Goal: Task Accomplishment & Management: Manage account settings

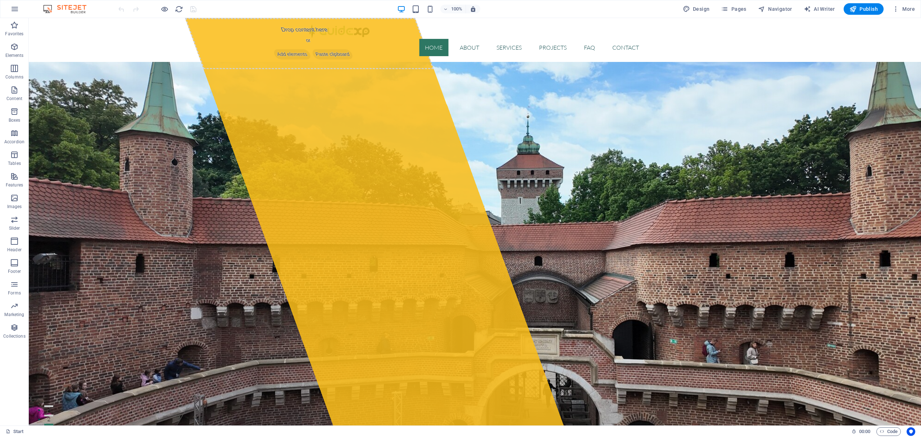
drag, startPoint x: 917, startPoint y: 50, endPoint x: 789, endPoint y: 35, distance: 128.9
click at [13, 11] on icon "button" at bounding box center [14, 9] width 9 height 9
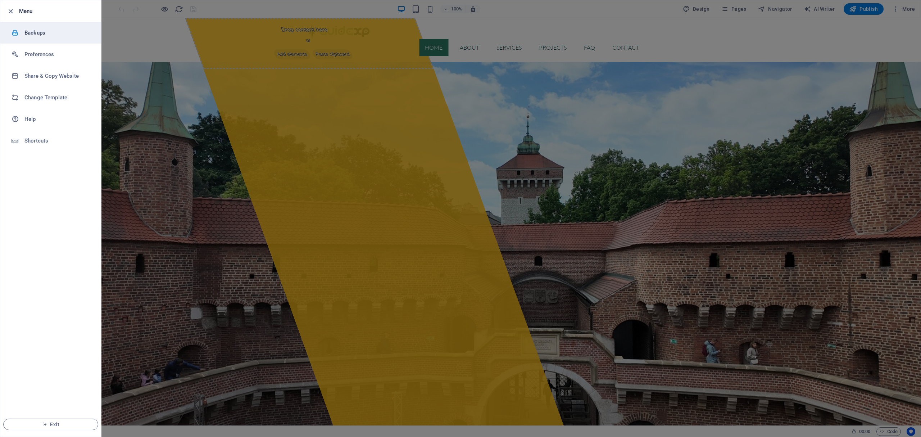
click at [27, 30] on h6 "Backups" at bounding box center [57, 32] width 67 height 9
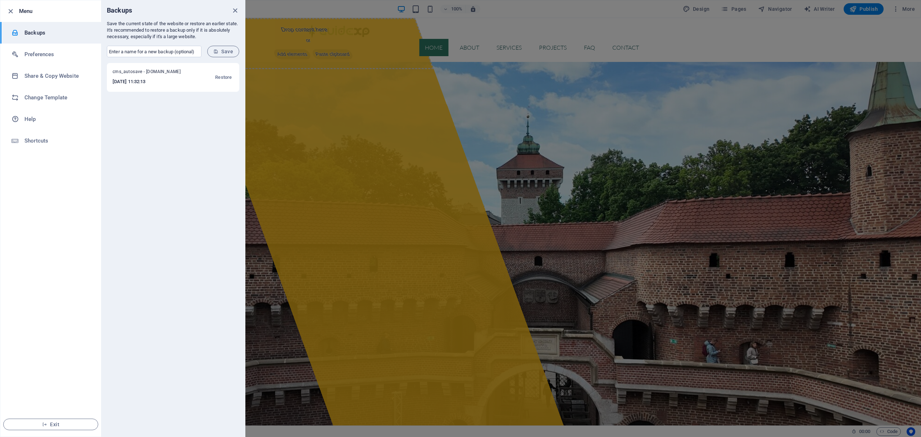
click at [803, 130] on div at bounding box center [460, 218] width 921 height 437
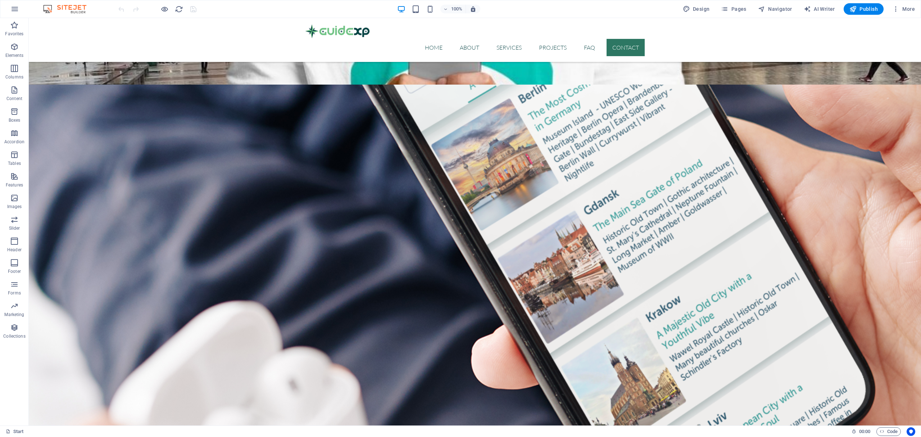
scroll to position [2180, 0]
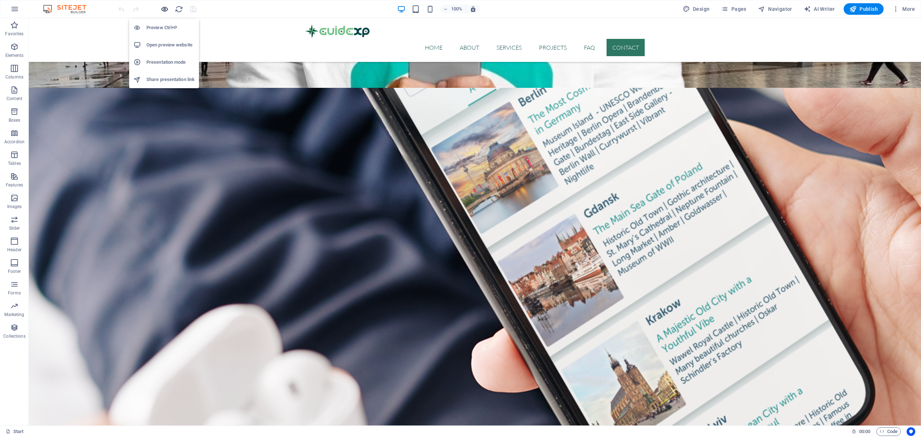
click at [164, 6] on icon "button" at bounding box center [164, 9] width 8 height 8
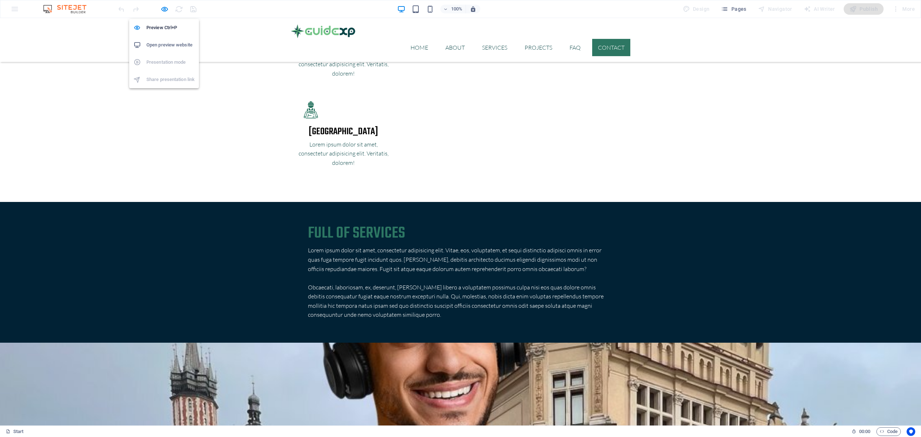
click at [173, 44] on h6 "Open preview website" at bounding box center [170, 45] width 48 height 9
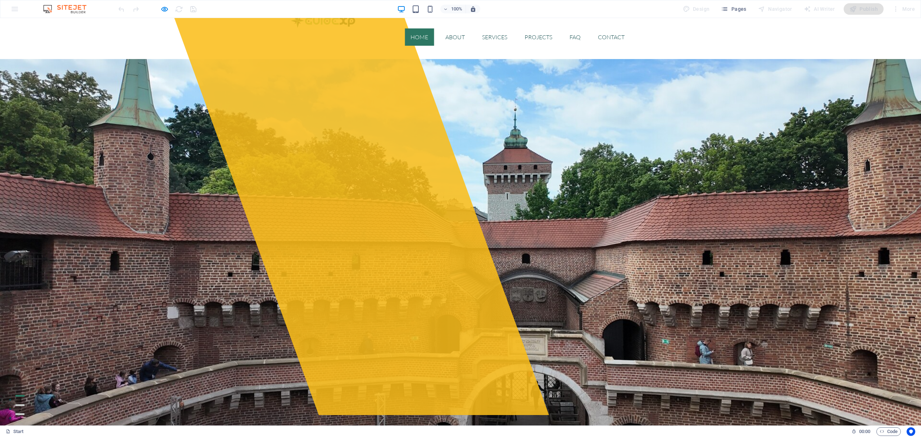
scroll to position [0, 0]
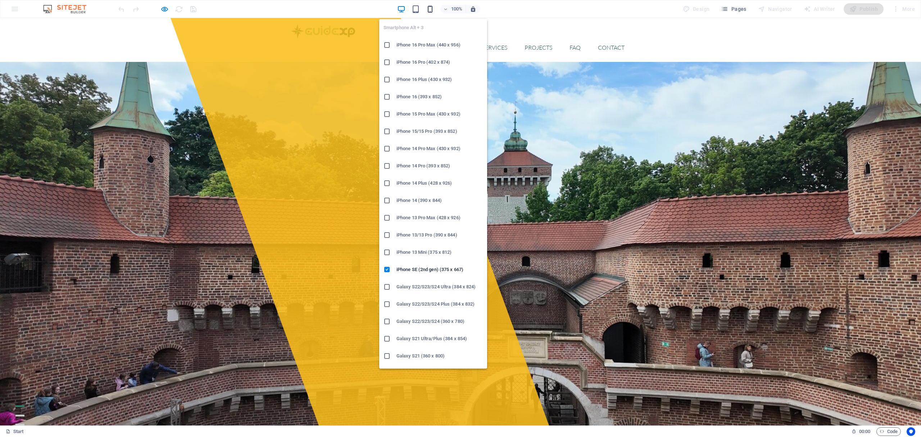
click at [432, 8] on icon "button" at bounding box center [430, 9] width 8 height 8
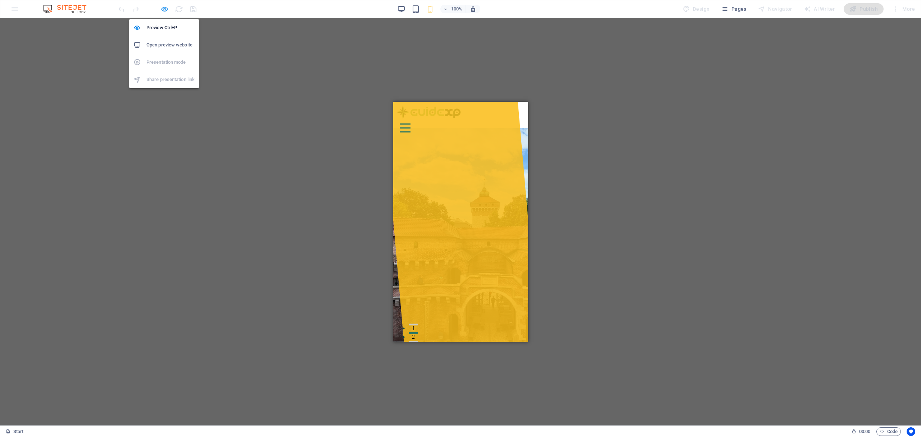
click at [165, 10] on icon "button" at bounding box center [164, 9] width 8 height 8
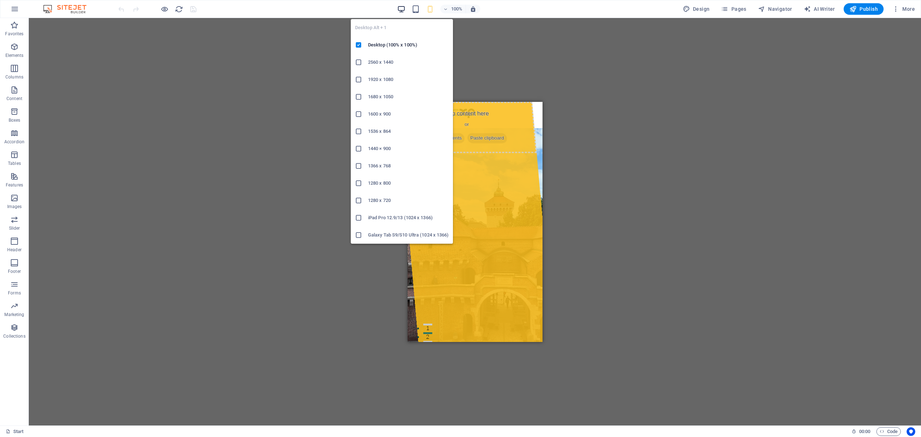
click at [402, 9] on icon "button" at bounding box center [401, 9] width 8 height 8
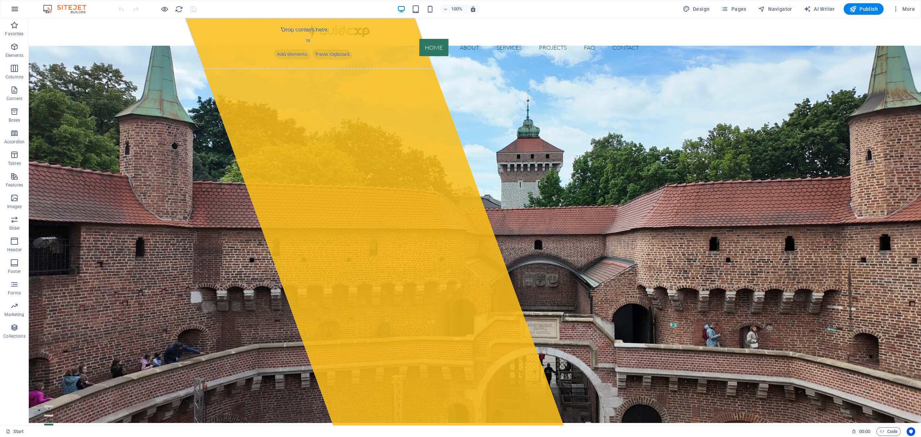
click at [12, 9] on icon "button" at bounding box center [14, 9] width 9 height 9
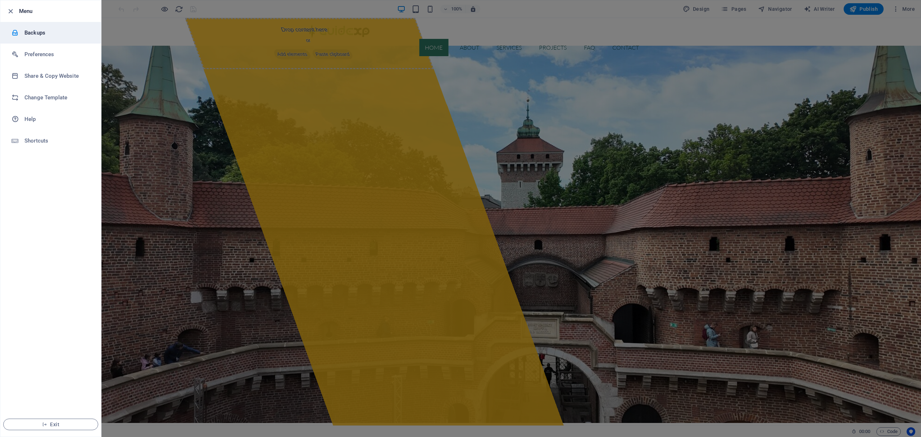
click at [26, 32] on h6 "Backups" at bounding box center [57, 32] width 67 height 9
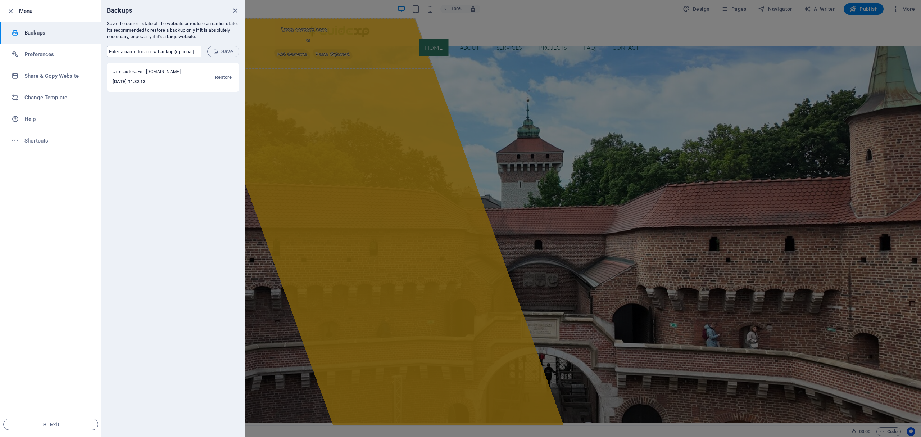
click at [119, 51] on input "text" at bounding box center [154, 52] width 95 height 12
type input "GuideXP Industrial Style"
click at [221, 53] on span "Save" at bounding box center [223, 52] width 20 height 6
click at [226, 110] on span "Restore" at bounding box center [223, 109] width 17 height 9
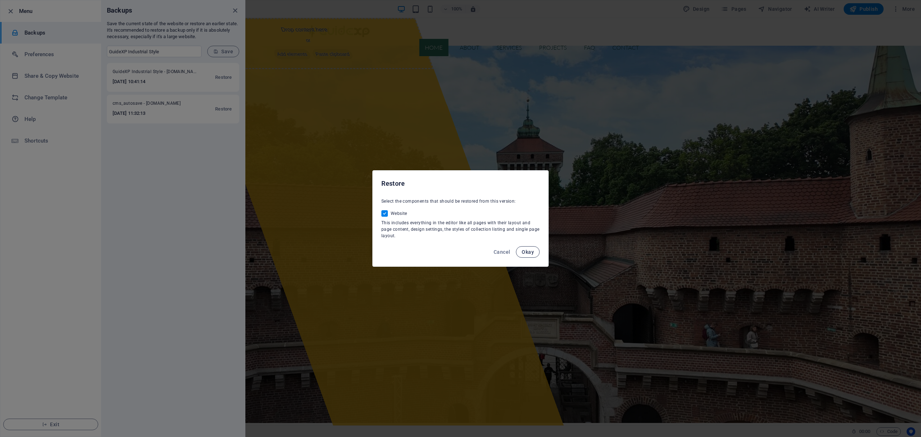
click at [525, 250] on span "Okay" at bounding box center [528, 252] width 12 height 6
checkbox input "false"
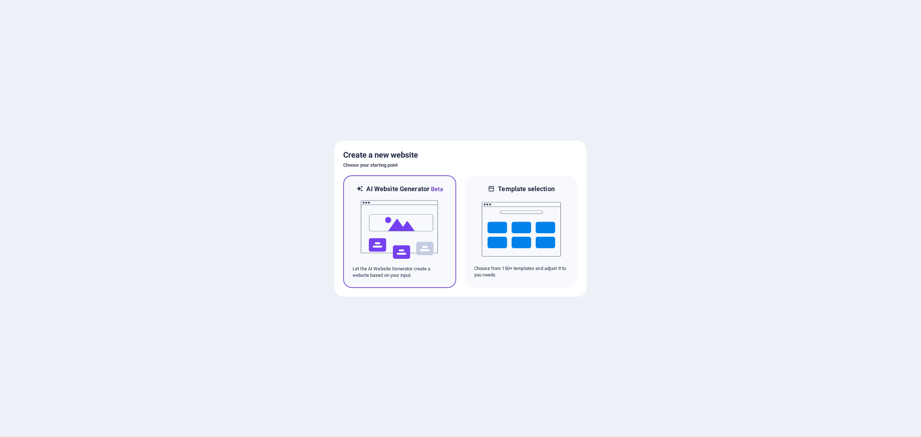
click at [400, 219] on img at bounding box center [399, 230] width 79 height 72
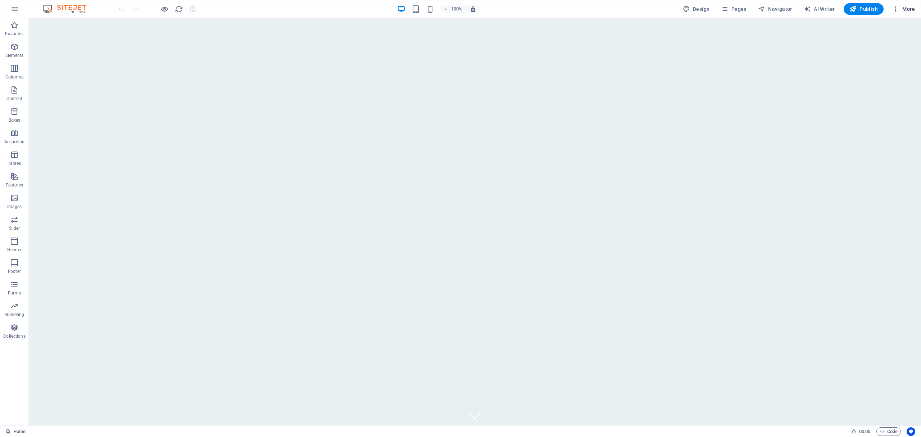
click at [908, 10] on span "More" at bounding box center [903, 8] width 23 height 7
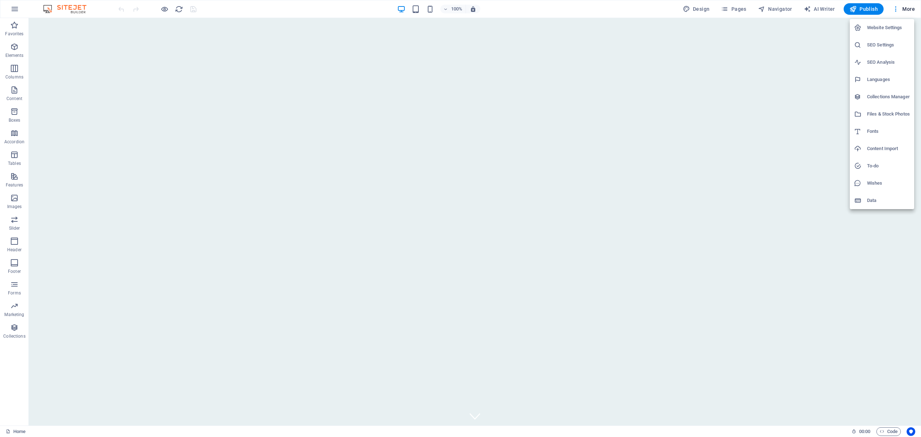
click at [882, 24] on h6 "Website Settings" at bounding box center [888, 27] width 43 height 9
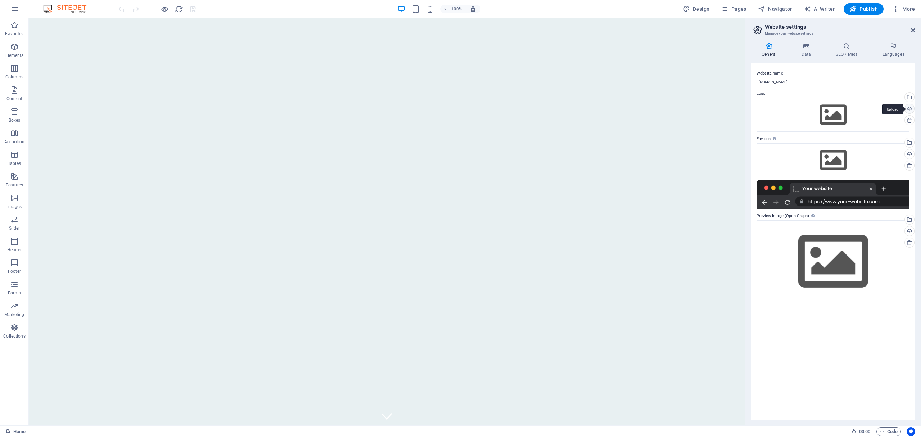
click at [908, 110] on div "Upload" at bounding box center [908, 109] width 11 height 11
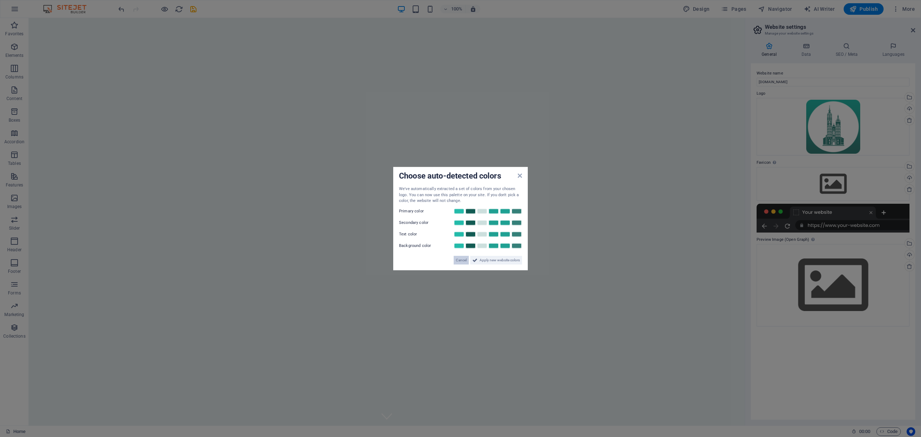
click at [461, 259] on span "Cancel" at bounding box center [461, 259] width 11 height 9
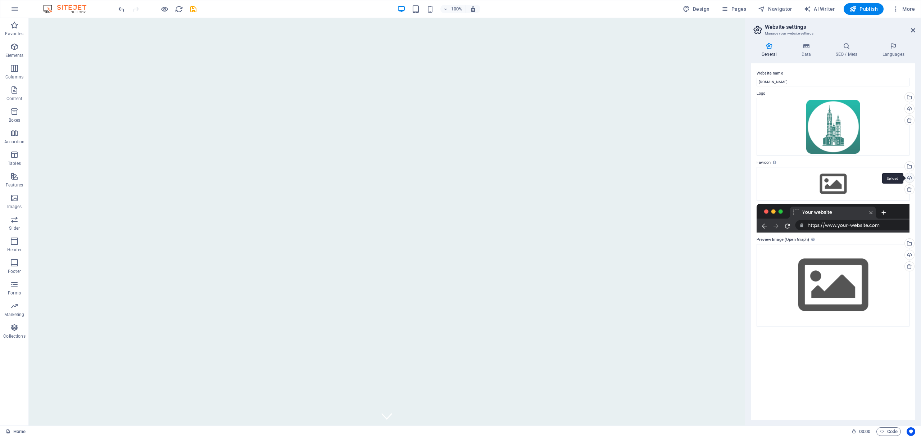
click at [909, 176] on div "Upload" at bounding box center [908, 178] width 11 height 11
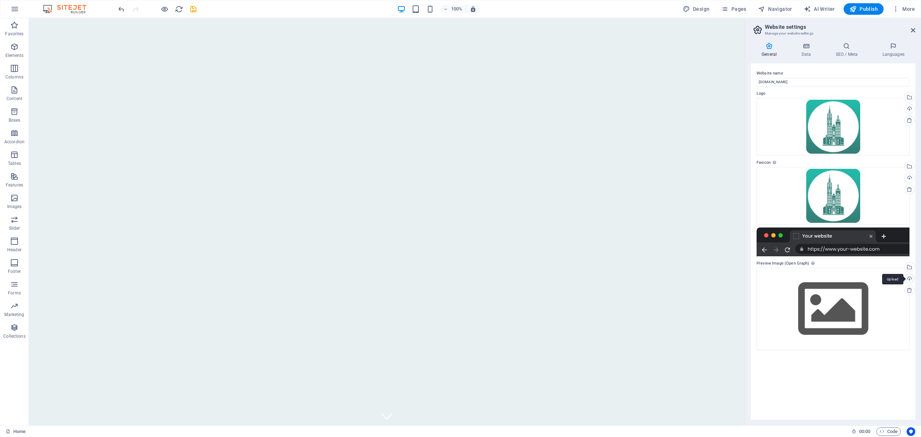
click at [909, 278] on div "Upload" at bounding box center [908, 279] width 11 height 11
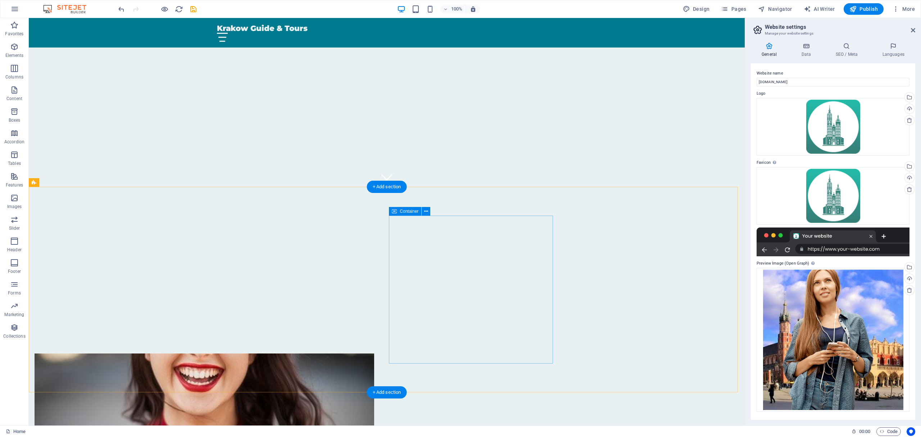
scroll to position [240, 0]
click at [909, 9] on span "More" at bounding box center [903, 8] width 23 height 7
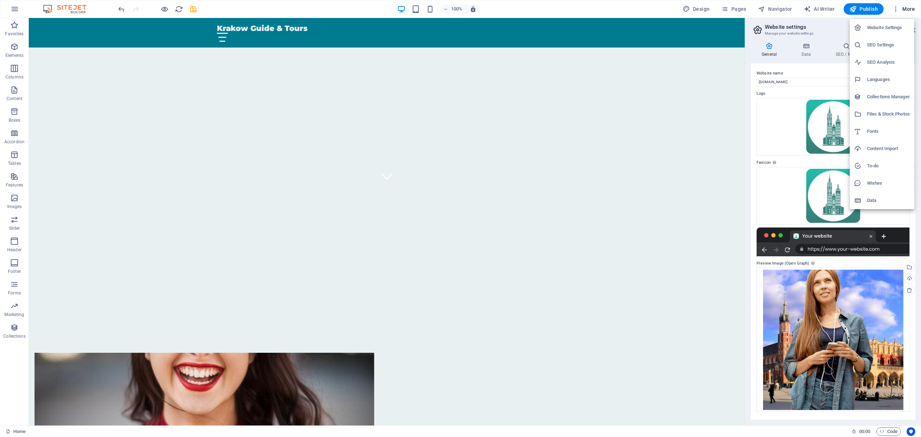
click at [890, 42] on h6 "SEO Settings" at bounding box center [888, 45] width 43 height 9
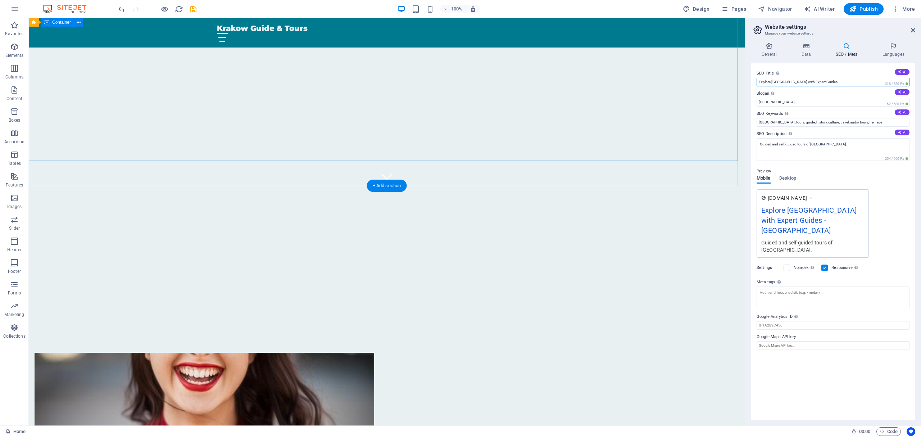
drag, startPoint x: 860, startPoint y: 95, endPoint x: 716, endPoint y: 77, distance: 145.4
drag, startPoint x: 799, startPoint y: 121, endPoint x: 781, endPoint y: 121, distance: 17.6
paste input "In-depth Knowledge Our guides are not just experts, they are passionate storyte…"
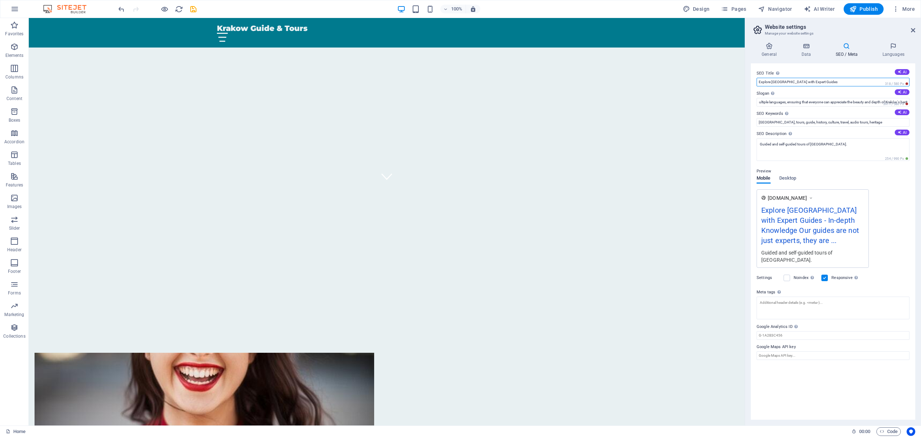
scroll to position [0, 0]
drag, startPoint x: 872, startPoint y: 101, endPoint x: 735, endPoint y: 82, distance: 138.0
drag, startPoint x: 760, startPoint y: 101, endPoint x: 920, endPoint y: 113, distance: 160.8
click at [920, 113] on div "General Data SEO / Meta Languages Website name krk.do-lya.com Logo Drag files h…" at bounding box center [833, 231] width 176 height 389
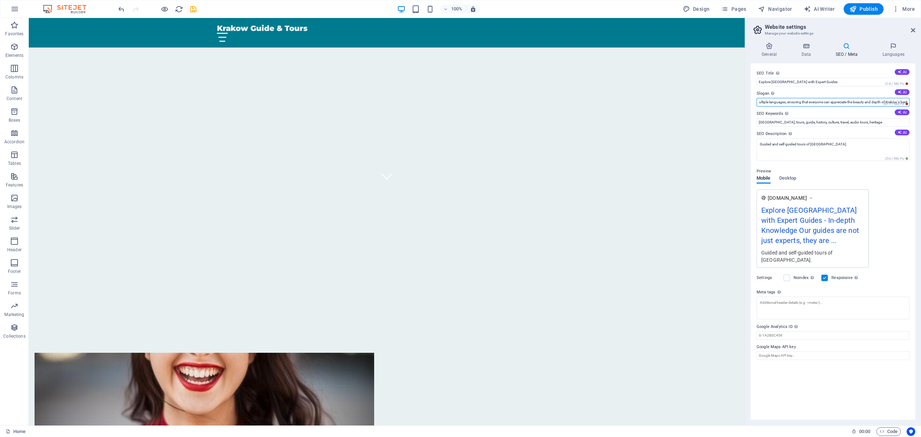
paste input "Explore Kraków with Expert Guides"
type input "IExplore Kraków with Expert Guides"
drag, startPoint x: 848, startPoint y: 100, endPoint x: 727, endPoint y: 83, distance: 122.8
click at [826, 80] on input "Explore Kraków with Expert Guides" at bounding box center [833, 82] width 153 height 9
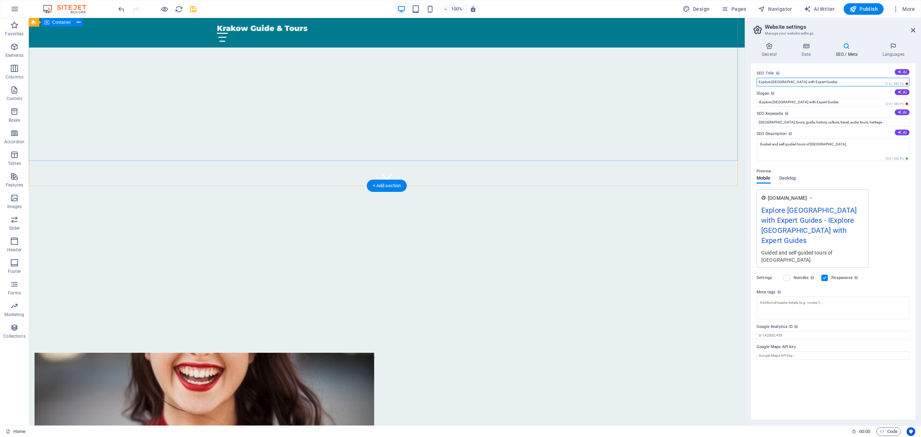
drag, startPoint x: 855, startPoint y: 98, endPoint x: 701, endPoint y: 91, distance: 154.5
paste input "Kraków Guide & Tours"
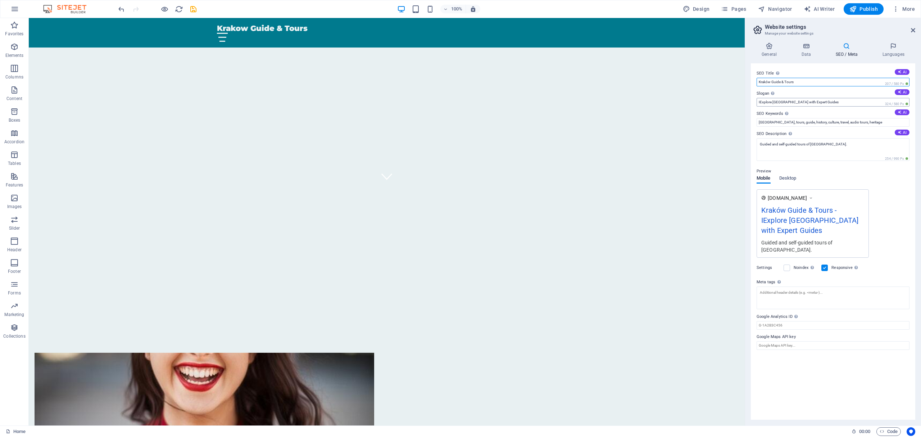
type input "Kraków Guide & Tours"
click at [759, 103] on input "IExplore Kraków with Expert Guides" at bounding box center [833, 102] width 153 height 9
drag, startPoint x: 855, startPoint y: 118, endPoint x: 739, endPoint y: 98, distance: 118.2
type input "Explore Kraków with Expert Guides"
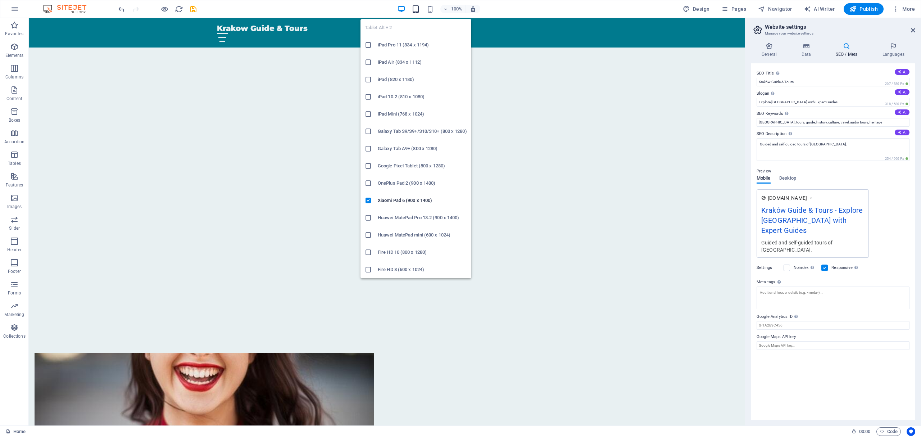
click at [415, 6] on icon "button" at bounding box center [416, 9] width 8 height 8
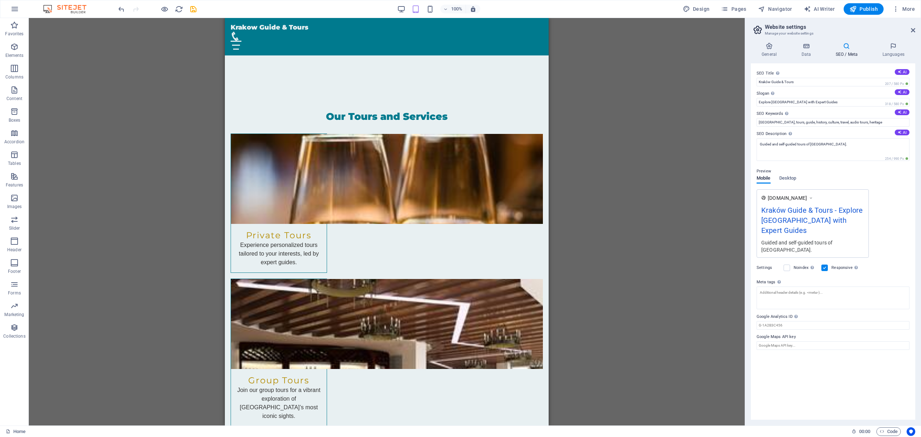
scroll to position [1261, 0]
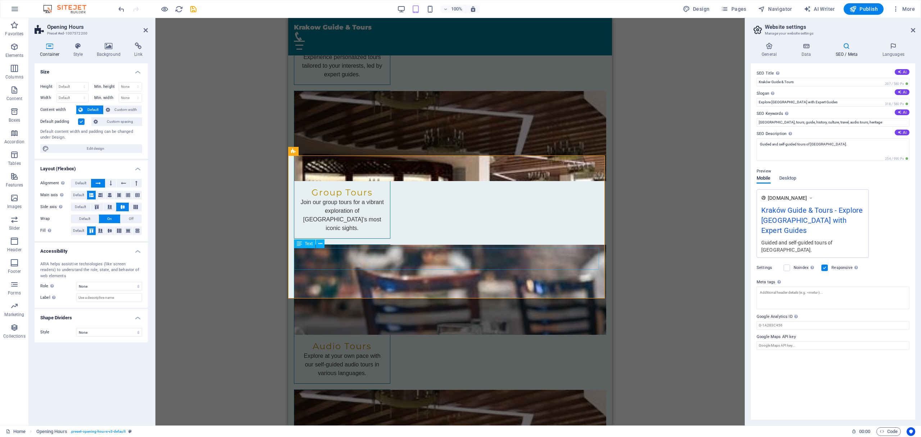
scroll to position [1405, 0]
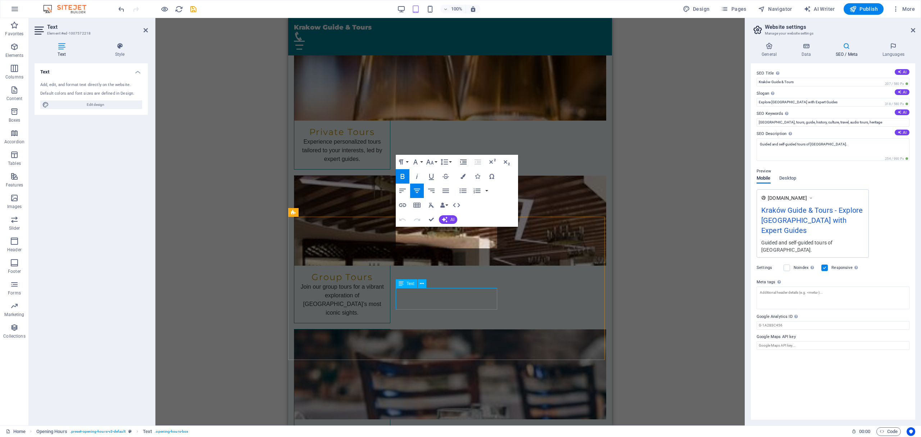
scroll to position [1310, 0]
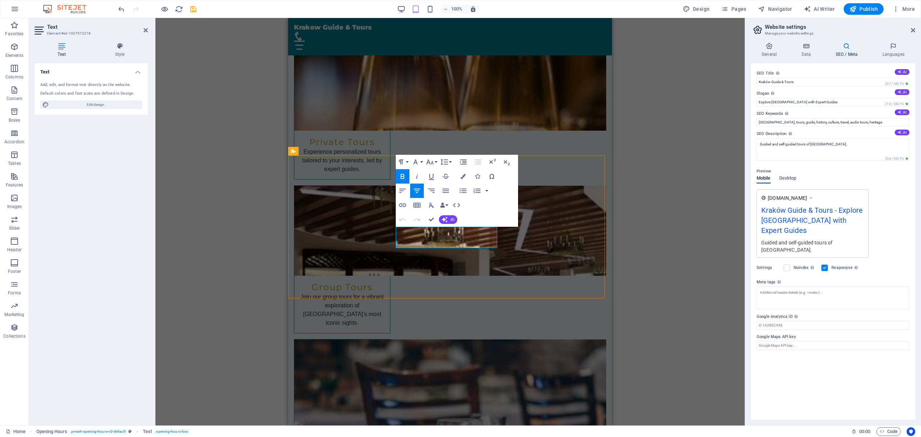
drag, startPoint x: 471, startPoint y: 241, endPoint x: 418, endPoint y: 241, distance: 53.2
copy p "9:00 AM - 6:00 PM"
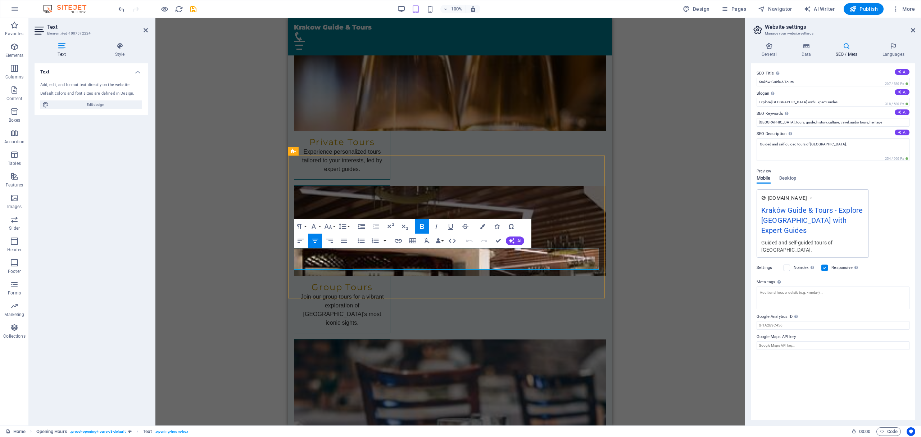
drag, startPoint x: 463, startPoint y: 263, endPoint x: 423, endPoint y: 262, distance: 39.6
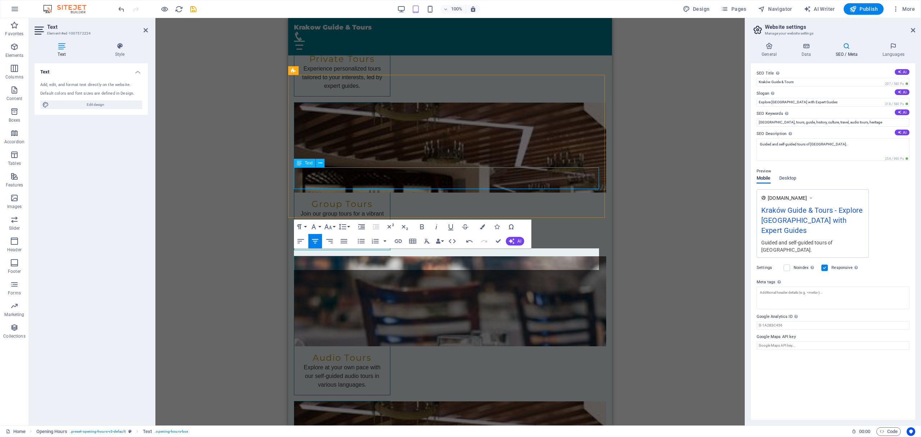
scroll to position [1405, 0]
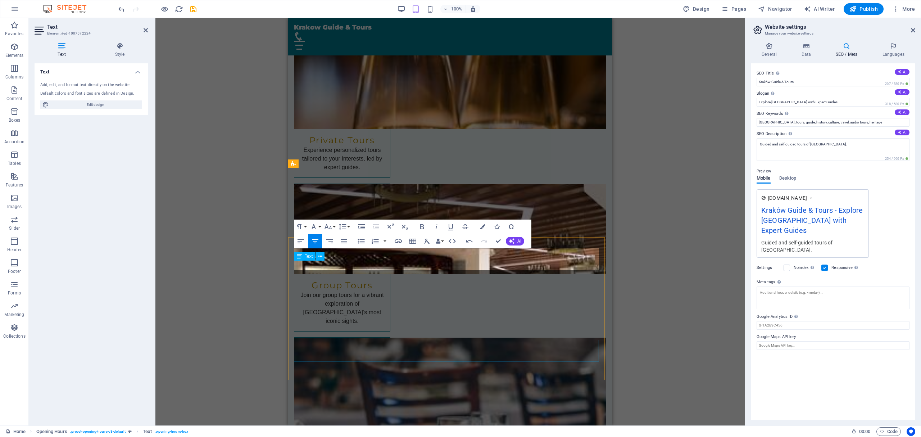
scroll to position [1310, 0]
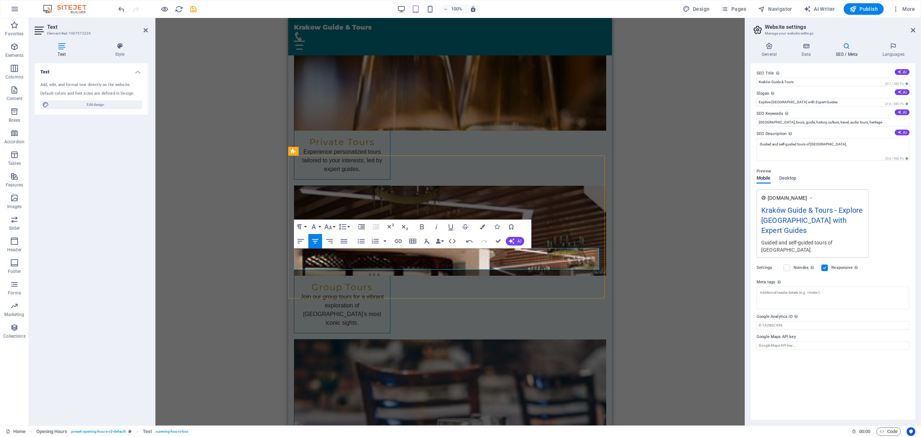
drag, startPoint x: 472, startPoint y: 264, endPoint x: 403, endPoint y: 264, distance: 69.4
copy p "8:00 AM - 10:00 PM"
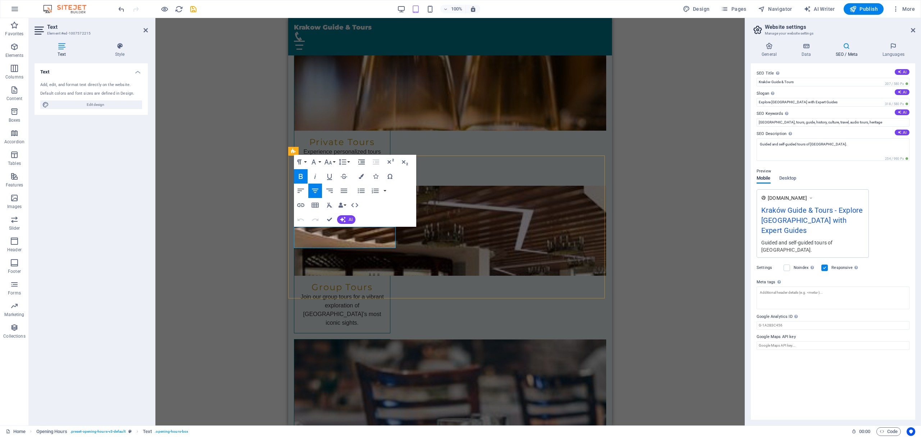
drag, startPoint x: 368, startPoint y: 242, endPoint x: 304, endPoint y: 243, distance: 64.0
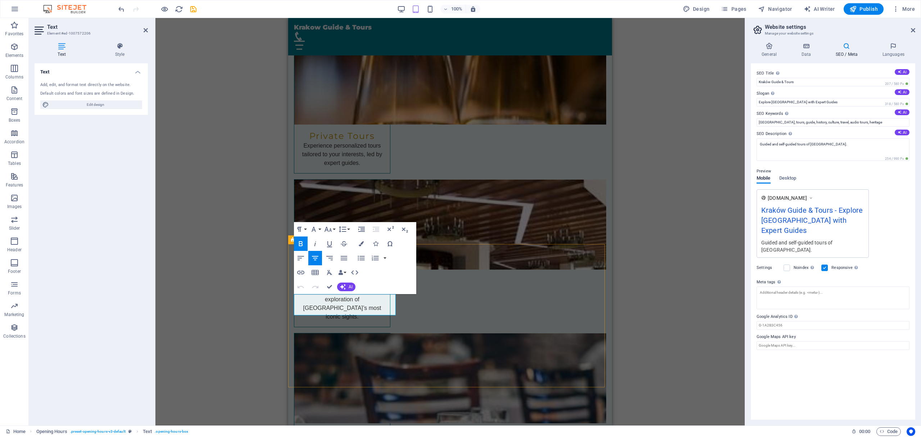
drag, startPoint x: 370, startPoint y: 311, endPoint x: 311, endPoint y: 310, distance: 58.7
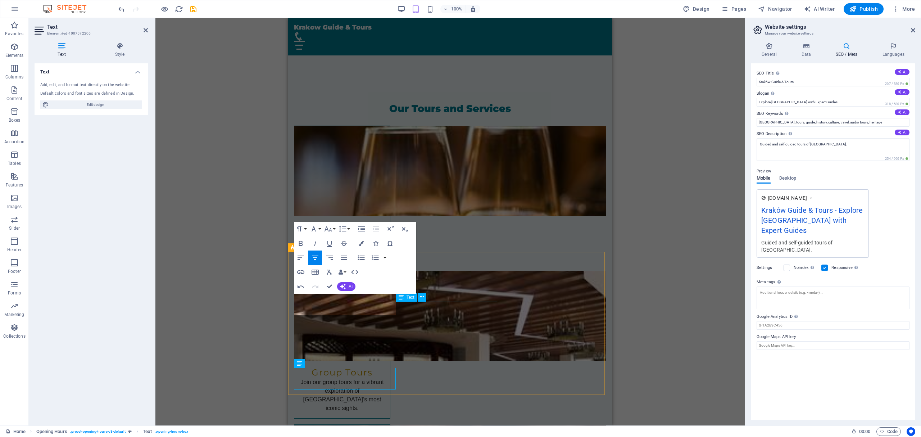
scroll to position [1221, 0]
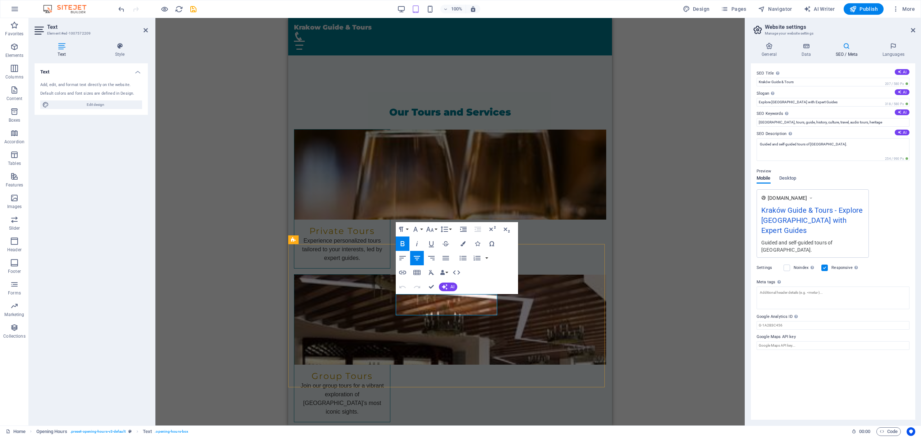
drag, startPoint x: 468, startPoint y: 311, endPoint x: 426, endPoint y: 312, distance: 42.1
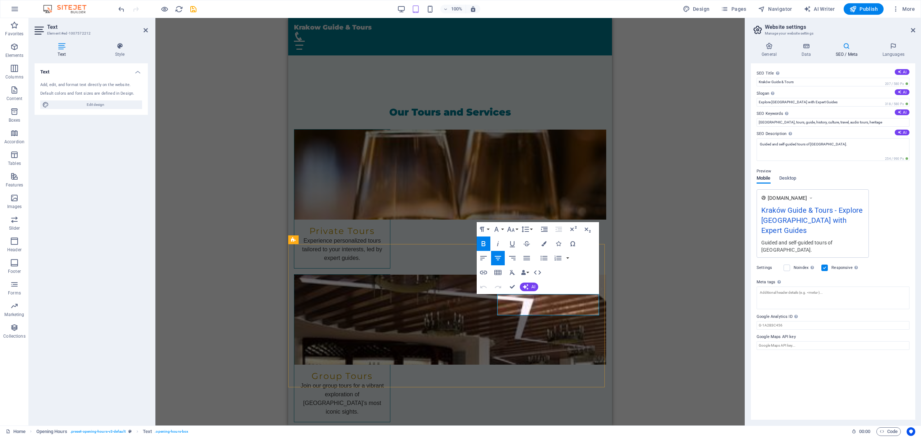
drag, startPoint x: 571, startPoint y: 309, endPoint x: 519, endPoint y: 311, distance: 52.6
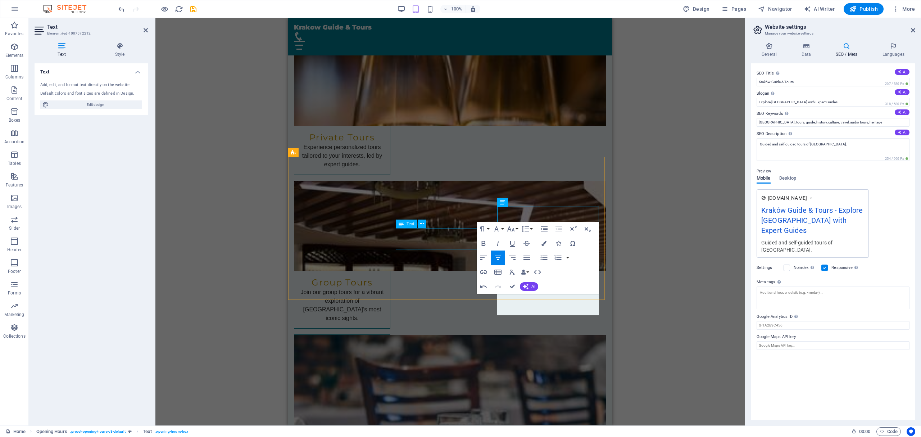
scroll to position [1316, 0]
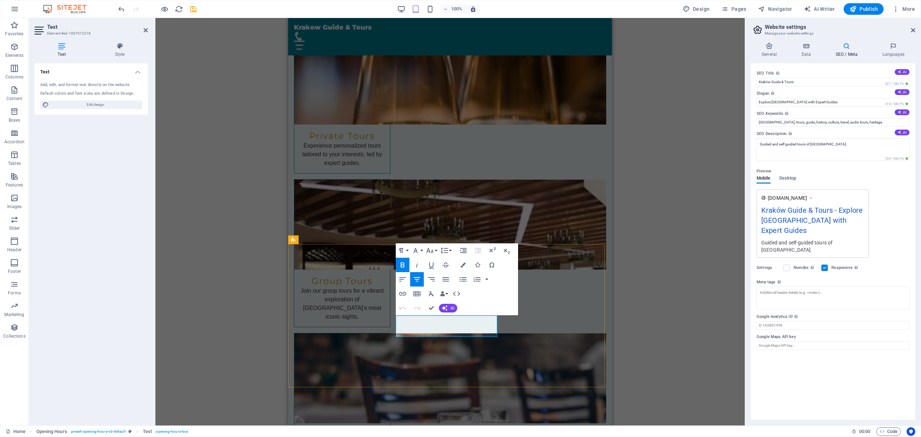
drag, startPoint x: 471, startPoint y: 331, endPoint x: 418, endPoint y: 331, distance: 53.2
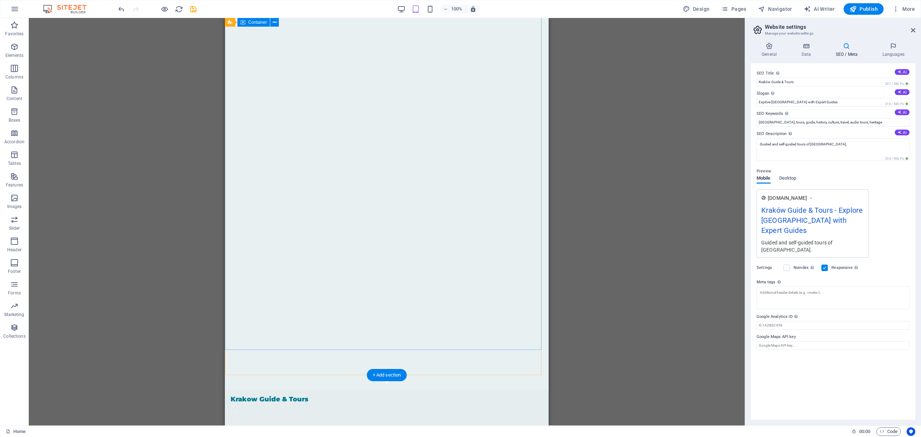
scroll to position [0, 0]
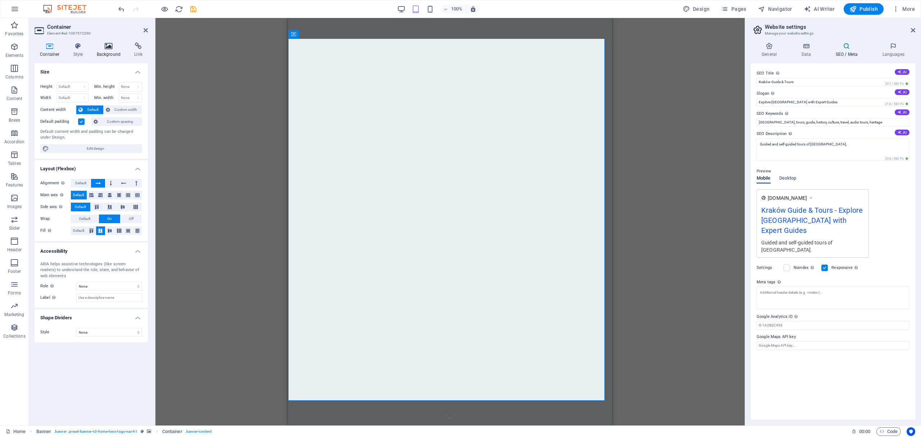
click at [108, 53] on h4 "Background" at bounding box center [110, 49] width 38 height 15
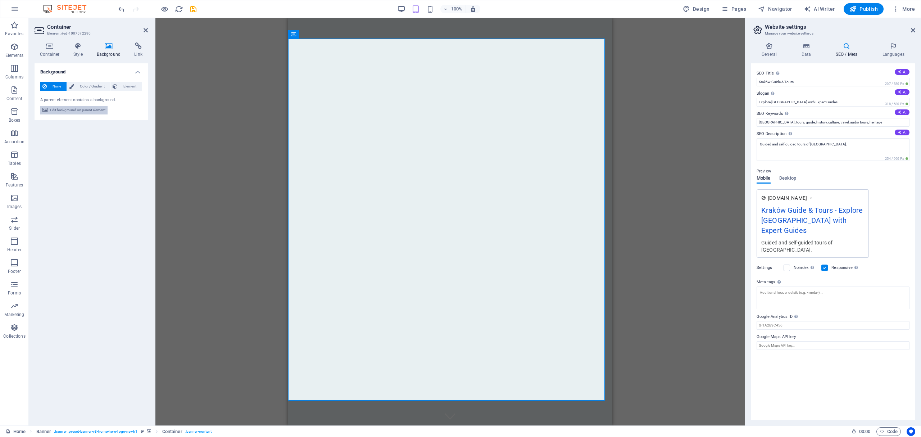
click at [86, 110] on span "Edit background on parent element" at bounding box center [77, 110] width 55 height 9
select select "ms"
select select "s"
select select "progressive"
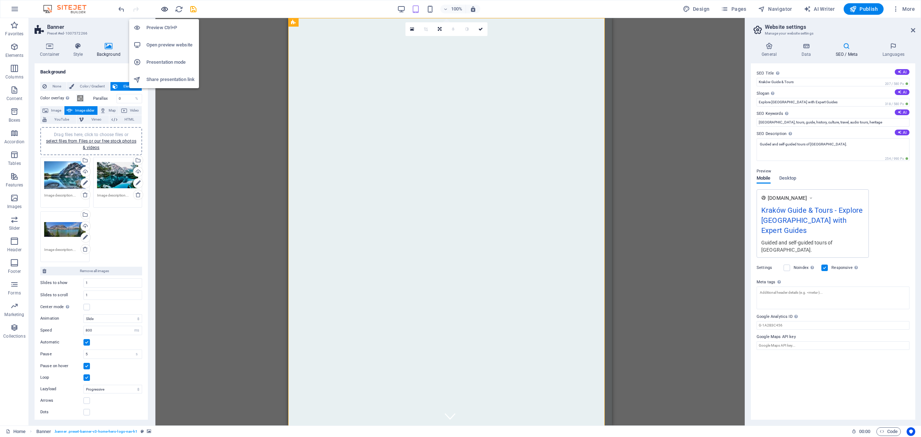
click at [162, 8] on icon "button" at bounding box center [164, 9] width 8 height 8
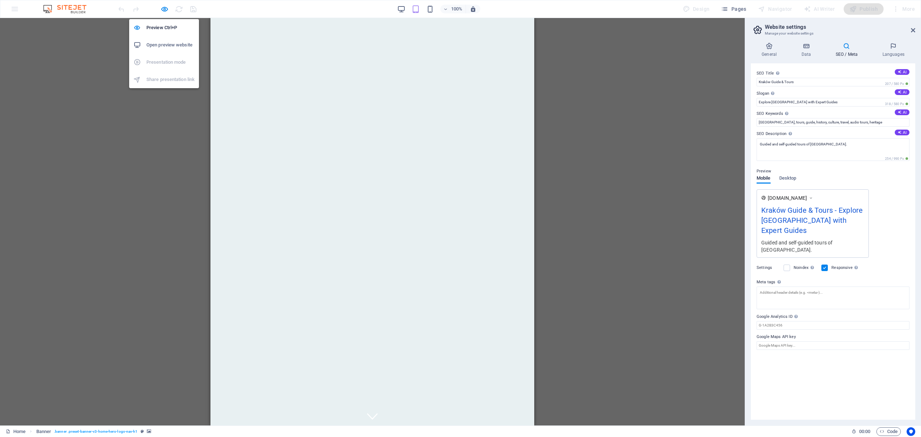
click at [158, 42] on h6 "Open preview website" at bounding box center [170, 45] width 48 height 9
click at [163, 11] on icon "button" at bounding box center [164, 9] width 8 height 8
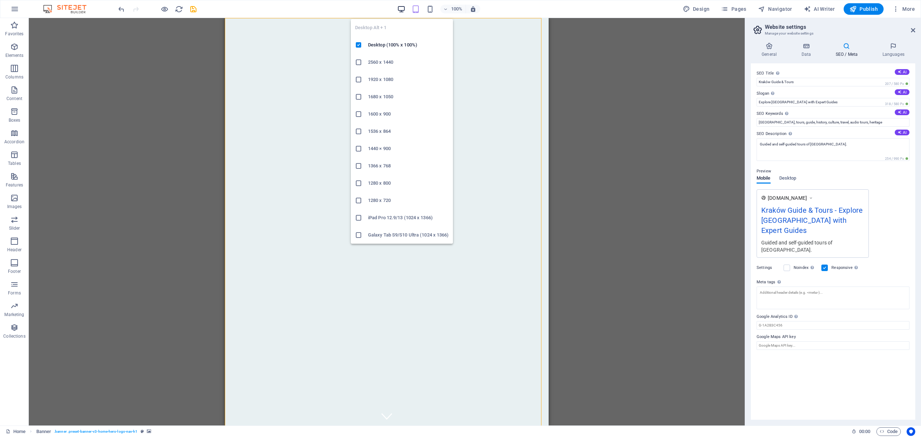
click at [398, 9] on icon "button" at bounding box center [401, 9] width 8 height 8
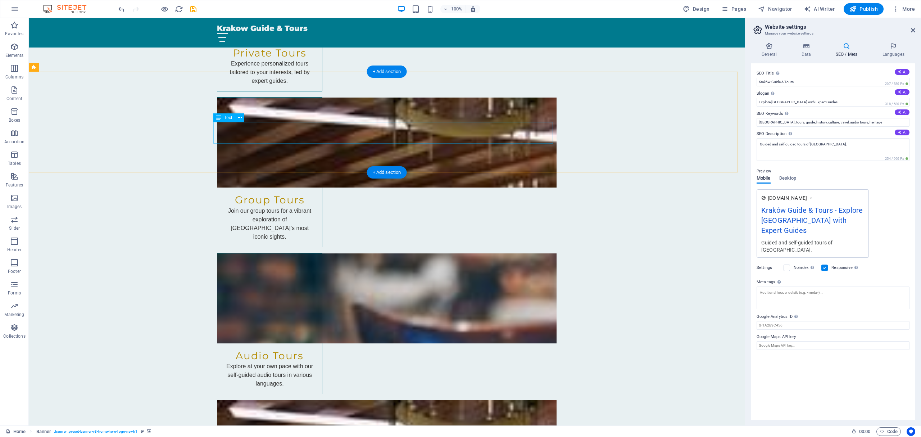
scroll to position [1391, 0]
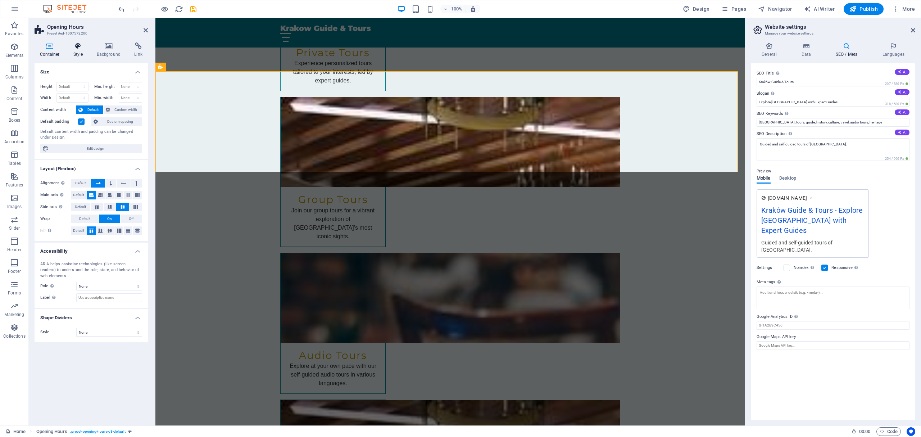
click at [79, 48] on icon at bounding box center [78, 45] width 21 height 7
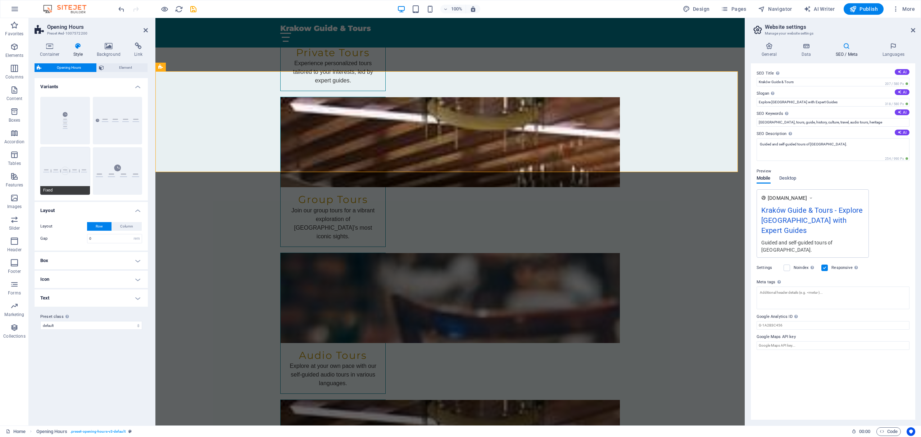
click at [78, 172] on button "Fixed" at bounding box center [65, 170] width 50 height 47
click at [121, 9] on icon "undo" at bounding box center [121, 9] width 8 height 8
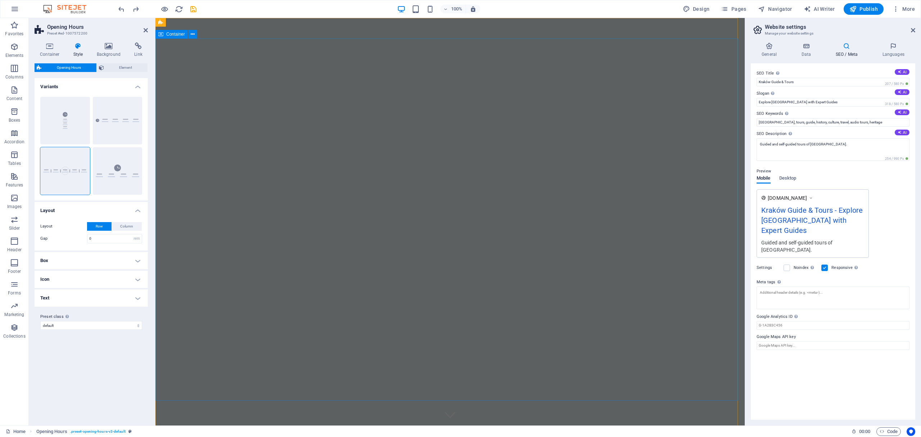
scroll to position [0, 0]
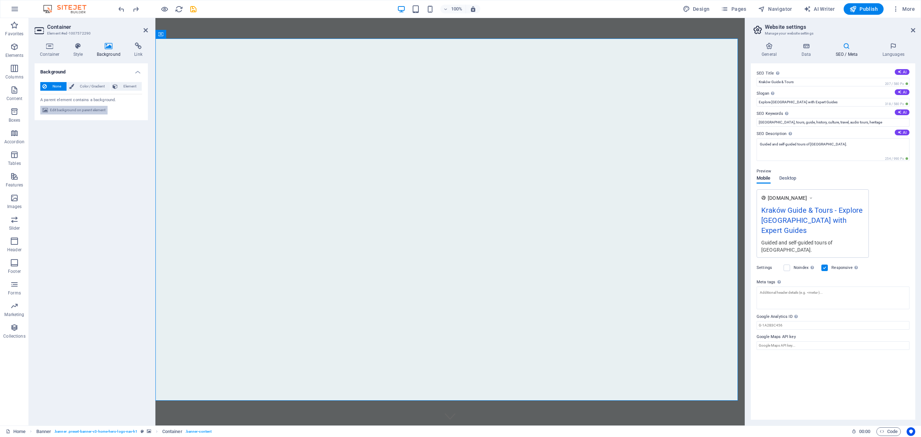
click at [90, 111] on span "Edit background on parent element" at bounding box center [77, 110] width 55 height 9
select select "ms"
select select "s"
select select "progressive"
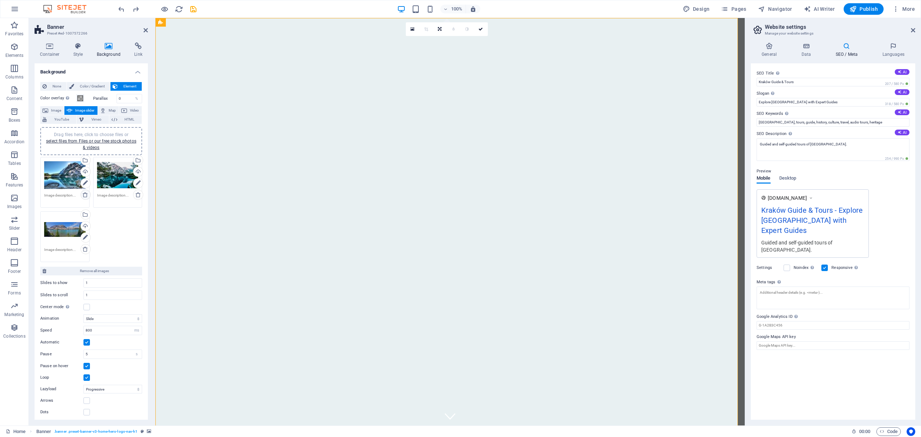
click at [85, 194] on icon at bounding box center [85, 195] width 6 height 6
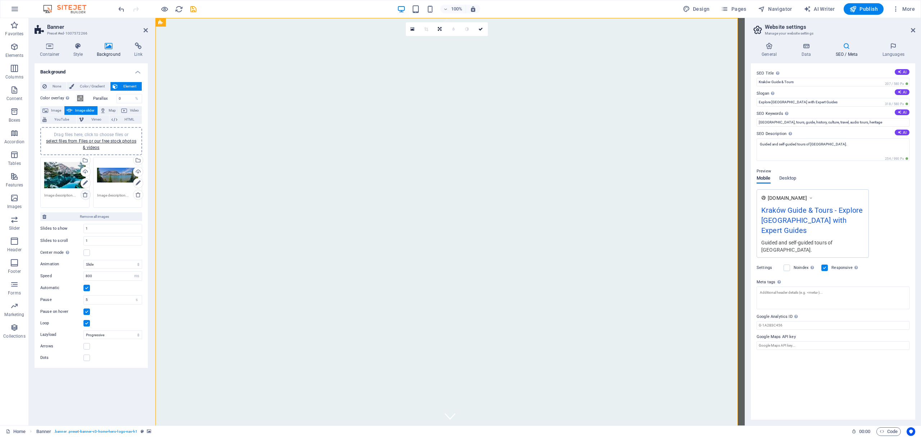
click at [85, 194] on icon at bounding box center [85, 195] width 6 height 6
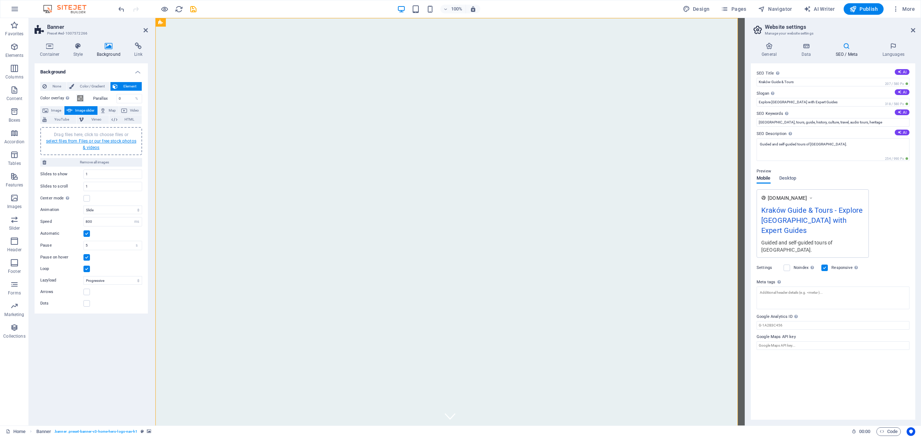
click at [91, 140] on link "select files from Files or our free stock photos & videos" at bounding box center [91, 145] width 90 height 12
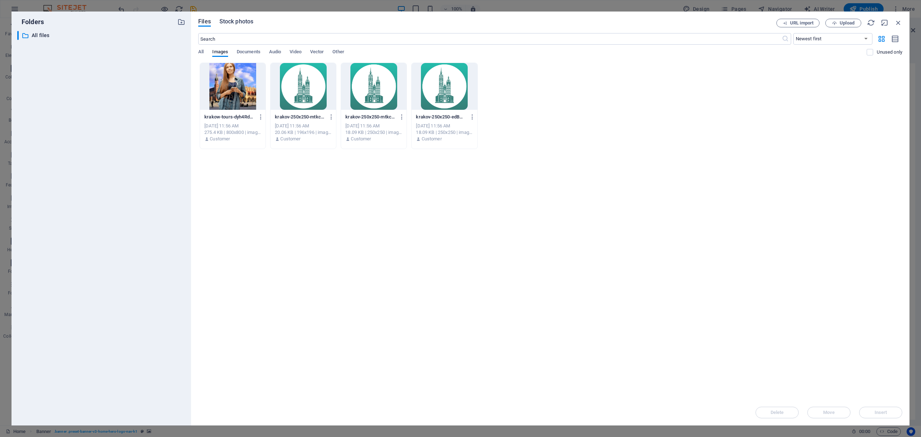
click at [234, 20] on span "Stock photos" at bounding box center [236, 21] width 34 height 9
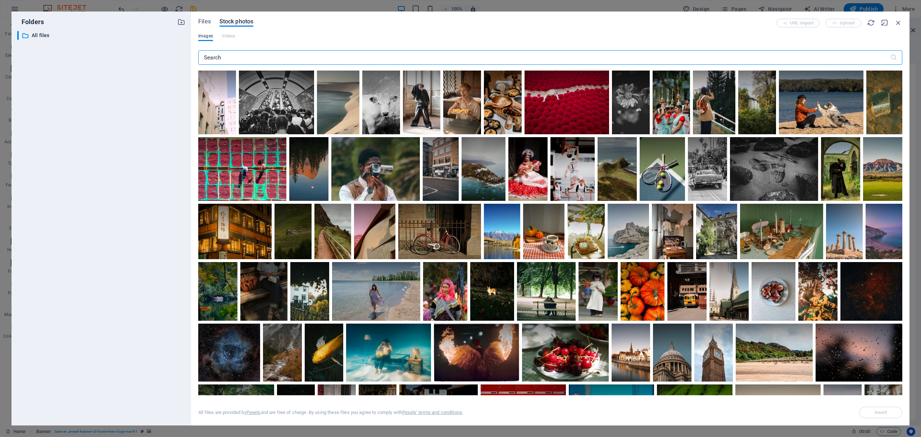
click at [241, 54] on input "text" at bounding box center [544, 57] width 692 height 14
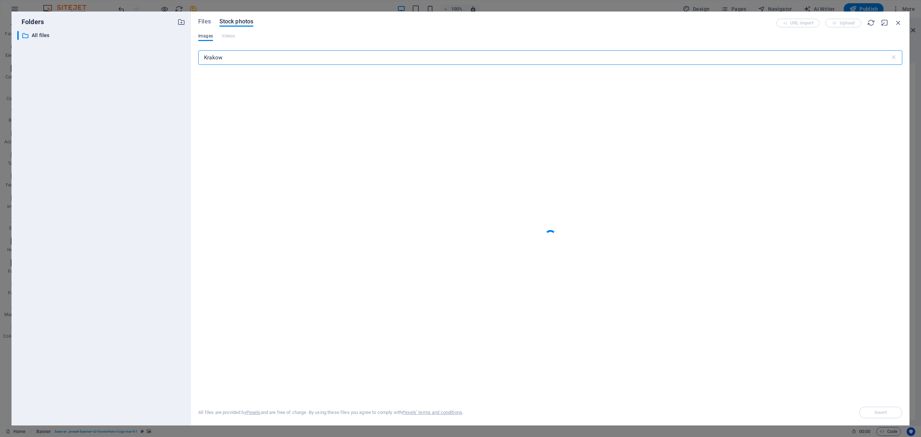
type input "Krakow"
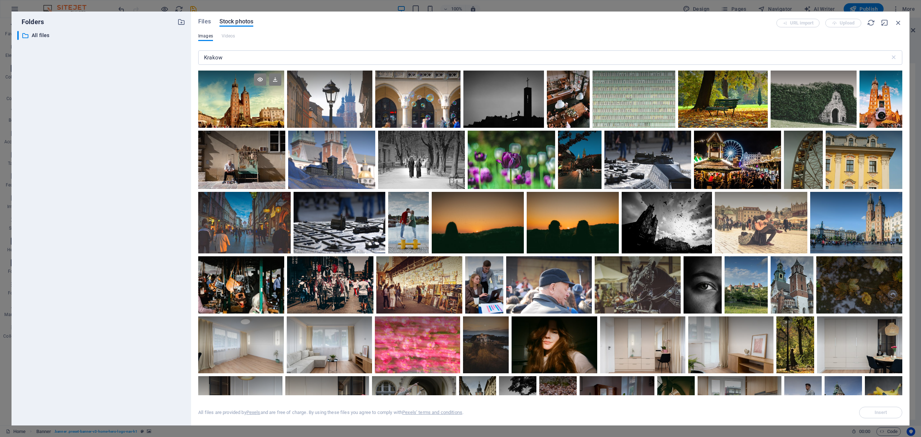
click at [242, 93] on div at bounding box center [241, 85] width 86 height 28
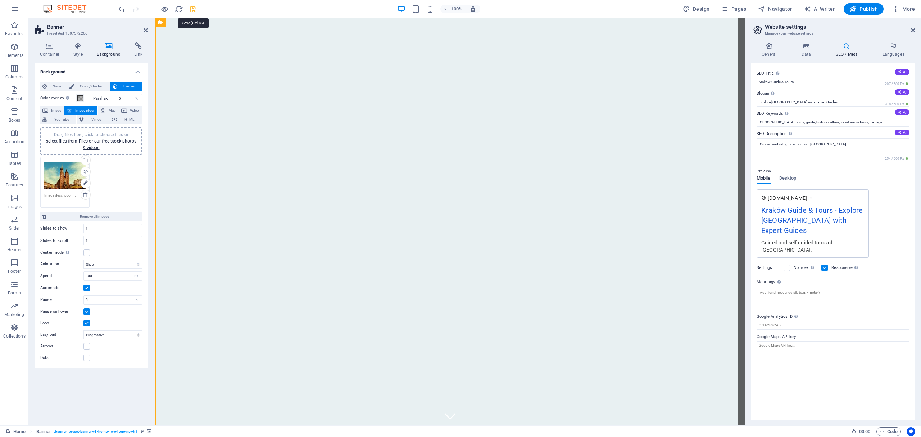
click at [193, 12] on icon "save" at bounding box center [193, 9] width 8 height 8
checkbox input "false"
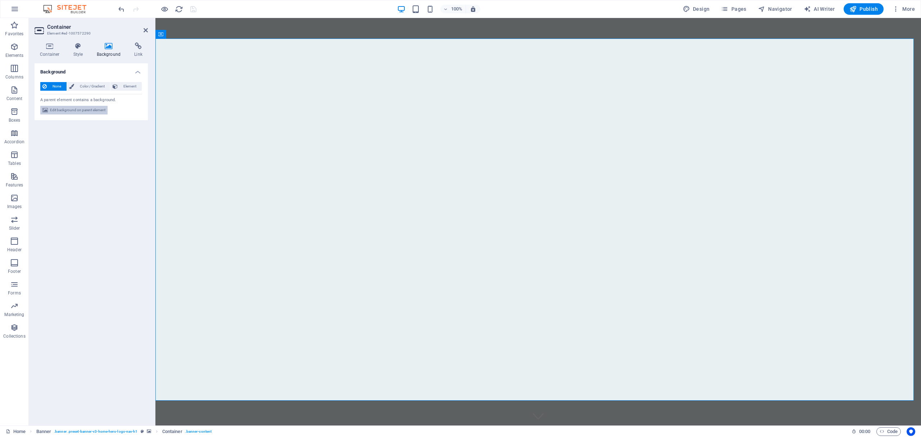
click at [71, 112] on span "Edit background on parent element" at bounding box center [77, 110] width 55 height 9
select select "ms"
select select "s"
select select "progressive"
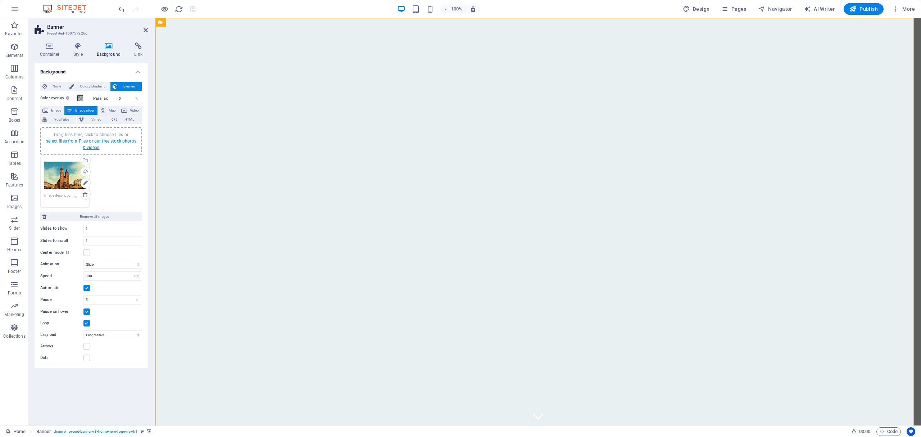
click at [91, 145] on link "select files from Files or our free stock photos & videos" at bounding box center [91, 145] width 90 height 12
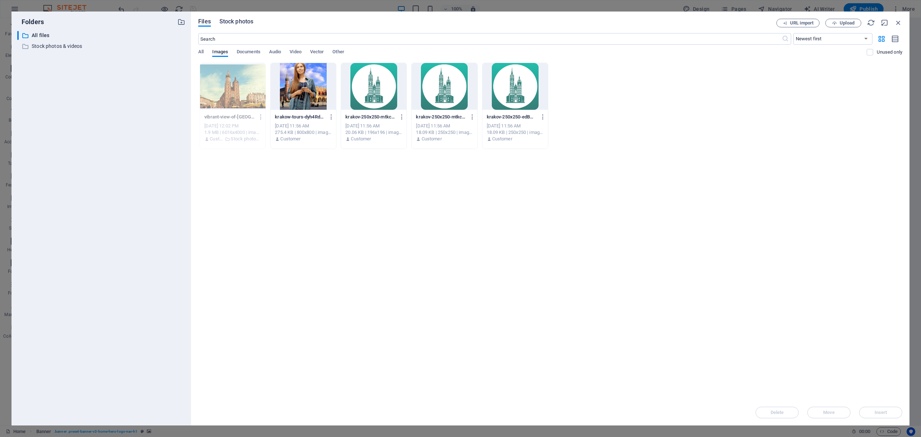
click at [229, 25] on span "Stock photos" at bounding box center [236, 21] width 34 height 9
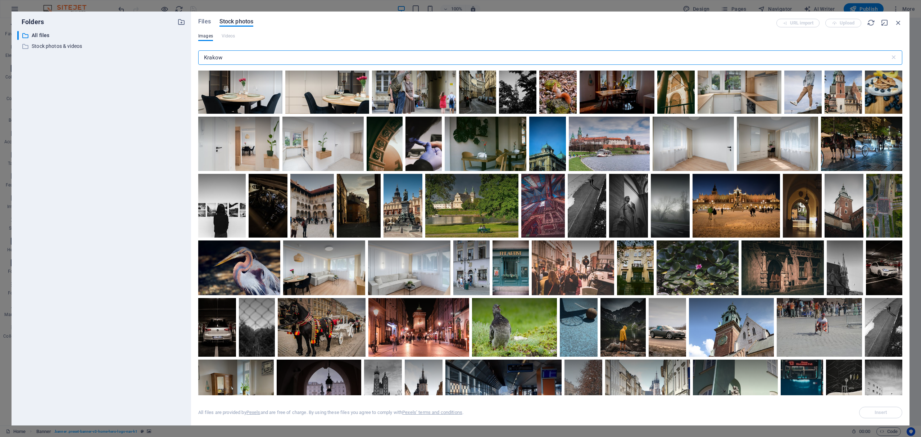
scroll to position [319, 0]
click at [726, 207] on div at bounding box center [736, 205] width 87 height 64
click at [726, 207] on div at bounding box center [736, 221] width 87 height 32
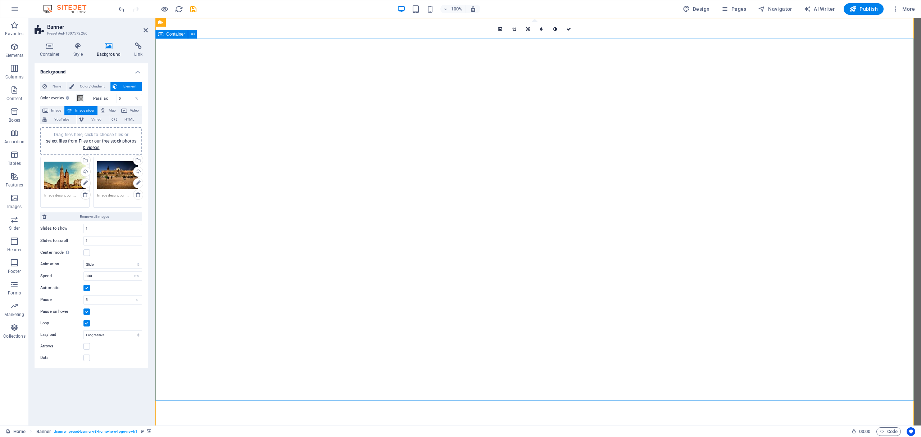
select select "ms"
select select "s"
select select "progressive"
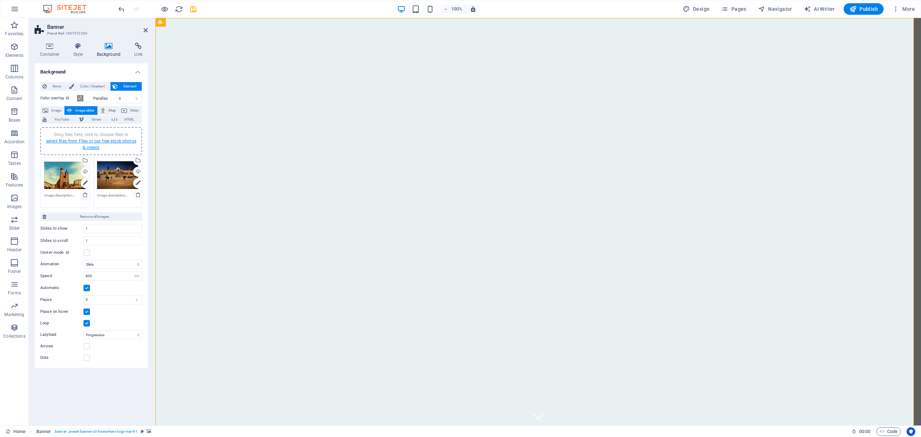
click at [101, 141] on link "select files from Files or our free stock photos & videos" at bounding box center [91, 145] width 90 height 12
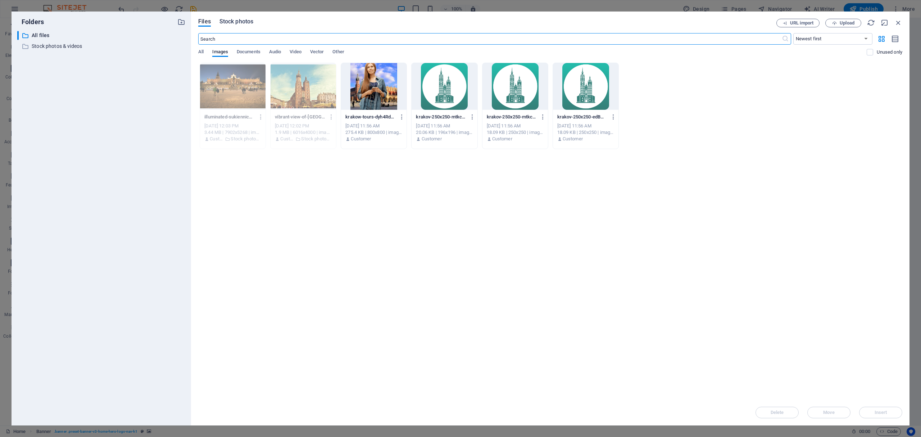
click at [233, 22] on span "Stock photos" at bounding box center [236, 21] width 34 height 9
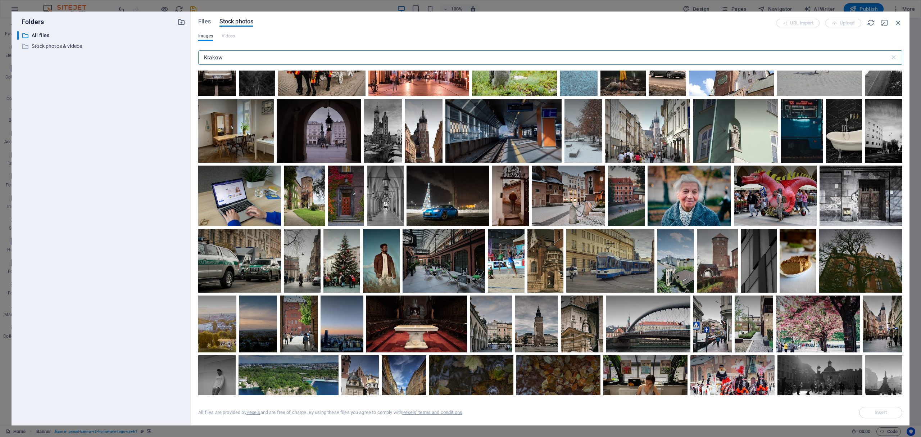
scroll to position [383, 0]
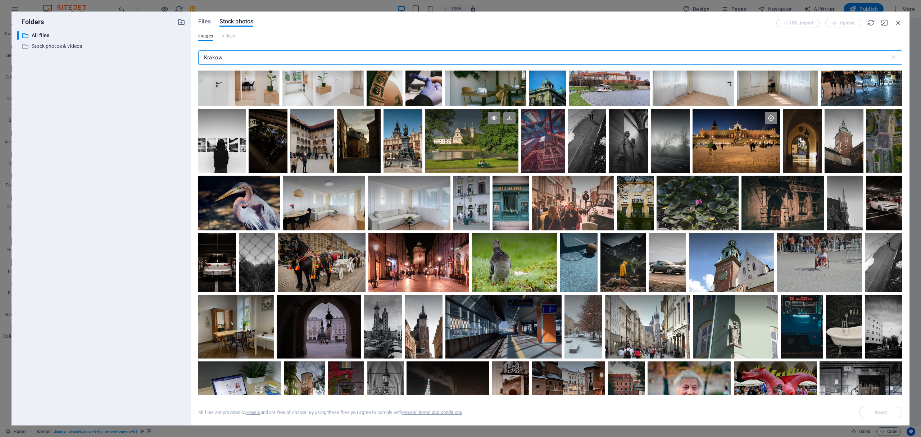
click at [473, 135] on div at bounding box center [471, 125] width 93 height 32
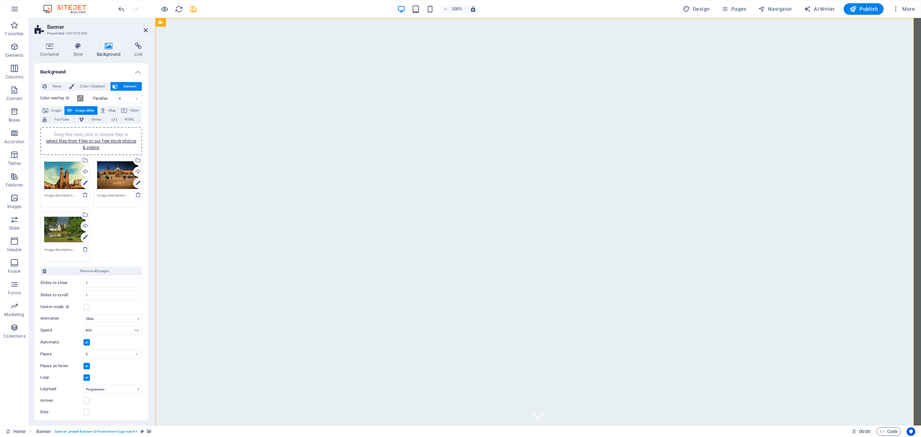
click at [91, 144] on div "Drag files here, click to choose files or select files from Files or our free s…" at bounding box center [91, 140] width 93 height 19
click at [91, 146] on link "select files from Files or our free stock photos & videos" at bounding box center [91, 145] width 90 height 12
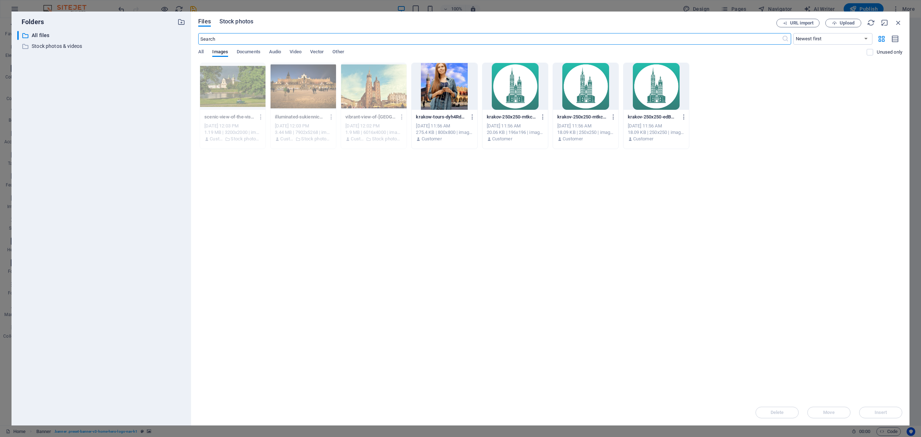
click at [233, 21] on span "Stock photos" at bounding box center [236, 21] width 34 height 9
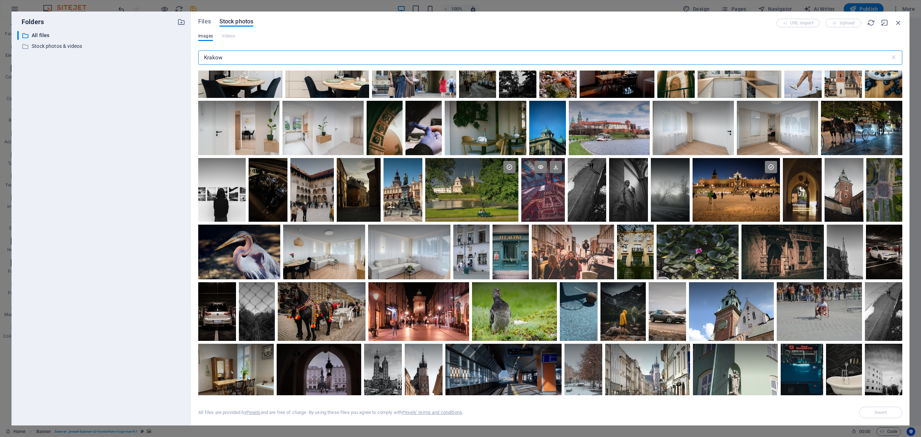
scroll to position [335, 0]
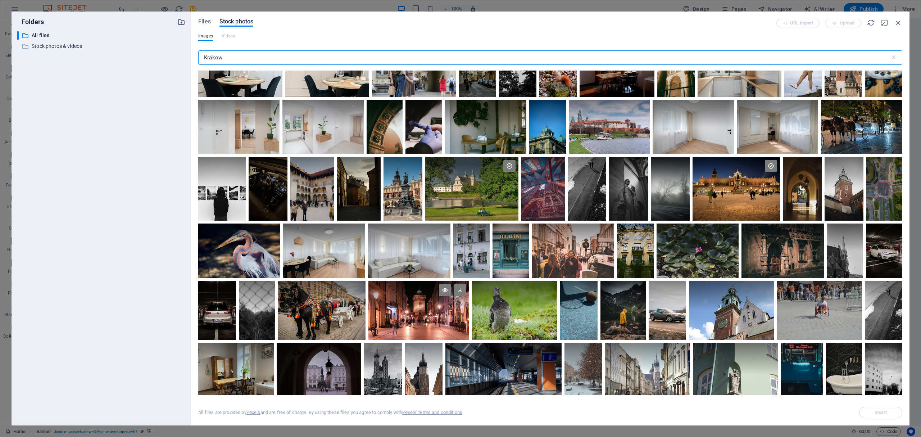
click at [408, 300] on div at bounding box center [418, 295] width 101 height 29
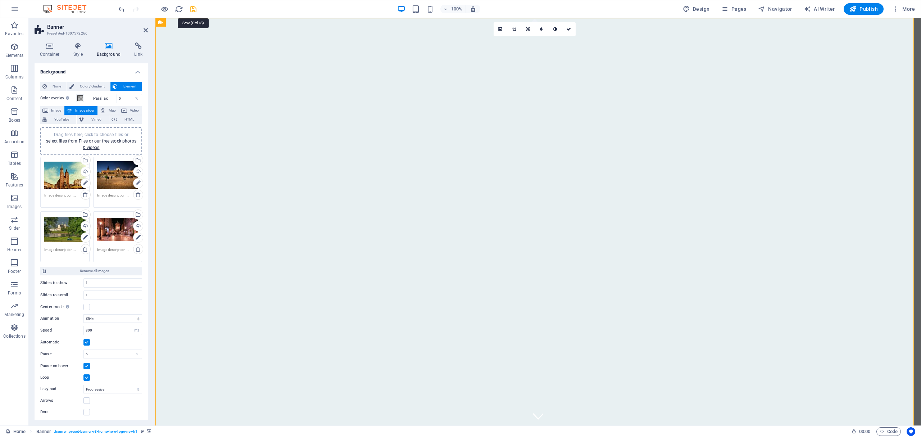
click at [192, 9] on icon "save" at bounding box center [193, 9] width 8 height 8
checkbox input "false"
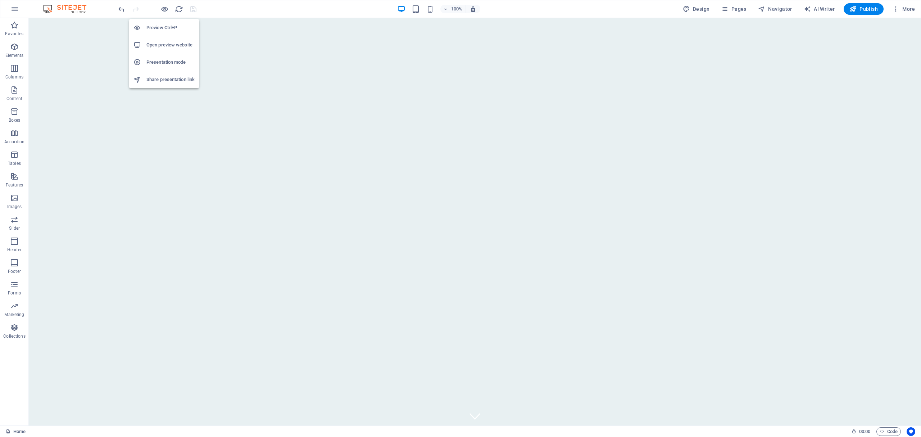
click at [164, 41] on h6 "Open preview website" at bounding box center [170, 45] width 48 height 9
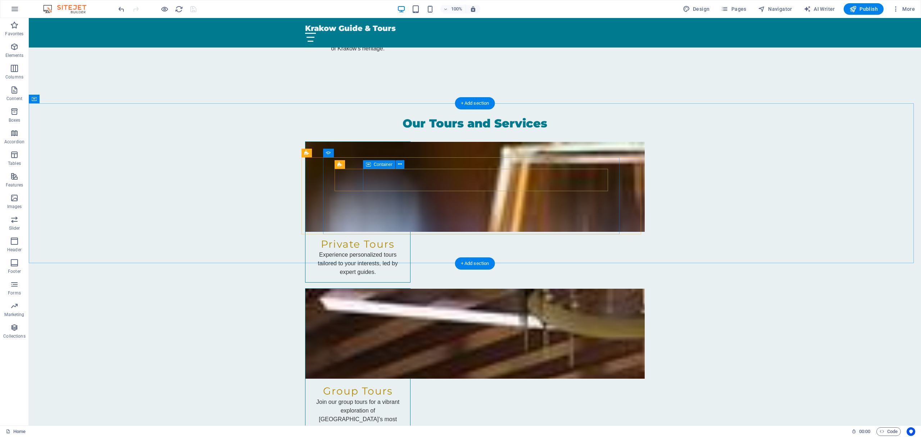
scroll to position [1199, 0]
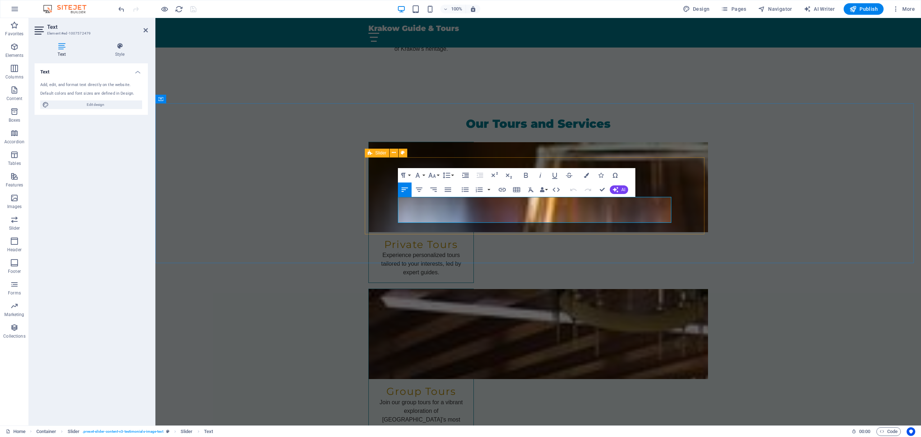
drag, startPoint x: 533, startPoint y: 219, endPoint x: 385, endPoint y: 203, distance: 149.4
copy p "As a first-time visitor to Kraków, I was impressed by the level of service from…"
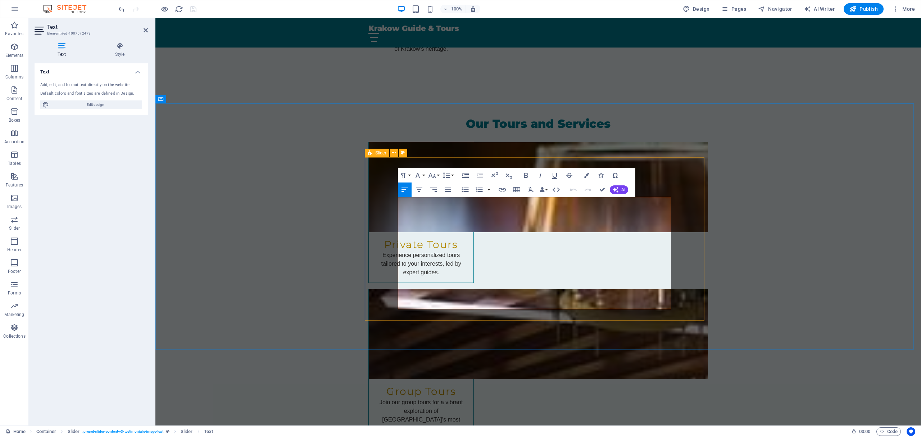
drag, startPoint x: 425, startPoint y: 307, endPoint x: 382, endPoint y: 198, distance: 117.7
copy p "The Kraków Guide & Tours team made our trip unforgettable! The storytelling was…"
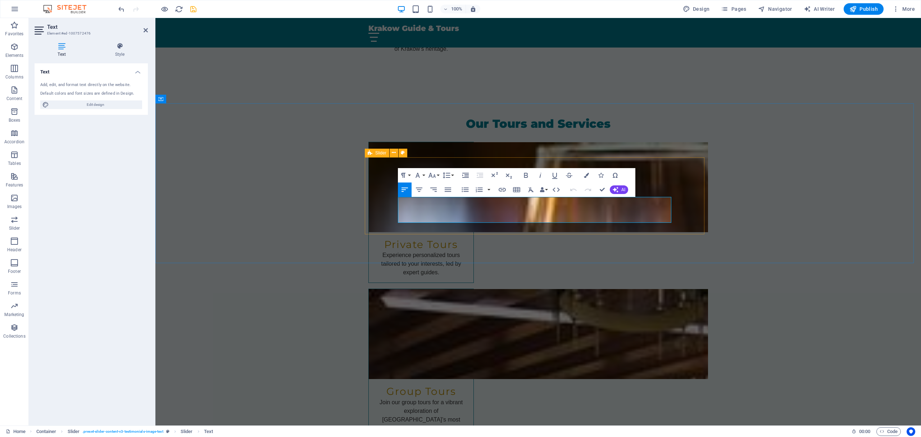
drag, startPoint x: 445, startPoint y: 220, endPoint x: 384, endPoint y: 202, distance: 64.4
copy p "We took both a private and a group tour with Kraków Guide & Tours and both expe…"
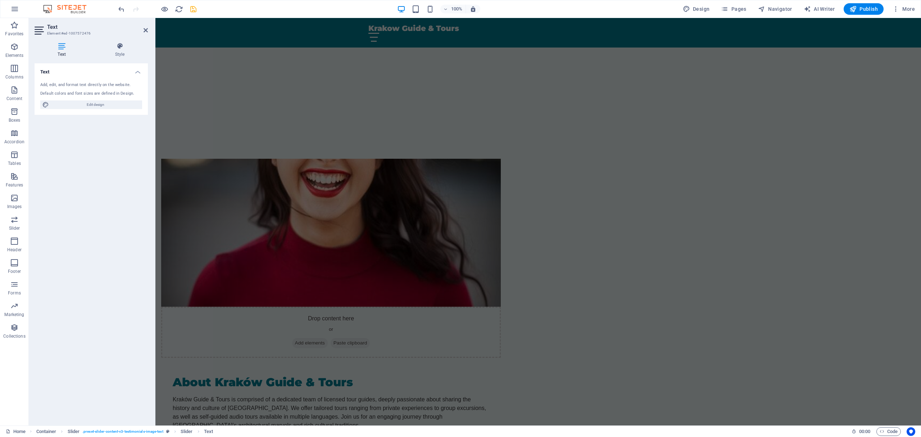
scroll to position [432, 0]
click at [864, 10] on span "Publish" at bounding box center [863, 8] width 28 height 7
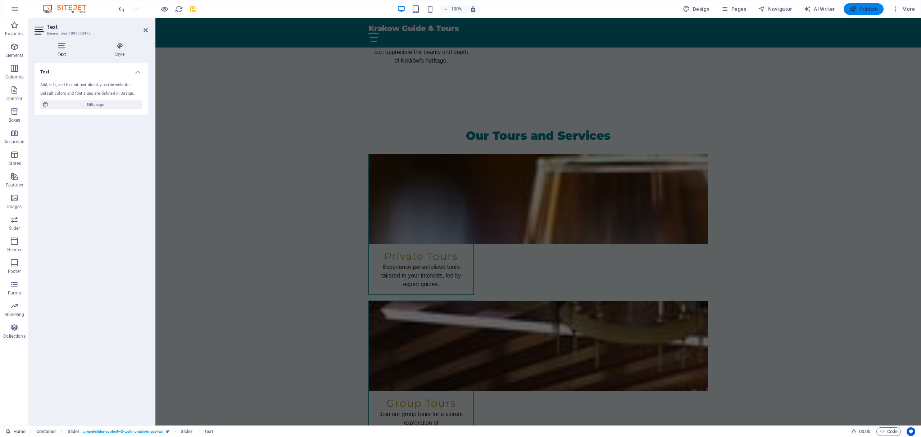
checkbox input "false"
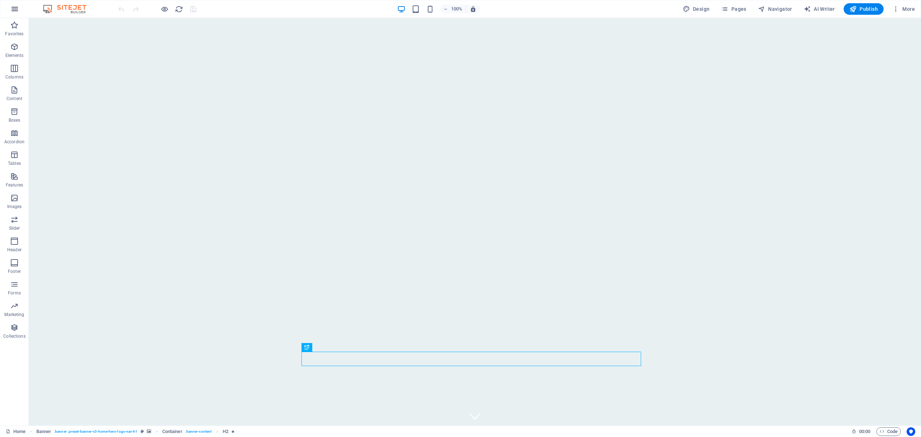
click at [15, 10] on icon "button" at bounding box center [14, 9] width 9 height 9
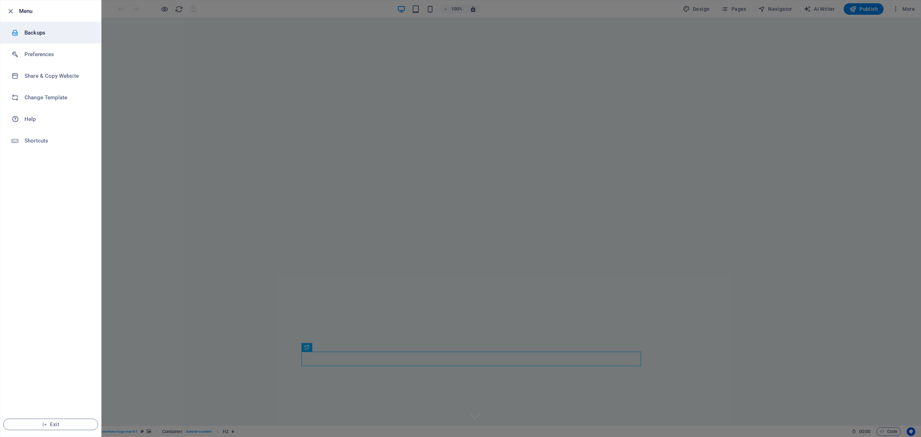
click at [24, 30] on h6 "Backups" at bounding box center [57, 32] width 67 height 9
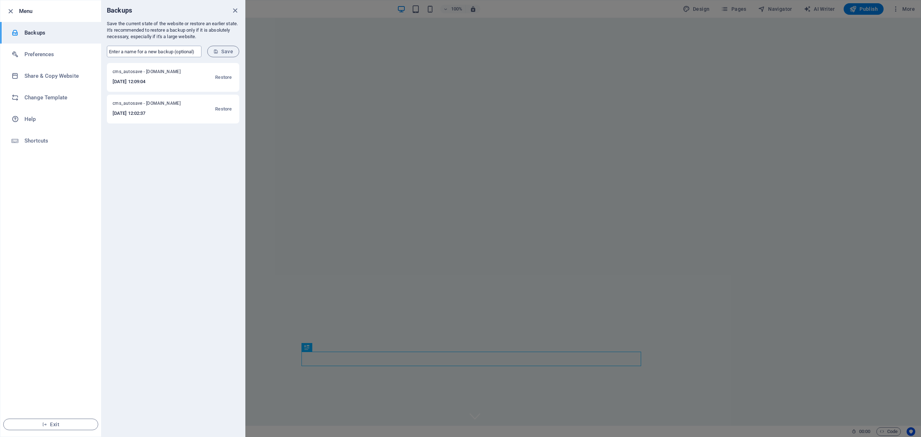
click at [136, 49] on input "text" at bounding box center [154, 52] width 95 height 12
type input "krk-guide & tours"
click at [226, 55] on button "Save" at bounding box center [223, 52] width 32 height 12
click at [232, 10] on icon "close" at bounding box center [235, 10] width 8 height 8
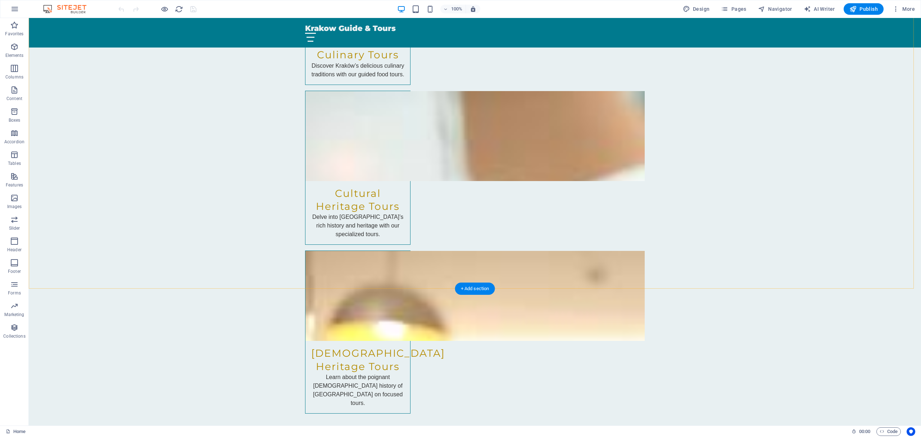
scroll to position [1844, 0]
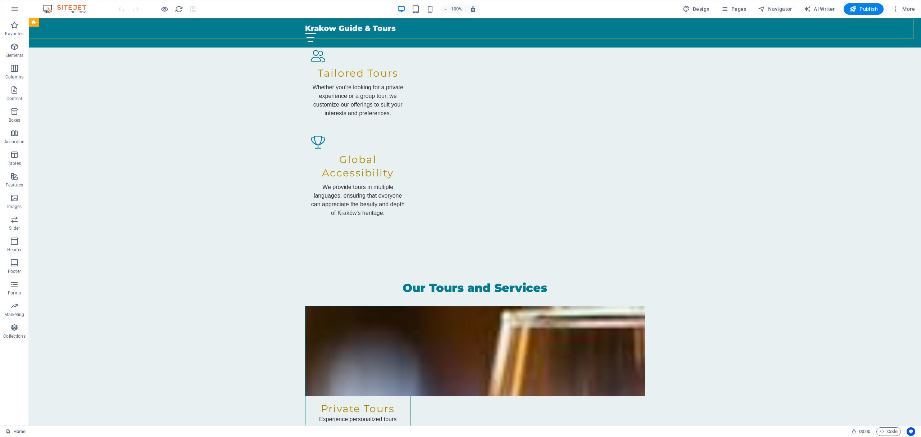
scroll to position [1035, 0]
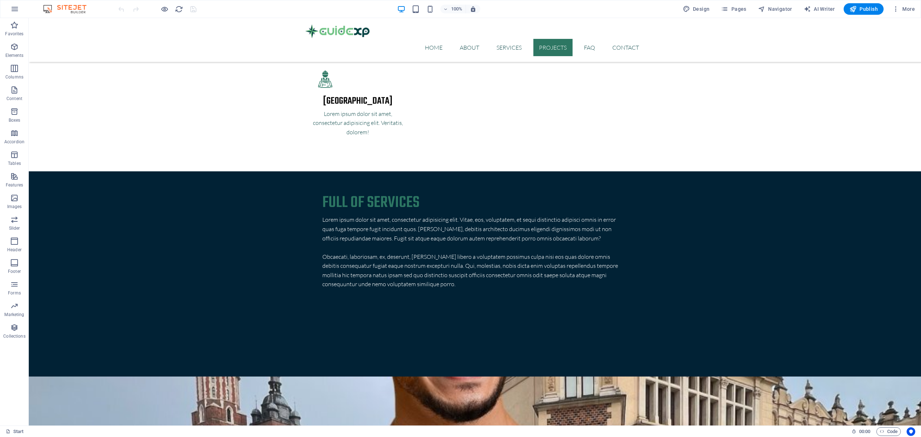
scroll to position [1630, 0]
click at [16, 12] on icon "button" at bounding box center [14, 9] width 9 height 9
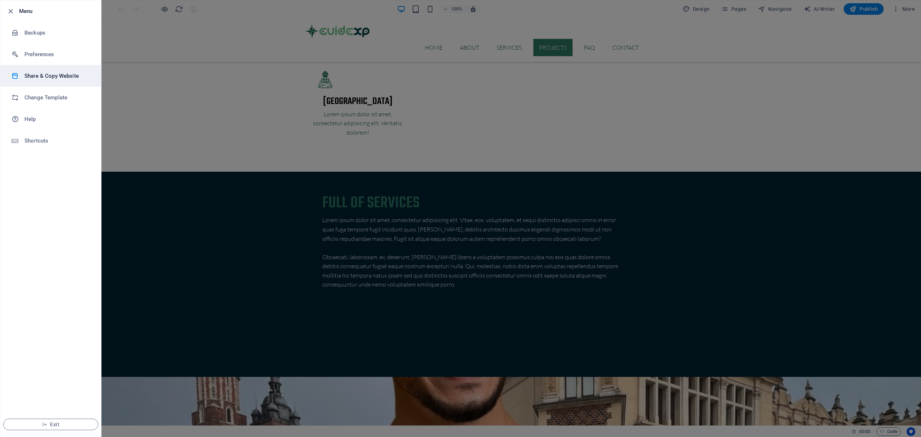
click at [39, 81] on li "Share & Copy Website" at bounding box center [50, 76] width 101 height 22
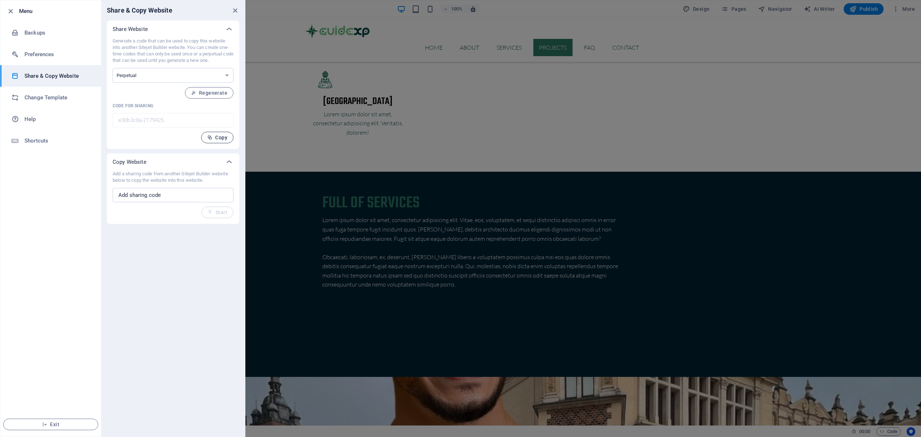
click at [217, 139] on span "Copy" at bounding box center [217, 138] width 20 height 6
click at [234, 12] on icon "close" at bounding box center [235, 10] width 8 height 8
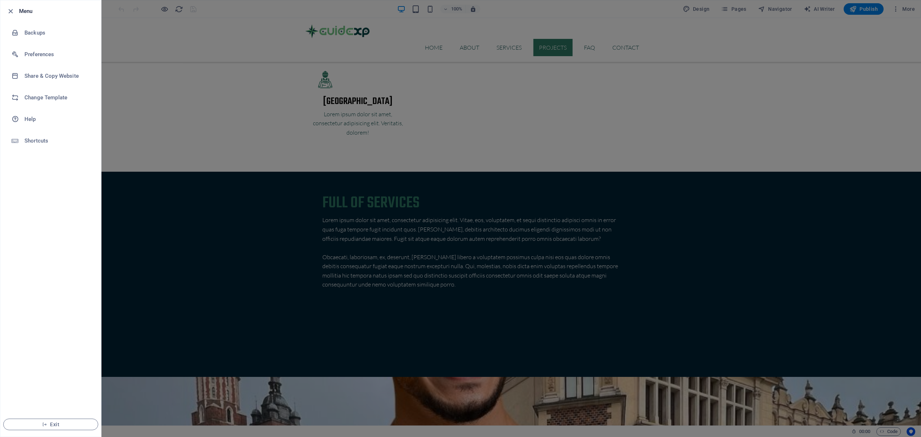
drag, startPoint x: 917, startPoint y: 291, endPoint x: 913, endPoint y: 245, distance: 46.2
click at [913, 245] on div at bounding box center [460, 218] width 921 height 437
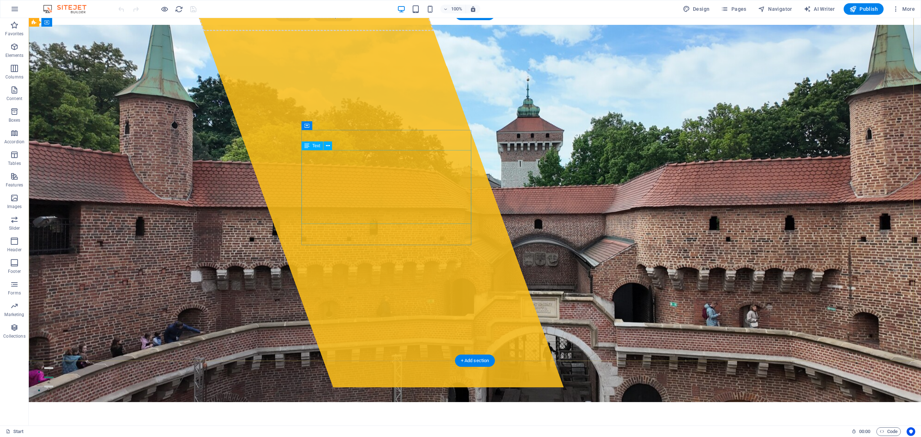
scroll to position [0, 0]
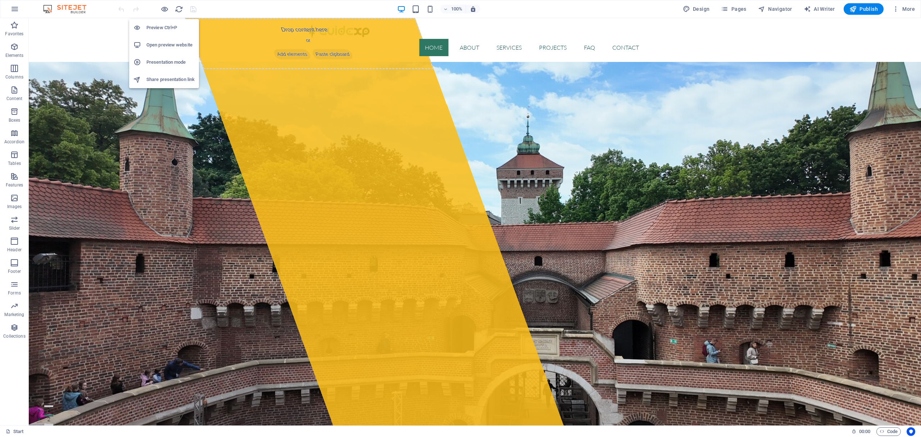
click at [164, 43] on h6 "Open preview website" at bounding box center [170, 45] width 48 height 9
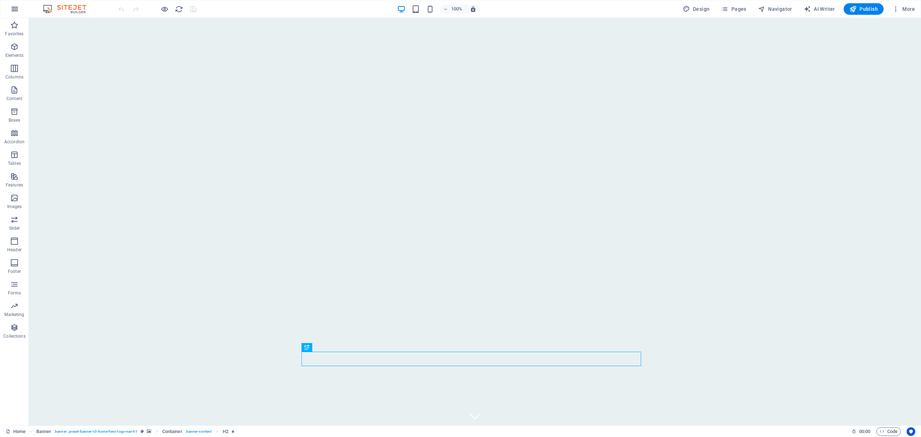
click at [14, 12] on icon "button" at bounding box center [14, 9] width 9 height 9
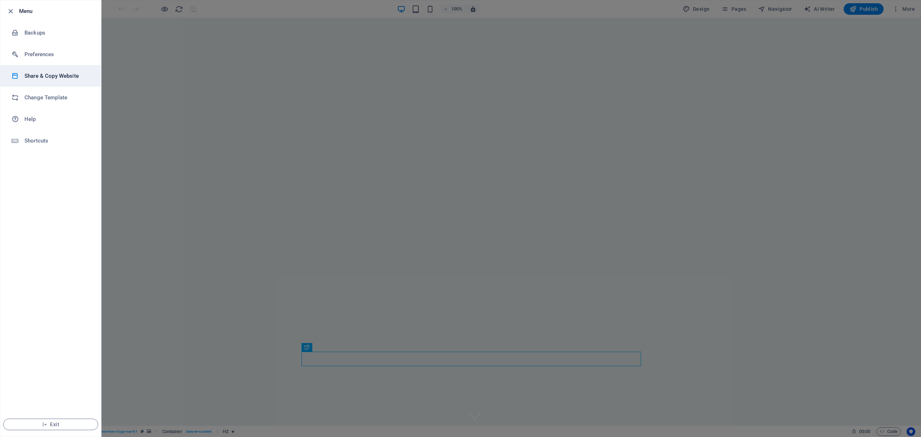
click at [36, 74] on h6 "Share & Copy Website" at bounding box center [57, 76] width 67 height 9
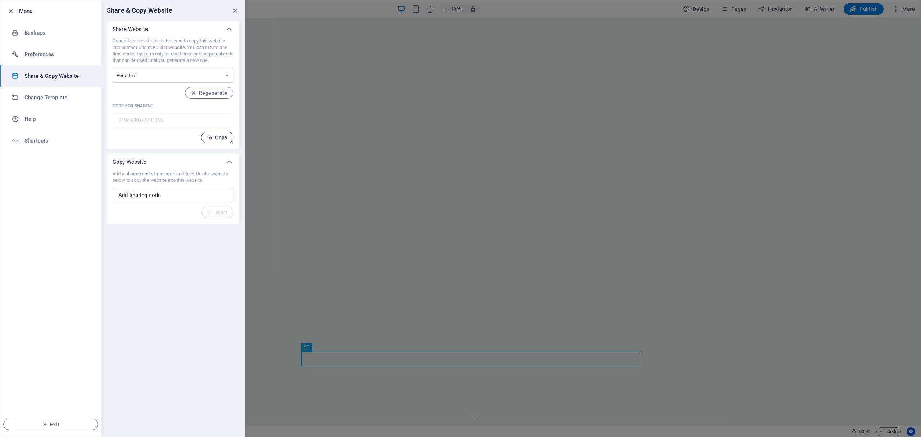
click at [213, 140] on button "Copy" at bounding box center [217, 138] width 32 height 12
click at [232, 9] on icon "close" at bounding box center [235, 10] width 8 height 8
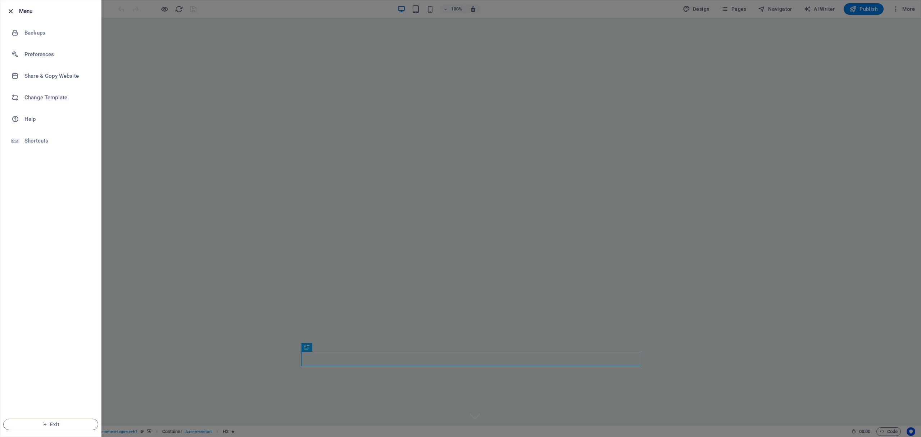
click at [11, 10] on icon "button" at bounding box center [10, 11] width 8 height 8
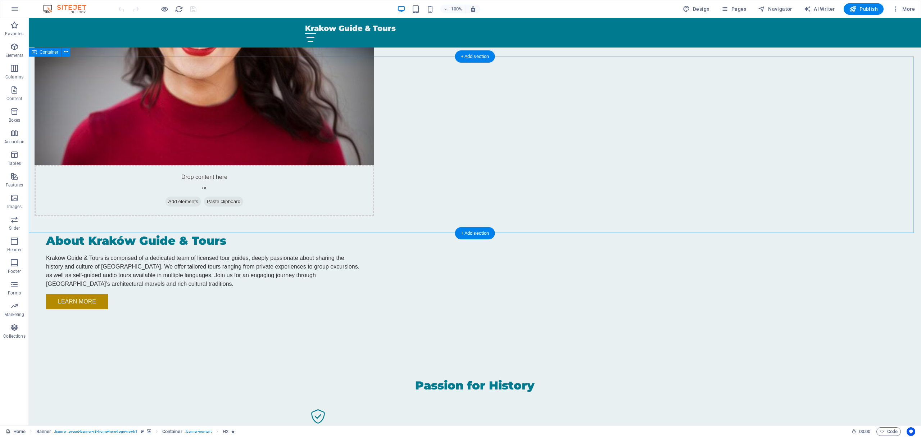
scroll to position [576, 0]
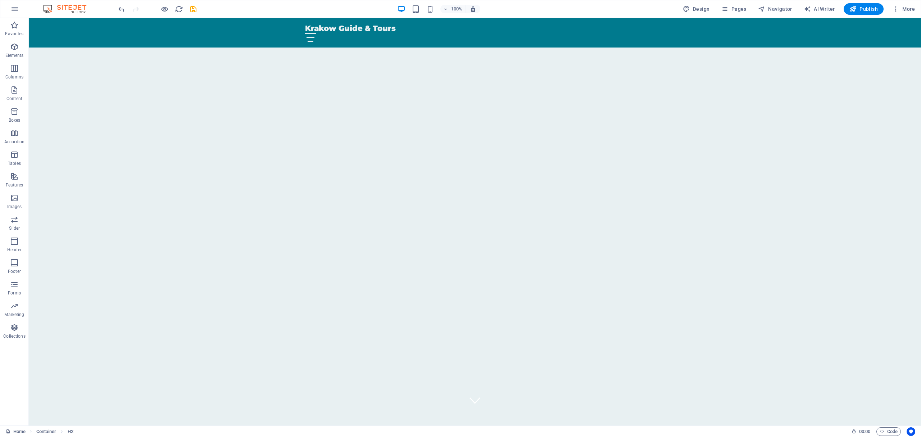
scroll to position [0, 0]
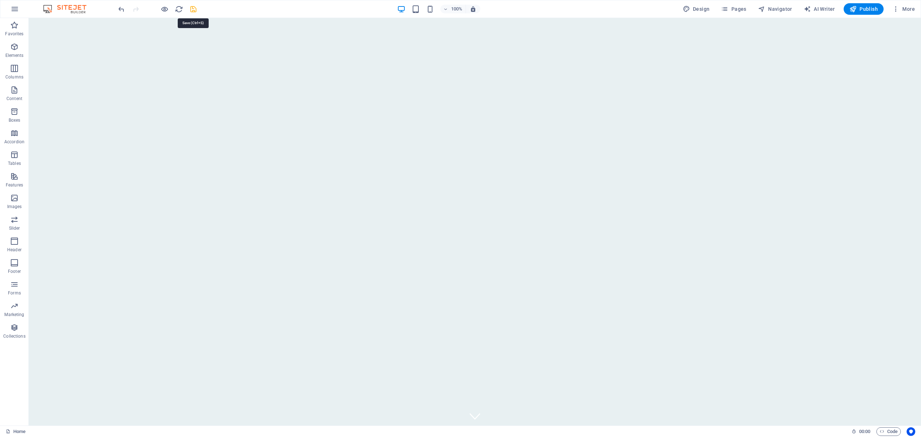
click at [191, 10] on icon "save" at bounding box center [193, 9] width 8 height 8
checkbox input "false"
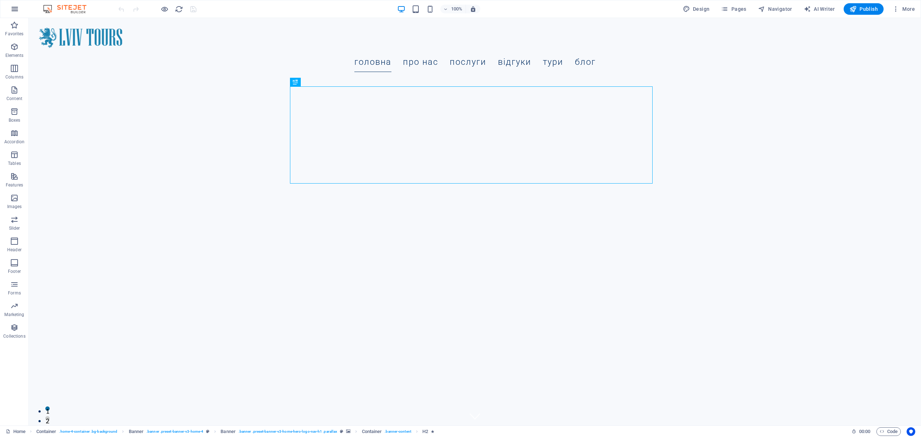
click at [14, 10] on icon "button" at bounding box center [14, 9] width 9 height 9
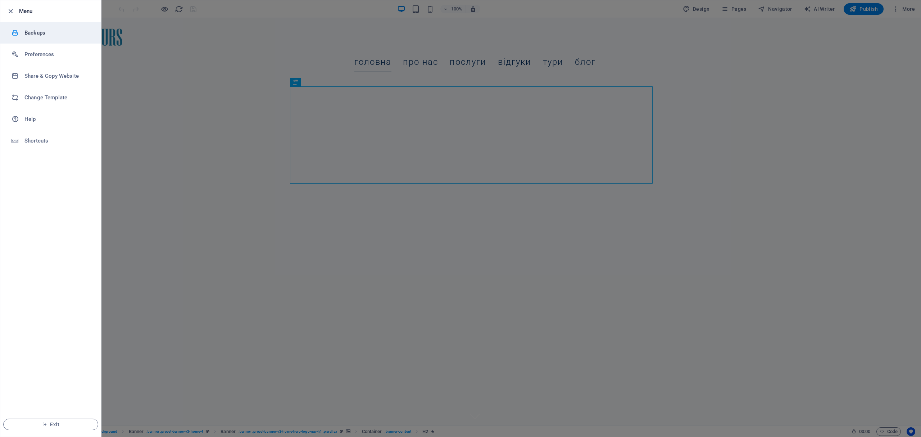
click at [28, 32] on h6 "Backups" at bounding box center [57, 32] width 67 height 9
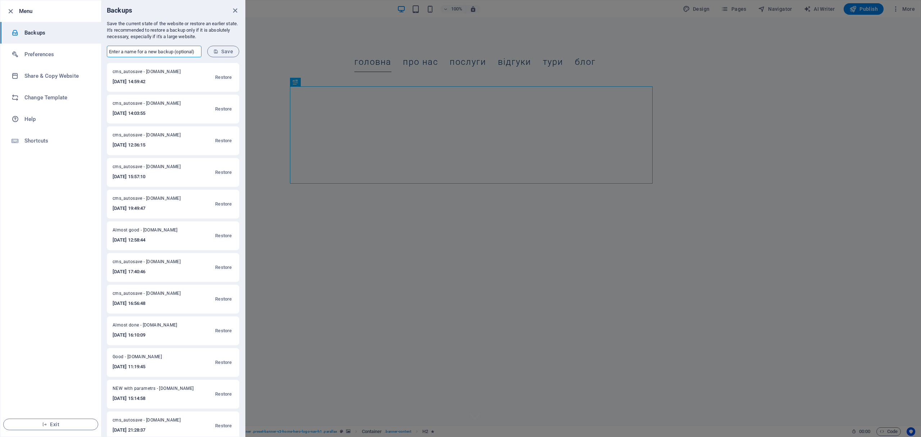
click at [128, 52] on input "text" at bounding box center [154, 52] width 95 height 12
type input "1st ukr Version"
click at [222, 51] on span "Save" at bounding box center [223, 52] width 20 height 6
click at [232, 10] on icon "close" at bounding box center [235, 10] width 8 height 8
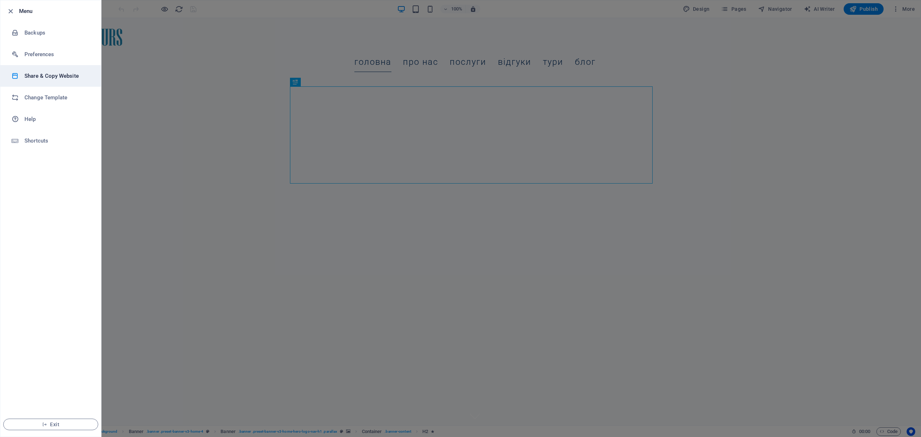
click at [46, 78] on h6 "Share & Copy Website" at bounding box center [57, 76] width 67 height 9
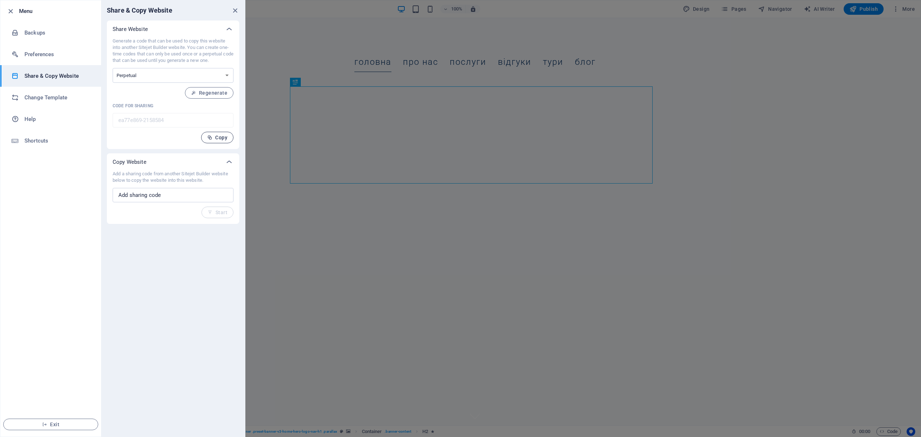
click at [221, 138] on span "Copy" at bounding box center [217, 138] width 20 height 6
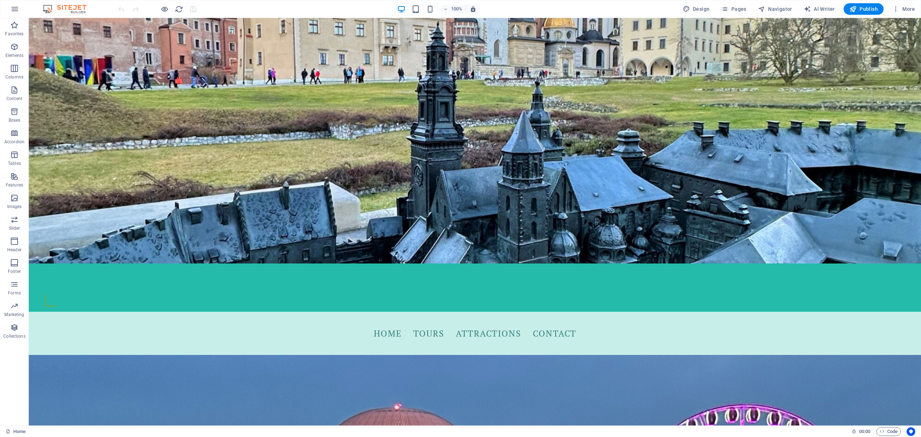
scroll to position [272, 0]
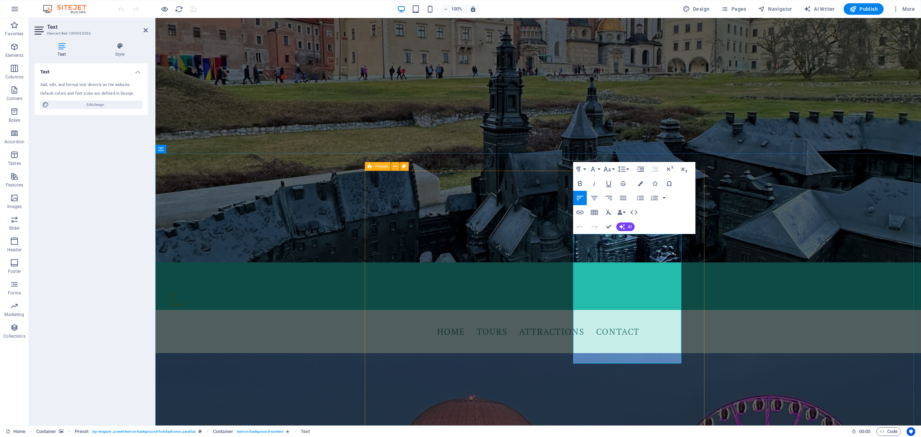
drag, startPoint x: 624, startPoint y: 356, endPoint x: 558, endPoint y: 233, distance: 139.7
copy div "We provide unique tours led by professional guides that turn a simple walk into…"
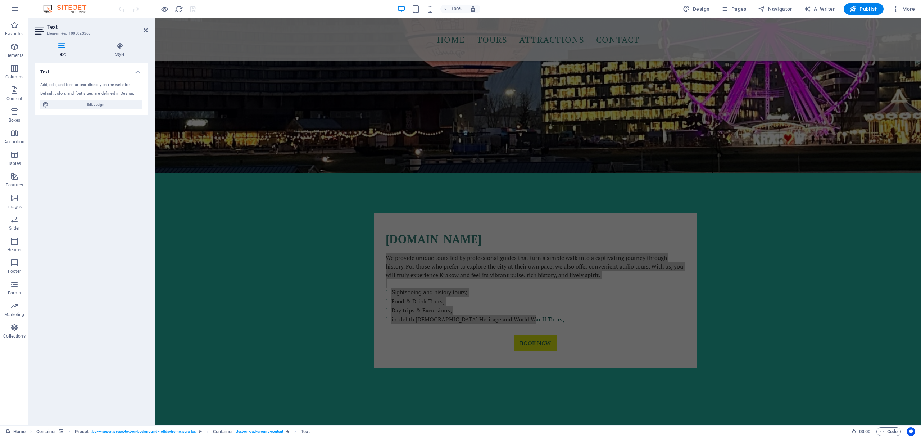
scroll to position [608, 0]
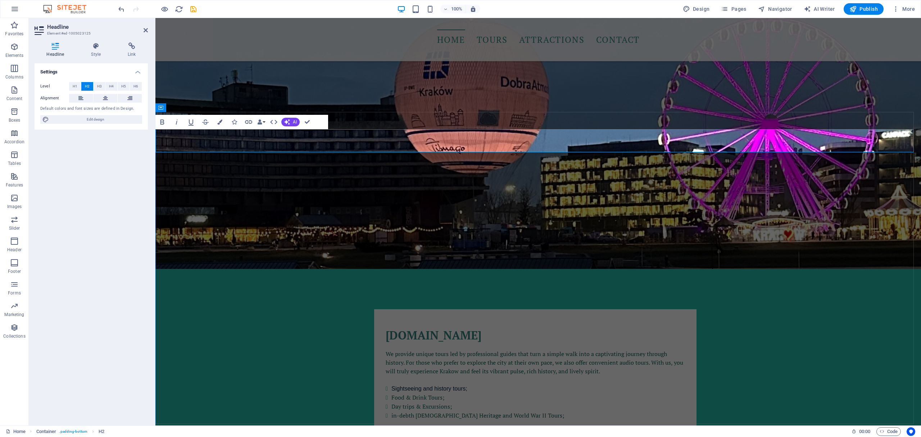
copy h2 "Top Reasons to Download the Krakow Guide App"
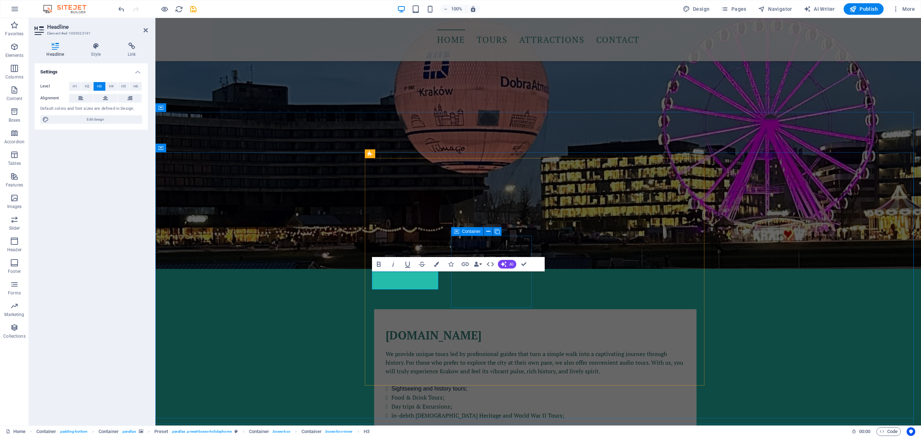
drag, startPoint x: 504, startPoint y: 291, endPoint x: 630, endPoint y: 291, distance: 125.9
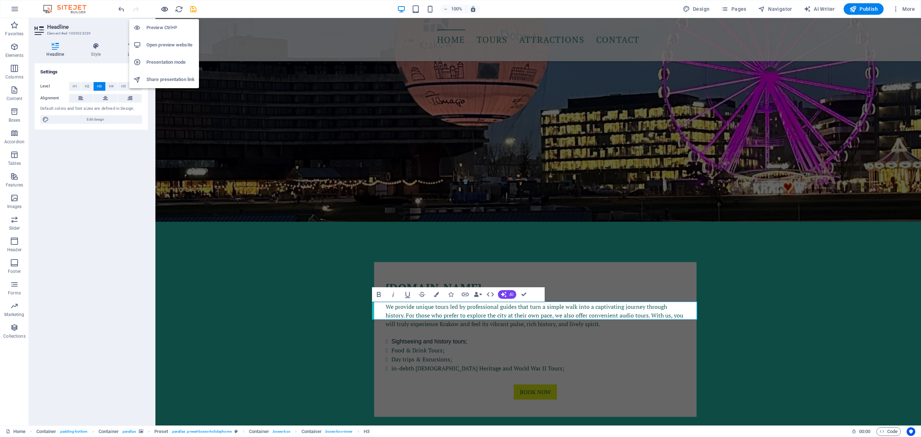
scroll to position [655, 0]
click at [163, 8] on icon "button" at bounding box center [164, 9] width 8 height 8
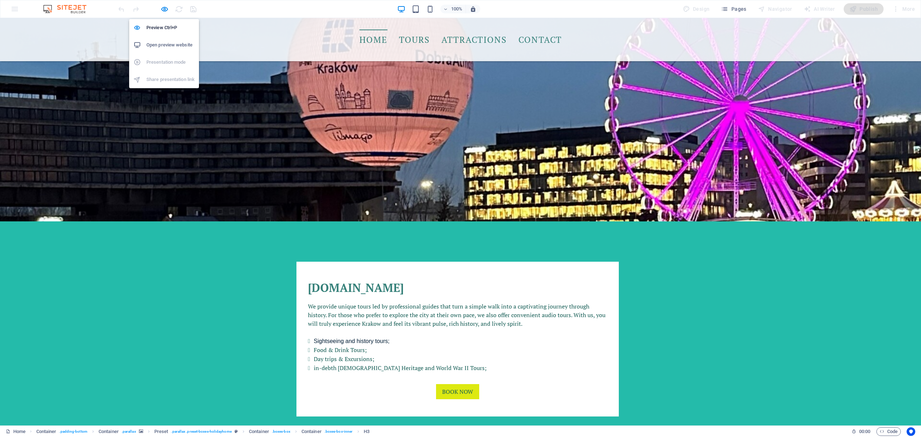
click at [156, 46] on h6 "Open preview website" at bounding box center [170, 45] width 48 height 9
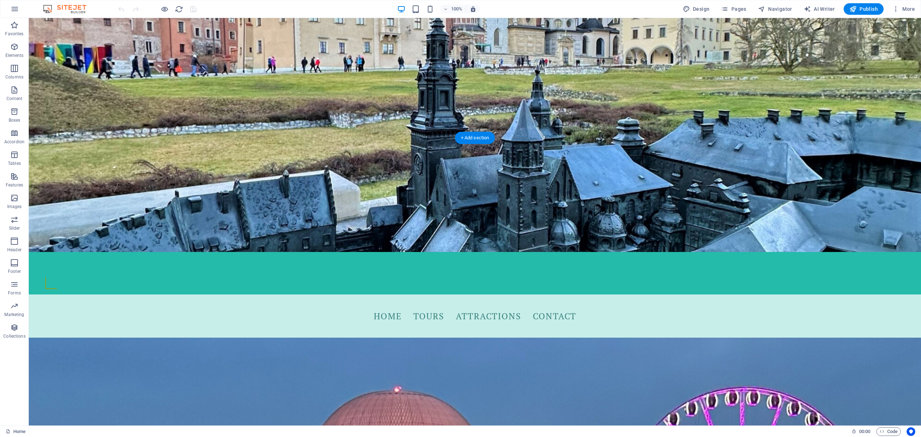
scroll to position [48, 0]
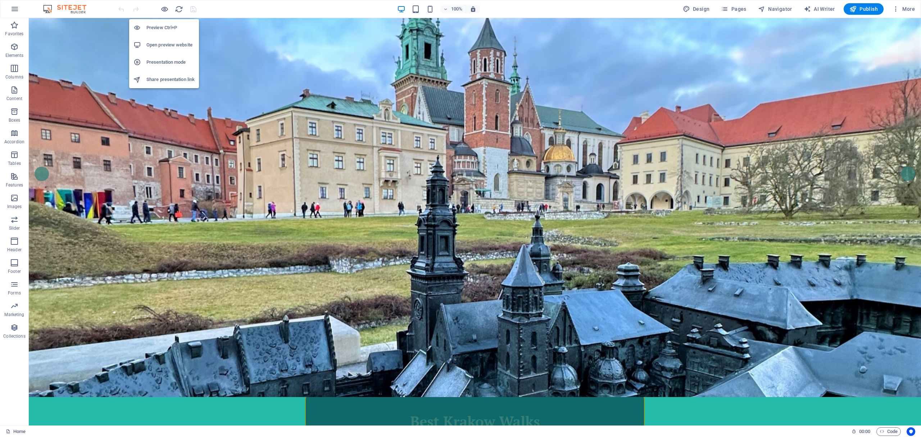
click at [156, 45] on h6 "Open preview website" at bounding box center [170, 45] width 48 height 9
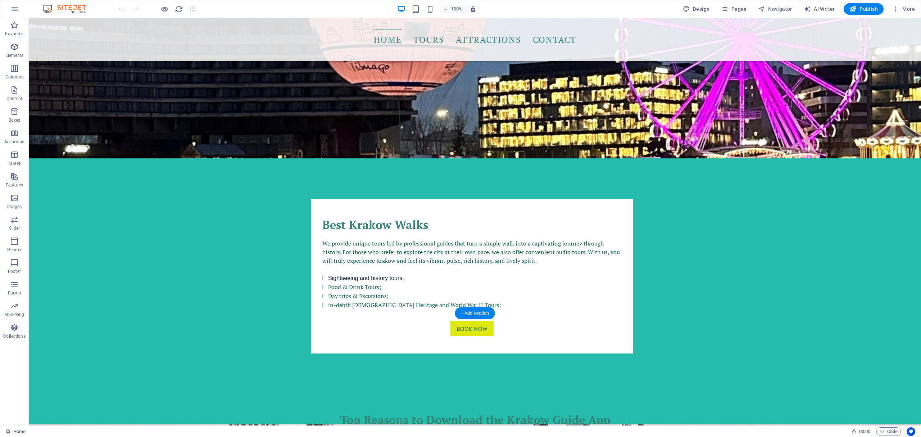
scroll to position [719, 0]
click at [733, 9] on span "Pages" at bounding box center [733, 8] width 25 height 7
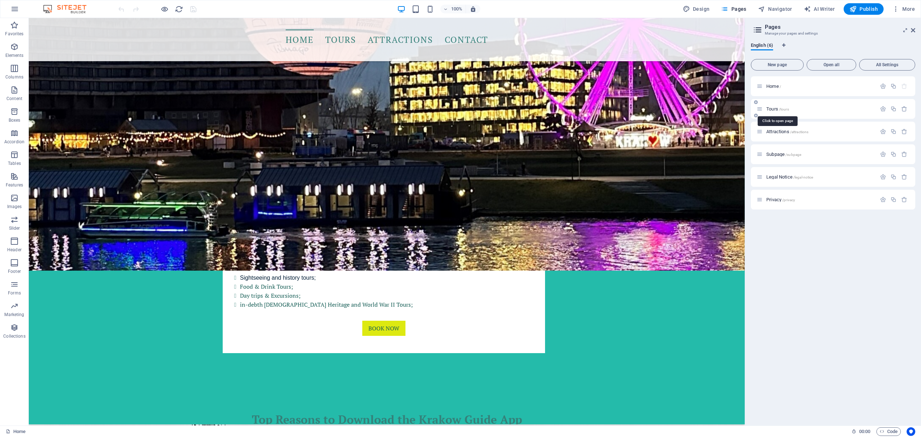
click at [775, 109] on span "Tours /tours" at bounding box center [777, 108] width 23 height 5
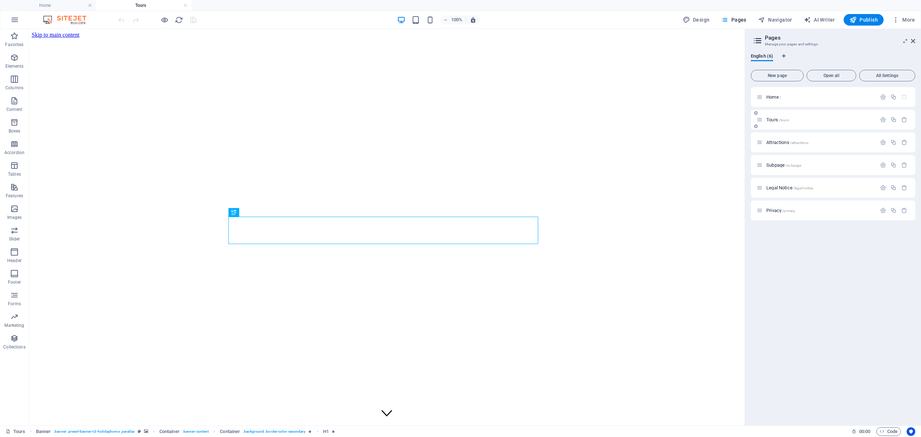
scroll to position [0, 0]
click at [49, 8] on h4 "Home" at bounding box center [48, 5] width 96 height 8
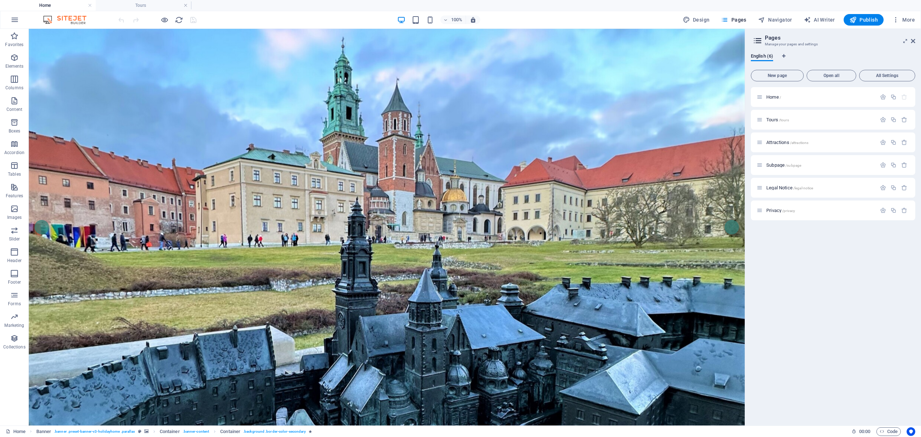
drag, startPoint x: 741, startPoint y: 296, endPoint x: 779, endPoint y: 124, distance: 176.1
click at [14, 17] on icon "button" at bounding box center [14, 19] width 9 height 9
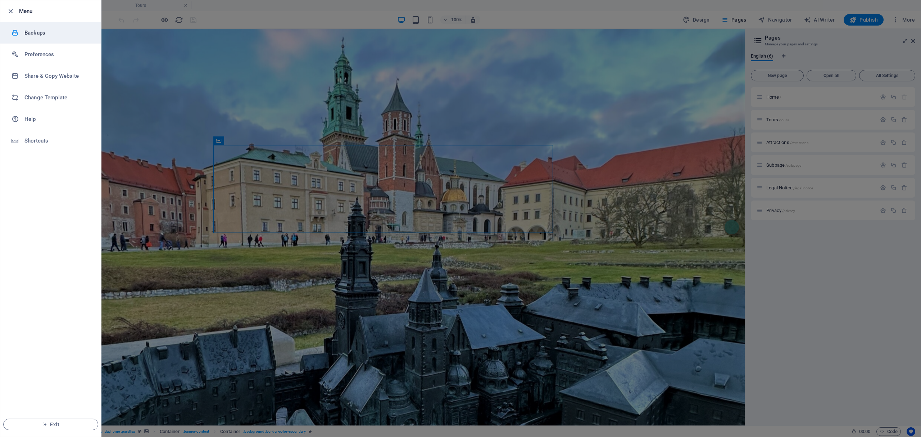
click at [23, 35] on div at bounding box center [18, 32] width 13 height 7
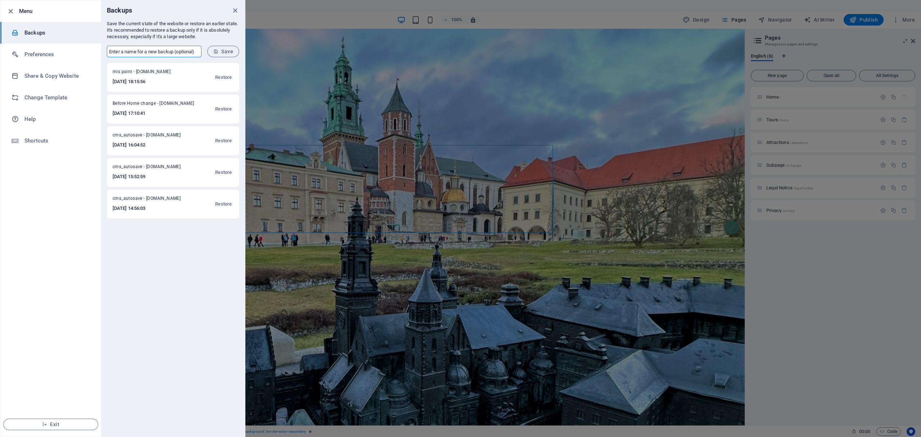
drag, startPoint x: 108, startPoint y: 52, endPoint x: 181, endPoint y: 54, distance: 73.1
click at [181, 54] on input "text" at bounding box center [154, 52] width 95 height 12
type input "Starting point"
click at [218, 53] on icon "submit" at bounding box center [215, 51] width 5 height 5
click at [235, 10] on icon "close" at bounding box center [235, 10] width 8 height 8
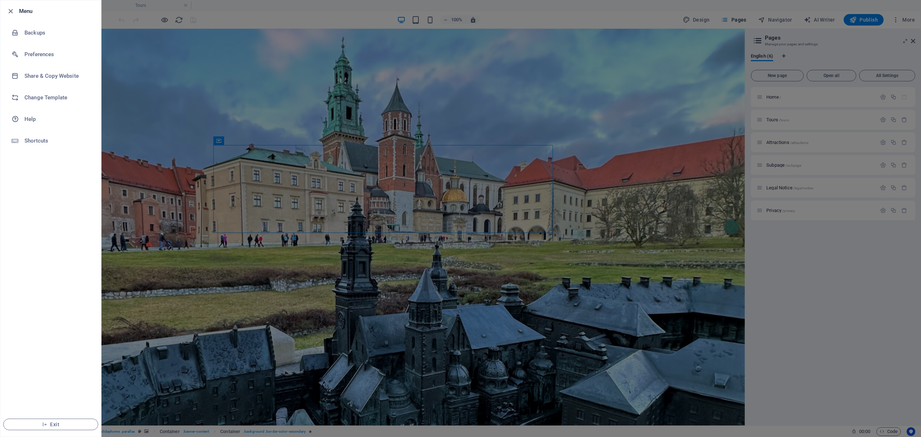
click at [353, 169] on div at bounding box center [460, 218] width 921 height 437
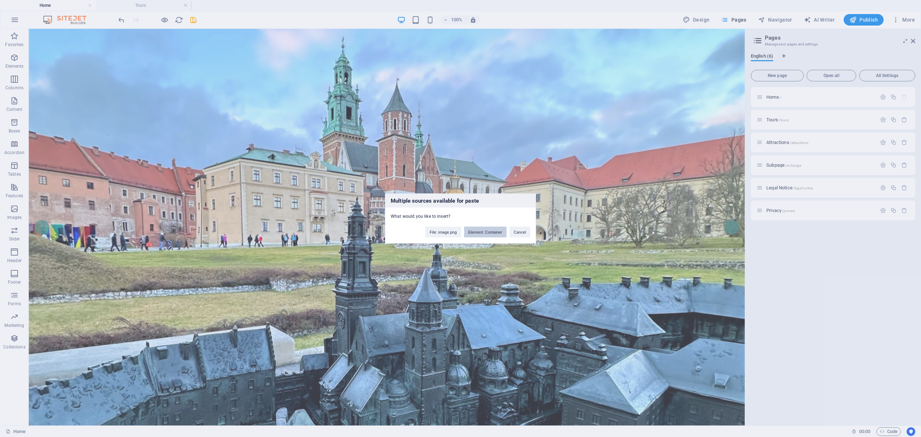
click at [478, 233] on button "Element: Container" at bounding box center [485, 232] width 42 height 11
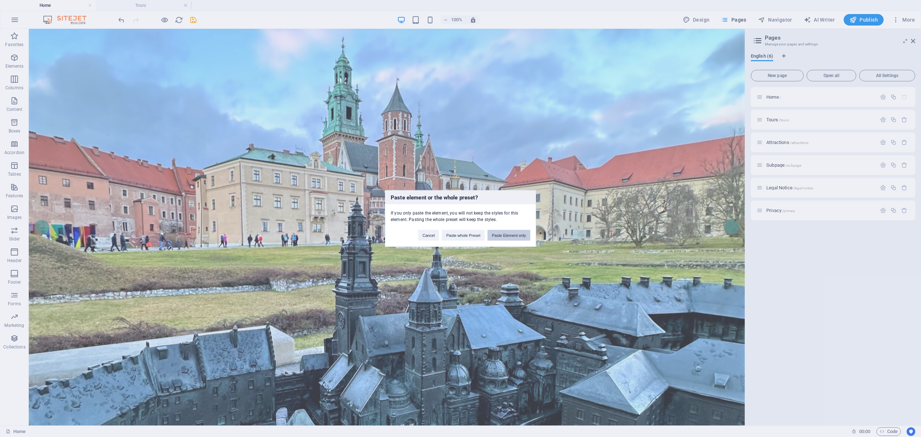
click at [503, 237] on button "Paste Element only" at bounding box center [508, 235] width 43 height 11
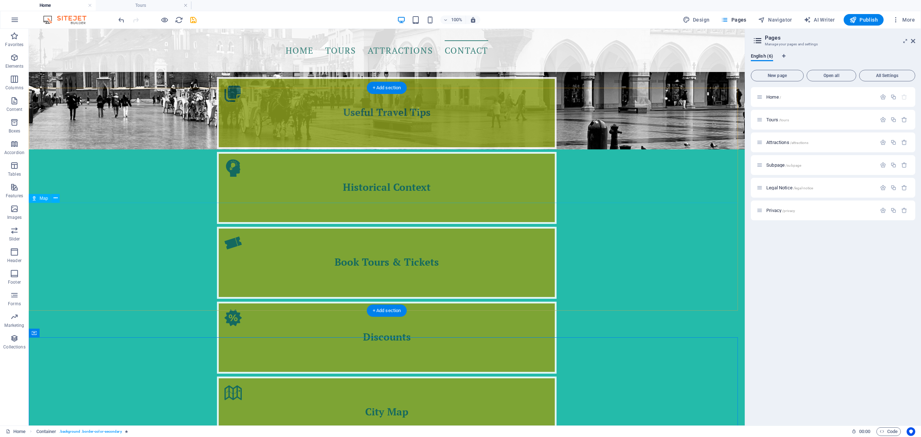
scroll to position [1506, 0]
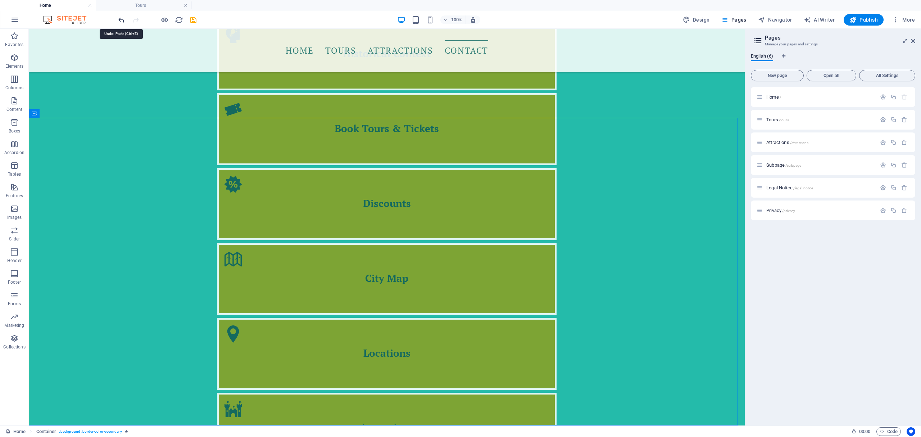
click at [122, 21] on icon "undo" at bounding box center [121, 20] width 8 height 8
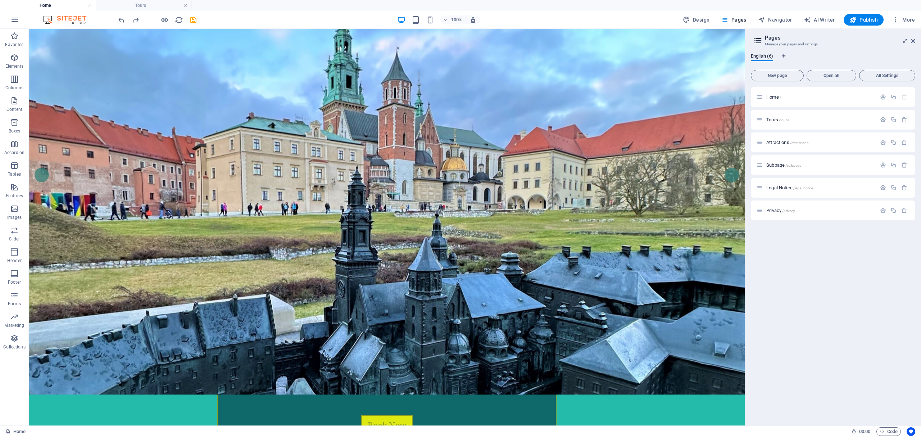
scroll to position [0, 0]
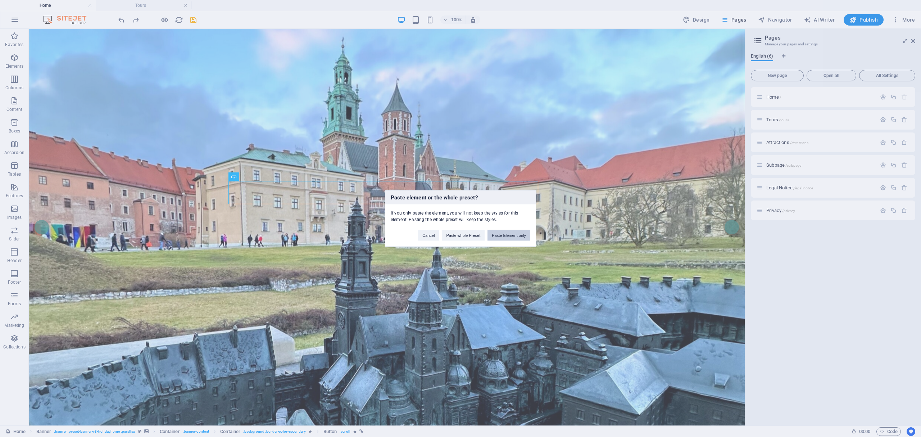
click at [504, 237] on button "Paste Element only" at bounding box center [508, 235] width 43 height 11
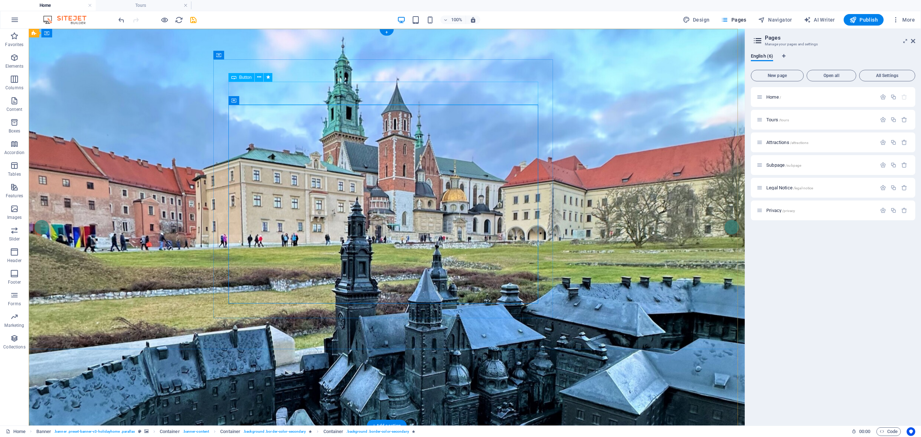
click at [192, 19] on icon "save" at bounding box center [193, 20] width 8 height 8
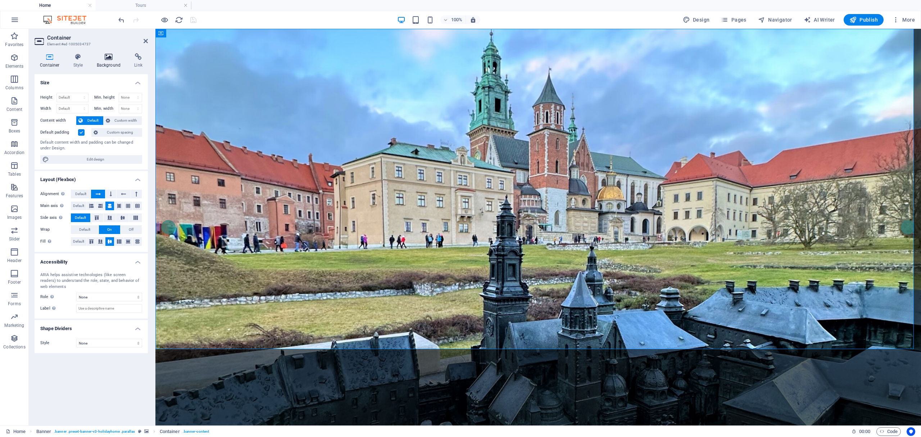
click at [115, 55] on icon at bounding box center [108, 56] width 35 height 7
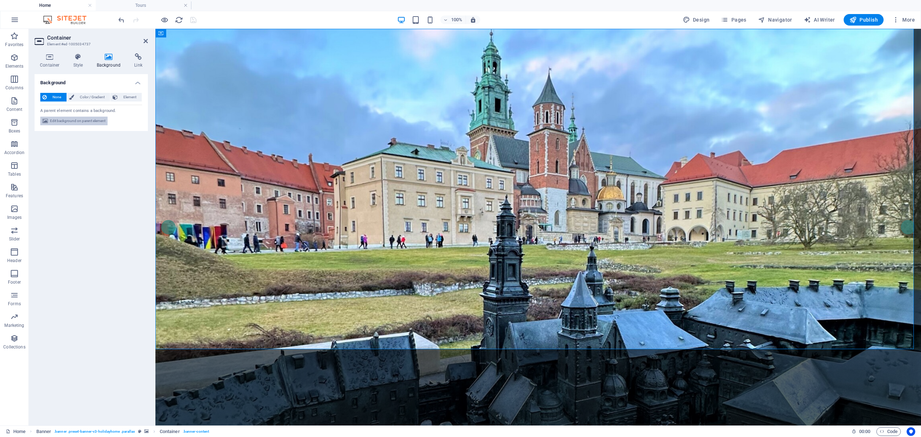
click at [91, 119] on span "Edit background on parent element" at bounding box center [77, 121] width 55 height 9
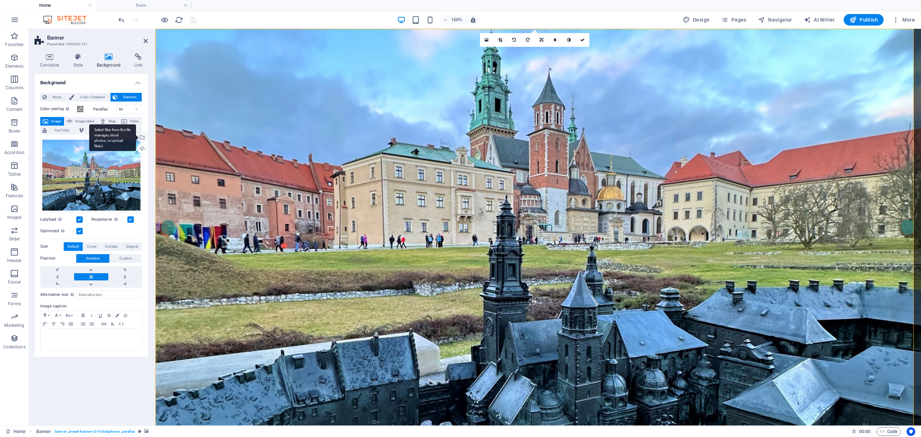
click at [136, 137] on div "Select files from the file manager, stock photos, or upload file(s)" at bounding box center [112, 137] width 47 height 27
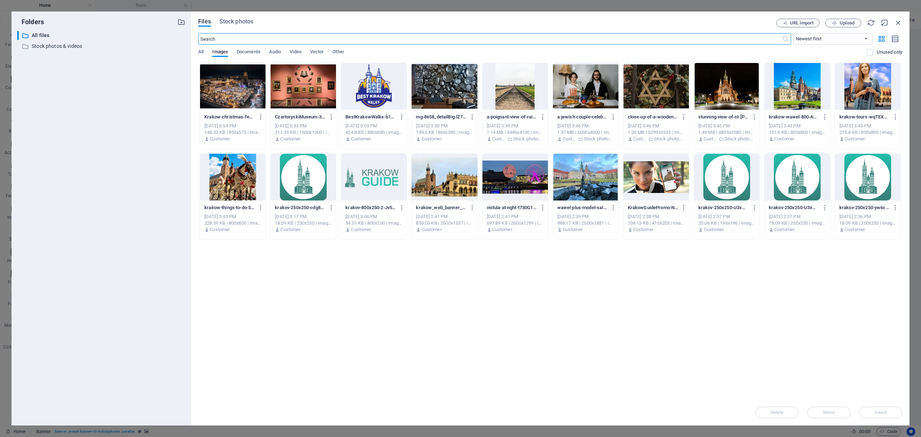
click at [449, 182] on div at bounding box center [444, 177] width 65 height 47
click at [449, 182] on div "1" at bounding box center [444, 177] width 65 height 47
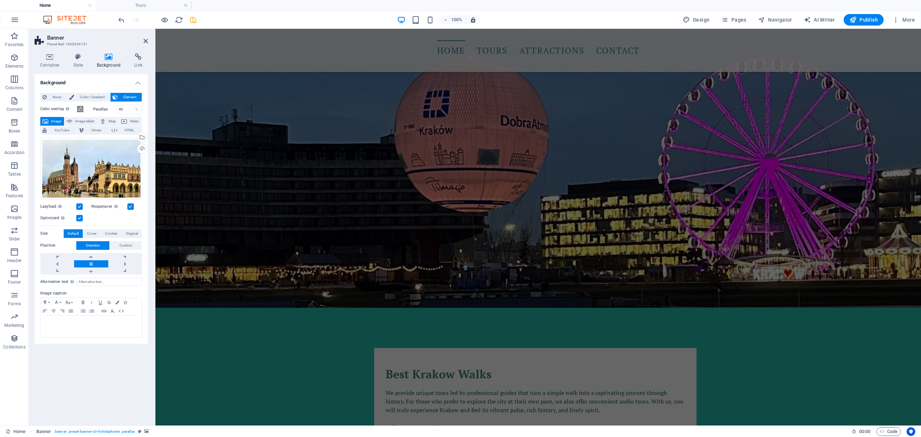
scroll to position [718, 0]
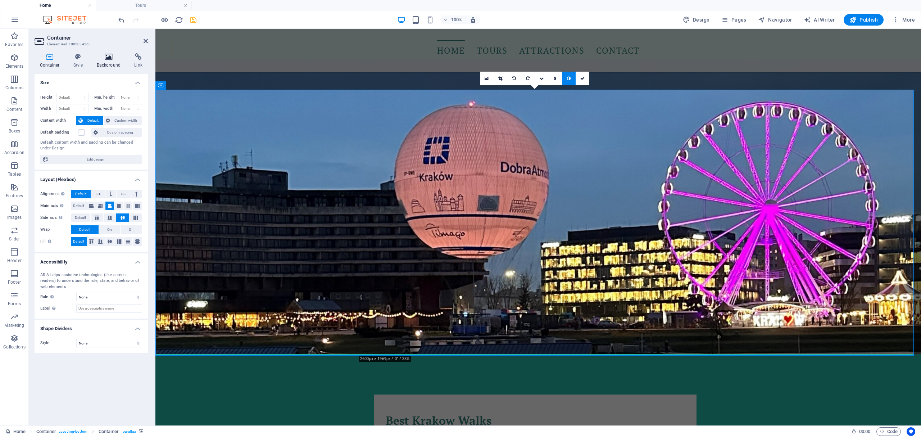
click at [107, 62] on h4 "Background" at bounding box center [110, 60] width 38 height 15
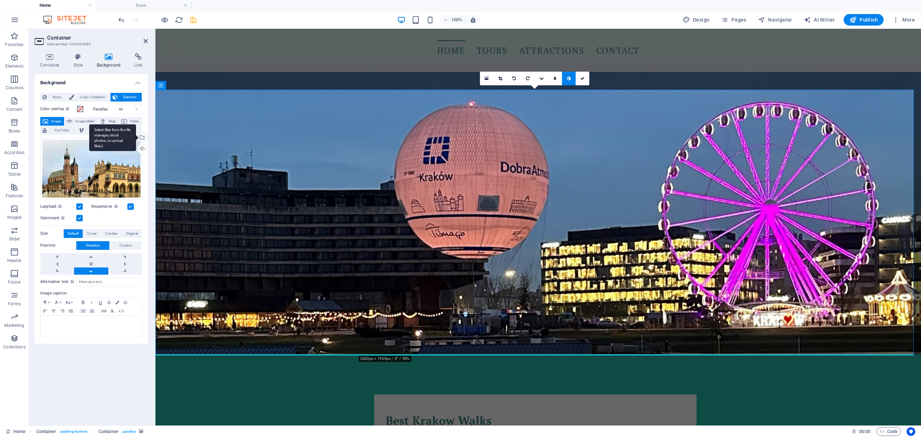
click at [141, 139] on div "Select files from the file manager, stock photos, or upload file(s)" at bounding box center [141, 137] width 11 height 11
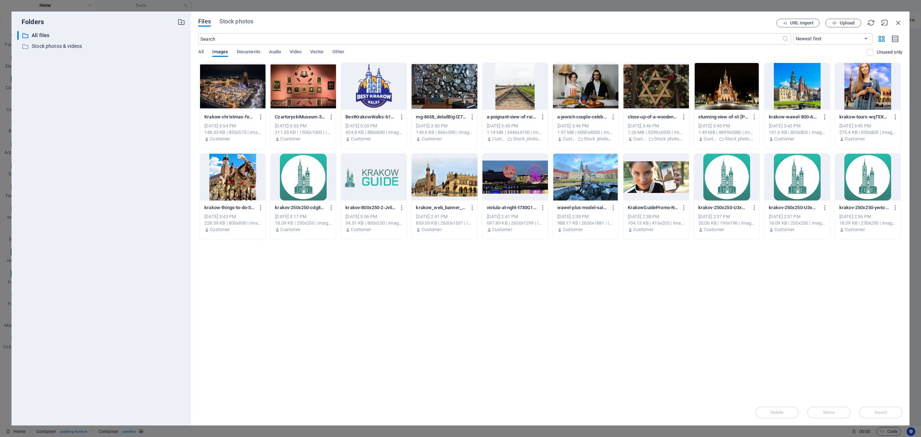
click at [568, 182] on div at bounding box center [585, 177] width 65 height 47
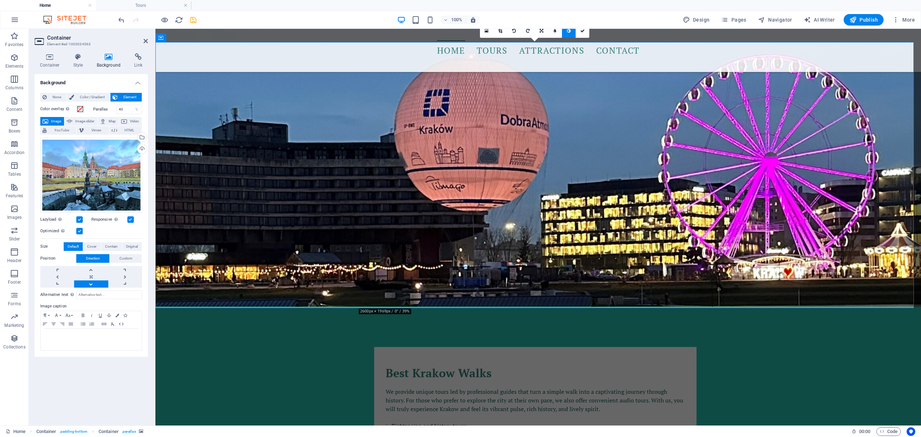
scroll to position [718, 0]
click at [136, 135] on div "Select files from the file manager, stock photos, or upload file(s)" at bounding box center [112, 137] width 47 height 27
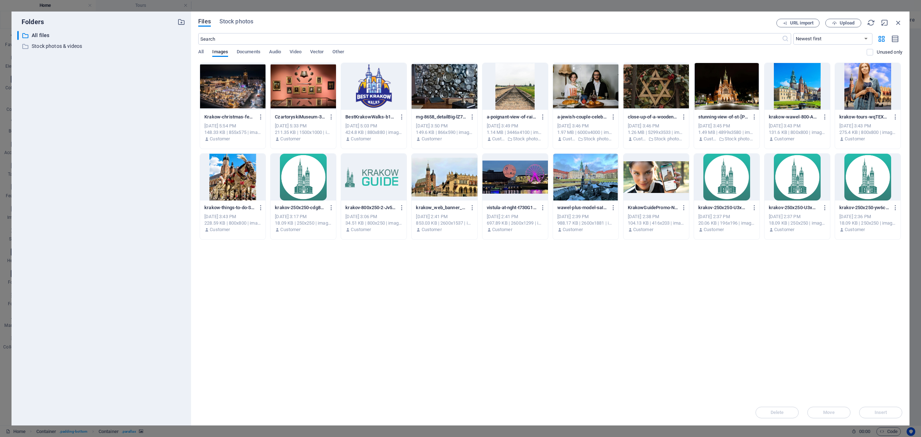
click at [224, 100] on div at bounding box center [232, 86] width 65 height 47
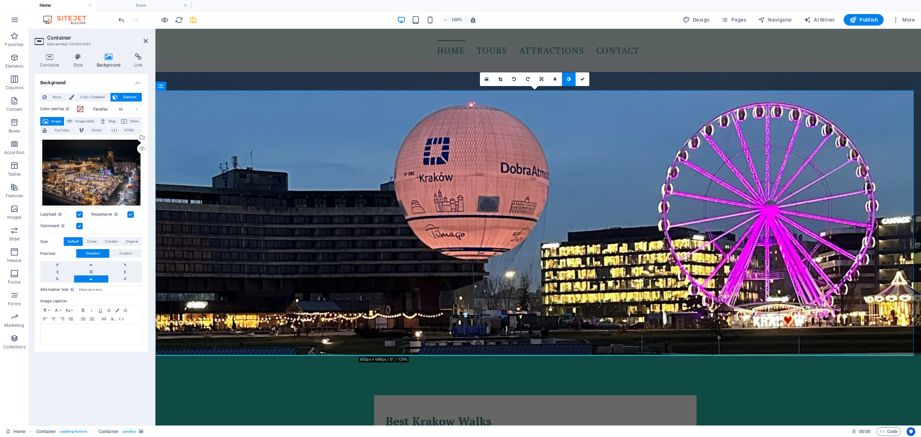
scroll to position [671, 0]
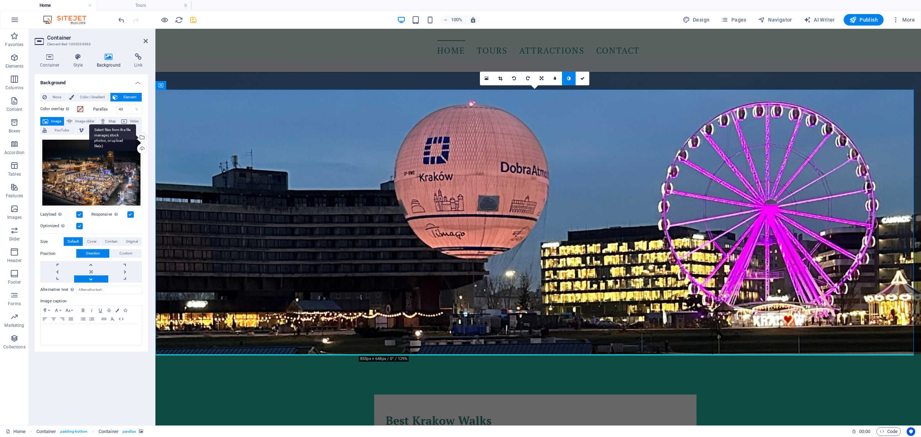
click at [142, 137] on div "Select files from the file manager, stock photos, or upload file(s)" at bounding box center [141, 137] width 11 height 11
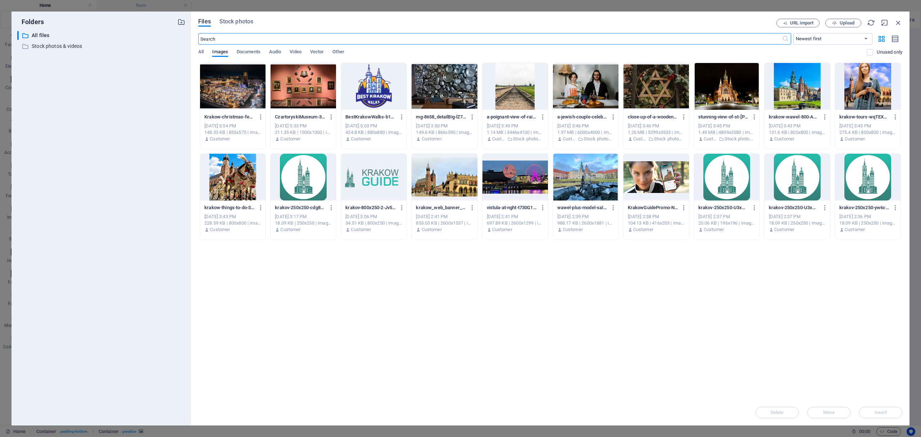
click at [304, 88] on div at bounding box center [303, 86] width 65 height 47
click at [304, 88] on div "1" at bounding box center [303, 86] width 65 height 47
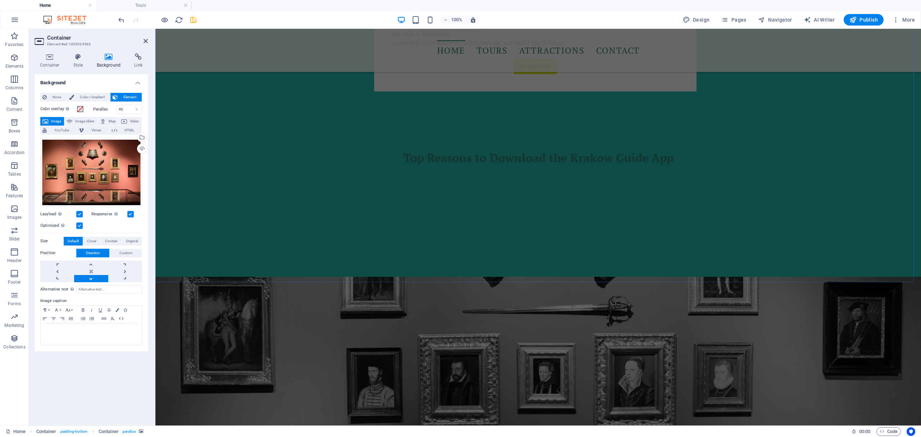
scroll to position [1198, 0]
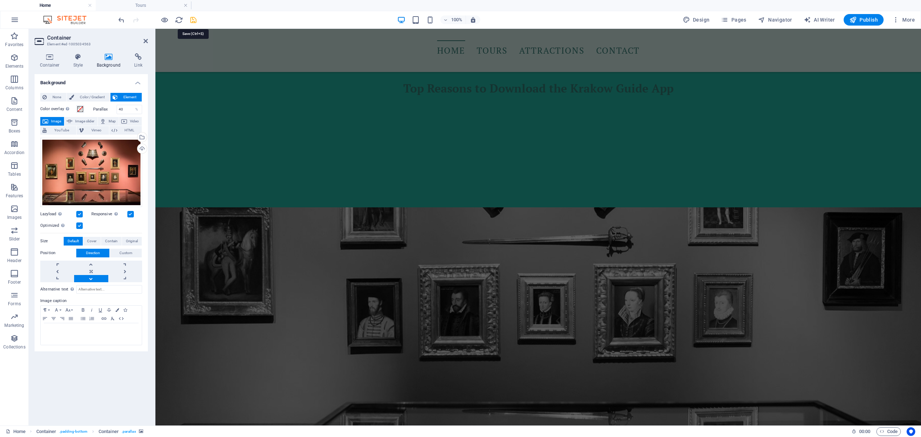
click at [194, 19] on icon "save" at bounding box center [193, 20] width 8 height 8
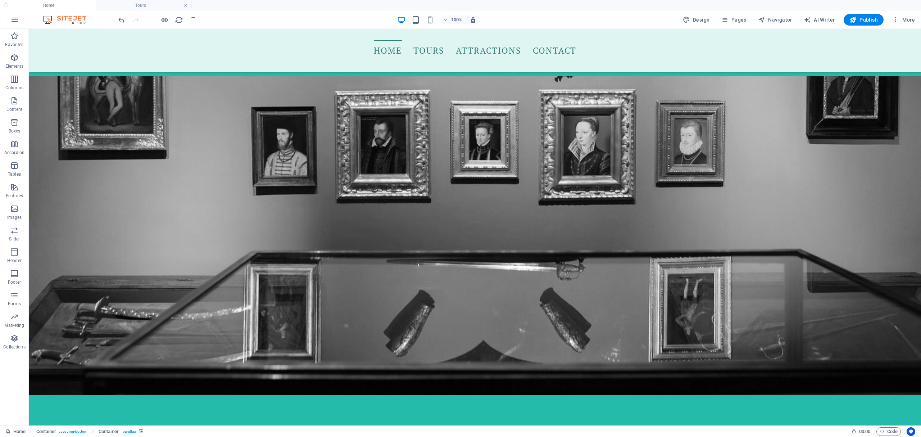
scroll to position [666, 0]
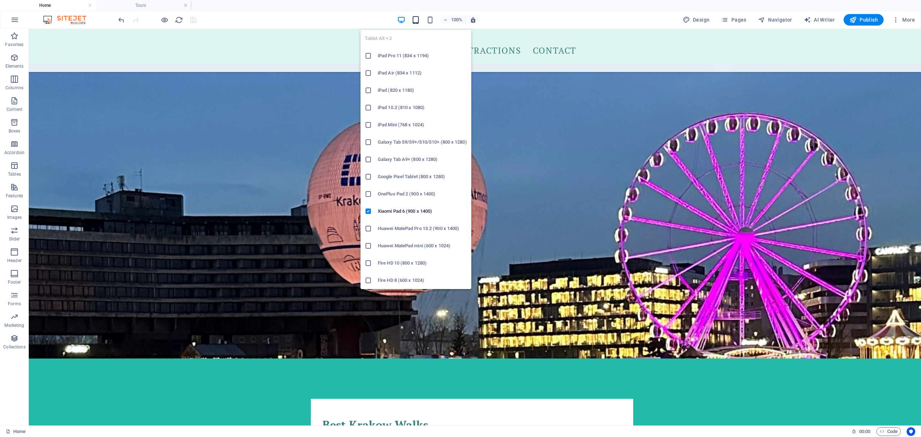
click at [419, 21] on icon "button" at bounding box center [416, 20] width 8 height 8
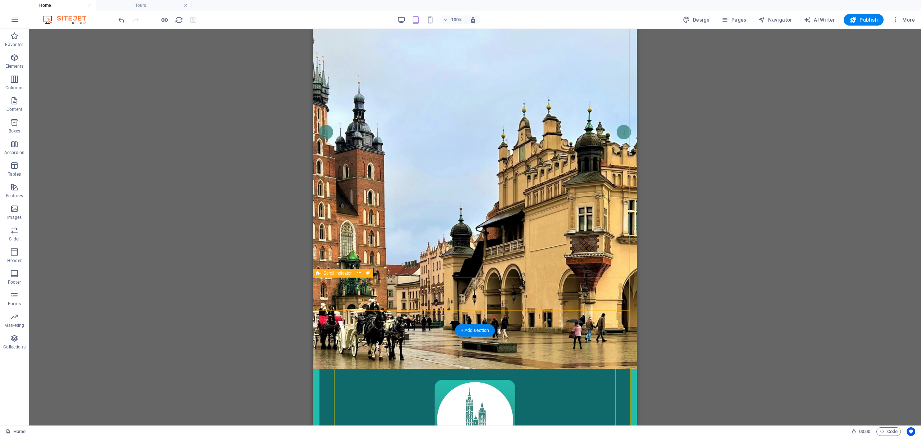
scroll to position [95, 0]
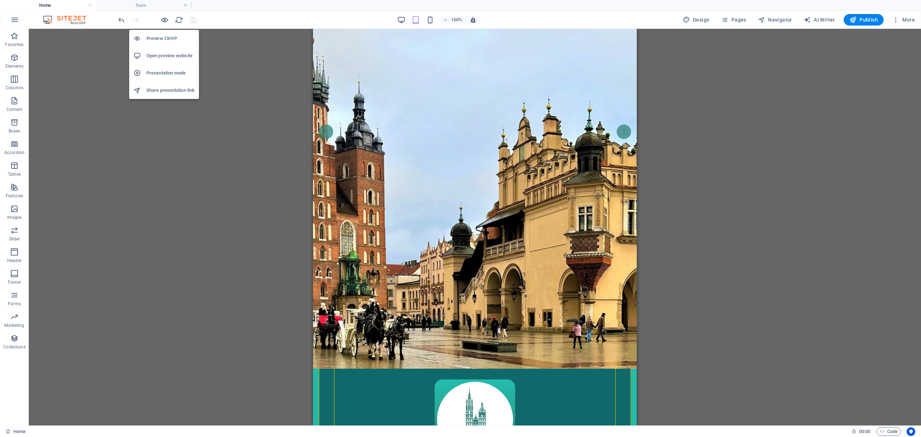
click at [158, 11] on div "100% Design Pages Navigator AI Writer Publish More" at bounding box center [460, 19] width 920 height 17
click at [168, 60] on h6 "Open preview website" at bounding box center [170, 55] width 48 height 9
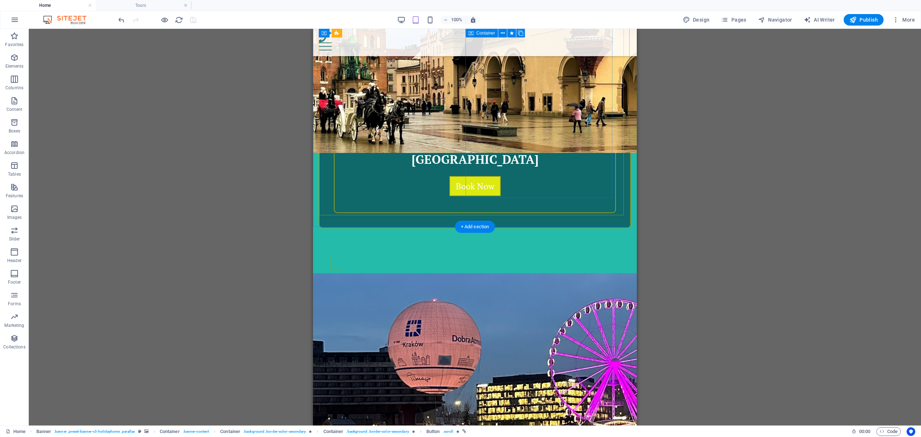
scroll to position [431, 0]
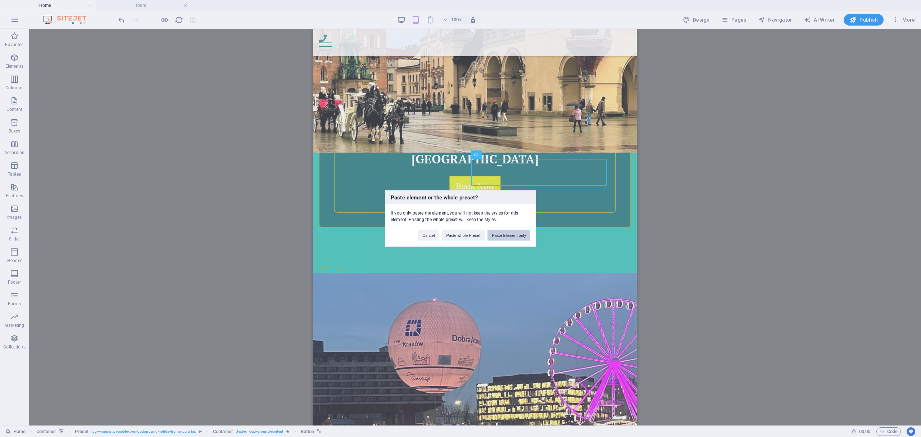
click at [504, 237] on button "Paste Element only" at bounding box center [508, 235] width 43 height 11
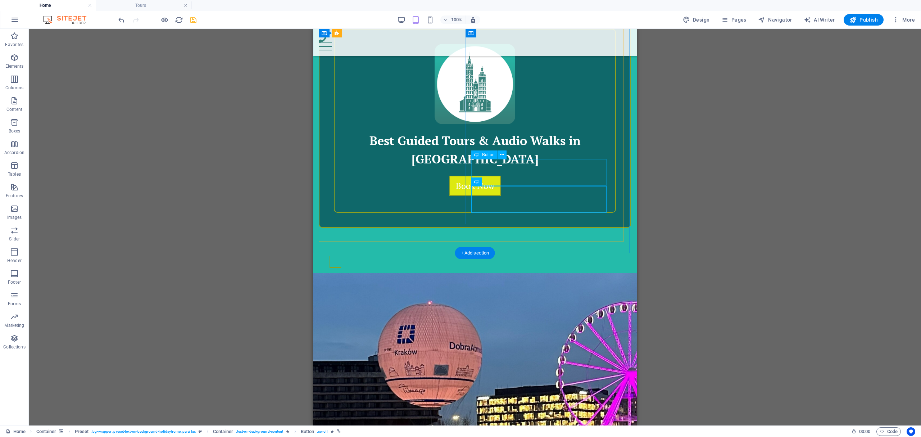
click at [118, 19] on icon "undo" at bounding box center [121, 20] width 8 height 8
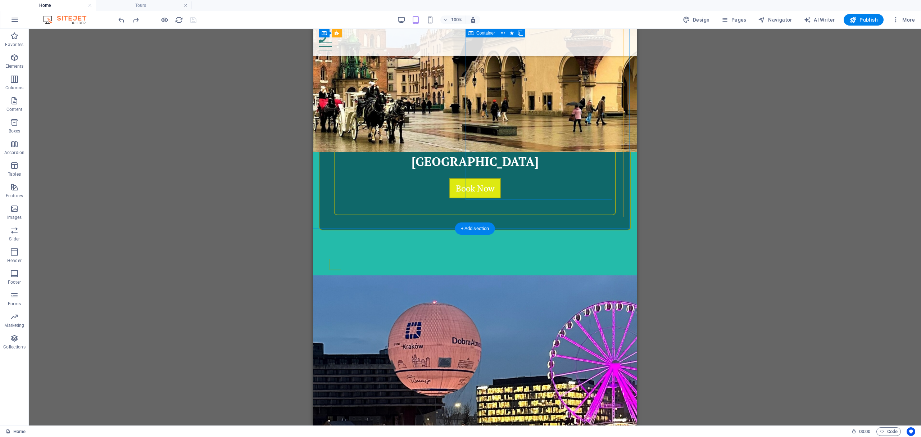
scroll to position [429, 0]
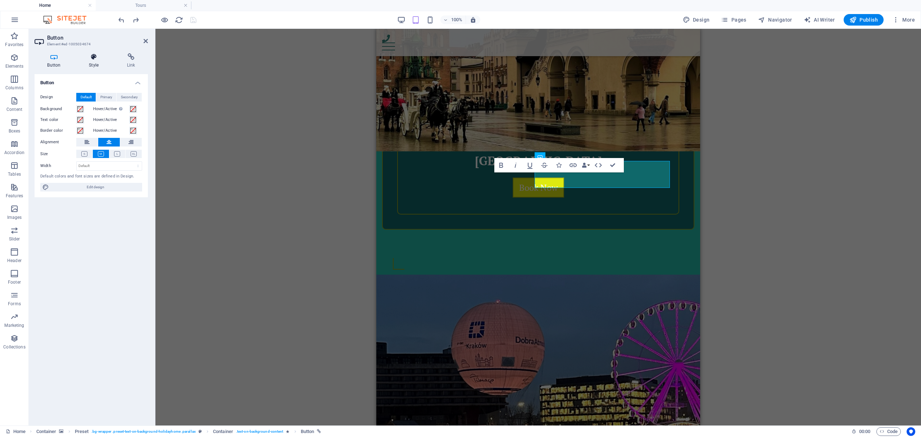
click at [94, 67] on h4 "Style" at bounding box center [95, 60] width 38 height 15
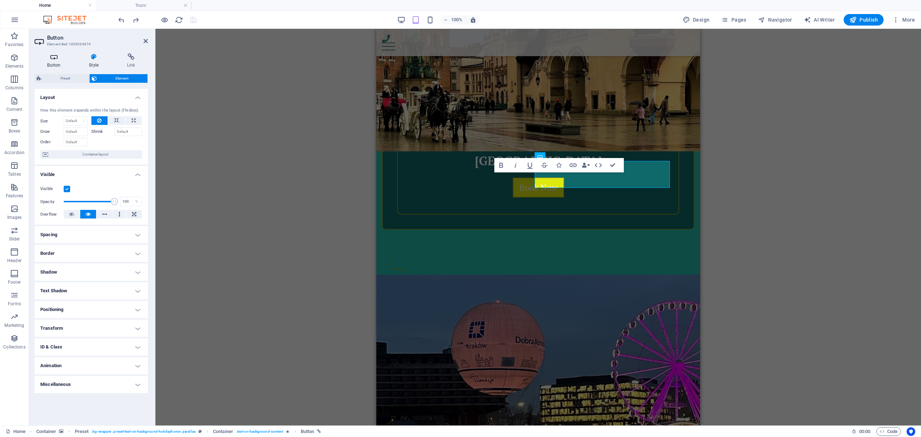
click at [56, 63] on h4 "Button" at bounding box center [56, 60] width 42 height 15
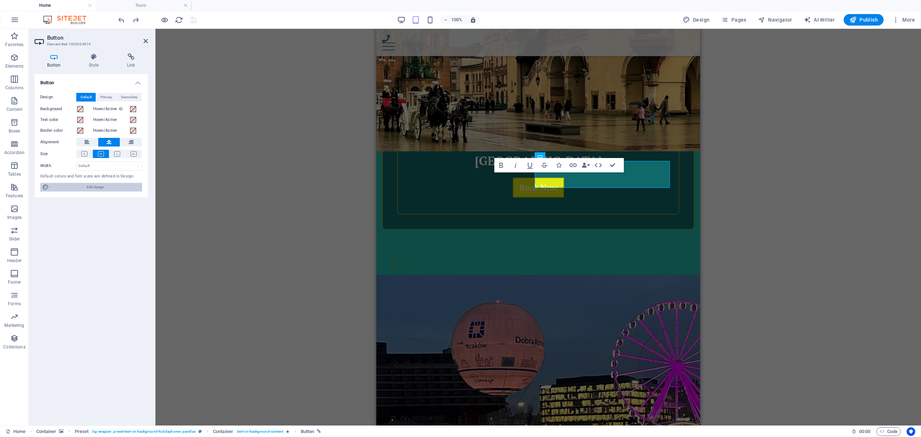
click at [86, 186] on span "Edit design" at bounding box center [95, 187] width 89 height 9
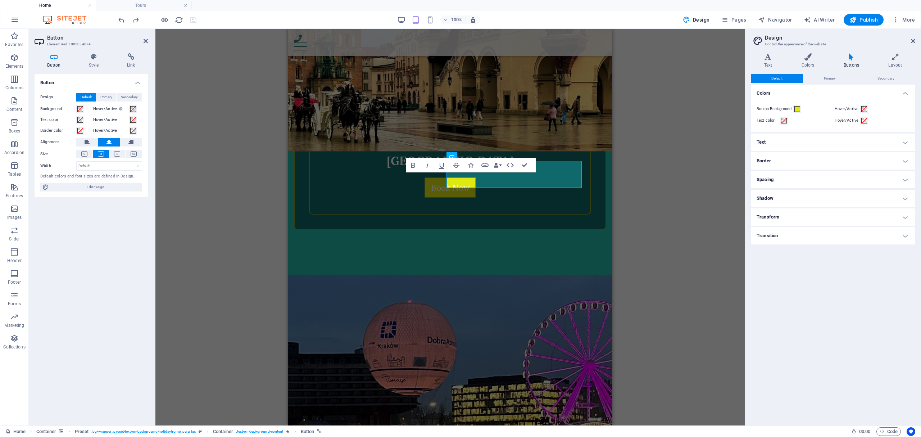
click at [851, 63] on h4 "Buttons" at bounding box center [852, 60] width 45 height 15
click at [80, 111] on span at bounding box center [80, 109] width 6 height 6
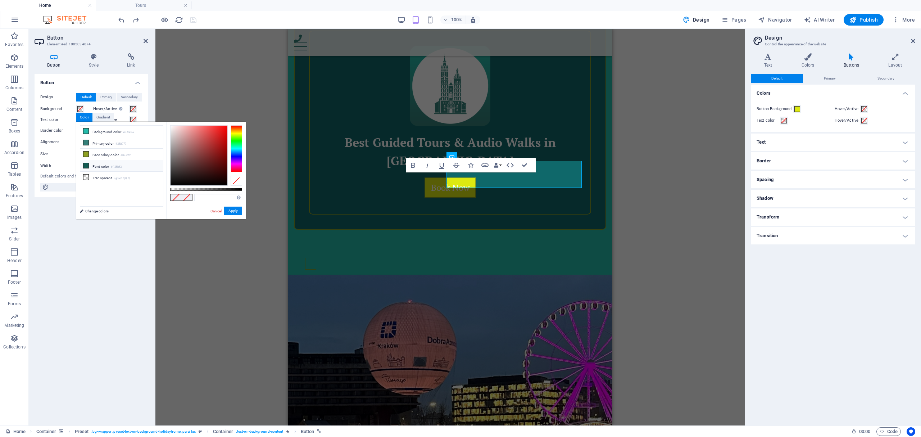
click at [85, 165] on icon at bounding box center [85, 165] width 5 height 5
type input "#125b53"
click at [236, 210] on button "Apply" at bounding box center [233, 211] width 18 height 9
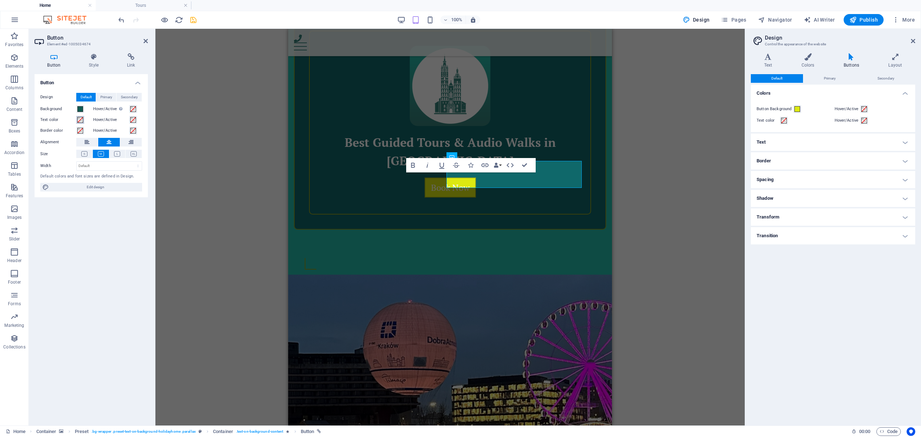
click at [81, 121] on span at bounding box center [80, 120] width 6 height 6
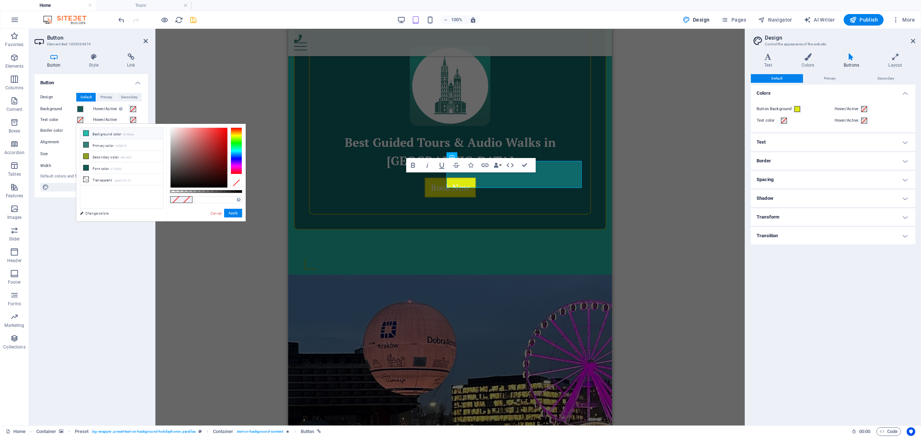
click at [86, 133] on icon at bounding box center [85, 133] width 5 height 5
type input "#ffffff"
drag, startPoint x: 216, startPoint y: 143, endPoint x: 160, endPoint y: 124, distance: 59.3
click at [160, 124] on div "less Background color #24bbaa Primary color #358079 Secondary color #8ea020 Fon…" at bounding box center [160, 172] width 169 height 97
click at [133, 109] on span at bounding box center [133, 109] width 6 height 6
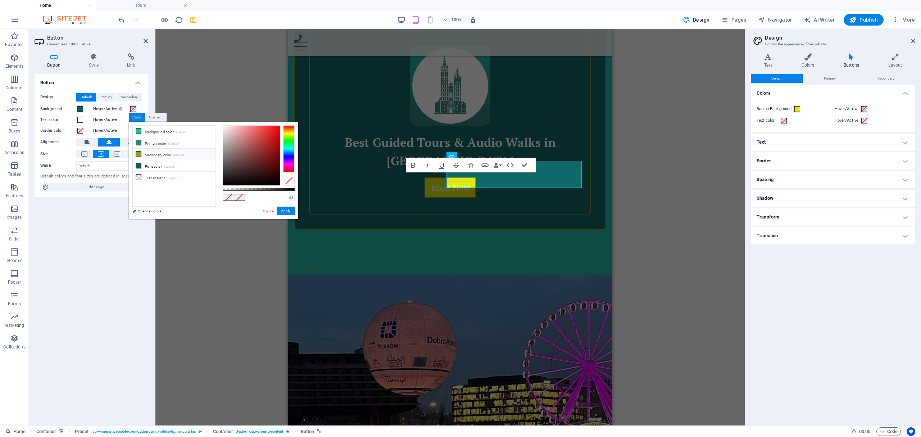
click at [139, 154] on icon at bounding box center [138, 153] width 5 height 5
type input "#8ea020"
click at [281, 210] on button "Apply" at bounding box center [286, 211] width 18 height 9
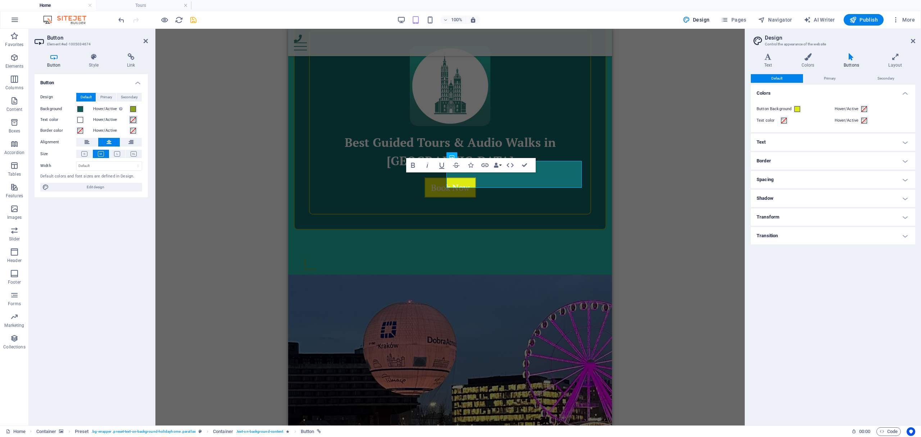
click at [131, 118] on span at bounding box center [133, 120] width 6 height 6
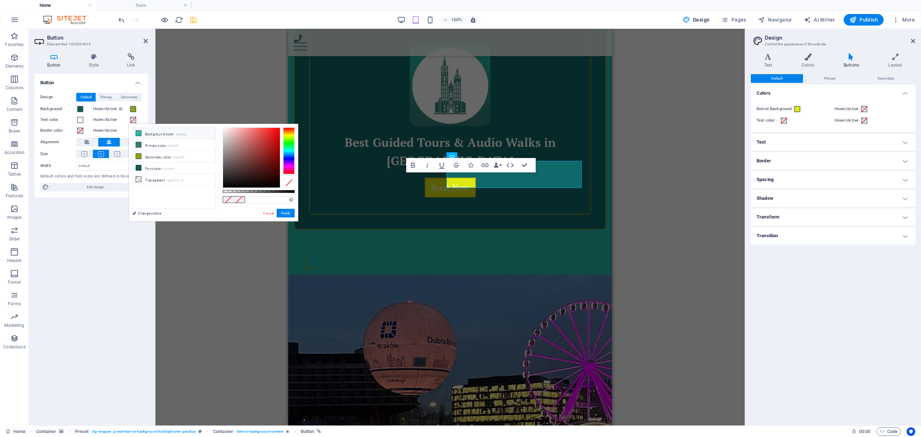
click at [138, 134] on icon at bounding box center [138, 133] width 5 height 5
type input "#ffffff"
drag, startPoint x: 268, startPoint y: 143, endPoint x: 210, endPoint y: 123, distance: 61.0
click at [210, 123] on body "Best Krakow Walks Home Tours Favorites Elements Columns Content Boxes Accordion…" at bounding box center [460, 218] width 921 height 437
click at [287, 212] on button "Apply" at bounding box center [286, 213] width 18 height 9
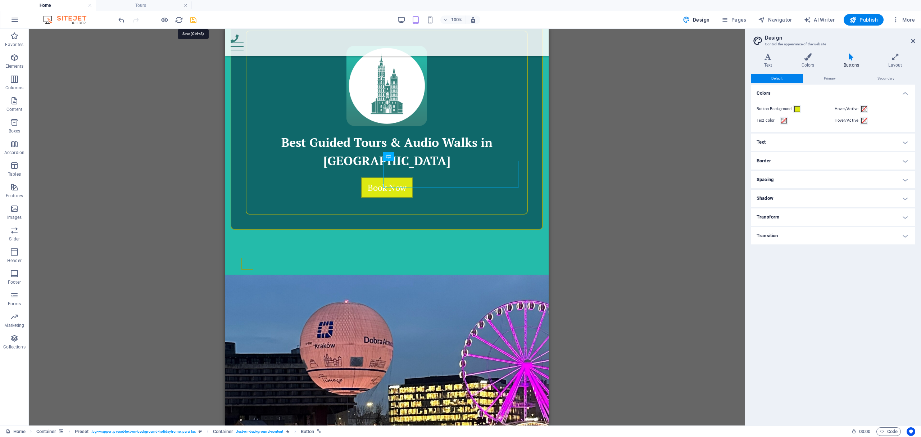
click at [193, 19] on icon "save" at bounding box center [193, 20] width 8 height 8
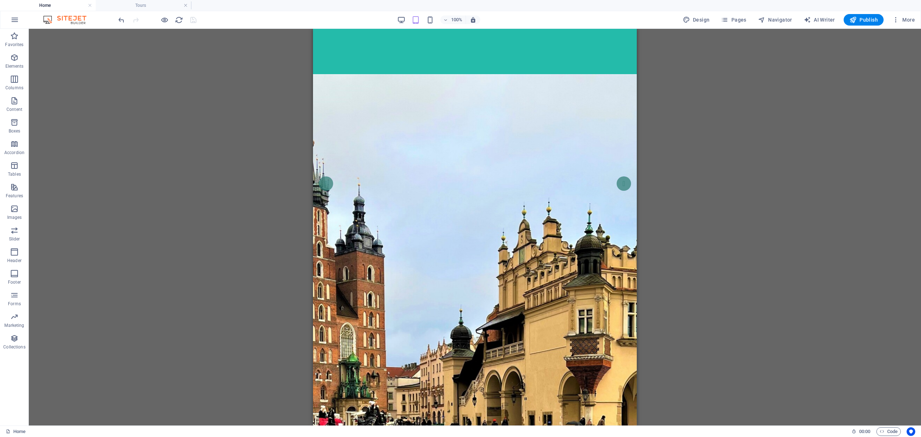
scroll to position [0, 0]
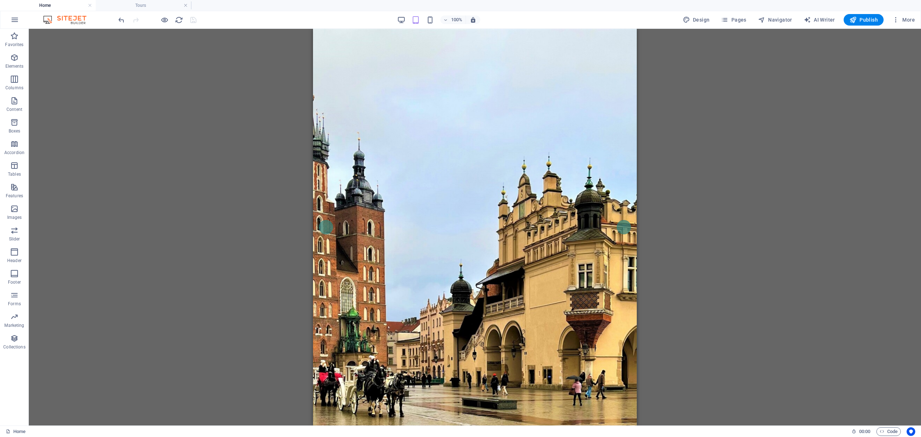
drag, startPoint x: 634, startPoint y: 372, endPoint x: 964, endPoint y: 90, distance: 434.4
click at [139, 5] on h4 "Tours" at bounding box center [144, 5] width 96 height 8
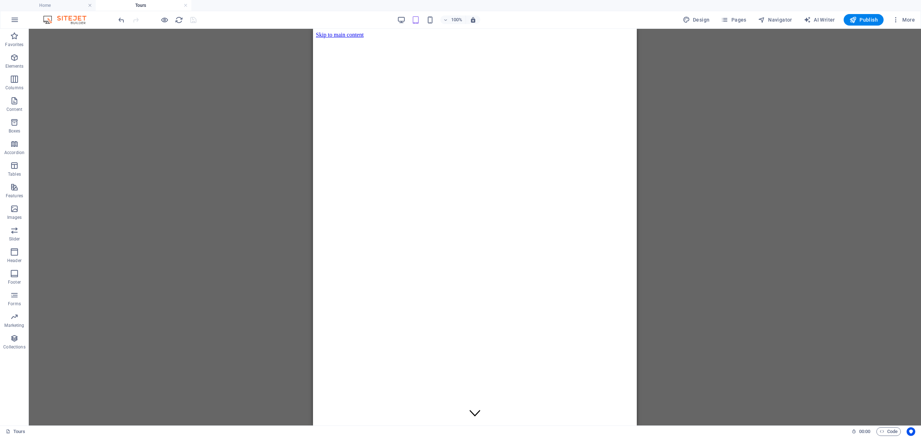
click at [139, 5] on h4 "Tours" at bounding box center [144, 5] width 96 height 8
click at [60, 6] on h4 "Home" at bounding box center [48, 5] width 96 height 8
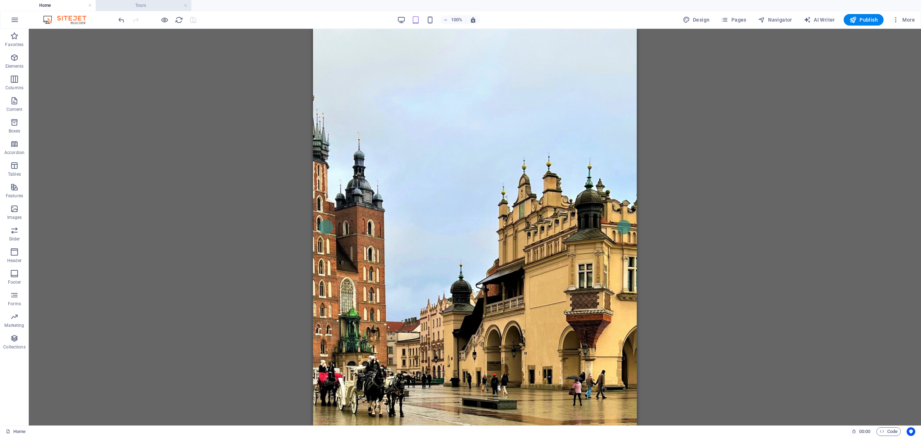
click at [137, 6] on h4 "Tours" at bounding box center [144, 5] width 96 height 8
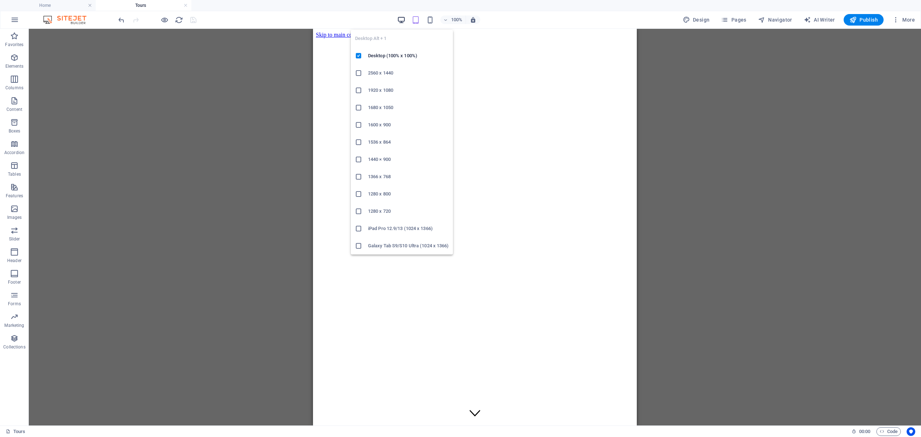
click at [401, 21] on icon "button" at bounding box center [401, 20] width 8 height 8
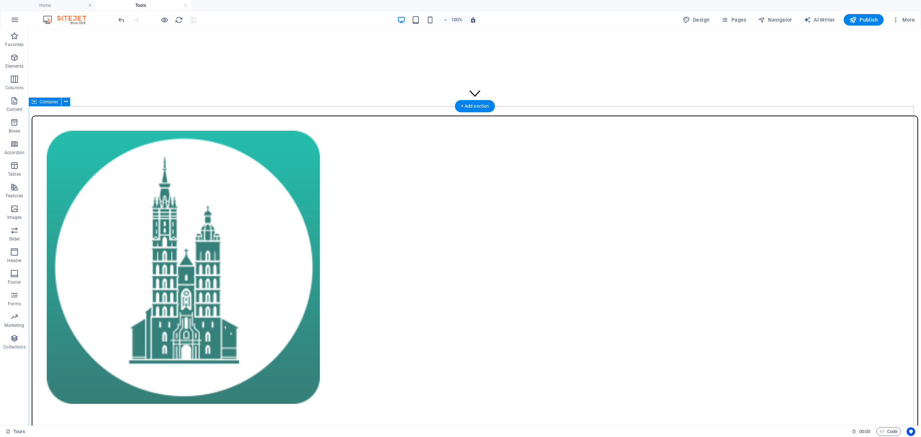
scroll to position [320, 0]
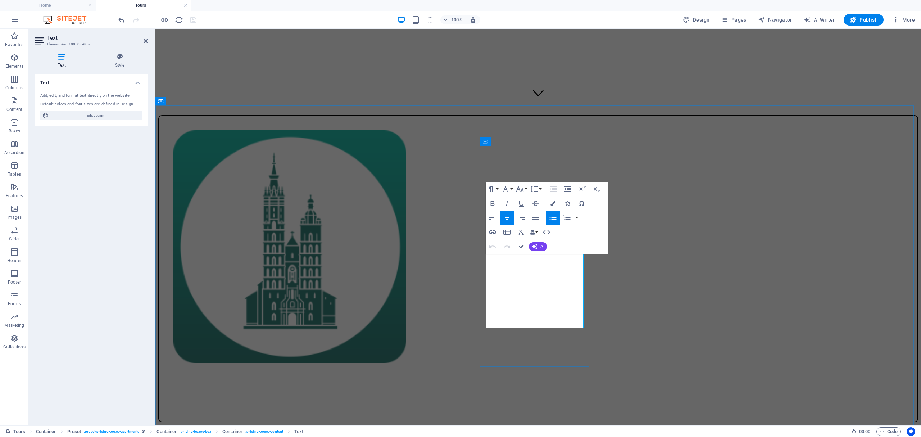
drag, startPoint x: 559, startPoint y: 290, endPoint x: 509, endPoint y: 290, distance: 50.0
drag, startPoint x: 525, startPoint y: 275, endPoint x: 466, endPoint y: 275, distance: 59.0
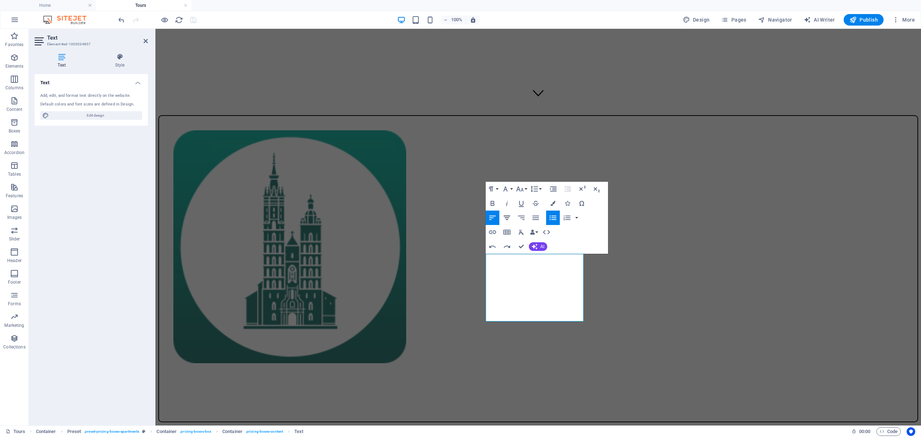
click at [508, 219] on icon "button" at bounding box center [507, 217] width 6 height 4
drag, startPoint x: 487, startPoint y: 274, endPoint x: 520, endPoint y: 273, distance: 33.1
click at [508, 220] on icon "button" at bounding box center [507, 217] width 9 height 9
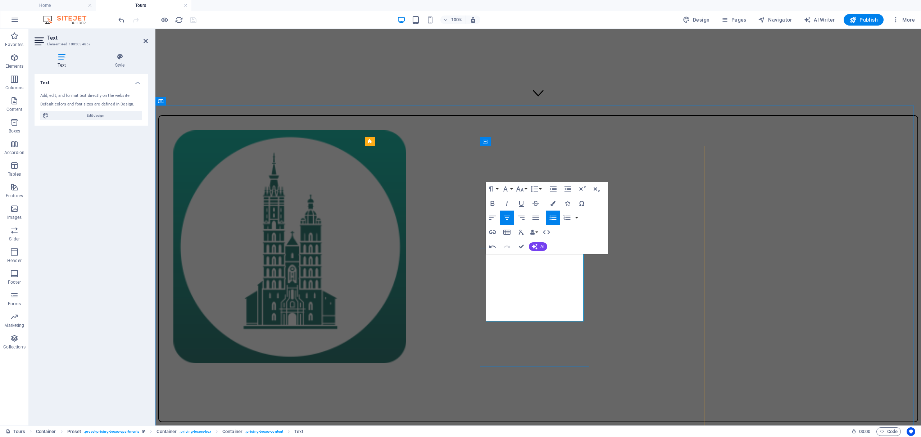
drag, startPoint x: 520, startPoint y: 274, endPoint x: 466, endPoint y: 273, distance: 54.7
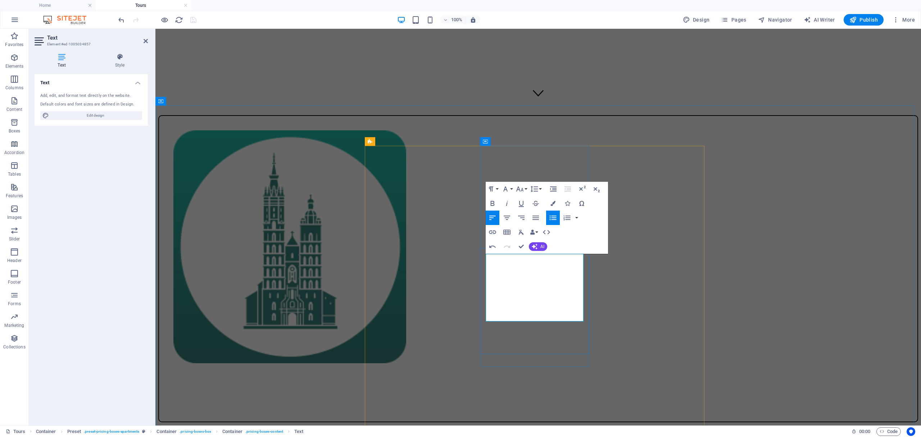
drag, startPoint x: 534, startPoint y: 275, endPoint x: 484, endPoint y: 271, distance: 50.1
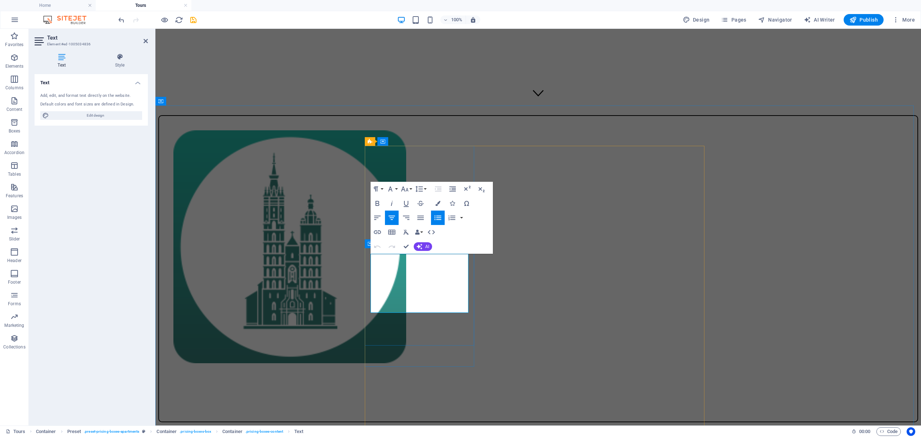
drag, startPoint x: 450, startPoint y: 291, endPoint x: 364, endPoint y: 288, distance: 86.0
copy li "Sightseeing & History"
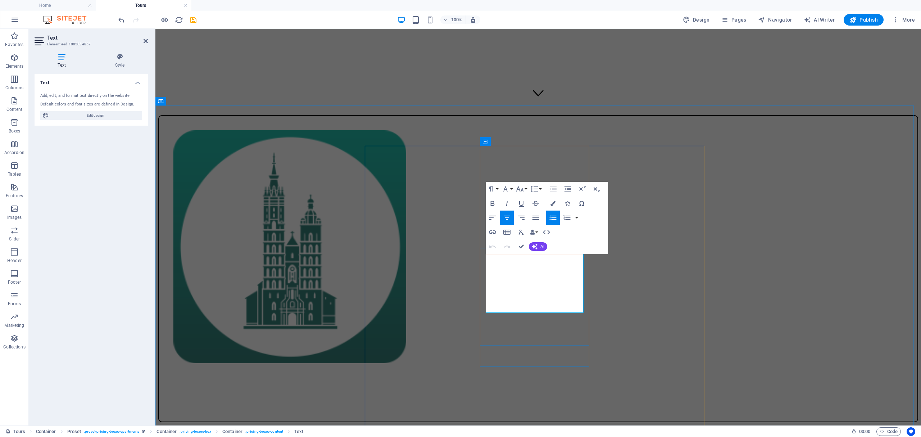
drag, startPoint x: 557, startPoint y: 291, endPoint x: 498, endPoint y: 291, distance: 59.0
drag, startPoint x: 527, startPoint y: 304, endPoint x: 521, endPoint y: 304, distance: 5.4
drag, startPoint x: 556, startPoint y: 307, endPoint x: 533, endPoint y: 307, distance: 22.7
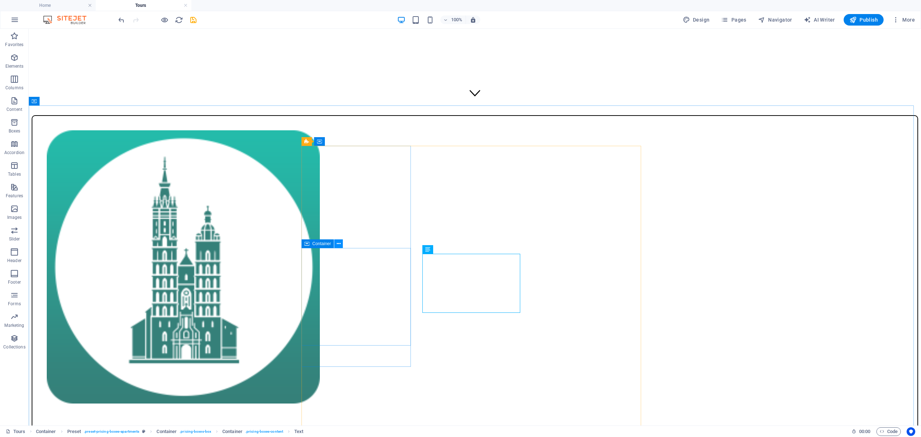
click at [339, 245] on icon at bounding box center [339, 244] width 4 height 8
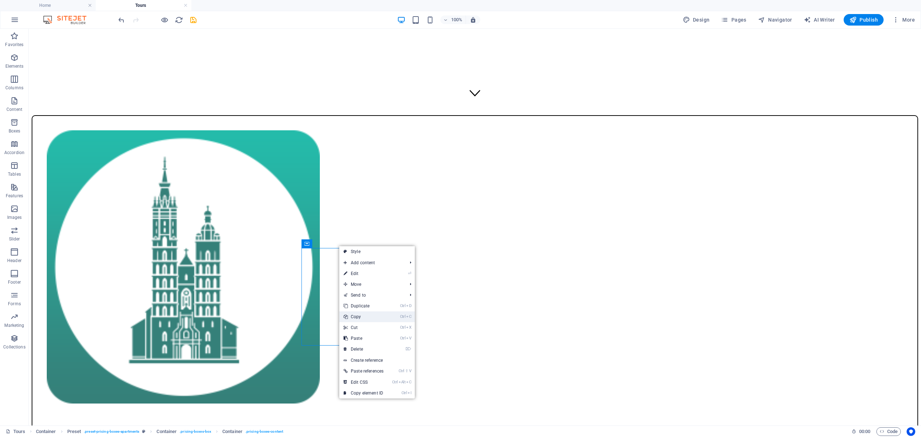
click at [358, 317] on link "Ctrl C Copy" at bounding box center [363, 316] width 49 height 11
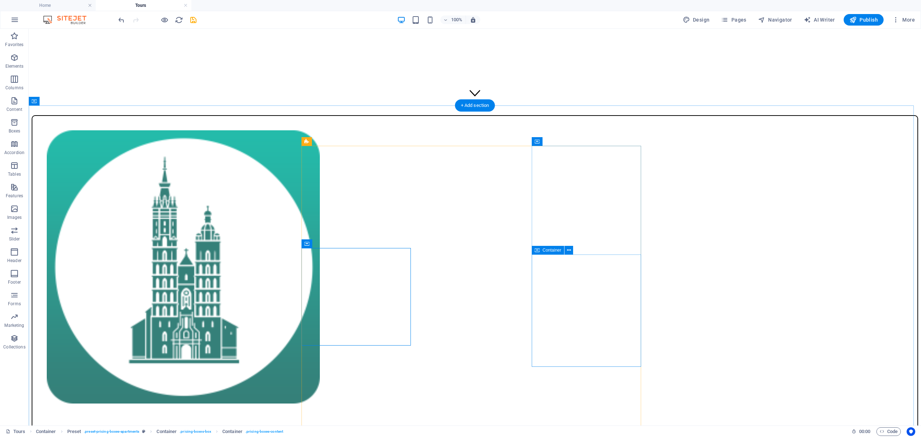
click at [190, 19] on icon "save" at bounding box center [193, 20] width 8 height 8
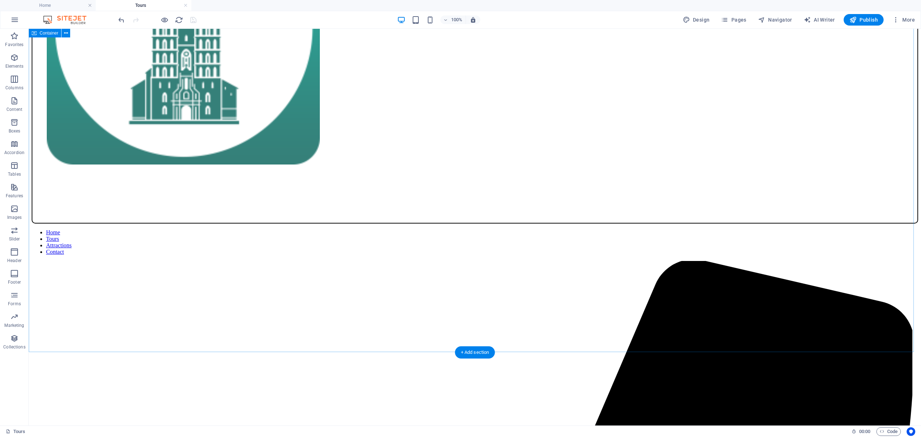
scroll to position [559, 0]
click at [339, 234] on icon at bounding box center [339, 232] width 4 height 8
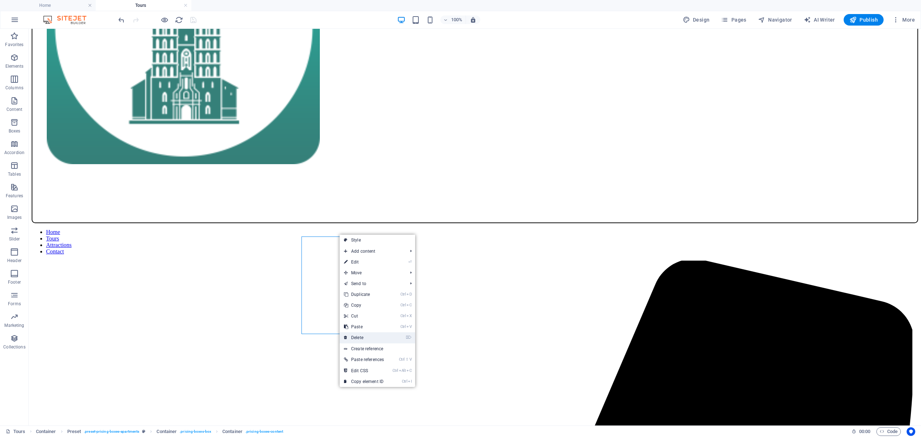
click at [348, 333] on link "⌦ Delete" at bounding box center [364, 337] width 49 height 11
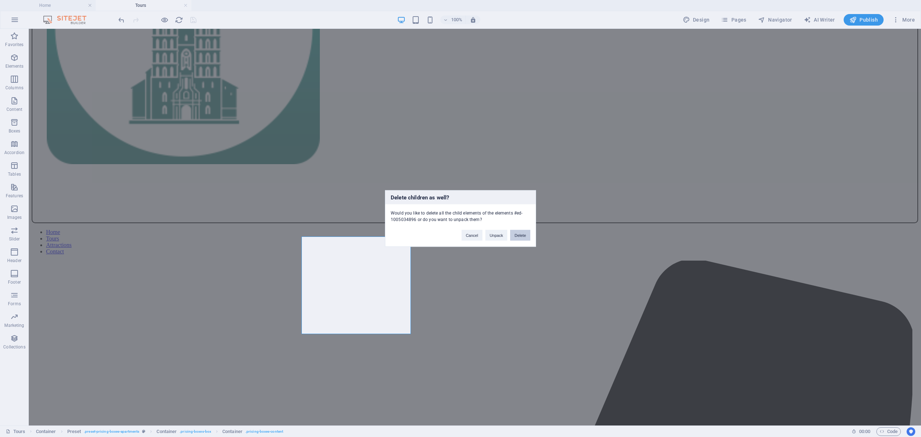
click at [515, 233] on button "Delete" at bounding box center [520, 235] width 20 height 11
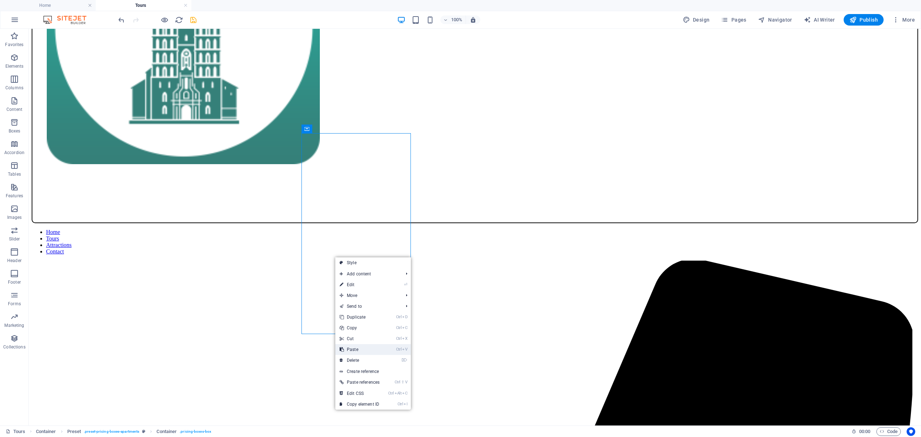
click at [358, 349] on link "Ctrl V Paste" at bounding box center [359, 349] width 49 height 11
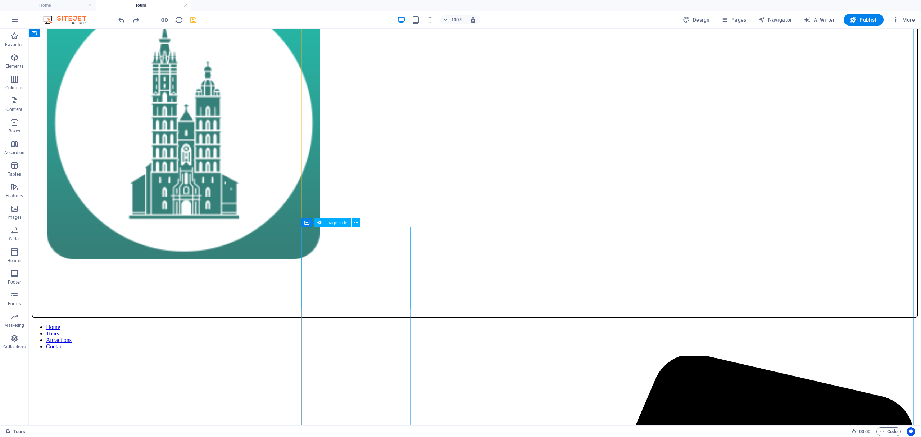
scroll to position [464, 0]
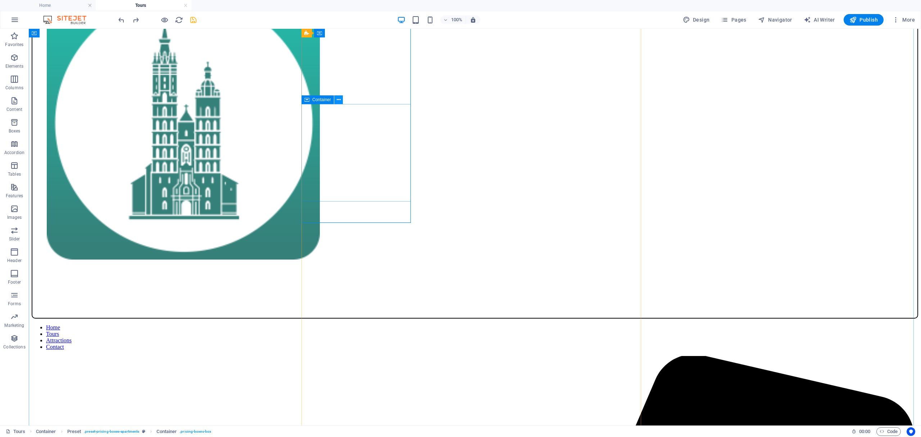
click at [339, 101] on icon at bounding box center [339, 100] width 4 height 8
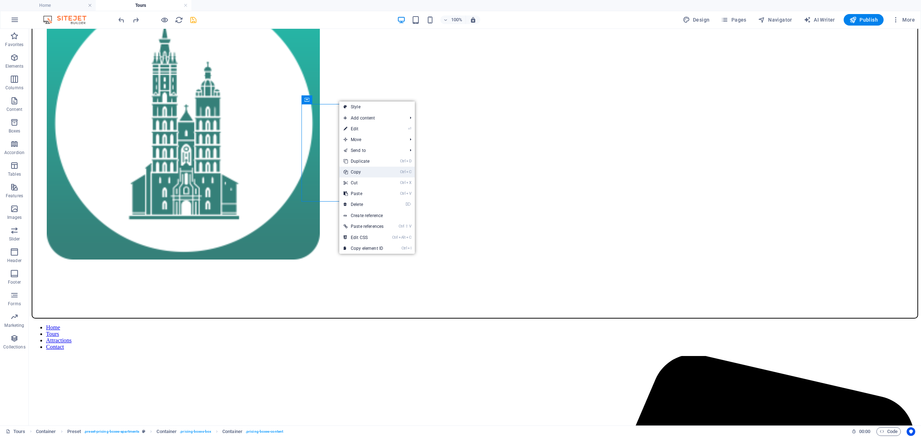
click at [362, 169] on link "Ctrl C Copy" at bounding box center [363, 172] width 49 height 11
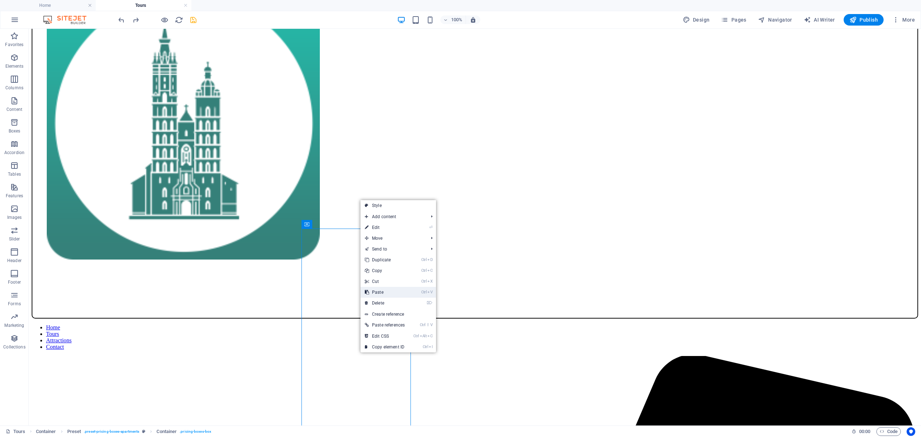
click at [395, 291] on link "Ctrl V Paste" at bounding box center [384, 292] width 49 height 11
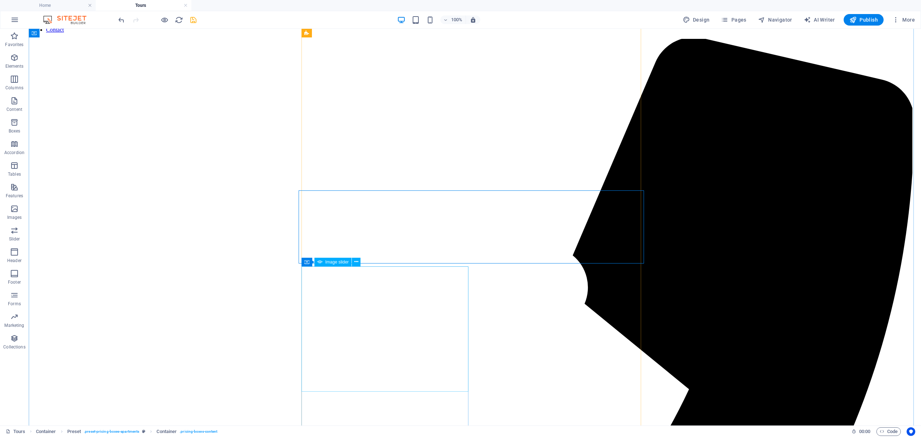
scroll to position [694, 0]
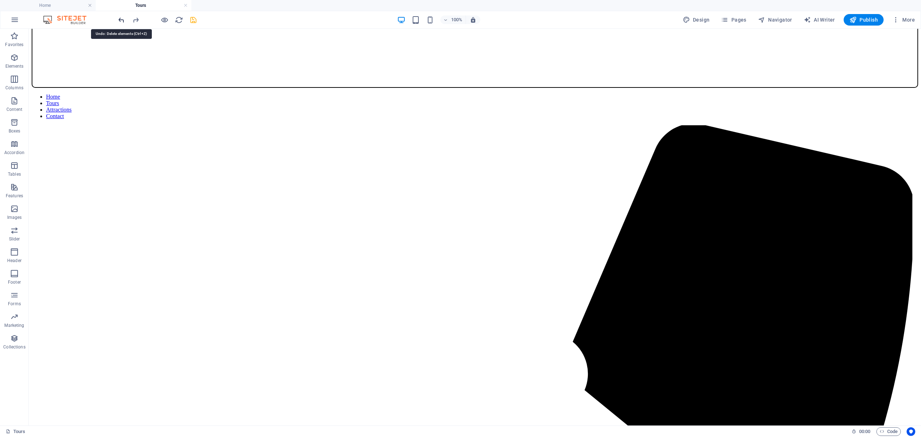
click at [122, 20] on icon "undo" at bounding box center [121, 20] width 8 height 8
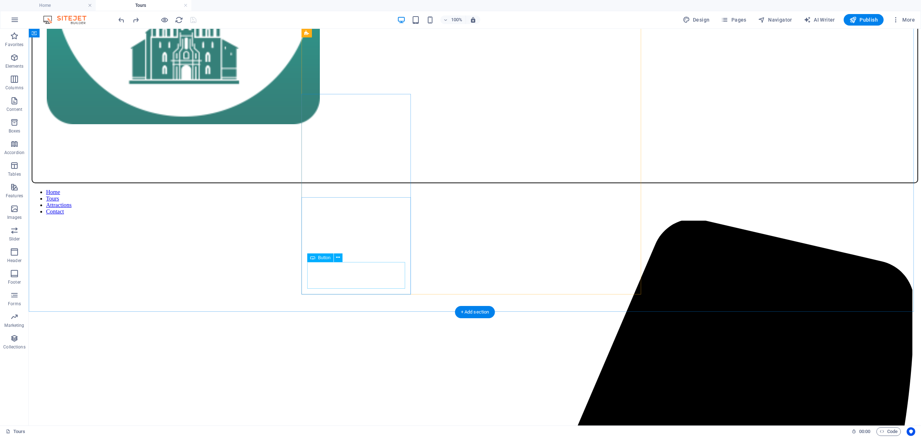
scroll to position [599, 0]
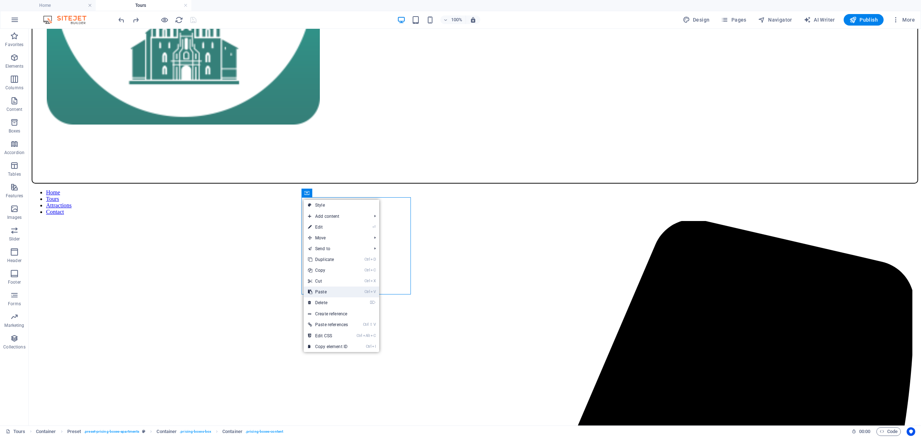
click at [339, 290] on link "Ctrl V Paste" at bounding box center [328, 291] width 49 height 11
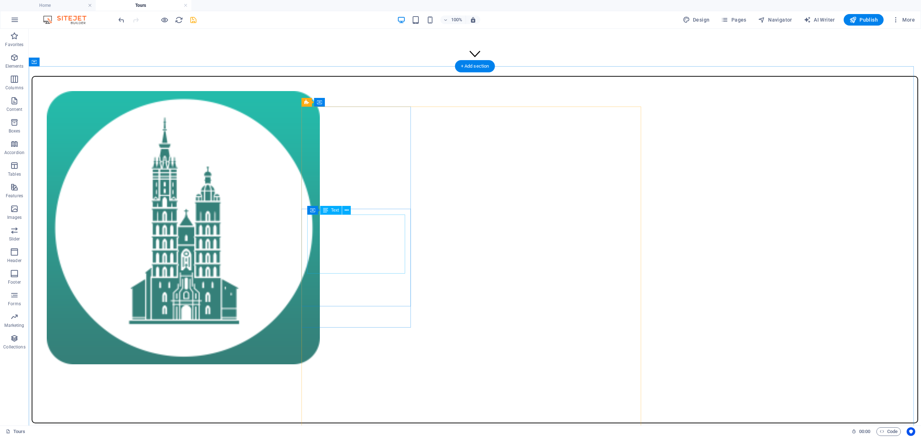
scroll to position [359, 0]
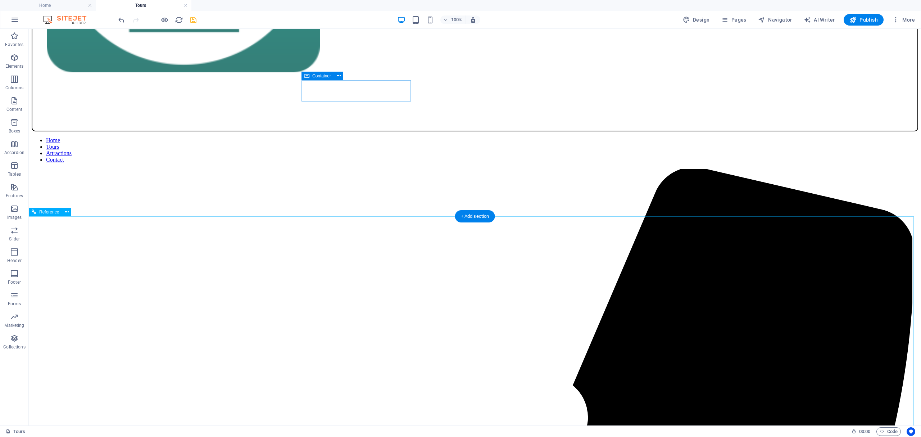
scroll to position [693, 0]
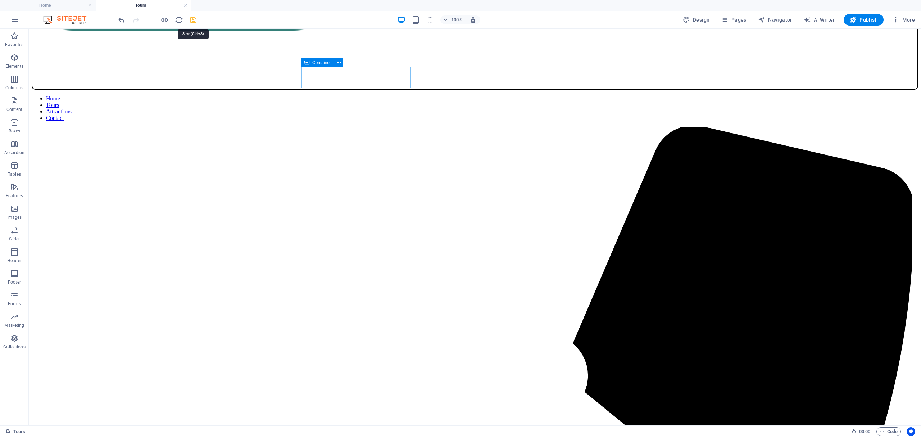
click at [192, 22] on icon "save" at bounding box center [193, 20] width 8 height 8
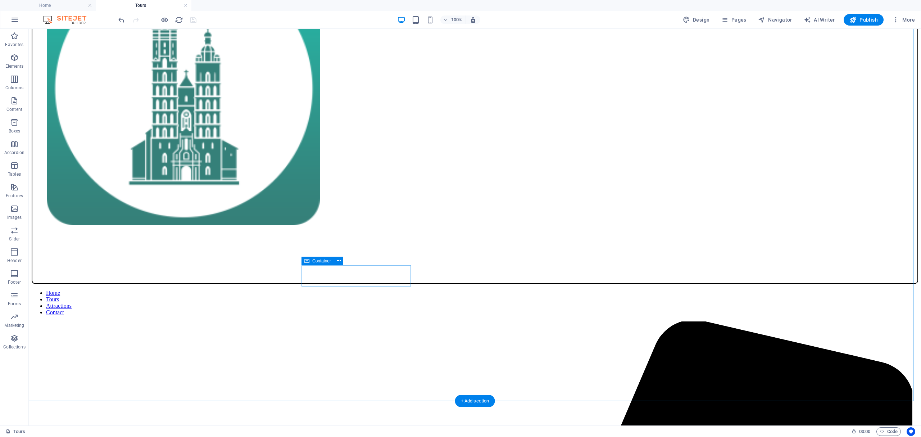
scroll to position [501, 0]
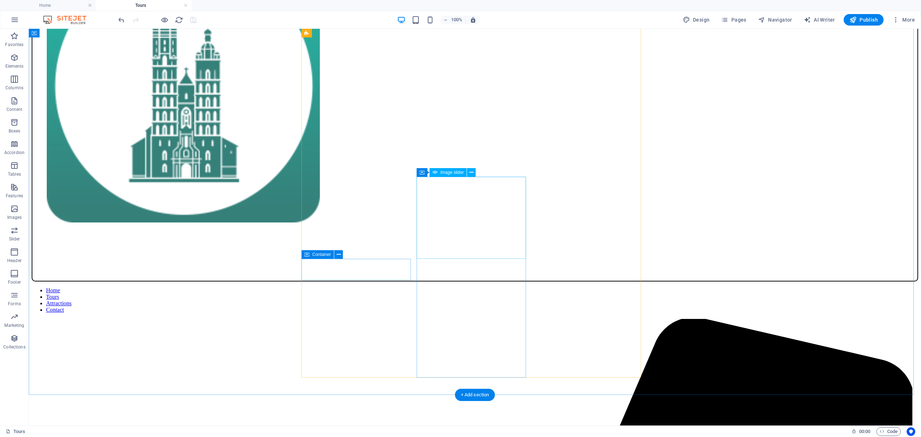
select select "px"
select select "ms"
select select "progressive"
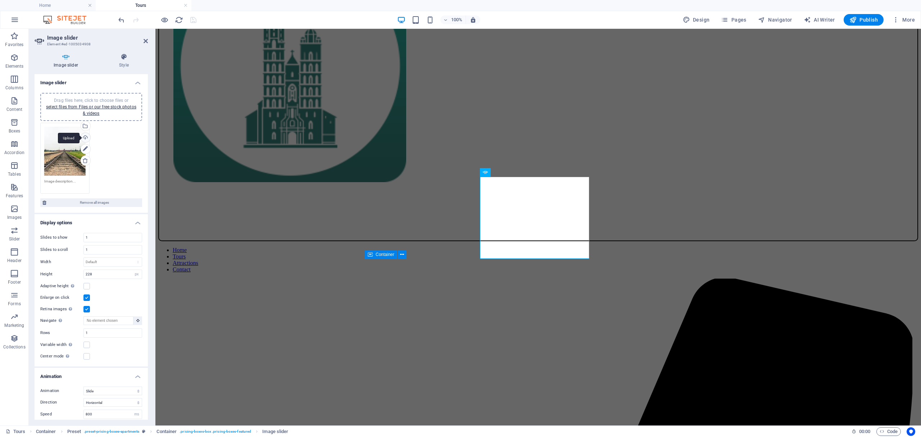
click at [84, 135] on div "Upload" at bounding box center [85, 138] width 11 height 11
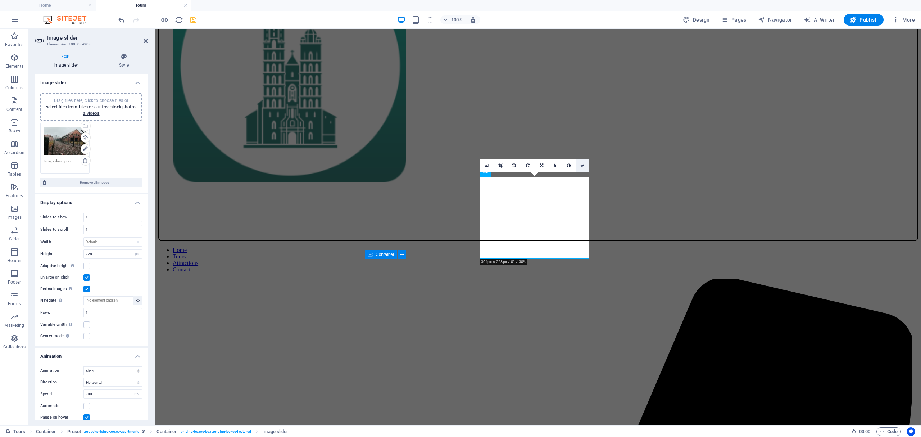
click at [582, 164] on icon at bounding box center [582, 165] width 4 height 4
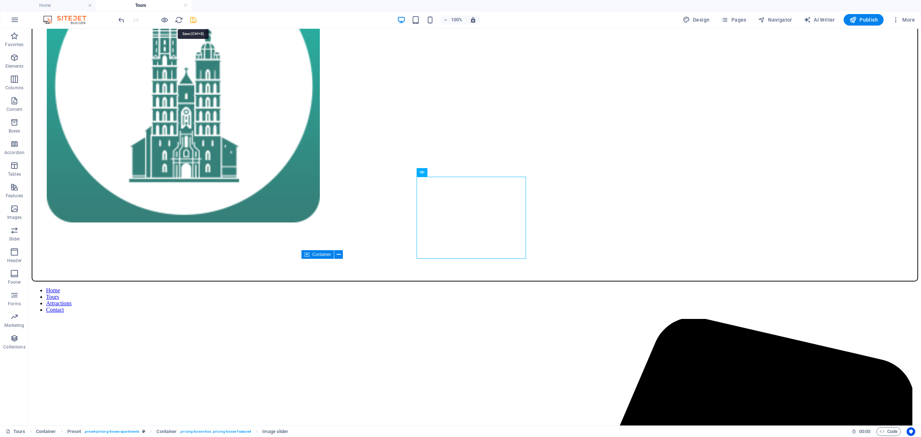
click at [193, 21] on icon "save" at bounding box center [193, 20] width 8 height 8
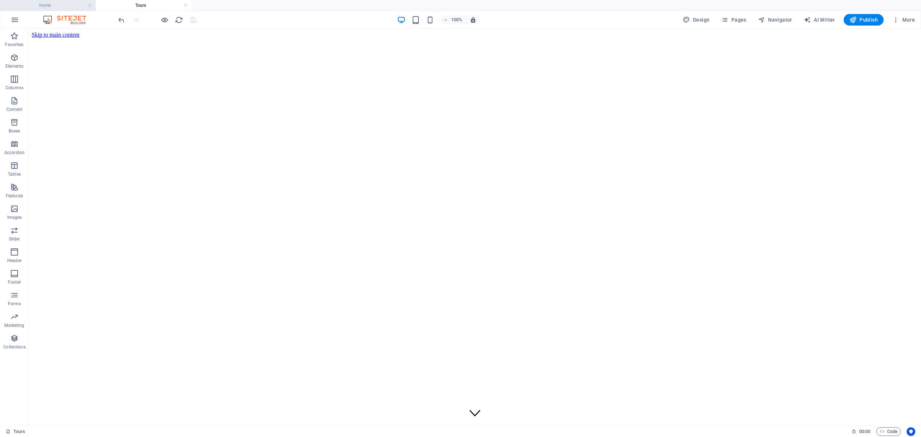
click at [57, 8] on h4 "Home" at bounding box center [48, 5] width 96 height 8
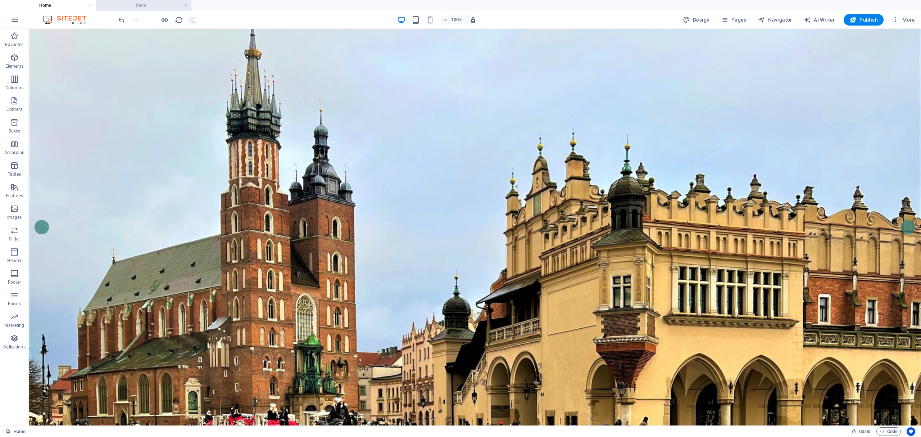
click at [134, 7] on h4 "Tours" at bounding box center [144, 5] width 96 height 8
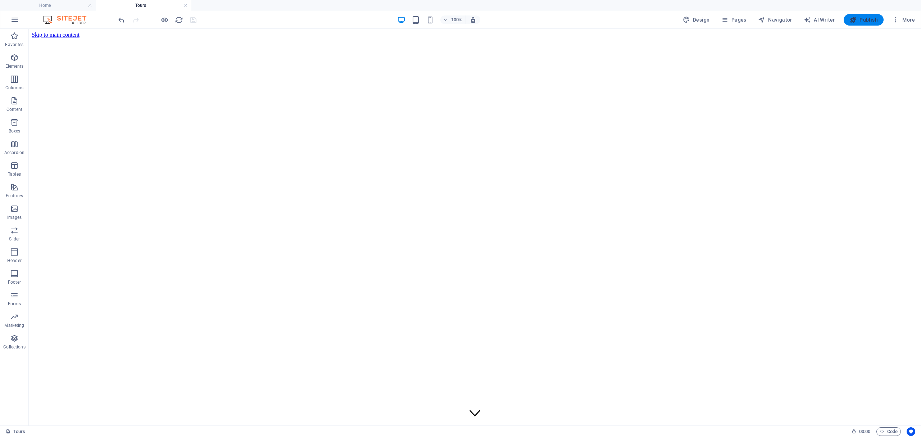
click at [860, 19] on span "Publish" at bounding box center [863, 19] width 28 height 7
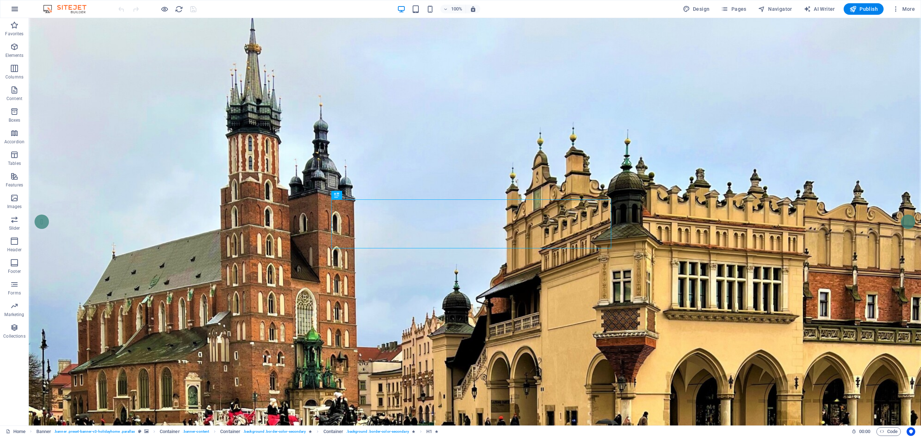
click at [16, 10] on icon "button" at bounding box center [14, 9] width 9 height 9
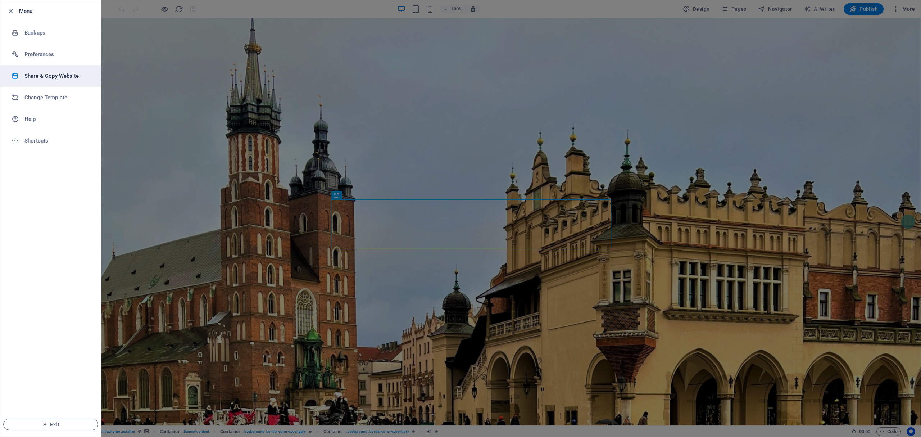
click at [31, 75] on h6 "Share & Copy Website" at bounding box center [57, 76] width 67 height 9
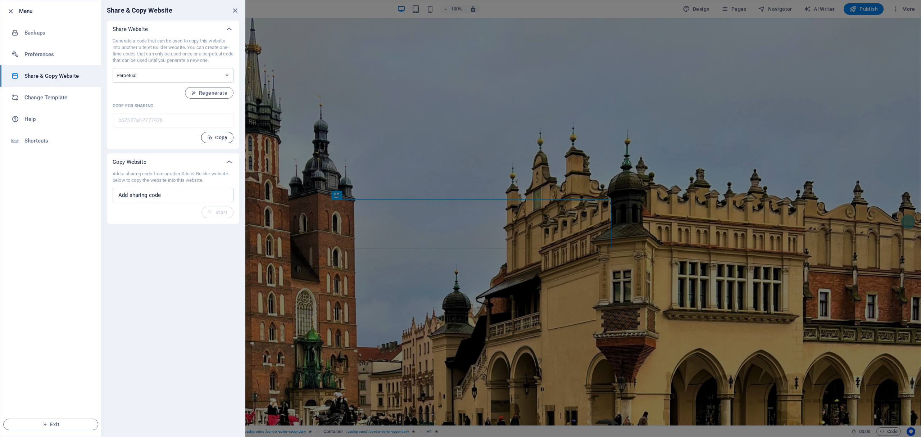
click at [212, 137] on icon "button" at bounding box center [209, 137] width 5 height 5
click at [235, 9] on icon "close" at bounding box center [235, 10] width 8 height 8
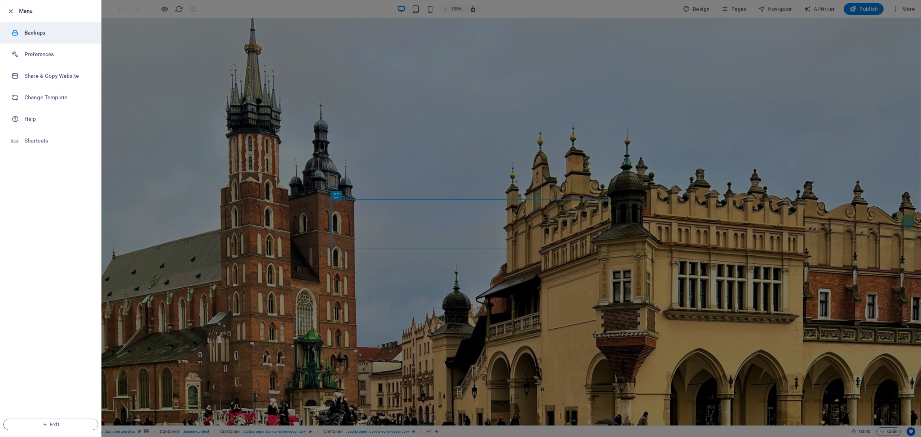
click at [29, 29] on h6 "Backups" at bounding box center [57, 32] width 67 height 9
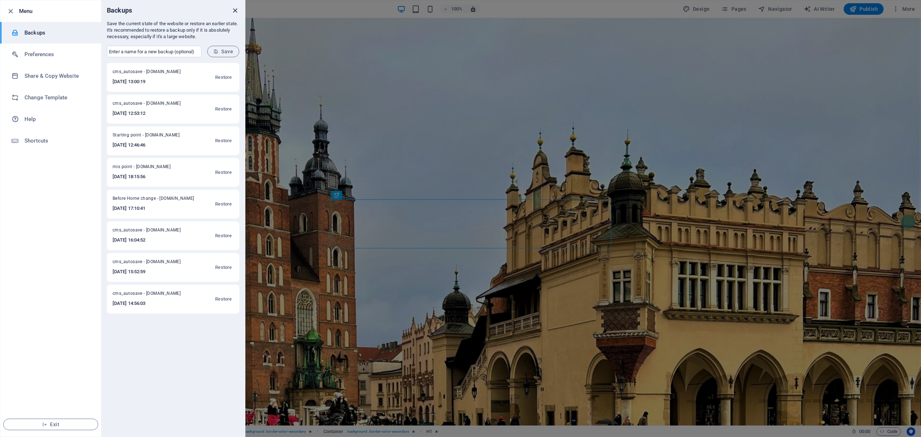
click at [233, 11] on icon "close" at bounding box center [235, 10] width 8 height 8
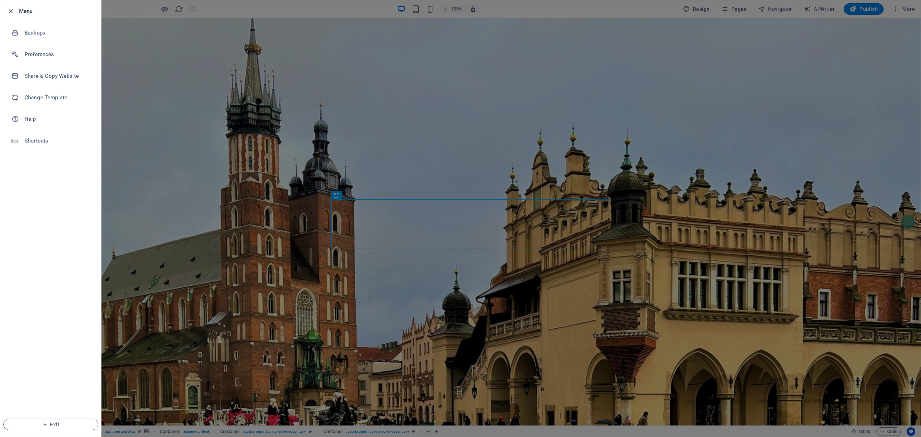
click at [695, 9] on div at bounding box center [460, 218] width 921 height 437
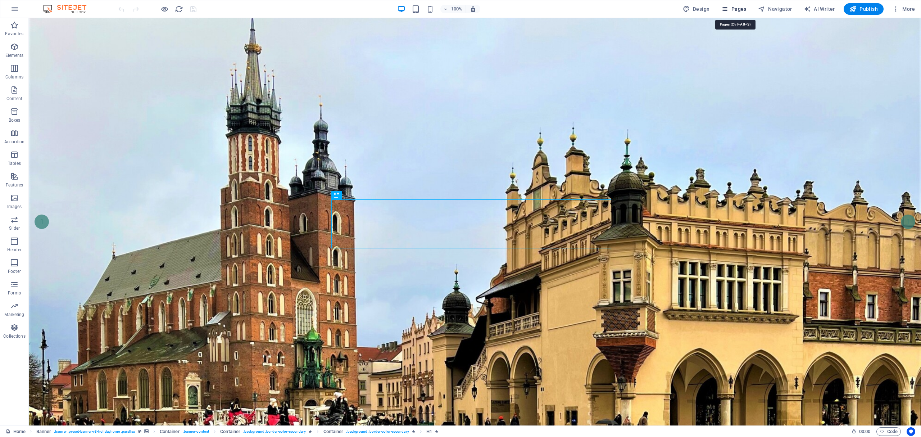
click at [739, 11] on span "Pages" at bounding box center [733, 8] width 25 height 7
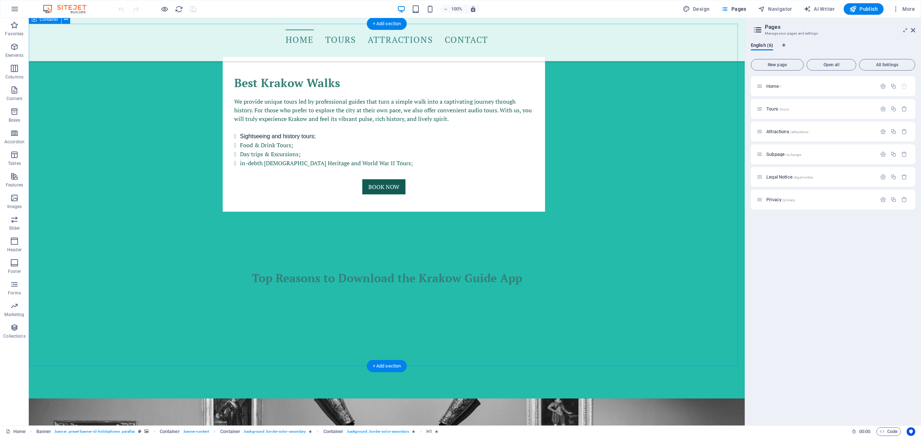
scroll to position [1198, 0]
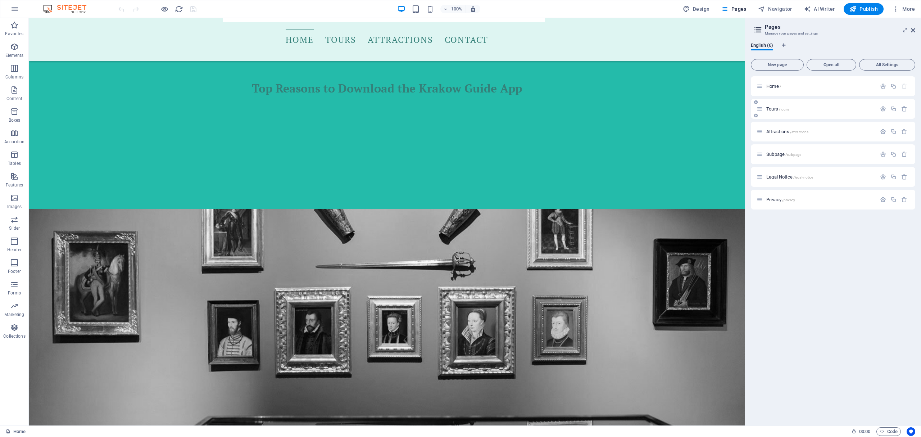
click at [770, 108] on span "Tours /tours" at bounding box center [777, 108] width 23 height 5
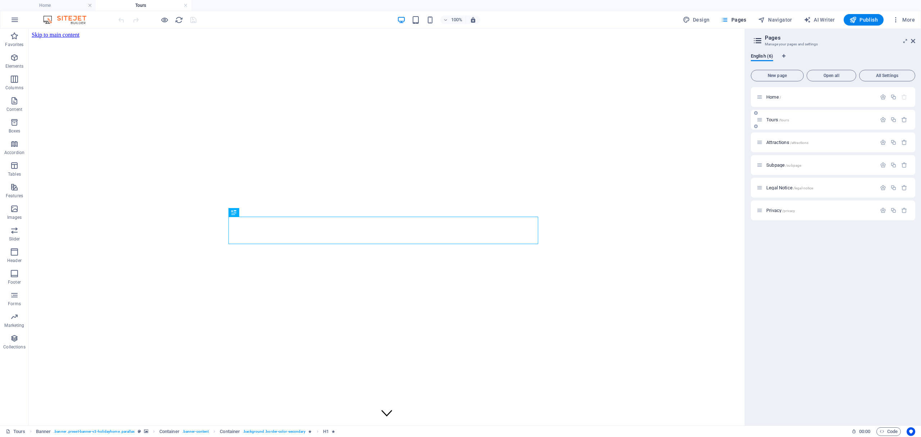
scroll to position [0, 0]
click at [39, 6] on h4 "Home" at bounding box center [48, 5] width 96 height 8
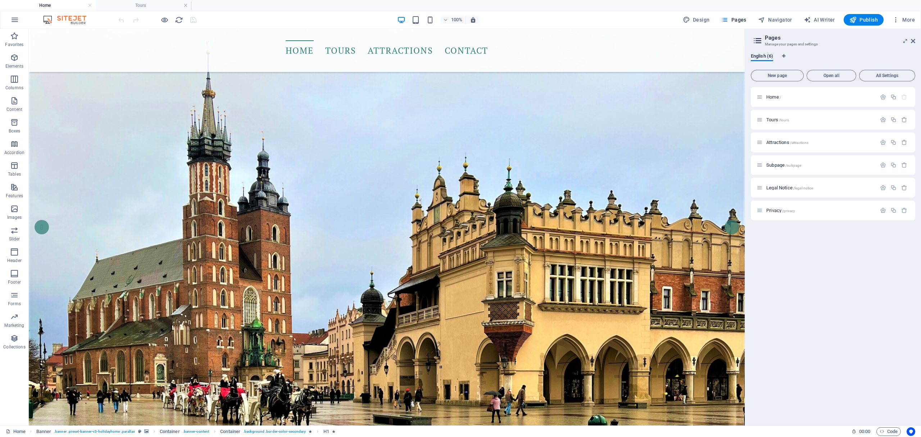
scroll to position [1198, 0]
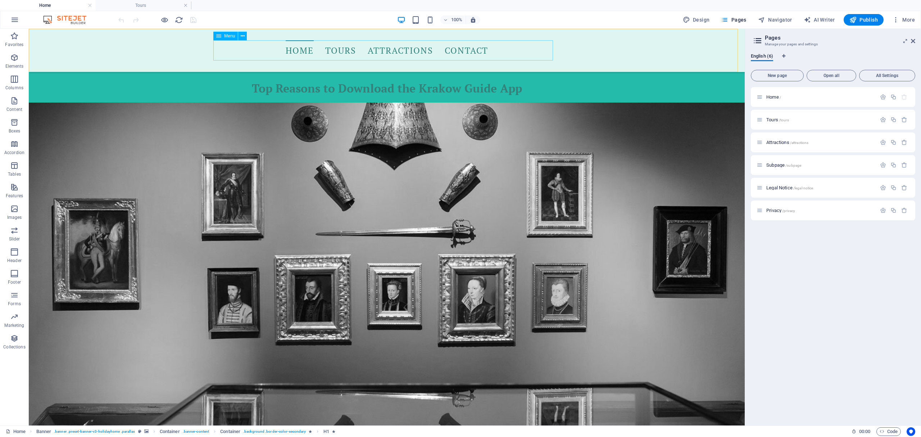
click at [351, 56] on nav "Home Tours Attractions Contact" at bounding box center [387, 50] width 340 height 20
select select
select select "1"
select select
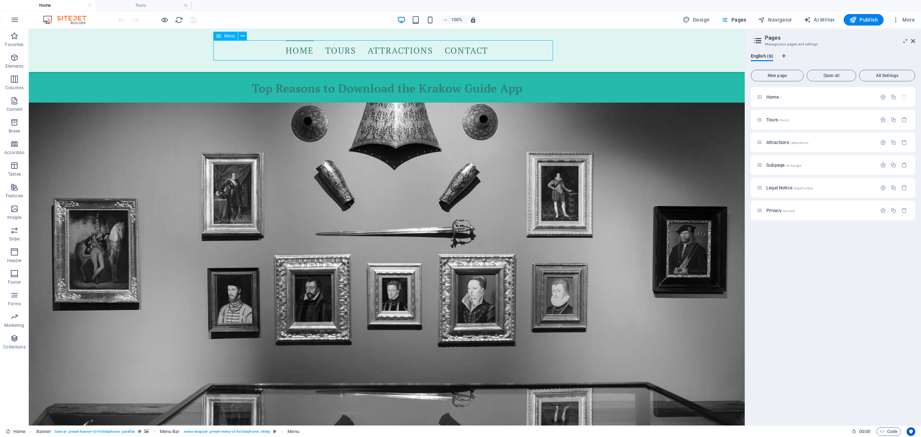
select select "2"
select select
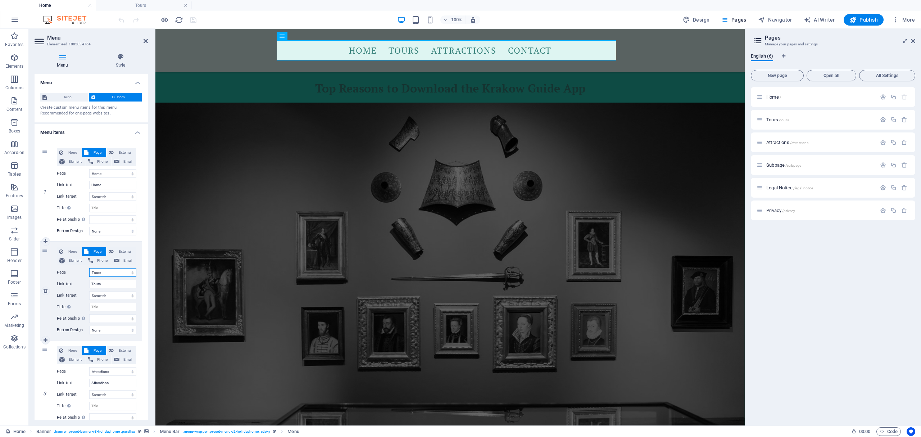
click at [115, 271] on select "Home Tours Attractions Subpage Legal Notice Privacy" at bounding box center [112, 272] width 47 height 9
click at [89, 268] on select "Home Tours Attractions Subpage Legal Notice Privacy" at bounding box center [112, 272] width 47 height 9
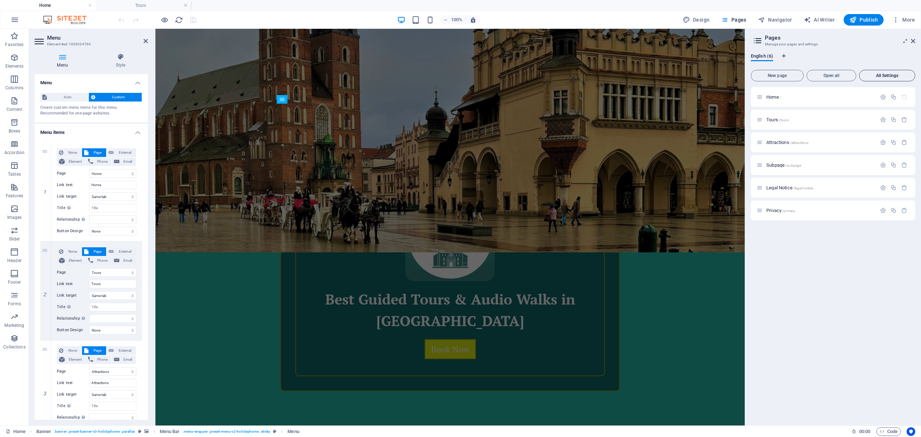
scroll to position [287, 0]
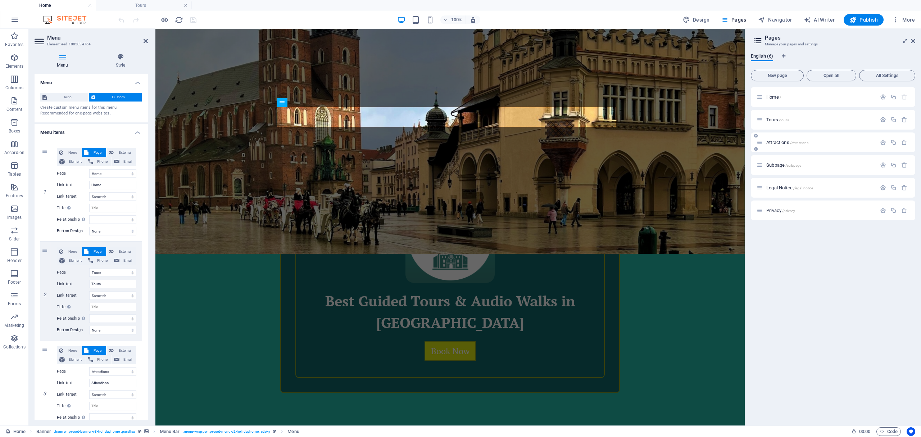
click at [773, 142] on span "Attractions /attractions" at bounding box center [787, 142] width 42 height 5
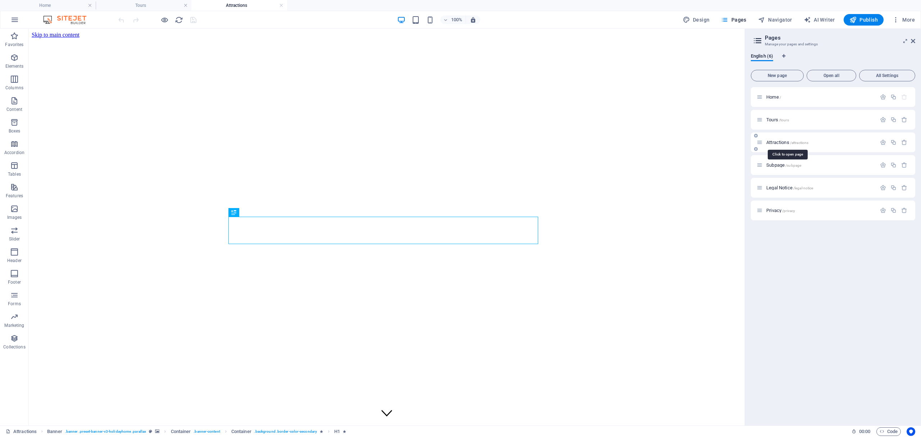
scroll to position [0, 0]
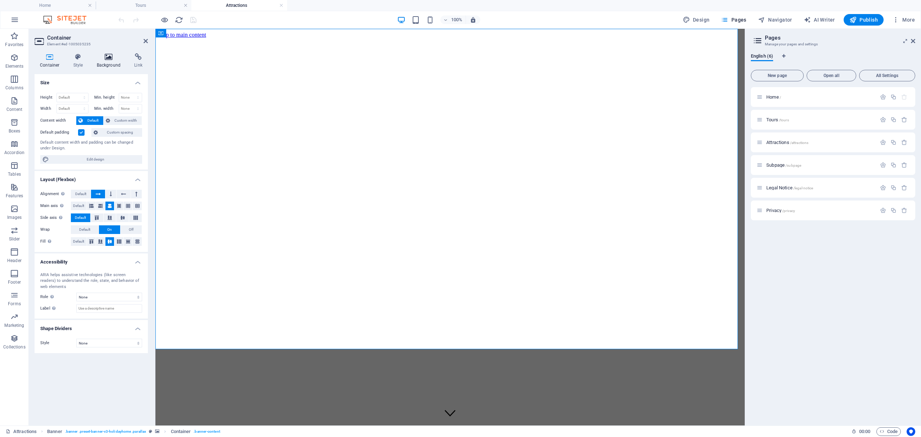
click at [100, 62] on h4 "Background" at bounding box center [110, 60] width 38 height 15
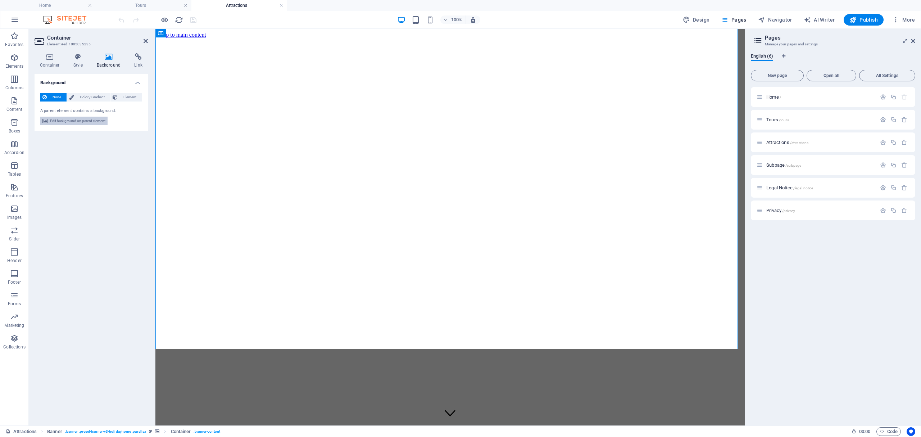
click at [84, 122] on span "Edit background on parent element" at bounding box center [77, 121] width 55 height 9
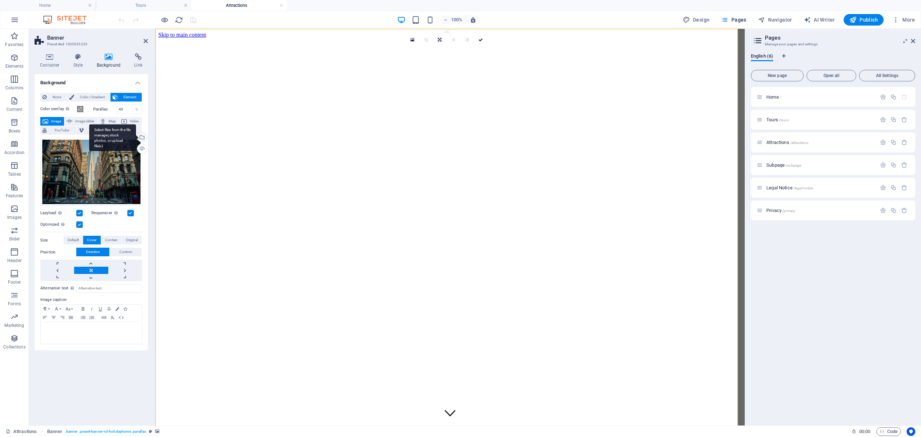
click at [136, 137] on div "Select files from the file manager, stock photos, or upload file(s)" at bounding box center [112, 137] width 47 height 27
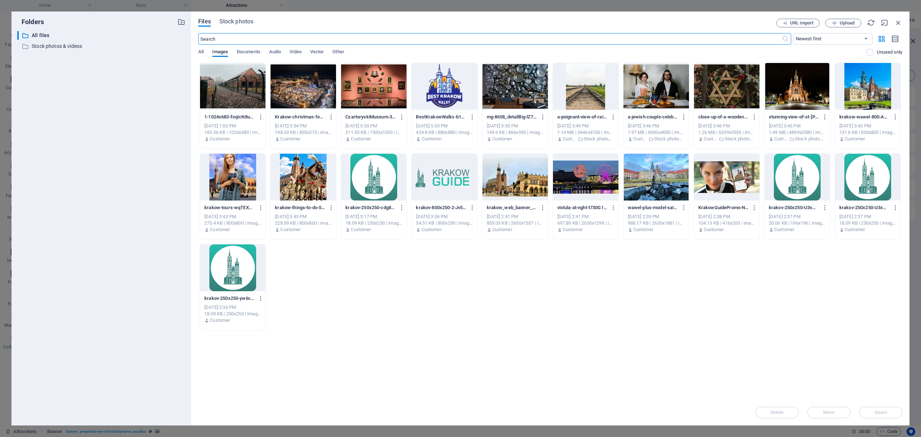
click at [568, 176] on div at bounding box center [585, 177] width 65 height 47
click at [568, 176] on div "1" at bounding box center [585, 177] width 65 height 47
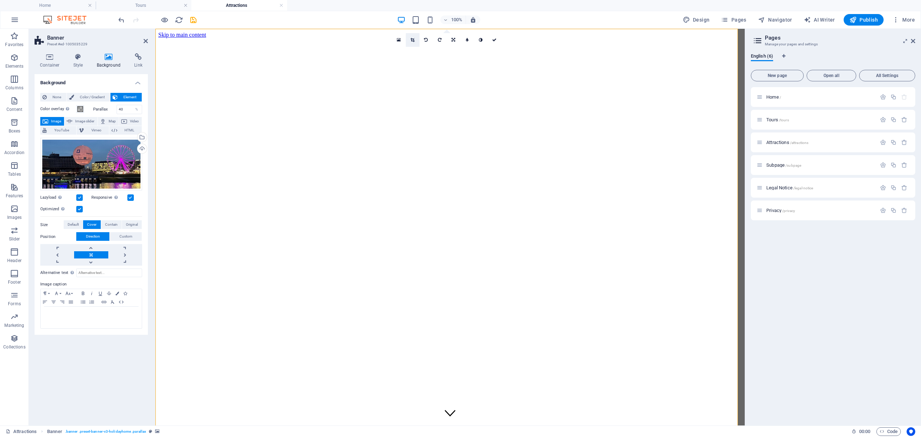
click at [413, 40] on icon at bounding box center [412, 40] width 4 height 4
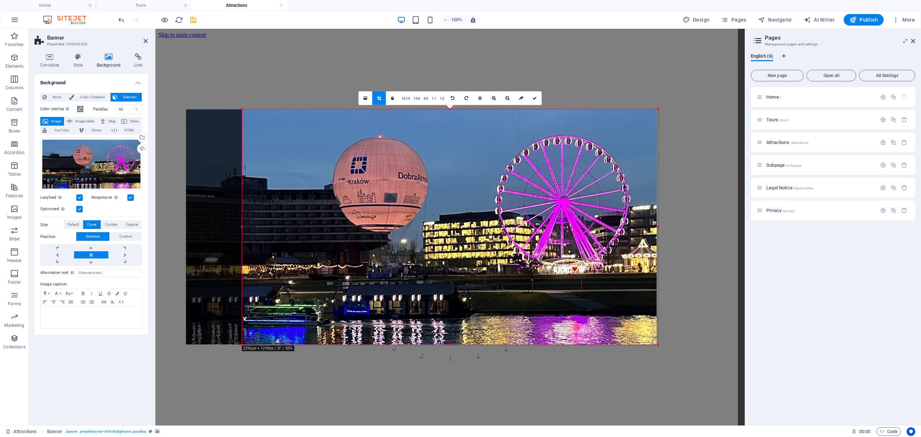
drag, startPoint x: 215, startPoint y: 229, endPoint x: 271, endPoint y: 233, distance: 56.3
click at [271, 233] on div "180 170 160 150 140 130 120 110 100 90 80 70 60 50 40 30 20 10 0 -10 -20 -30 -4…" at bounding box center [450, 227] width 416 height 236
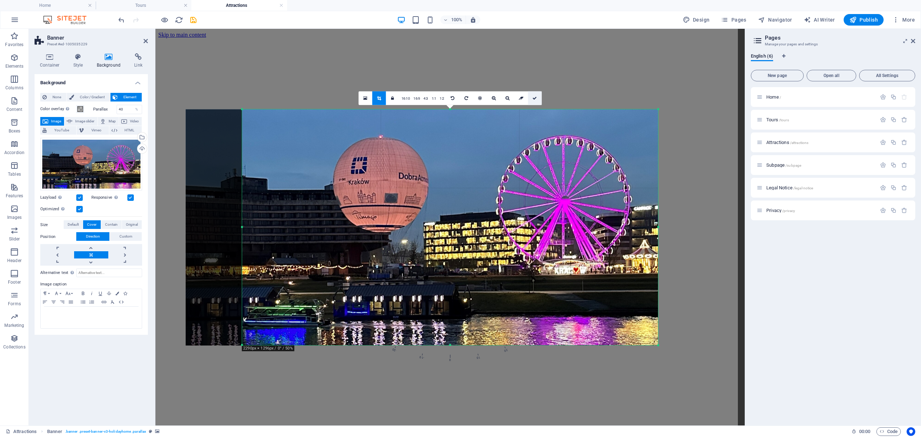
click at [536, 99] on icon at bounding box center [534, 98] width 4 height 4
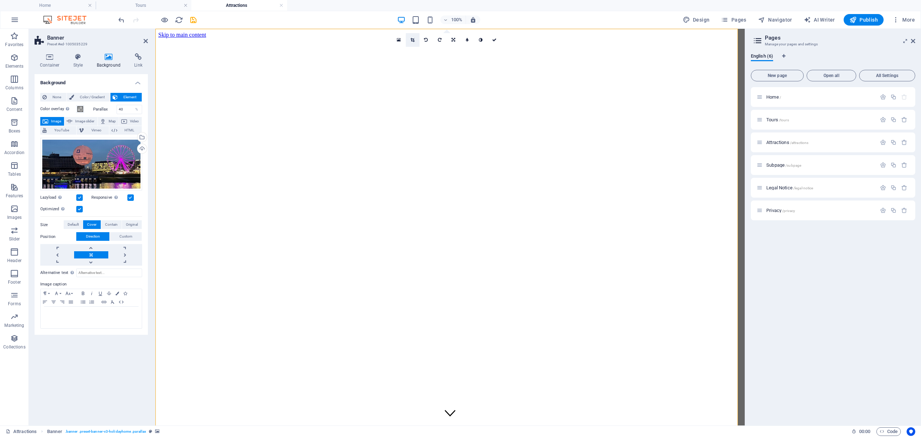
click at [412, 40] on icon at bounding box center [412, 40] width 4 height 4
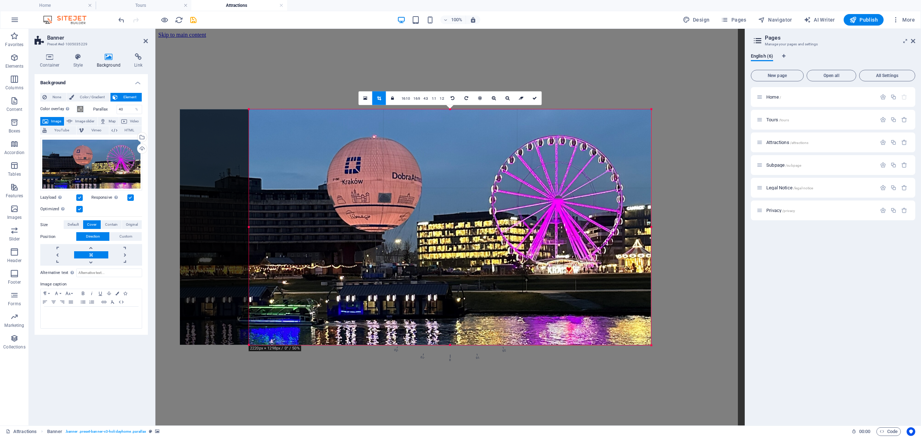
drag, startPoint x: 242, startPoint y: 228, endPoint x: 255, endPoint y: 232, distance: 13.4
click at [255, 232] on div "180 170 160 150 140 130 120 110 100 90 80 70 60 50 40 30 20 10 0 -10 -20 -30 -4…" at bounding box center [450, 227] width 402 height 236
click at [533, 98] on icon at bounding box center [534, 98] width 4 height 4
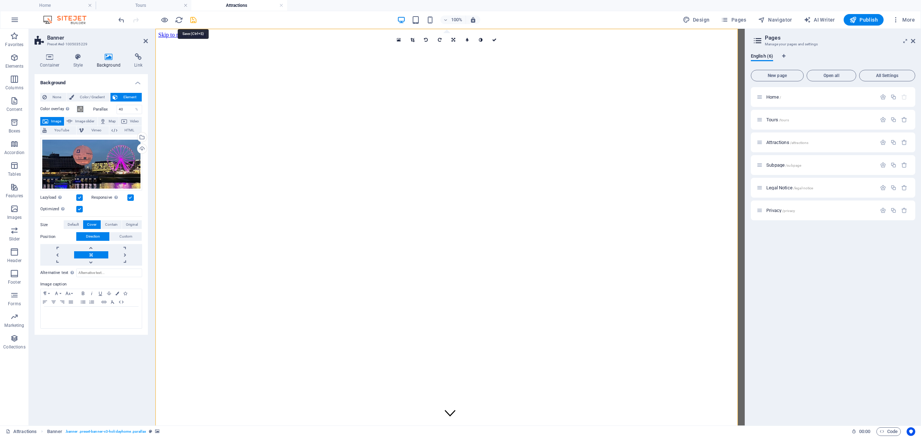
click at [191, 20] on icon "save" at bounding box center [193, 20] width 8 height 8
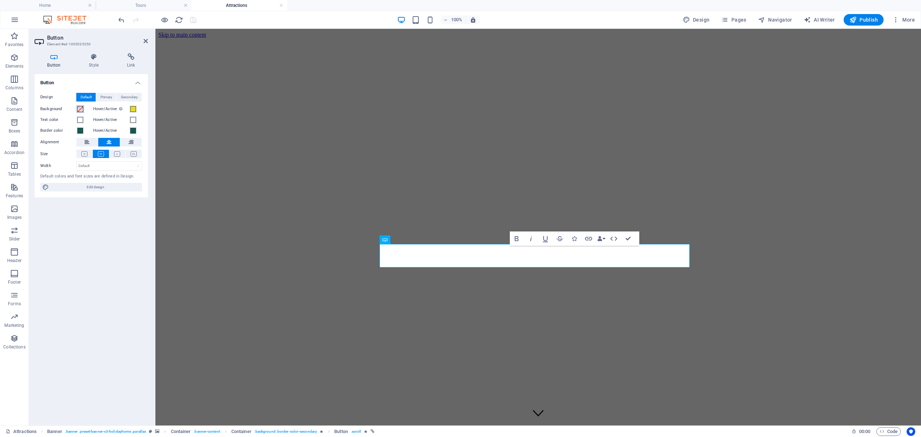
click at [81, 110] on span at bounding box center [80, 109] width 6 height 6
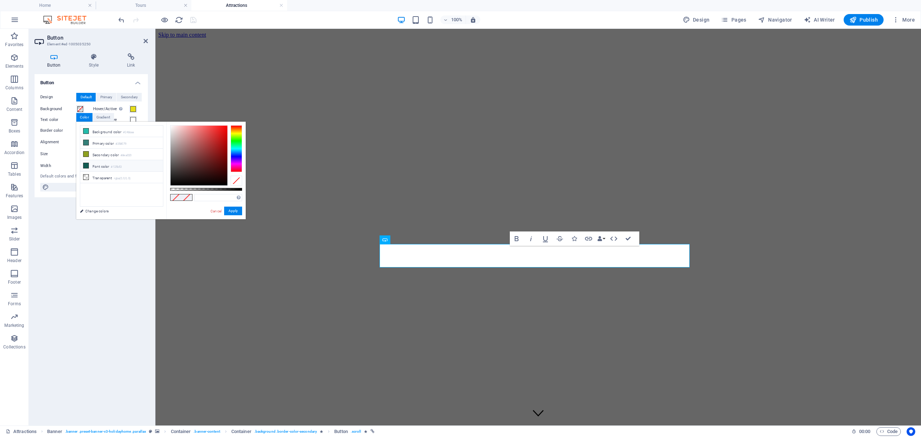
click at [86, 166] on icon at bounding box center [85, 165] width 5 height 5
type input "#125b53"
click at [237, 210] on button "Apply" at bounding box center [233, 211] width 18 height 9
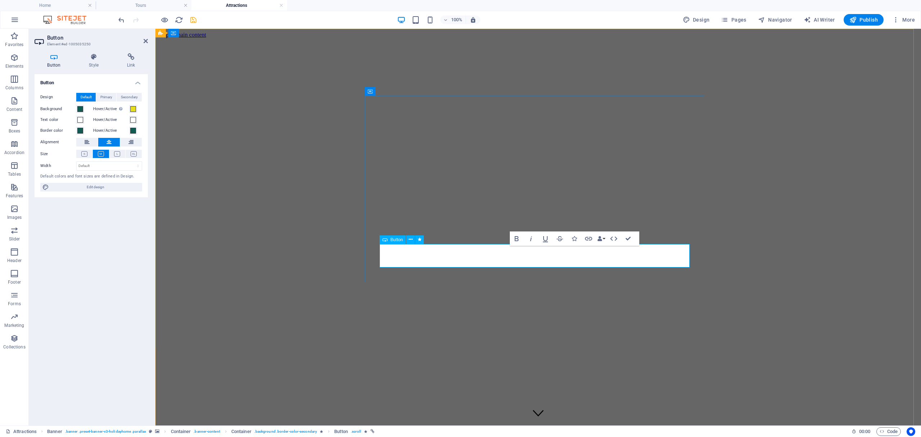
click at [194, 21] on icon "save" at bounding box center [193, 20] width 8 height 8
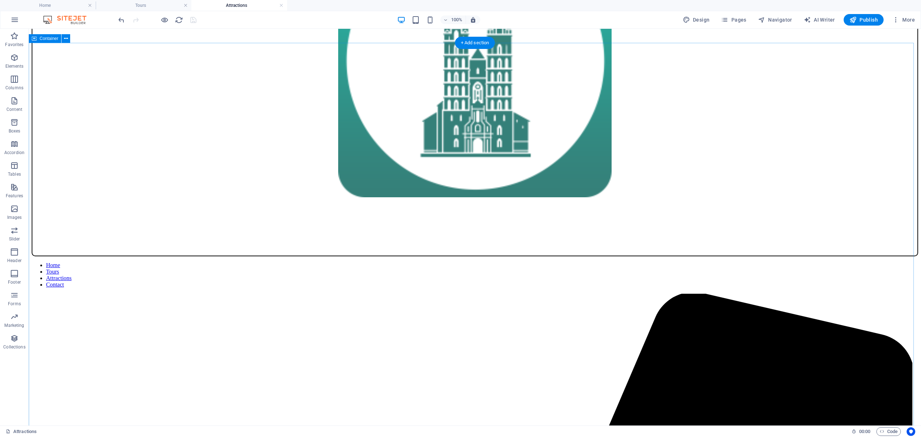
scroll to position [527, 0]
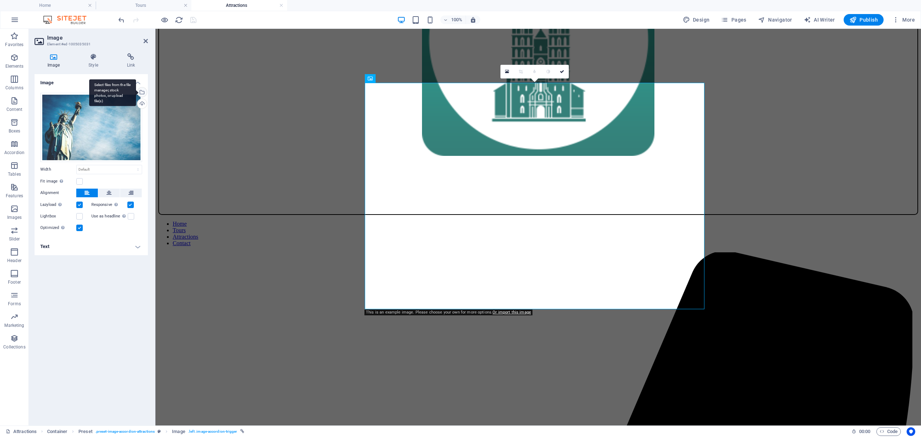
click at [136, 92] on div "Select files from the file manager, stock photos, or upload file(s)" at bounding box center [112, 92] width 47 height 27
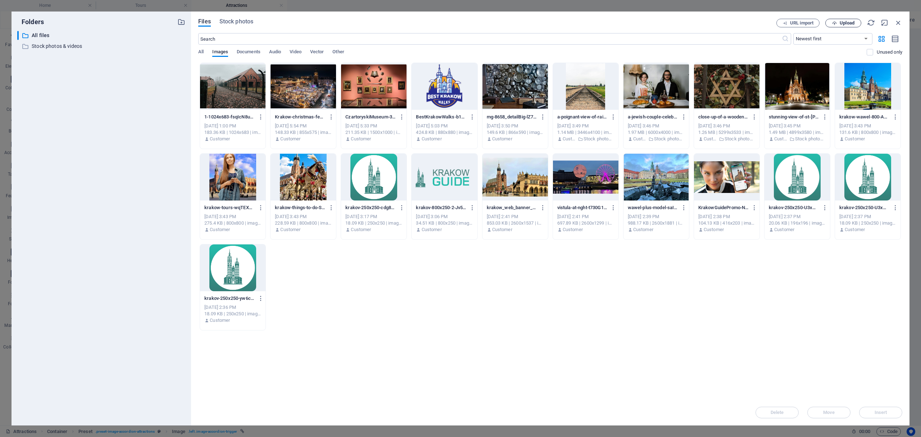
click at [842, 24] on span "Upload" at bounding box center [847, 23] width 15 height 4
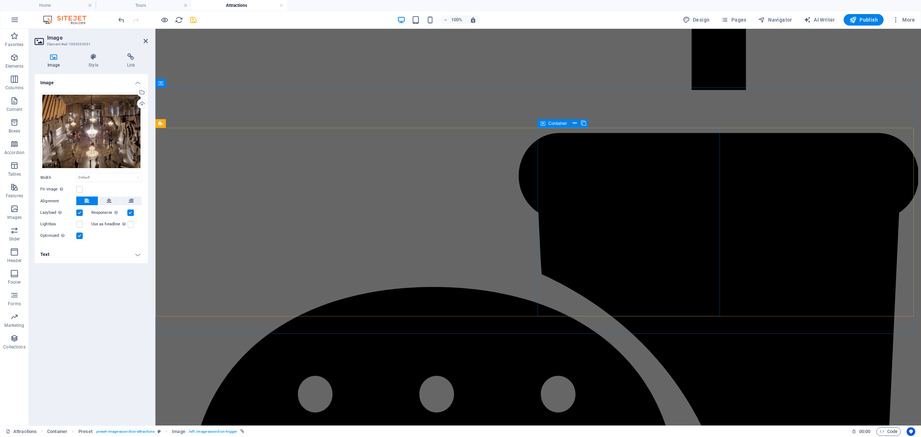
scroll to position [2397, 0]
click at [192, 21] on icon "save" at bounding box center [193, 20] width 8 height 8
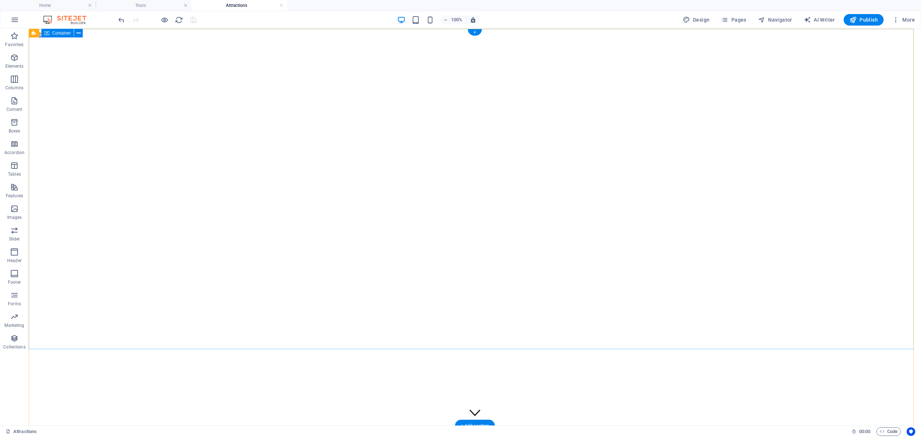
scroll to position [0, 0]
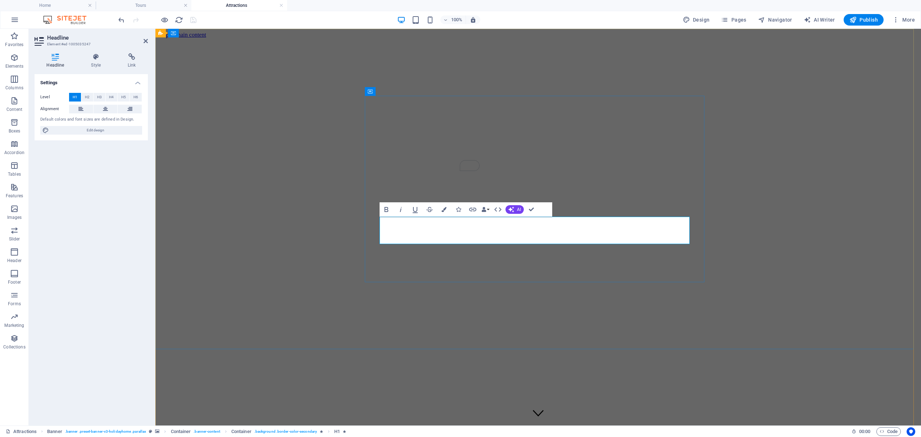
scroll to position [0, 3]
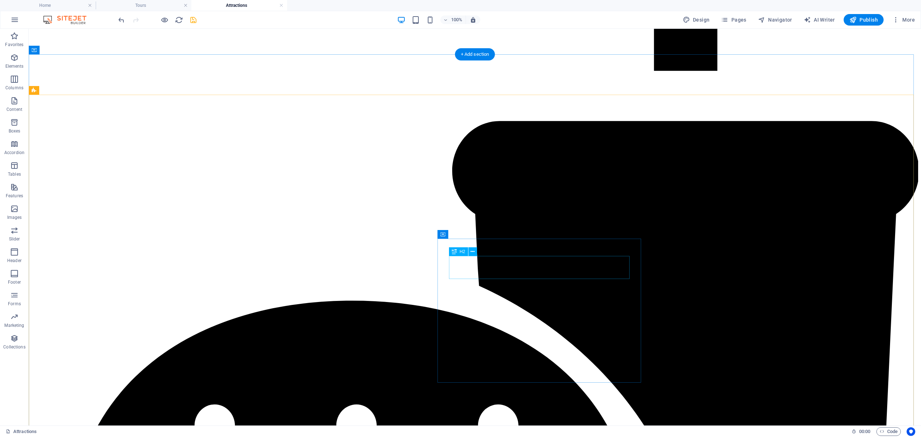
scroll to position [2692, 0]
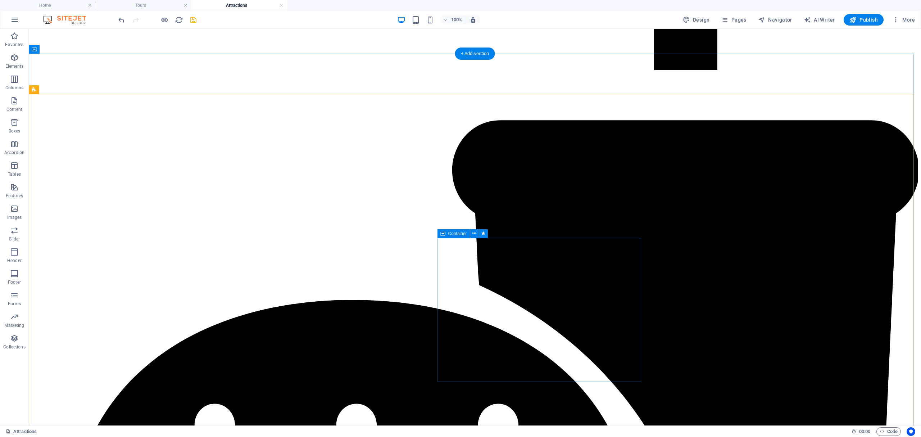
click at [474, 232] on icon at bounding box center [474, 234] width 4 height 8
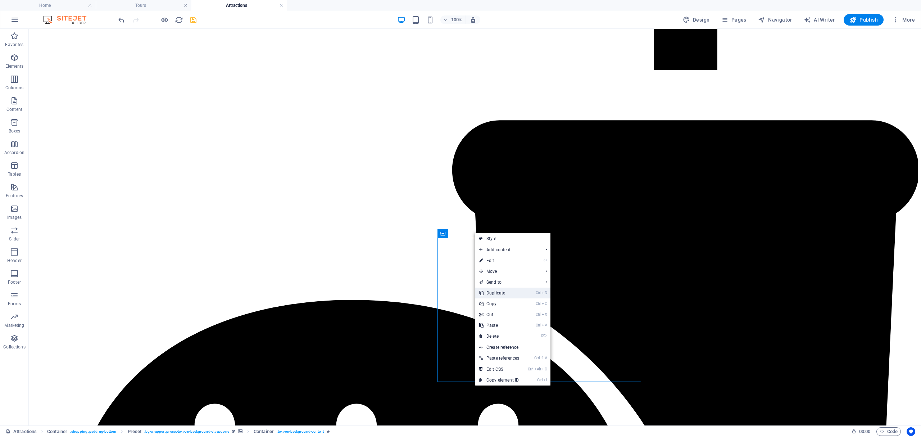
click at [498, 295] on link "Ctrl D Duplicate" at bounding box center [499, 292] width 49 height 11
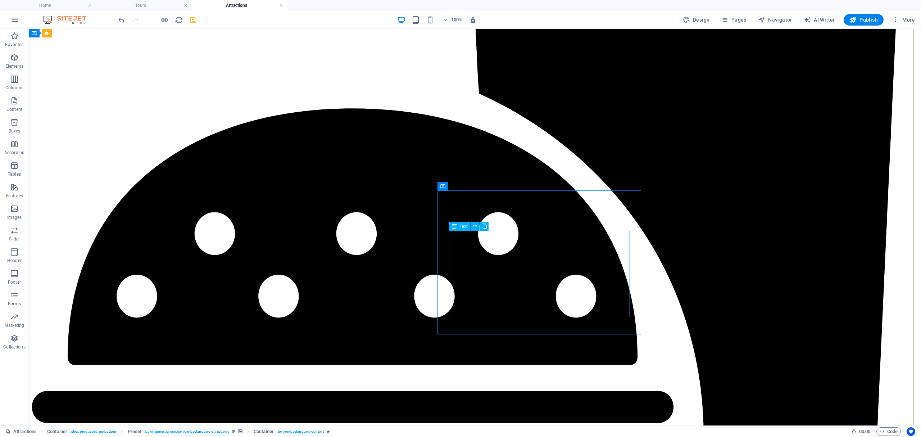
scroll to position [2884, 0]
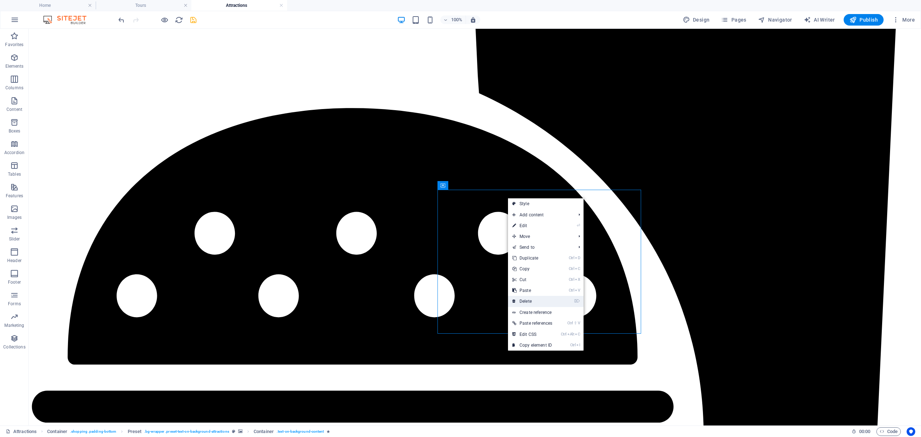
click at [542, 297] on link "⌦ Delete" at bounding box center [532, 301] width 49 height 11
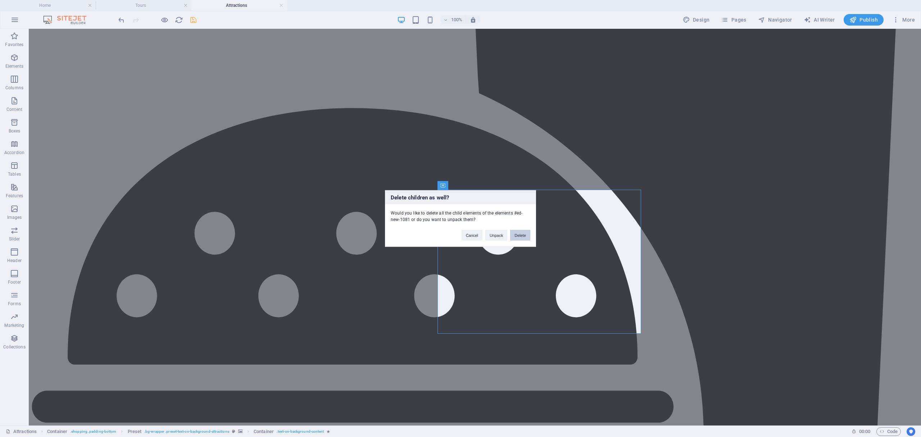
click at [515, 237] on button "Delete" at bounding box center [520, 235] width 20 height 11
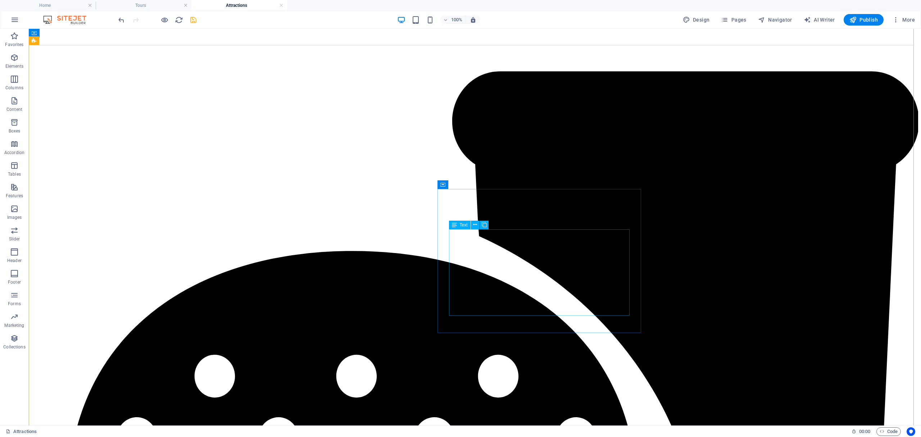
scroll to position [2741, 0]
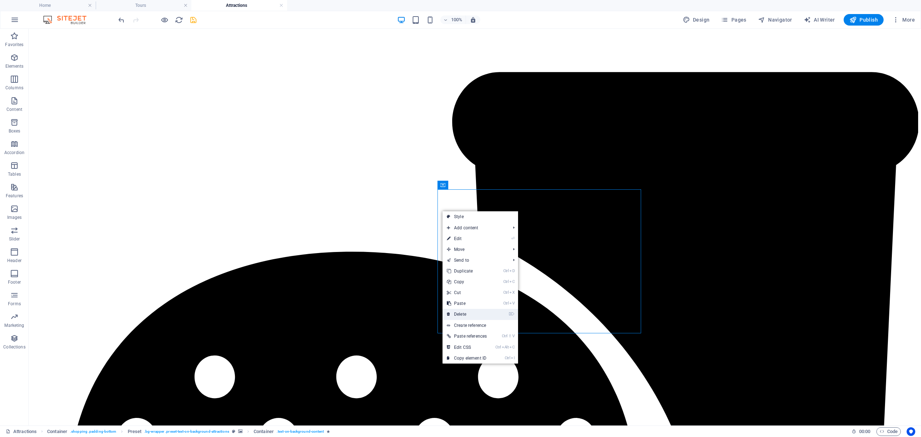
click at [476, 313] on link "⌦ Delete" at bounding box center [467, 314] width 49 height 11
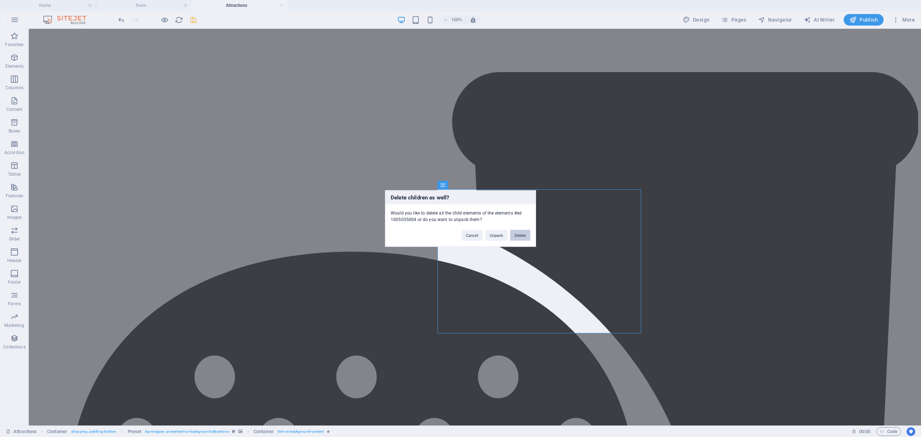
click at [517, 231] on button "Delete" at bounding box center [520, 235] width 20 height 11
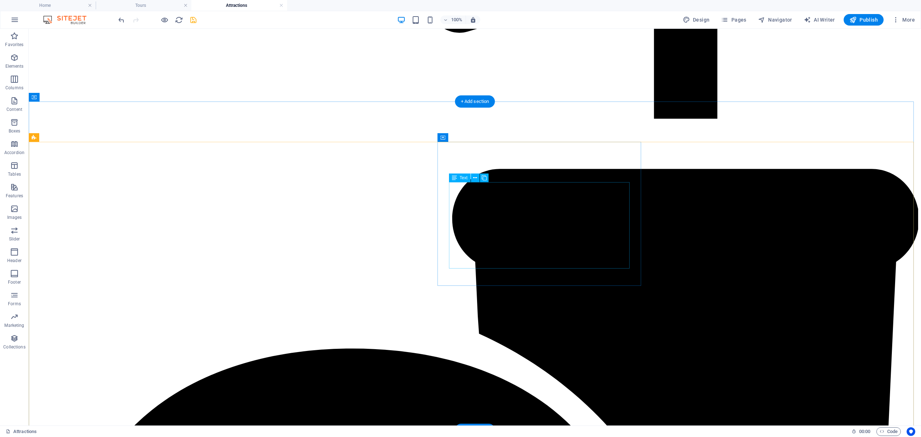
scroll to position [2644, 0]
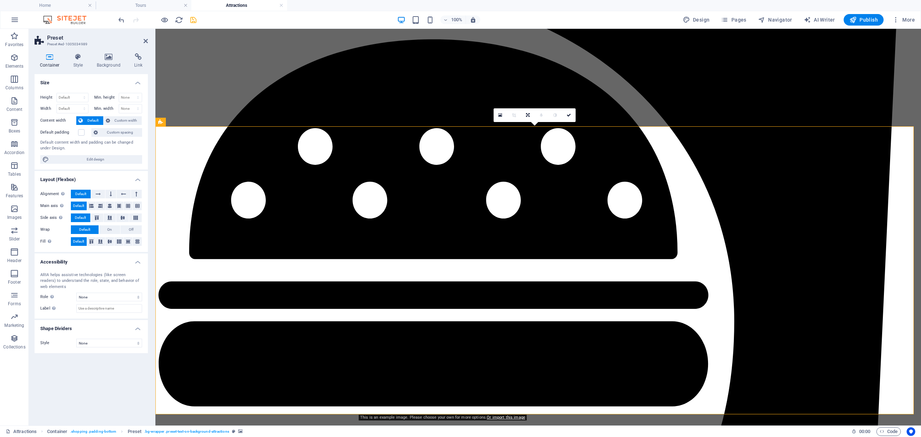
click at [111, 71] on div "Container Style Background Link Size Height Default px rem % vh vw Min. height …" at bounding box center [91, 236] width 113 height 366
click at [108, 62] on h4 "Background" at bounding box center [110, 60] width 38 height 15
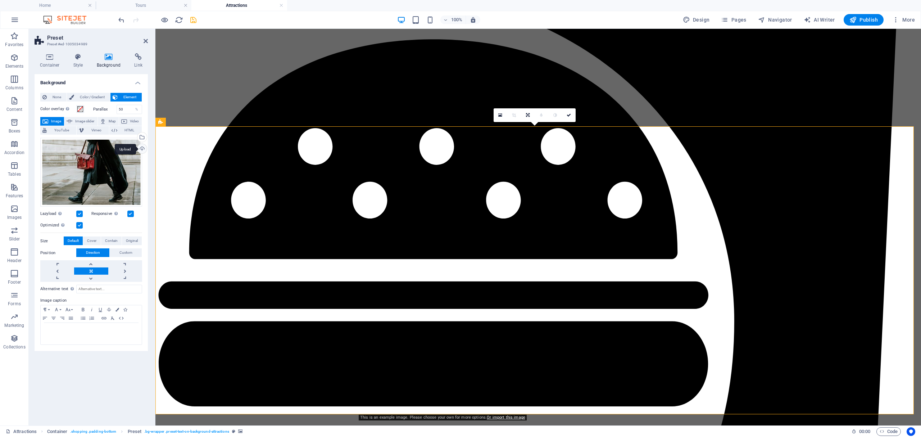
click at [142, 148] on div "Upload" at bounding box center [141, 149] width 11 height 11
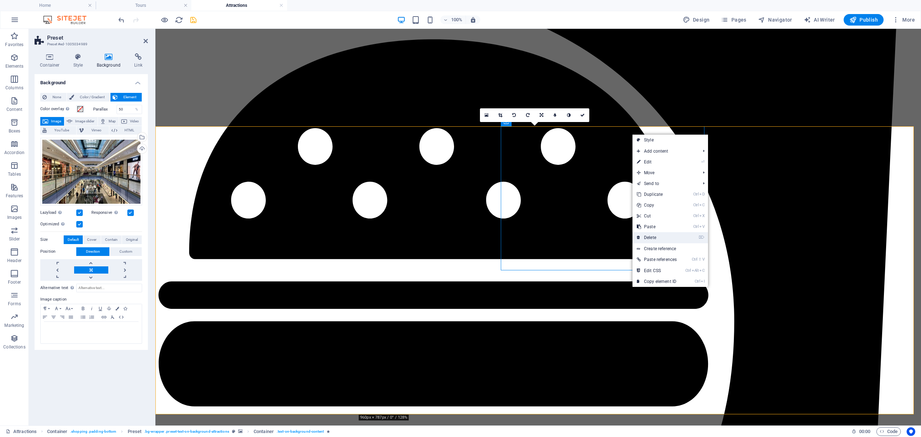
click at [667, 235] on link "⌦ Delete" at bounding box center [656, 237] width 49 height 11
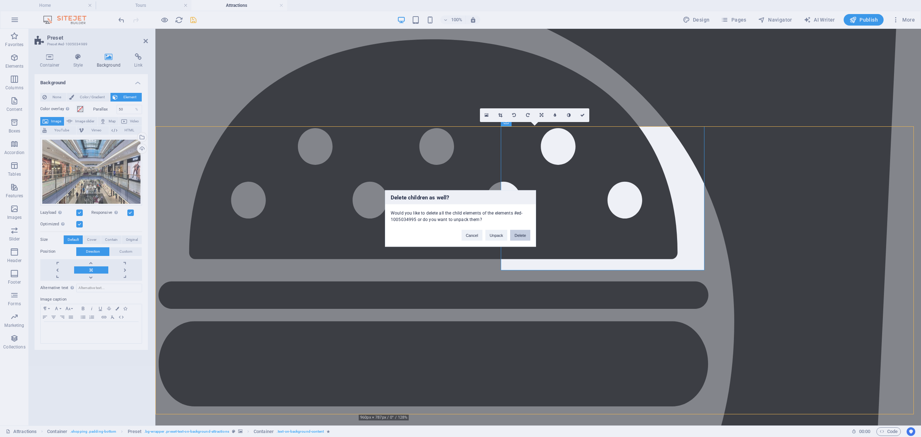
click at [518, 235] on button "Delete" at bounding box center [520, 235] width 20 height 11
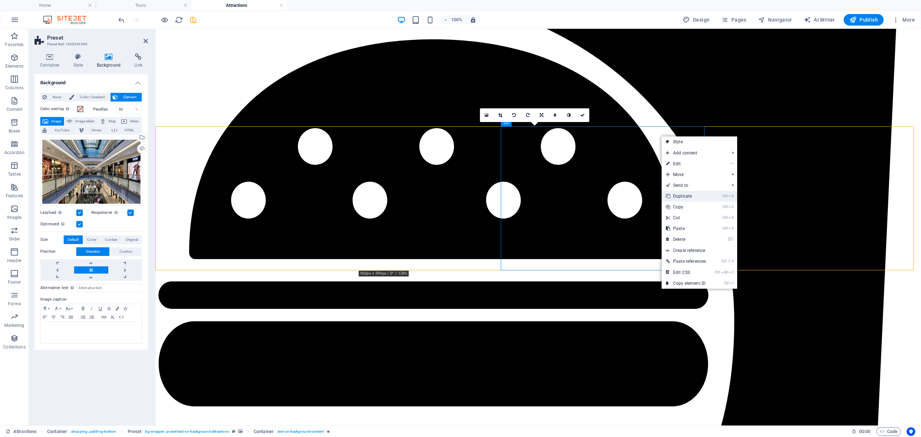
click at [694, 198] on link "Ctrl D Duplicate" at bounding box center [686, 196] width 49 height 11
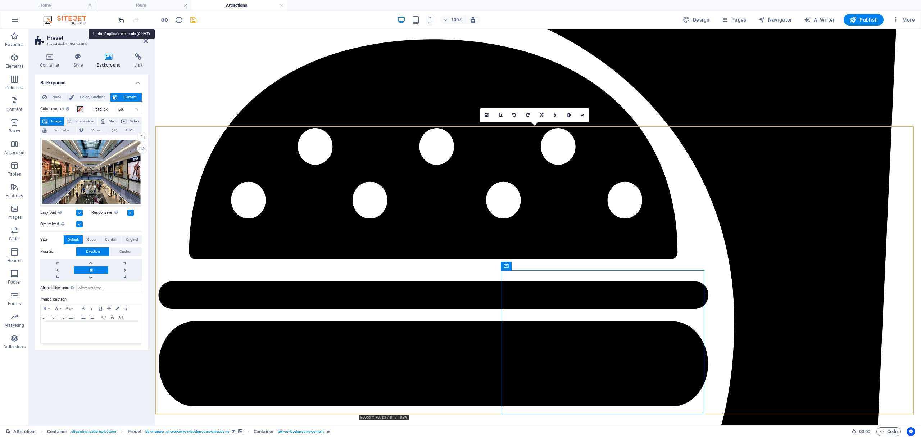
click at [122, 22] on icon "undo" at bounding box center [121, 20] width 8 height 8
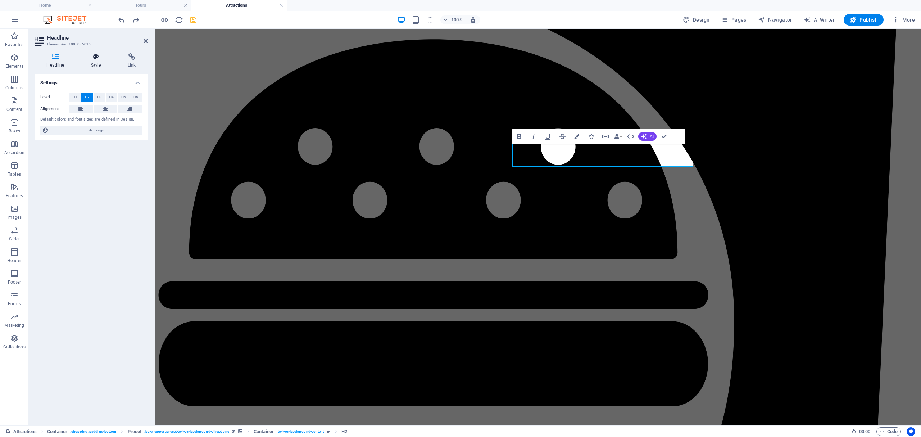
click at [96, 62] on h4 "Style" at bounding box center [97, 60] width 37 height 15
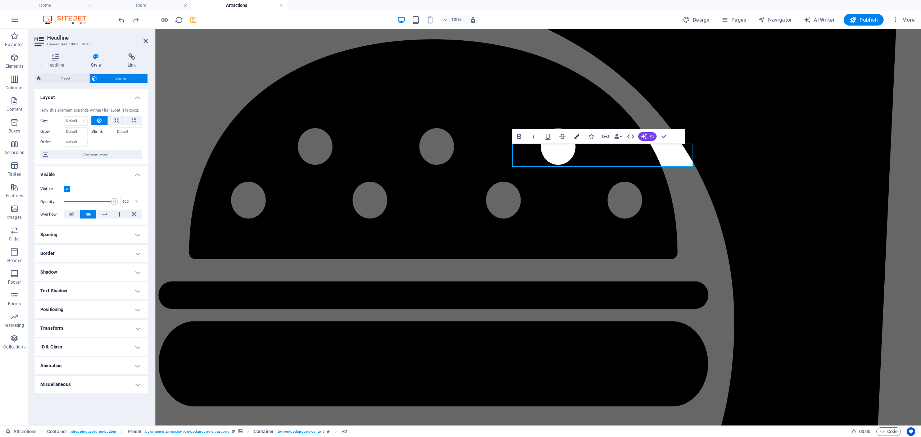
click at [576, 137] on icon "button" at bounding box center [576, 136] width 5 height 5
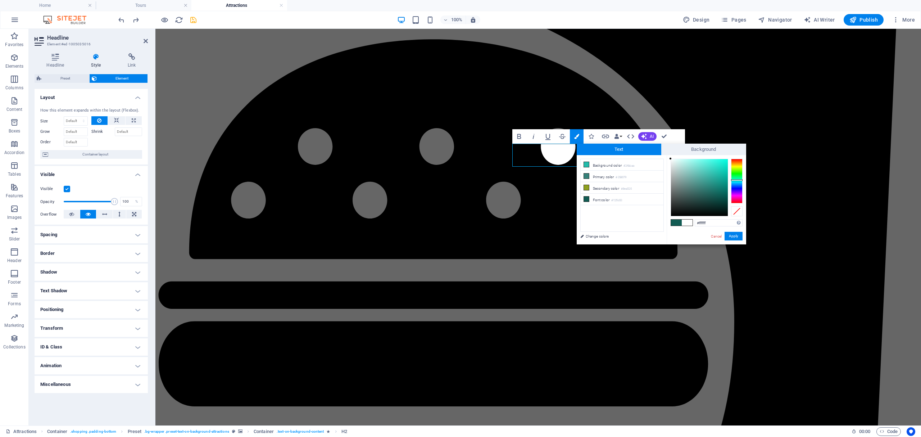
drag, startPoint x: 714, startPoint y: 195, endPoint x: 668, endPoint y: 157, distance: 59.9
click at [668, 157] on div "#ffffff Supported formats #0852ed rgb(8, 82, 237) rgba(8, 82, 237, 90%) hsv(221…" at bounding box center [707, 252] width 80 height 194
type input "#000000"
click at [731, 236] on button "Apply" at bounding box center [734, 236] width 18 height 9
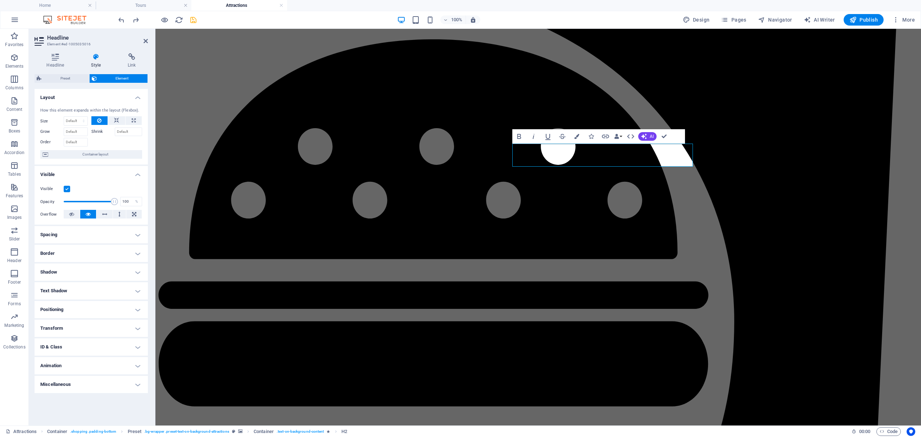
click at [587, 214] on div "H1 Banner Banner Container Container Logo Spacer Button Reference Reference Con…" at bounding box center [538, 227] width 766 height 396
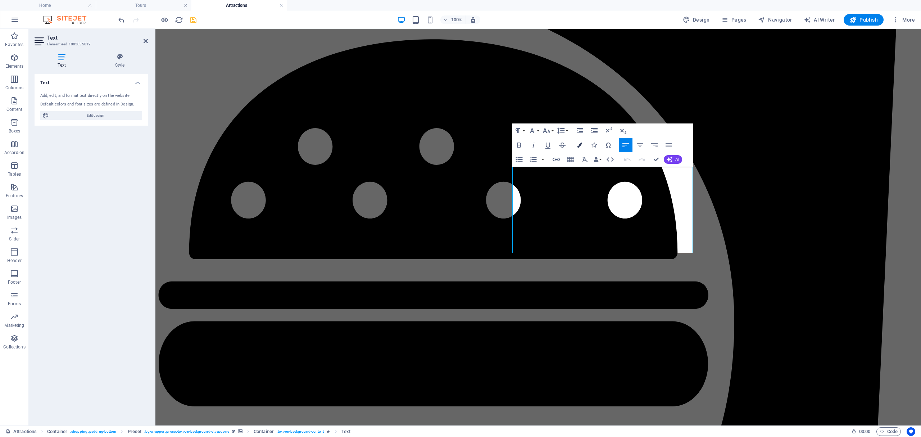
click at [578, 146] on icon "button" at bounding box center [579, 144] width 5 height 5
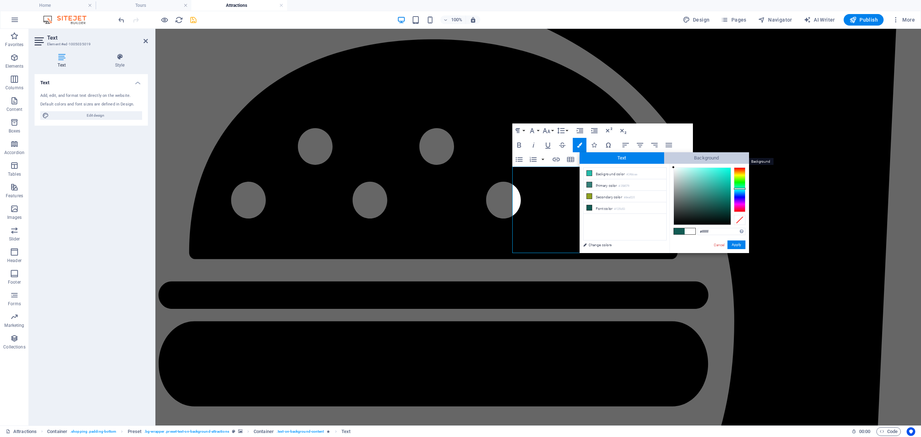
drag, startPoint x: 717, startPoint y: 203, endPoint x: 665, endPoint y: 159, distance: 68.4
click at [665, 159] on div "Text Background less Background color #24bbaa Primary color #358079 Secondary c…" at bounding box center [664, 202] width 169 height 101
type input "#000000"
click at [734, 245] on button "Apply" at bounding box center [736, 244] width 18 height 9
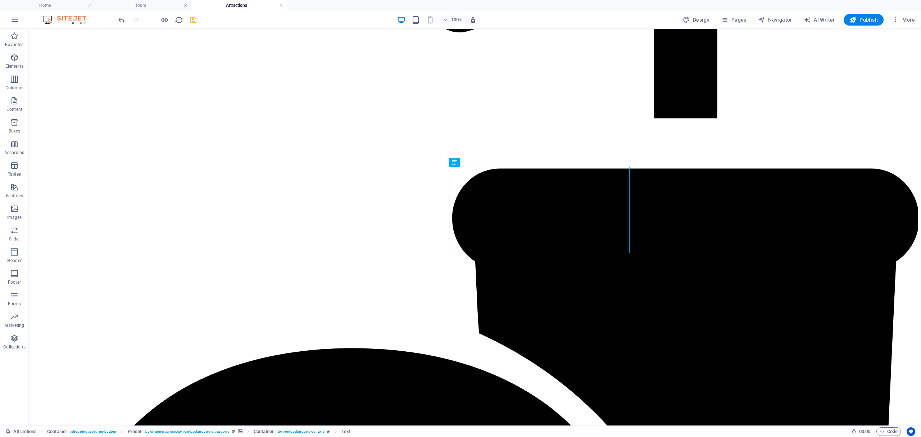
scroll to position [2660, 0]
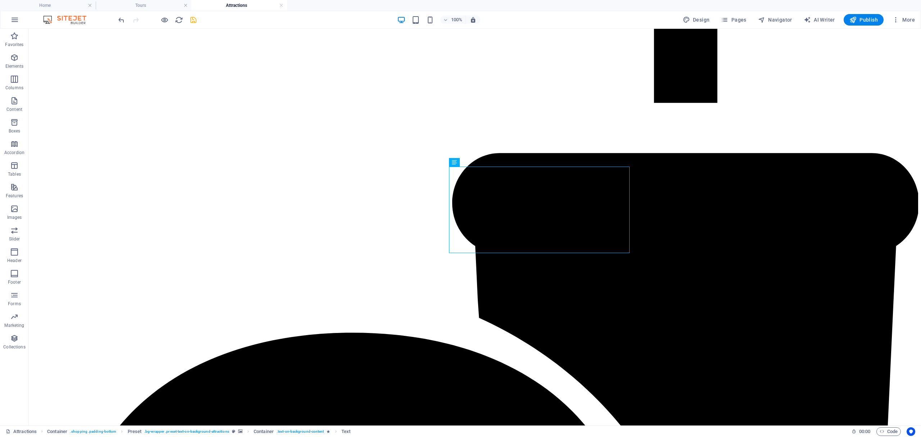
click at [659, 204] on div "Drag here to replace the existing content. Press “Ctrl” if you want to create a…" at bounding box center [475, 227] width 892 height 396
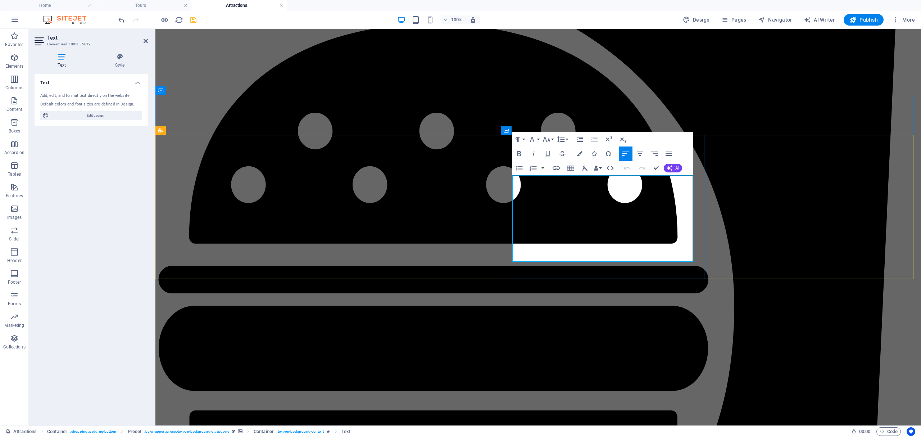
scroll to position [2636, 0]
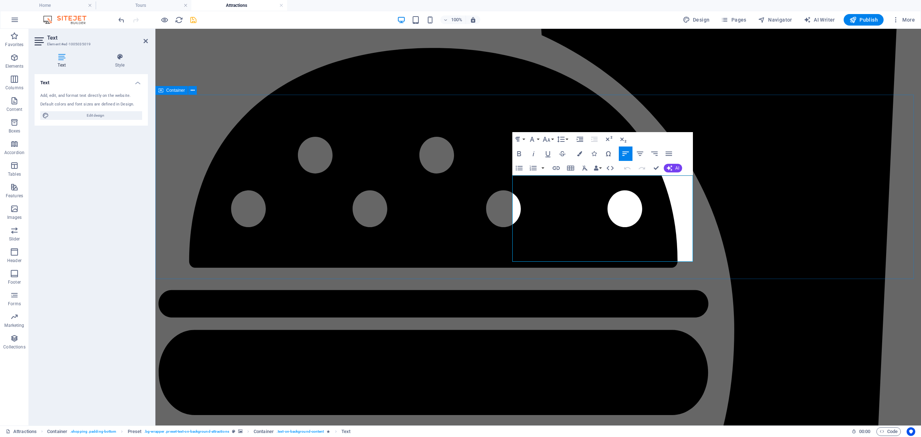
drag, startPoint x: 648, startPoint y: 255, endPoint x: 383, endPoint y: 98, distance: 307.6
click at [577, 153] on icon "button" at bounding box center [579, 153] width 5 height 5
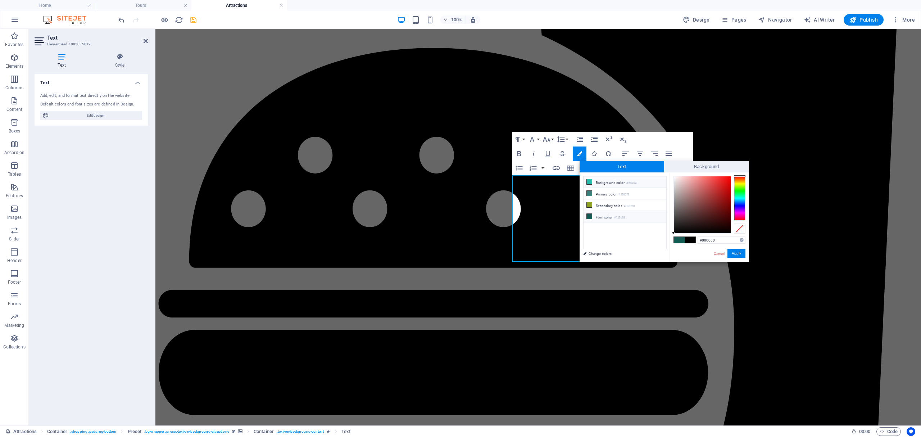
click at [589, 182] on icon at bounding box center [589, 181] width 5 height 5
drag, startPoint x: 711, startPoint y: 189, endPoint x: 653, endPoint y: 168, distance: 62.0
click at [653, 168] on div "Text Background less Background color #24bbaa Primary color #358079 Secondary c…" at bounding box center [664, 211] width 169 height 101
type input "#000000"
click at [738, 253] on button "Apply" at bounding box center [736, 253] width 18 height 9
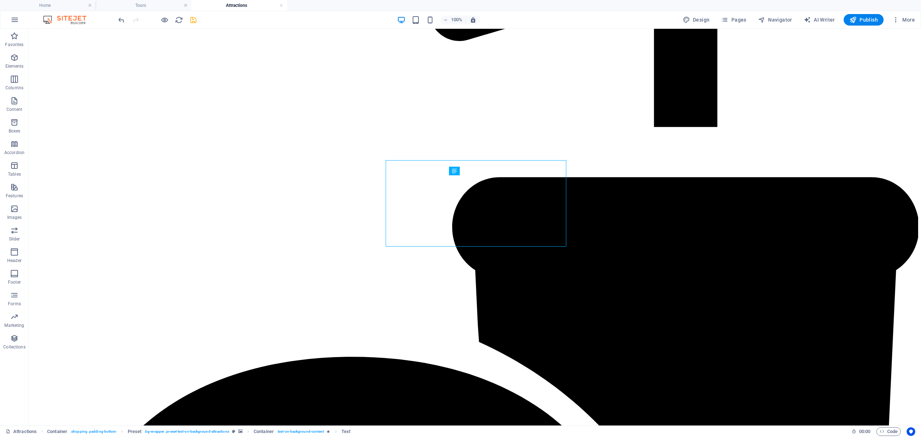
scroll to position [2651, 0]
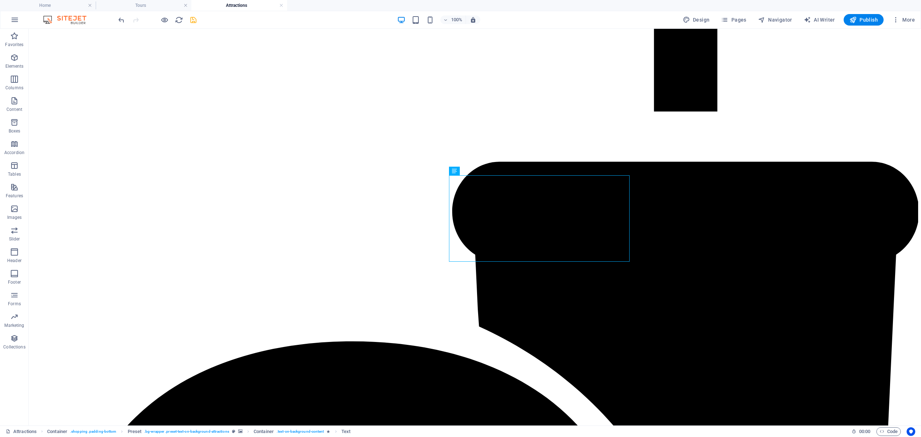
click at [472, 160] on div "Drag here to replace the existing content. Press “Ctrl” if you want to create a…" at bounding box center [475, 227] width 892 height 396
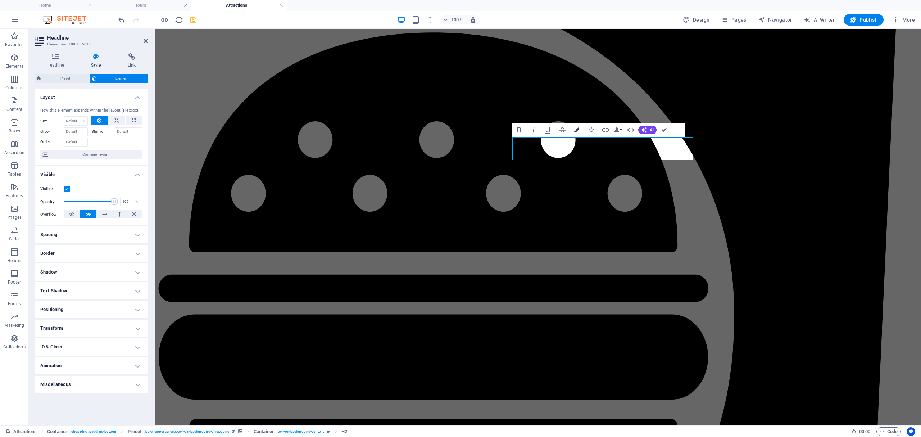
click at [576, 130] on icon "button" at bounding box center [576, 129] width 5 height 5
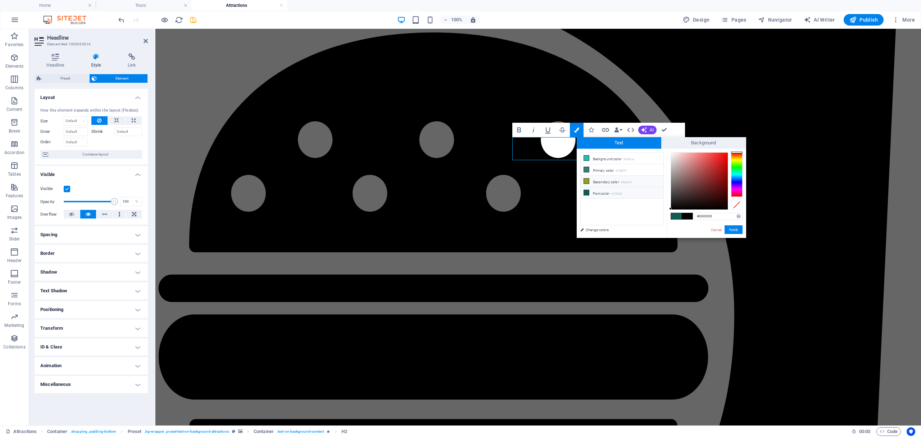
click at [587, 181] on icon at bounding box center [586, 180] width 5 height 5
type input "#8ea020"
click at [741, 231] on button "Apply" at bounding box center [734, 229] width 18 height 9
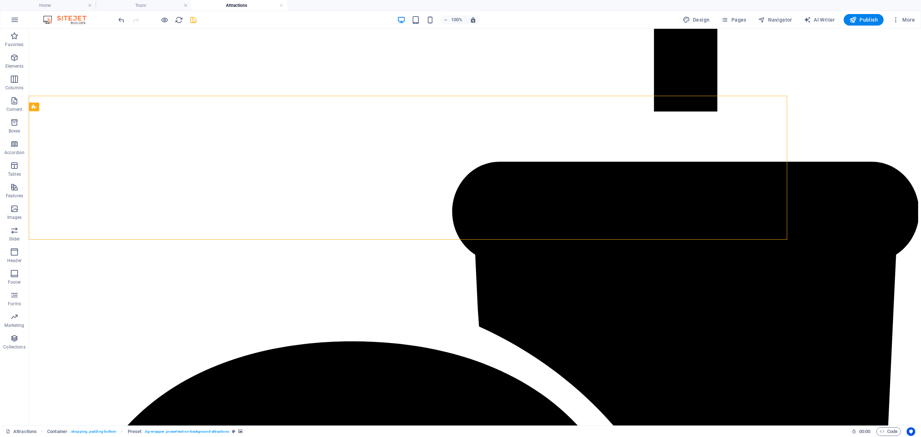
scroll to position [2675, 0]
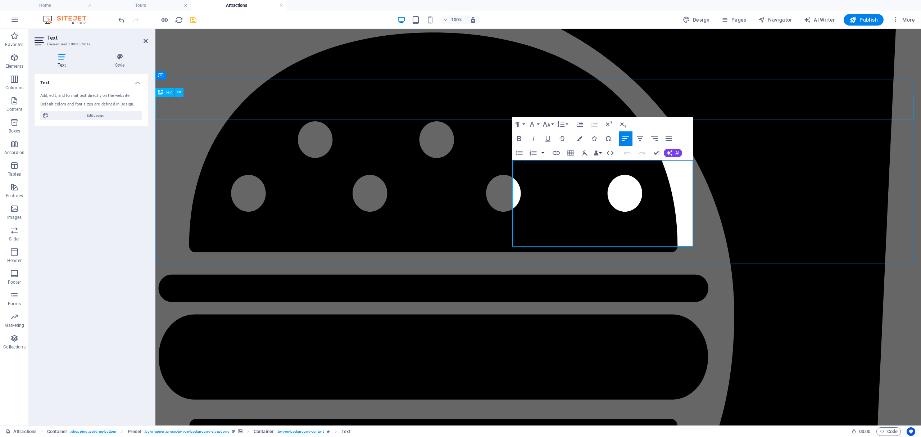
drag, startPoint x: 636, startPoint y: 242, endPoint x: 458, endPoint y: 112, distance: 221.1
click at [578, 138] on icon "button" at bounding box center [579, 138] width 5 height 5
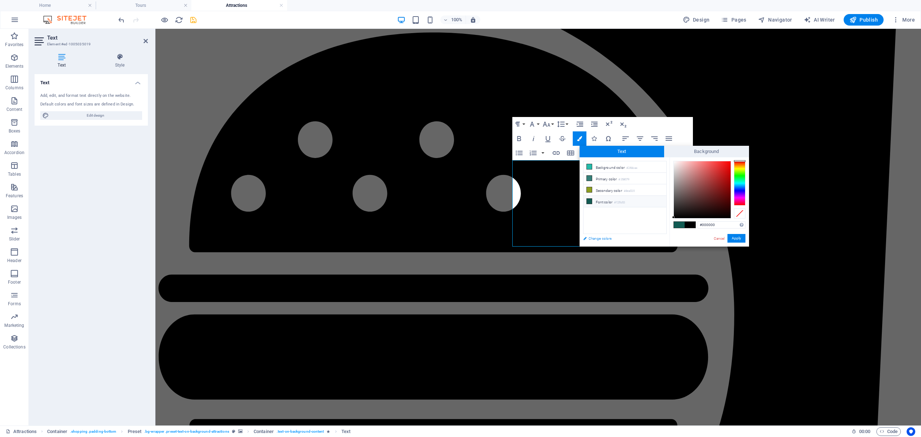
click at [594, 236] on link "Change colors" at bounding box center [621, 238] width 83 height 9
select select "rem"
select select "400"
select select "px"
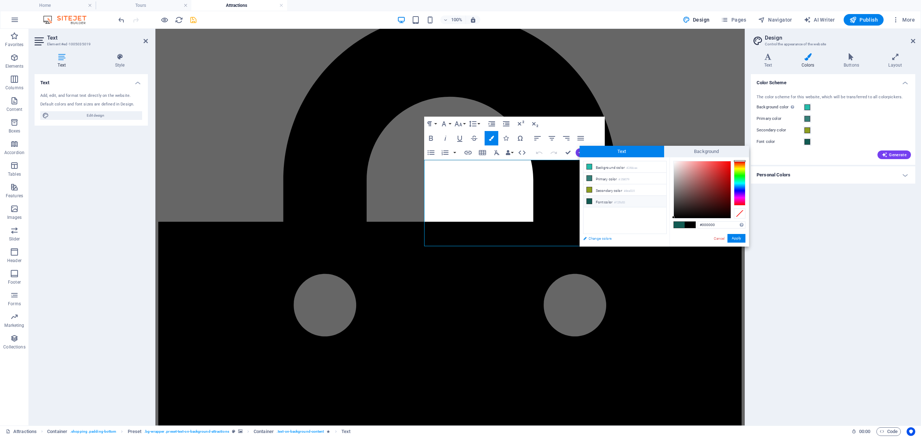
scroll to position [2618, 0]
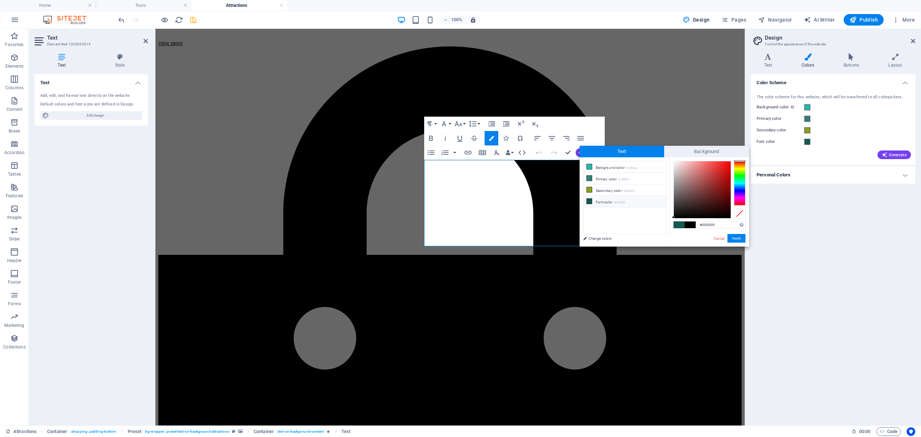
click at [905, 176] on h4 "Personal Colors" at bounding box center [833, 174] width 164 height 17
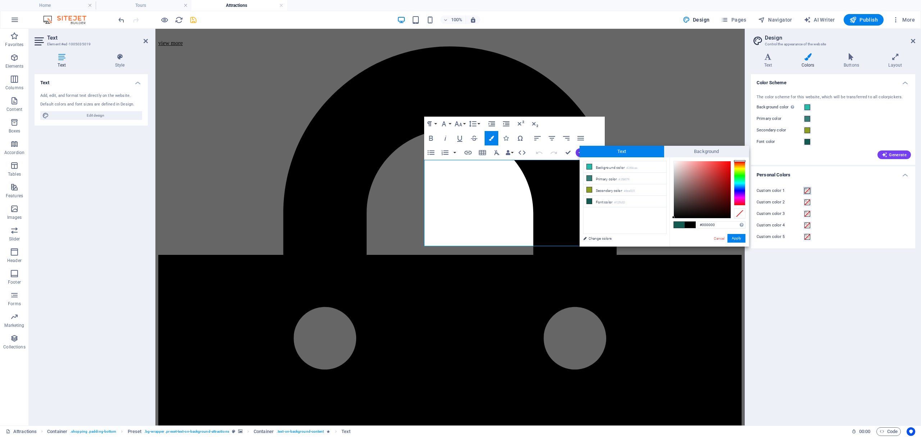
click at [806, 189] on span at bounding box center [807, 191] width 6 height 6
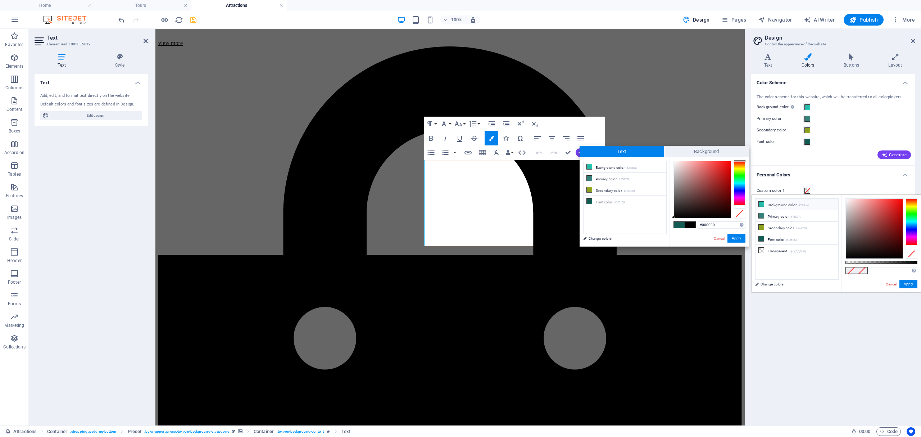
click at [786, 206] on li "Background color #24bbaa" at bounding box center [796, 205] width 83 height 12
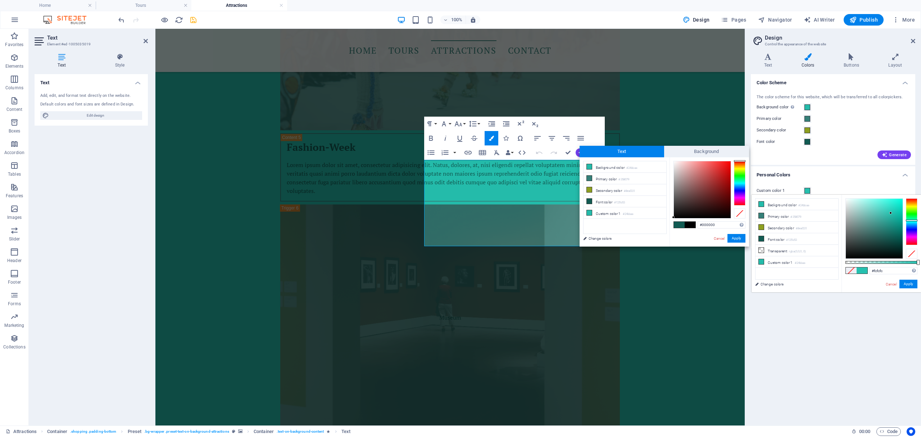
type input "#ffffff"
drag, startPoint x: 891, startPoint y: 213, endPoint x: 828, endPoint y: 193, distance: 65.7
click at [828, 193] on body "Best Krakow Walks Home Tours Attractions Favorites Elements Columns Content Box…" at bounding box center [460, 218] width 921 height 437
click at [912, 283] on button "Apply" at bounding box center [908, 284] width 18 height 9
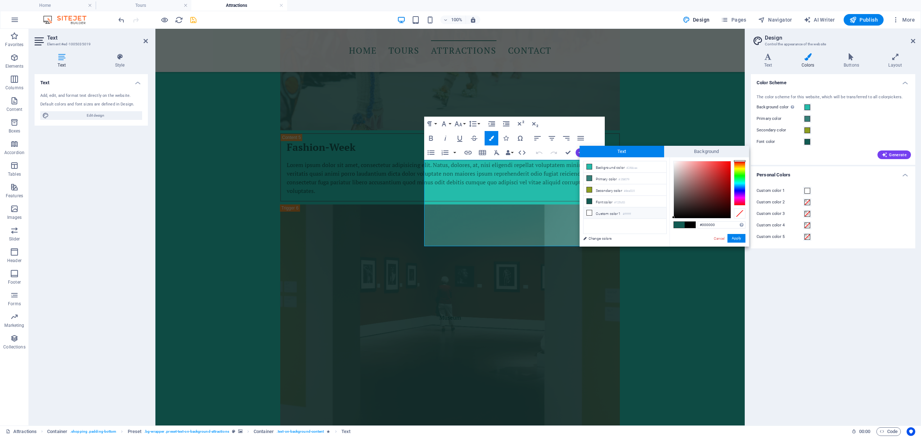
click at [589, 213] on icon at bounding box center [589, 212] width 5 height 5
type input "#ffffff"
click at [736, 239] on button "Apply" at bounding box center [736, 238] width 18 height 9
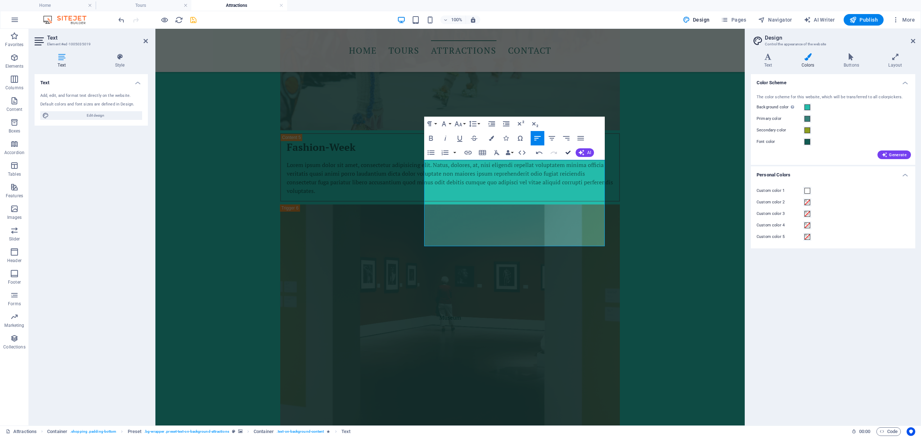
scroll to position [2642, 0]
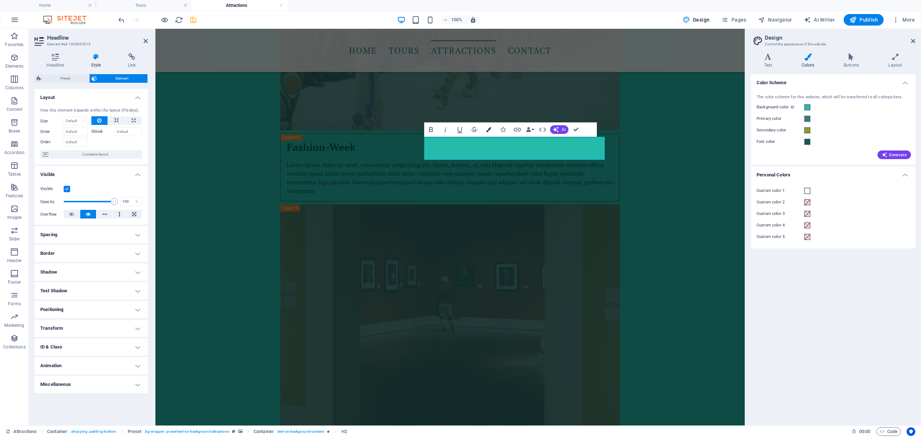
click at [490, 129] on icon "button" at bounding box center [488, 129] width 5 height 5
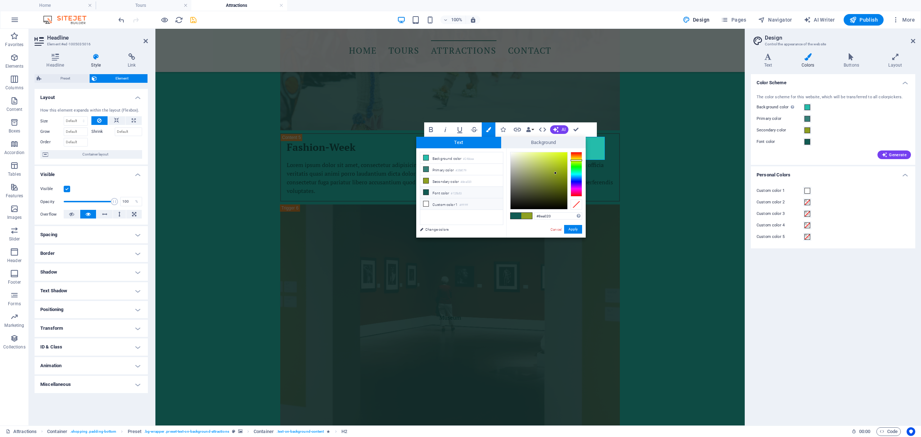
click at [426, 205] on icon at bounding box center [425, 203] width 5 height 5
type input "#ffffff"
click at [574, 228] on button "Apply" at bounding box center [573, 229] width 18 height 9
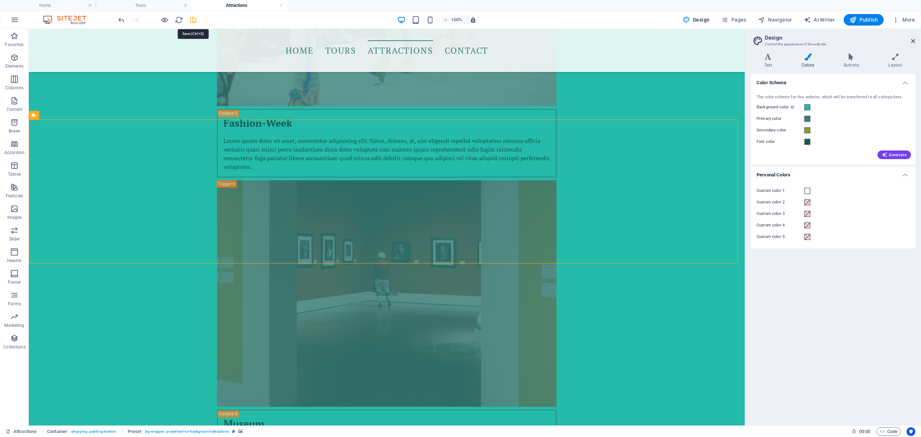
click at [190, 19] on icon "save" at bounding box center [193, 20] width 8 height 8
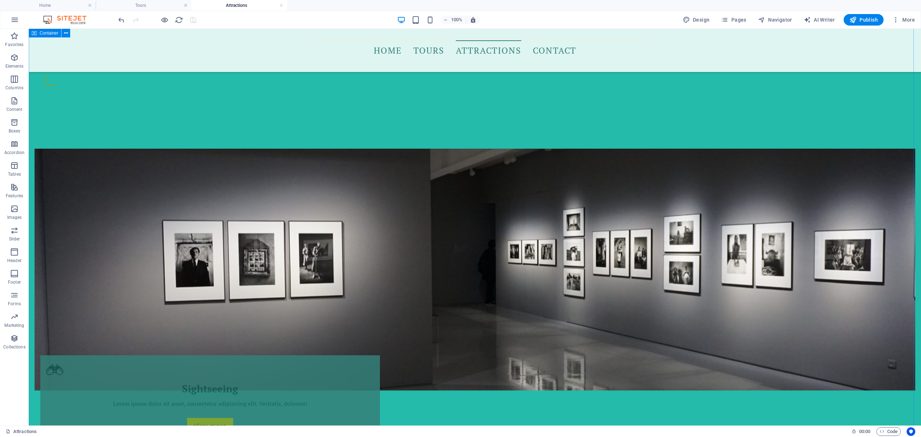
scroll to position [612, 0]
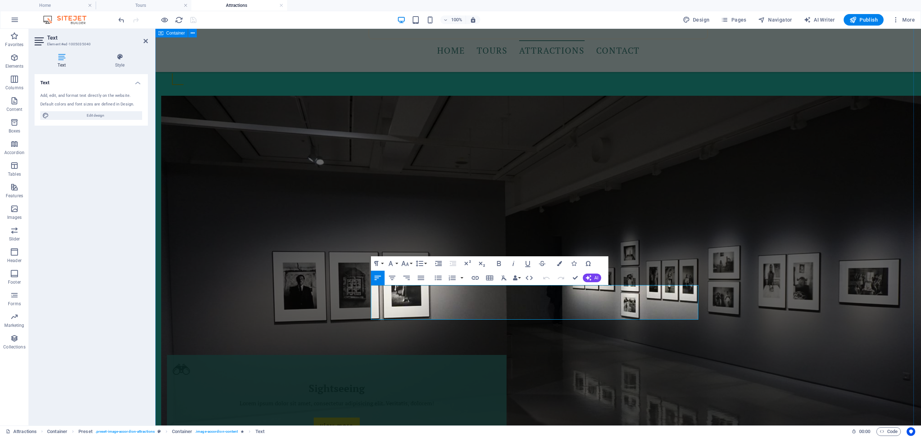
drag, startPoint x: 423, startPoint y: 316, endPoint x: 350, endPoint y: 282, distance: 80.3
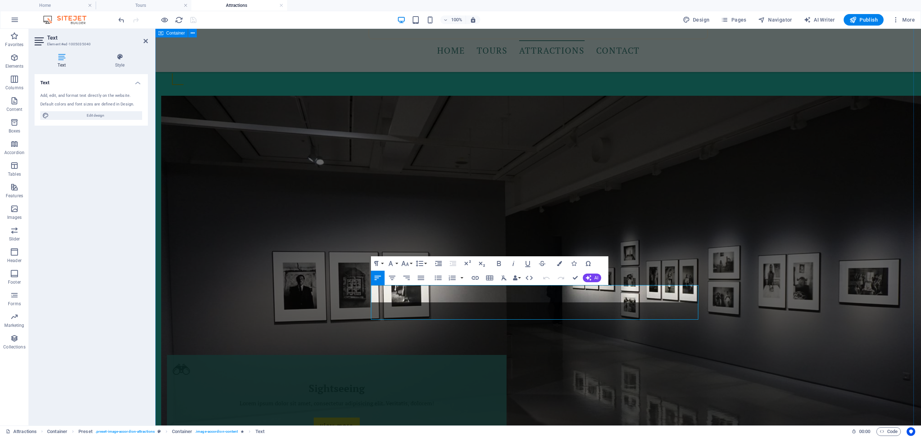
scroll to position [457, 0]
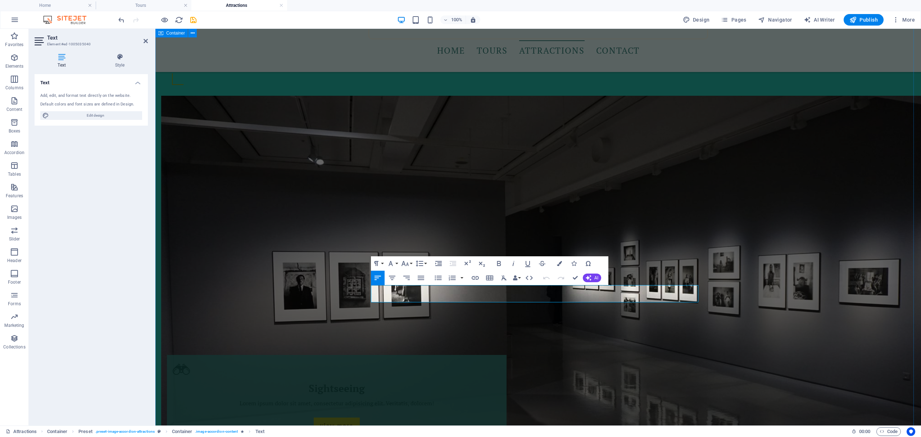
drag, startPoint x: 480, startPoint y: 291, endPoint x: 337, endPoint y: 287, distance: 142.9
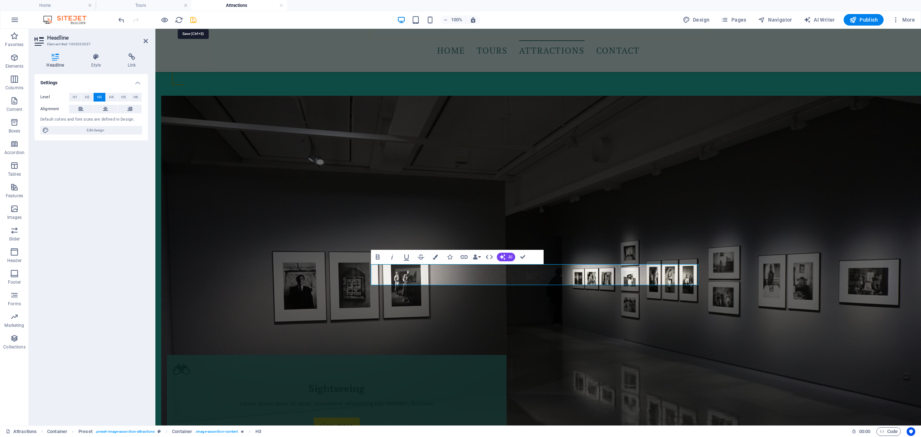
click at [190, 19] on icon "save" at bounding box center [193, 20] width 8 height 8
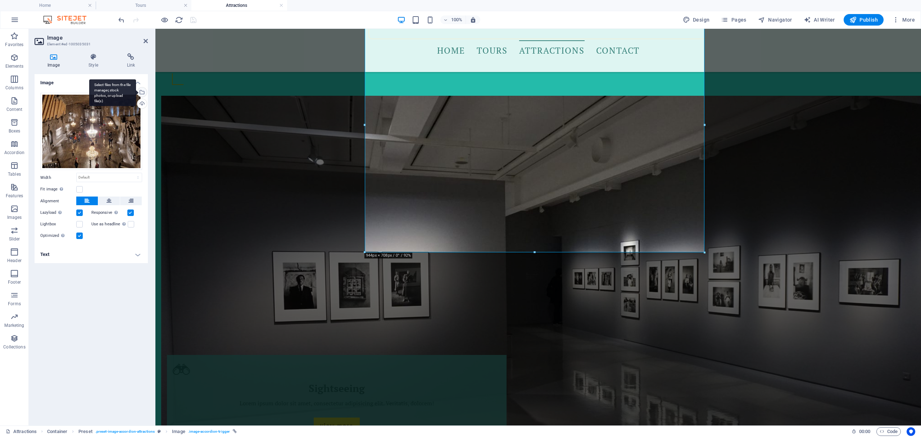
click at [142, 93] on div "Select files from the file manager, stock photos, or upload file(s)" at bounding box center [141, 92] width 11 height 11
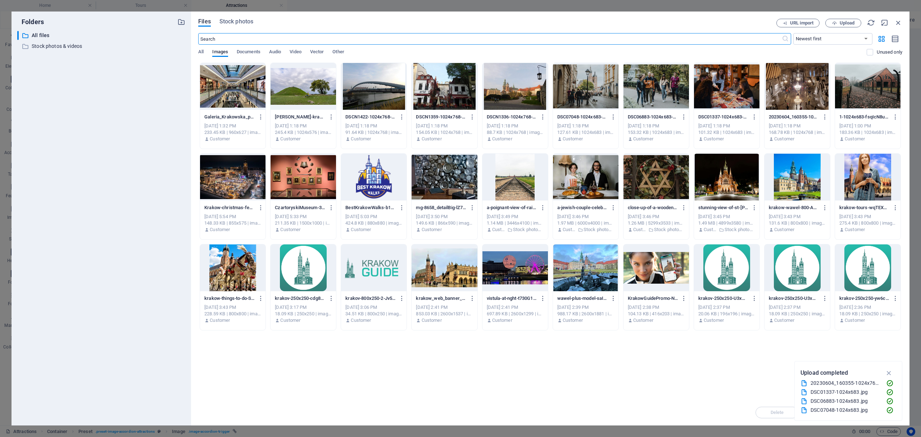
click at [457, 272] on div at bounding box center [444, 267] width 65 height 47
click at [457, 272] on div "1" at bounding box center [444, 267] width 65 height 47
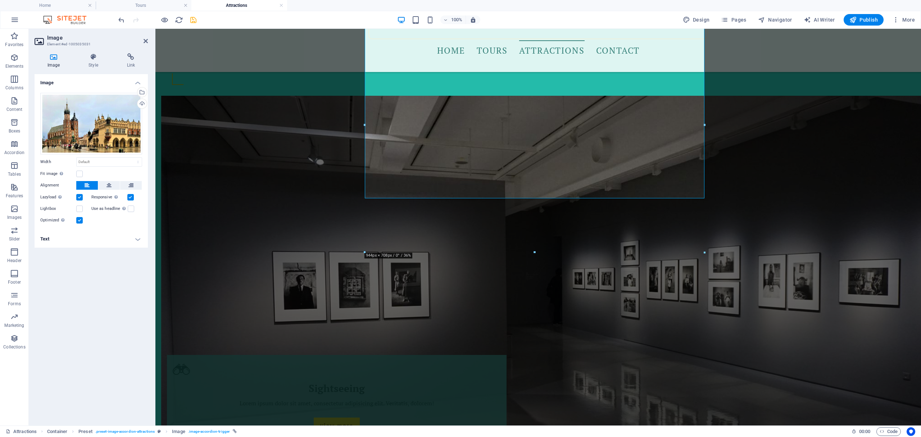
click at [194, 18] on icon "save" at bounding box center [193, 20] width 8 height 8
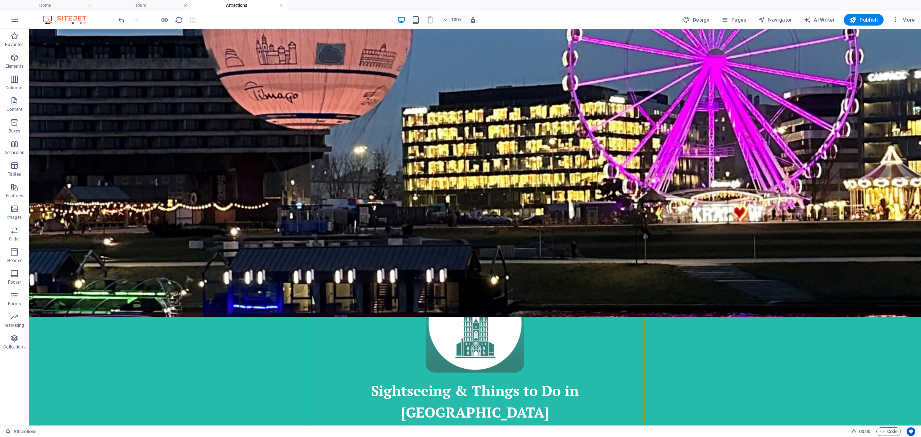
scroll to position [188, 0]
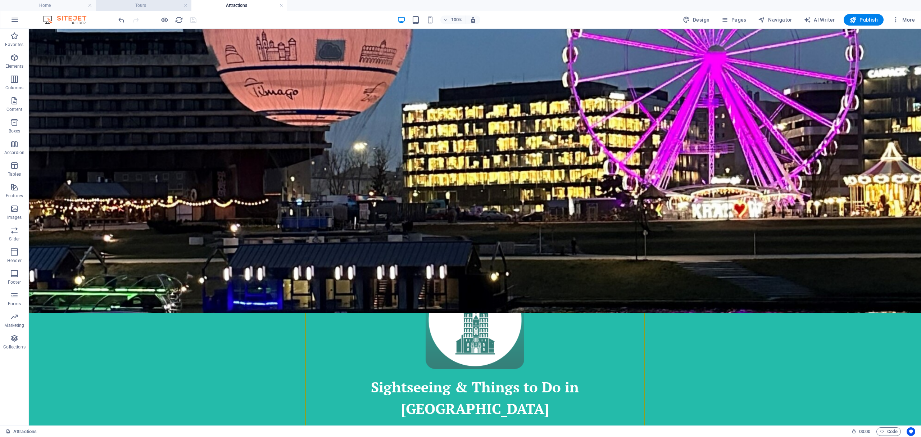
click at [133, 8] on h4 "Tours" at bounding box center [144, 5] width 96 height 8
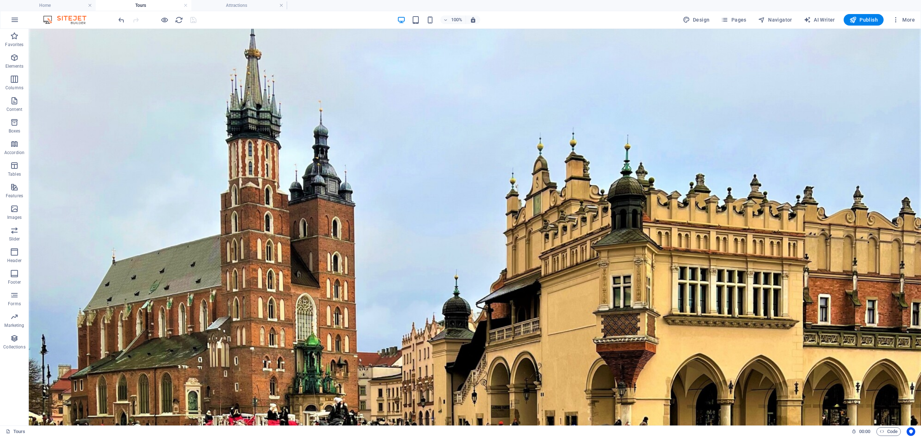
scroll to position [0, 0]
click at [55, 6] on h4 "Home" at bounding box center [48, 5] width 96 height 8
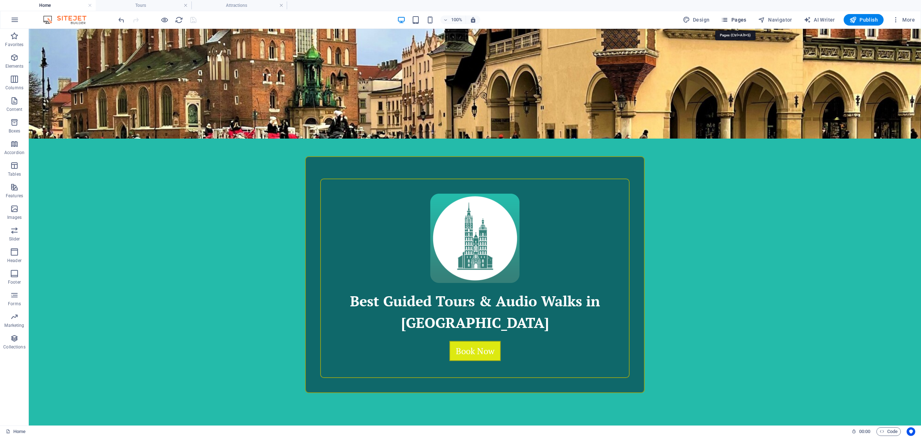
click at [741, 21] on span "Pages" at bounding box center [733, 19] width 25 height 7
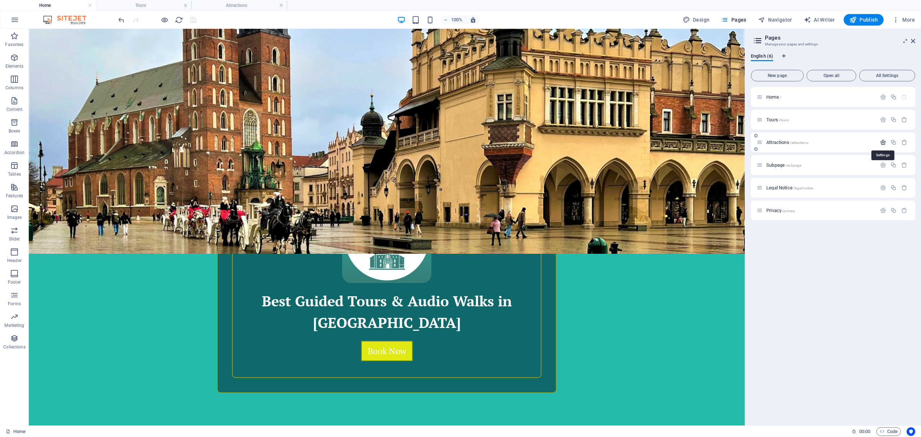
click at [884, 141] on icon "button" at bounding box center [883, 142] width 6 height 6
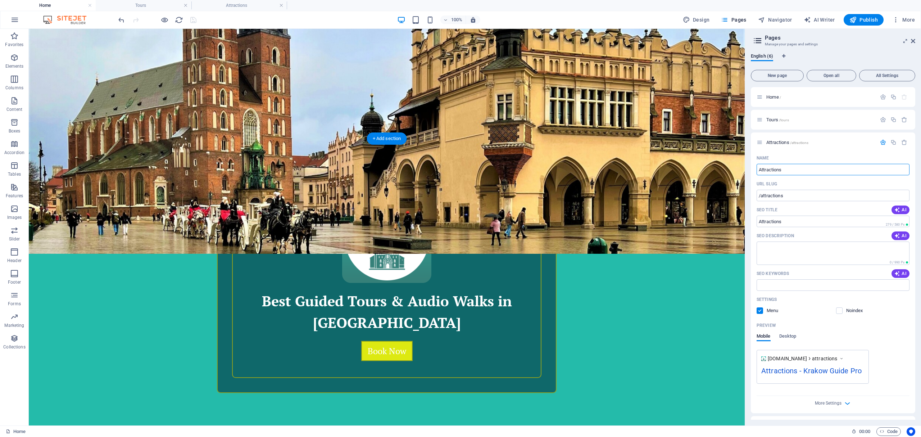
drag, startPoint x: 848, startPoint y: 195, endPoint x: 729, endPoint y: 166, distance: 122.9
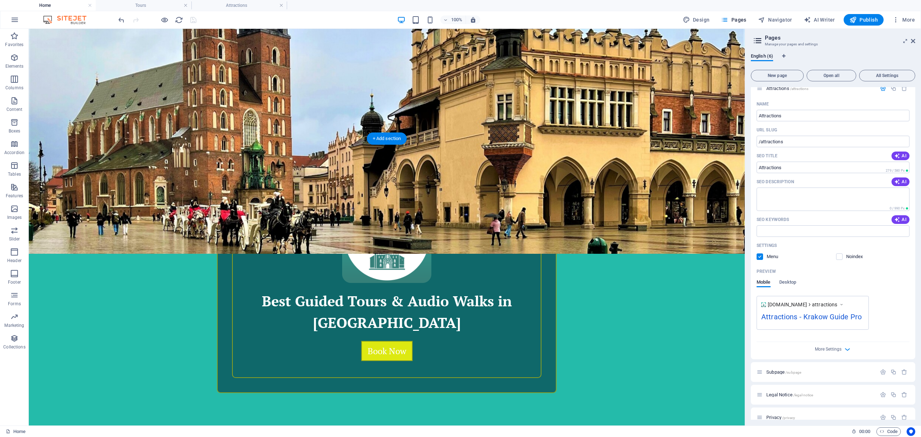
scroll to position [64, 0]
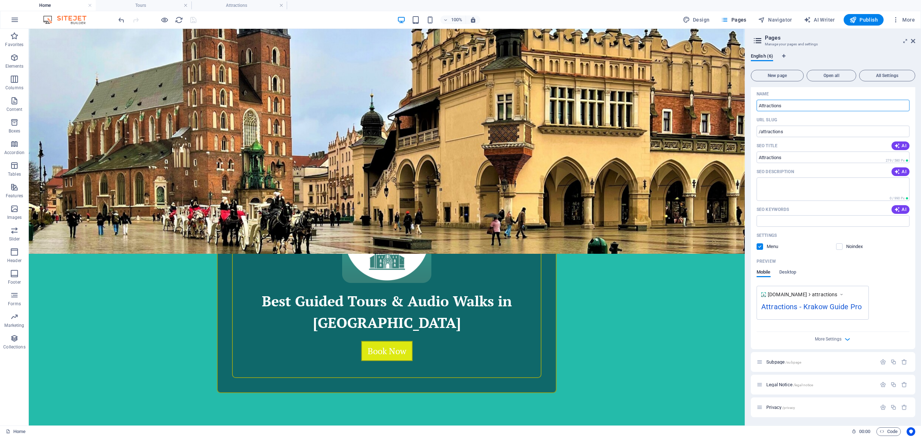
click at [800, 107] on input "Attractions" at bounding box center [833, 106] width 153 height 12
type input "AttractionsC"
type input "/attractionsc"
type input "AttractionsC"
type input "Attr"
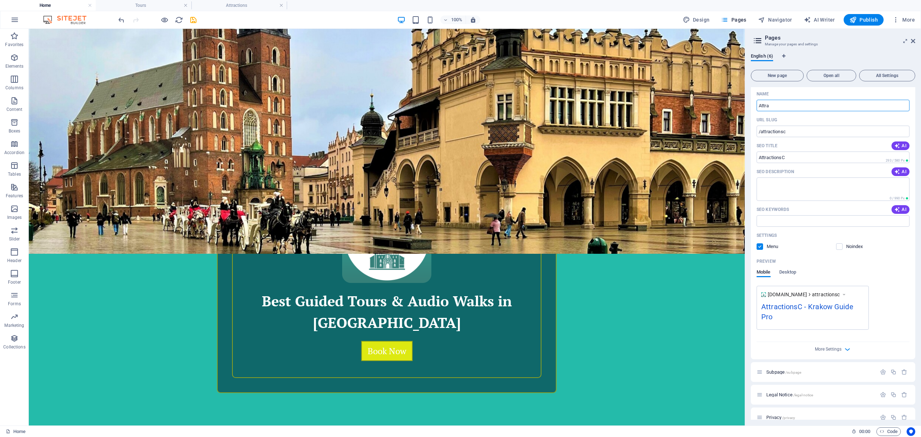
type input "/attractions"
type input "Attractions"
type input "A"
type input "/"
type input "City Guide"
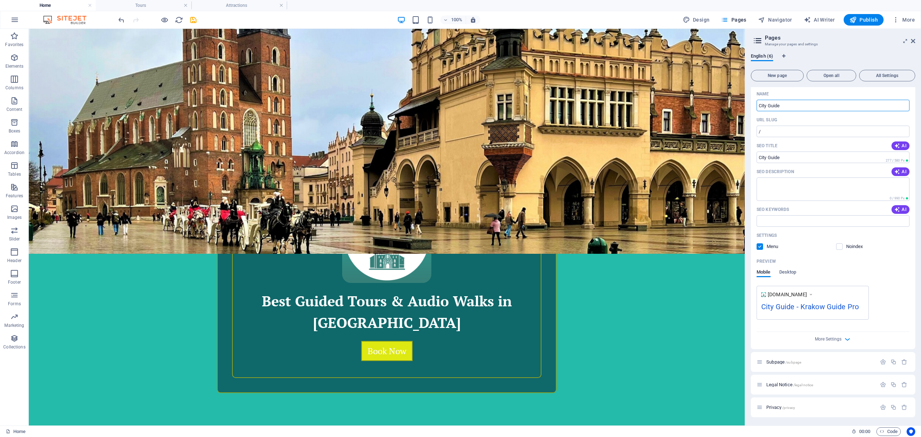
type input "/city-guide"
type input "City Guide"
click at [822, 189] on textarea "SEO Description" at bounding box center [833, 188] width 153 height 23
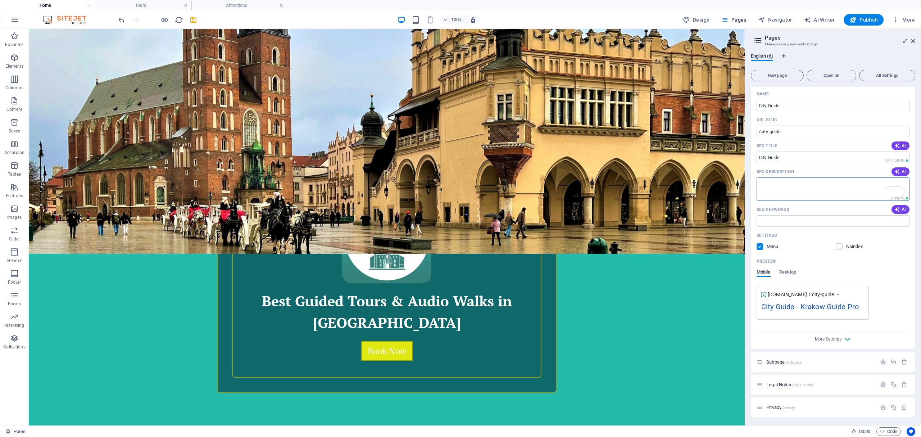
paste textarea "Kraków sightseeing encompasses exploring its remarkably preserved medieval Old …"
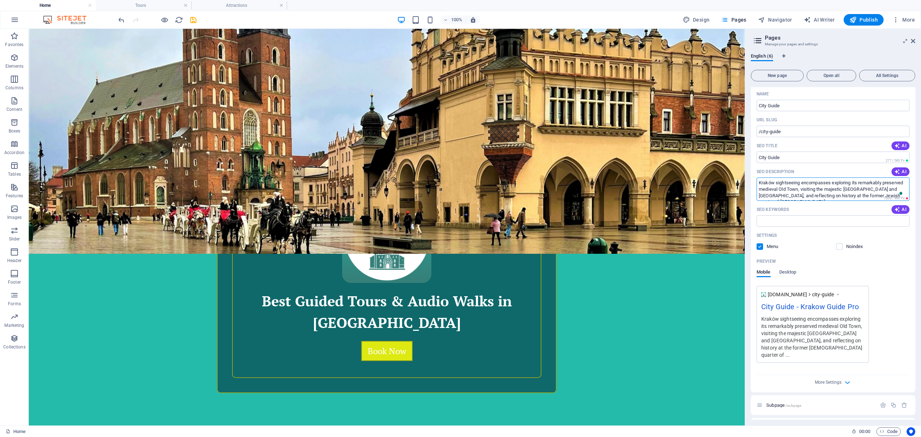
click at [817, 189] on textarea "Kraków sightseeing encompasses exploring its remarkably preserved medieval Old …" at bounding box center [833, 188] width 153 height 23
click at [890, 189] on textarea "Kraków sightseeing encompasses exploring its remarkably preserved medieval Old …" at bounding box center [833, 188] width 153 height 23
type textarea "Kraków sightseeing encompasses exploring its remarkably preserved medieval Old …"
click at [898, 191] on icon "Open Grammarly. 0 Suggestions." at bounding box center [899, 192] width 8 height 8
click at [898, 84] on icon "Close Grammarly Assistant" at bounding box center [897, 81] width 6 height 6
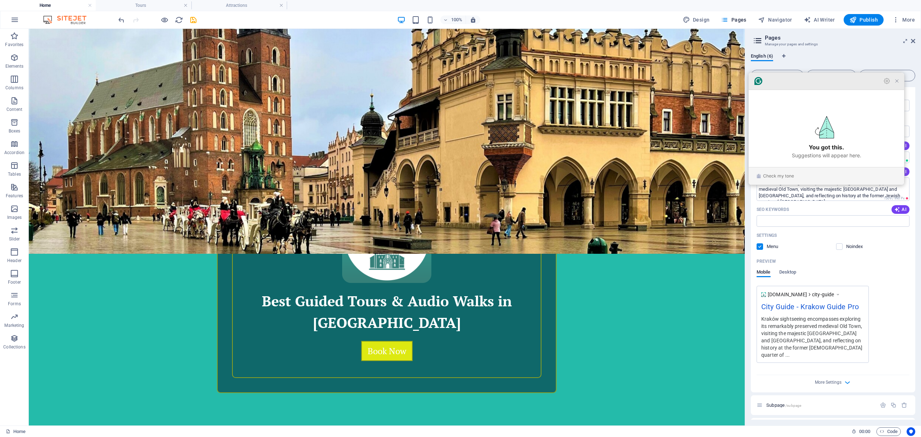
click at [894, 84] on icon "Close Grammarly Assistant" at bounding box center [897, 81] width 6 height 6
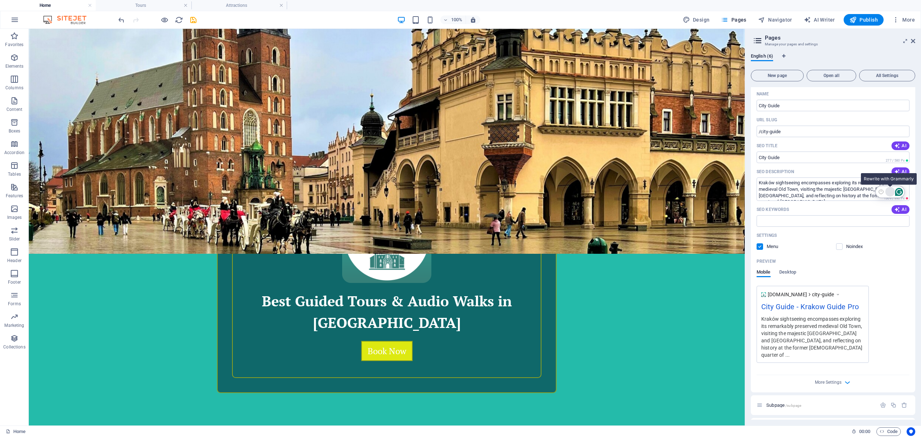
click at [891, 191] on div "Rewrite with Grammarly" at bounding box center [890, 191] width 8 height 8
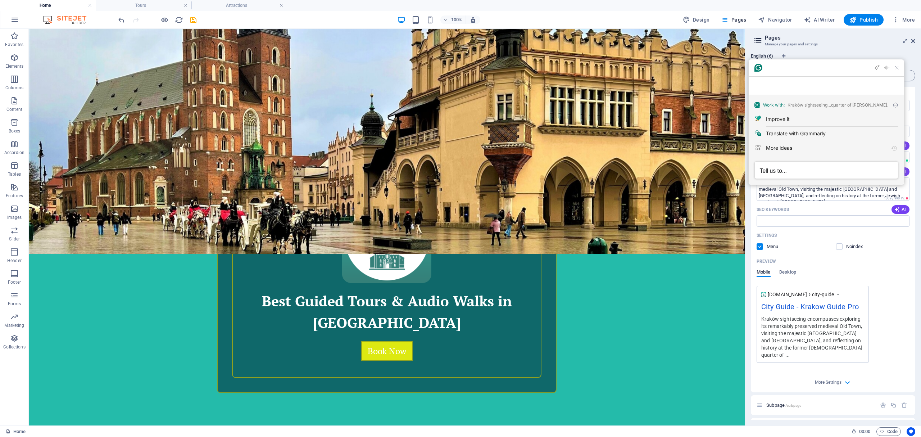
scroll to position [0, 0]
click at [779, 118] on div "Improve it" at bounding box center [778, 119] width 24 height 8
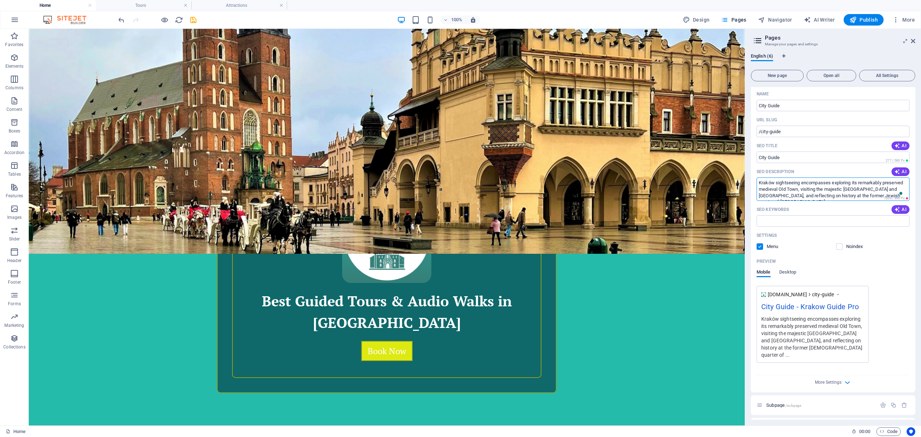
click at [758, 183] on textarea "Kraków sightseeing encompasses exploring its remarkably preserved medieval Old …" at bounding box center [833, 188] width 153 height 23
drag, startPoint x: 758, startPoint y: 183, endPoint x: 920, endPoint y: 221, distance: 166.8
click at [920, 221] on div "English (6) New page Open all All Settings Home / Tours /tours City Guide /city…" at bounding box center [833, 236] width 176 height 378
drag, startPoint x: 758, startPoint y: 182, endPoint x: 920, endPoint y: 228, distance: 168.4
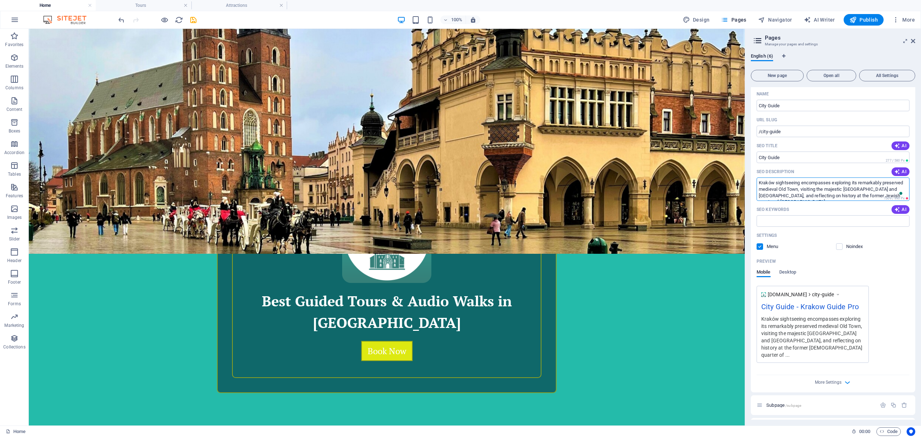
click at [920, 228] on div "English (6) New page Open all All Settings Home / Tours /tours City Guide /city…" at bounding box center [833, 236] width 176 height 378
paste textarea "Essential sightseeing in Kraków includes exploring its well-preserved medieval …"
type textarea "Essential sightseeing in Kraków includes exploring its well-preserved medieval …"
click at [194, 20] on icon "save" at bounding box center [193, 20] width 8 height 8
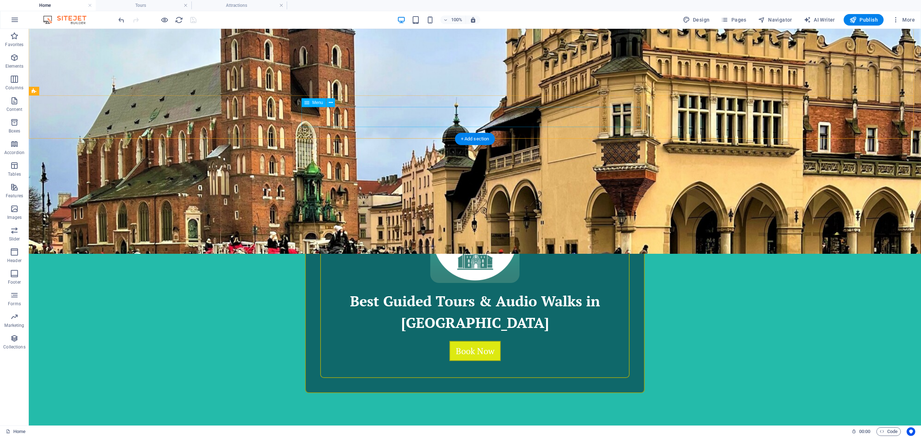
select select
select select "1"
select select
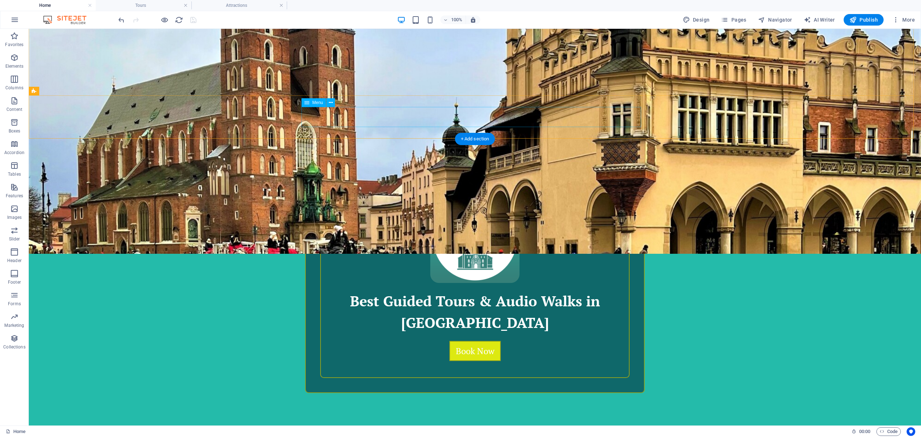
select select "2"
select select
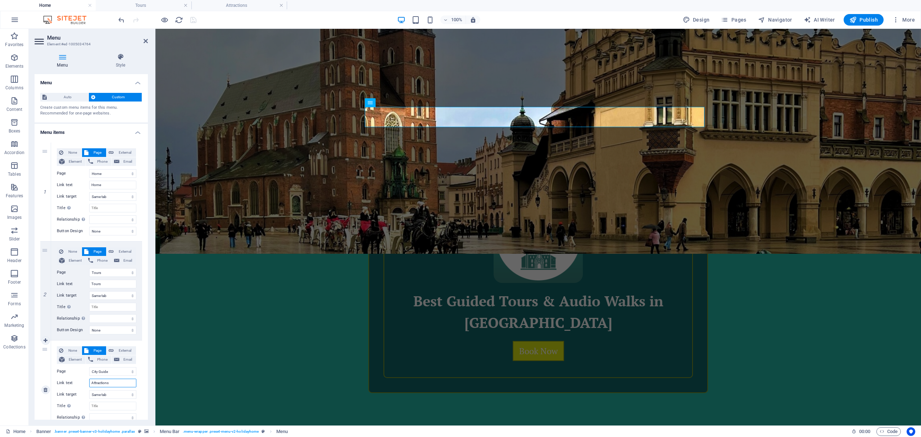
drag, startPoint x: 114, startPoint y: 382, endPoint x: 65, endPoint y: 383, distance: 48.9
click at [65, 382] on div "Link text Attractions" at bounding box center [97, 382] width 80 height 9
type input "City Guide"
select select
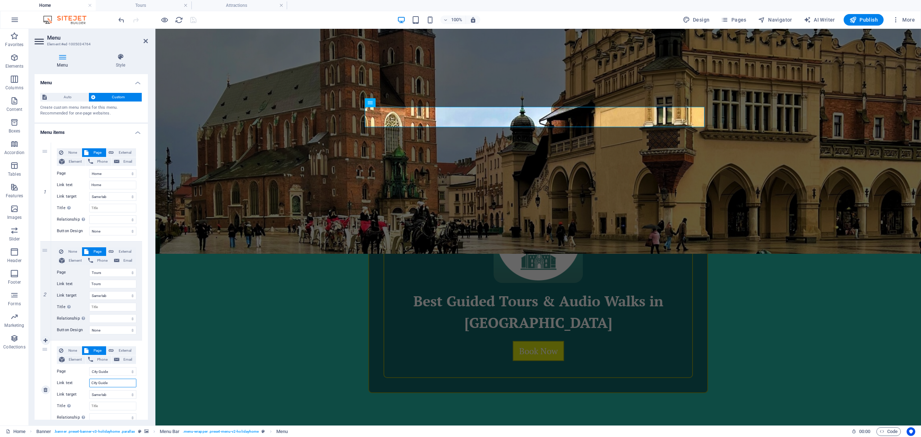
select select
type input "City Guide"
click at [95, 368] on select "Home Tours City Guide Subpage Legal Notice Privacy" at bounding box center [112, 371] width 47 height 9
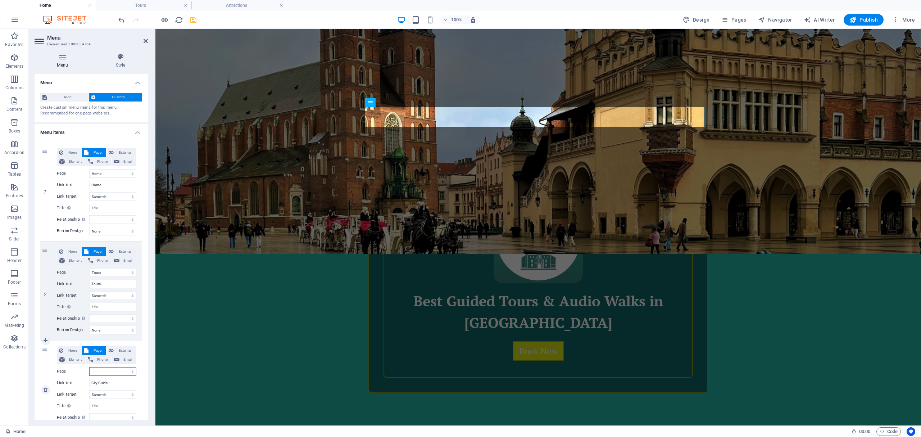
select select "2"
click at [89, 367] on select "Home Tours City Guide Subpage Legal Notice Privacy" at bounding box center [112, 371] width 47 height 9
select select
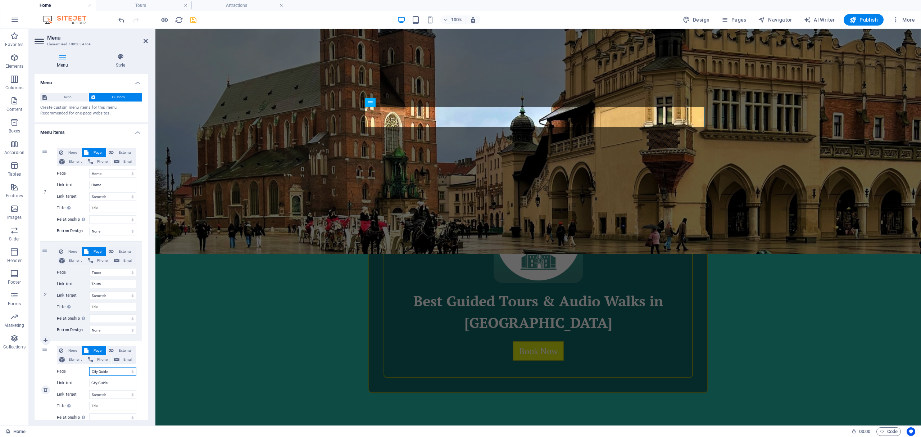
select select
click at [193, 22] on icon "save" at bounding box center [193, 20] width 8 height 8
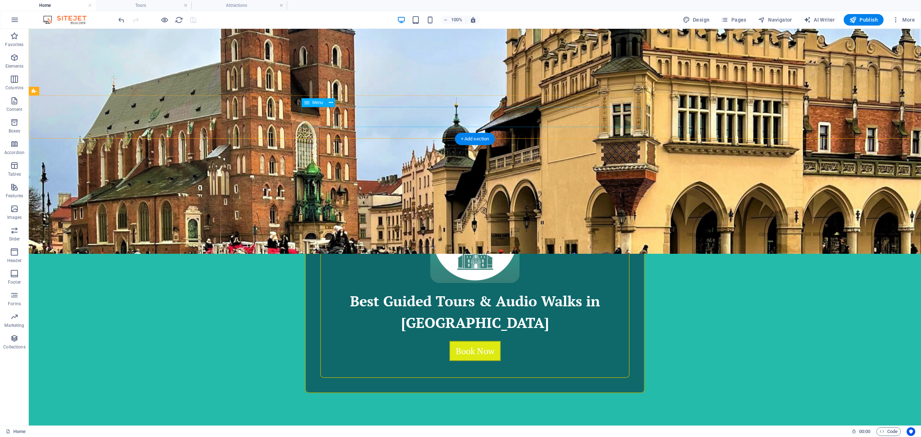
select select
select select "1"
select select
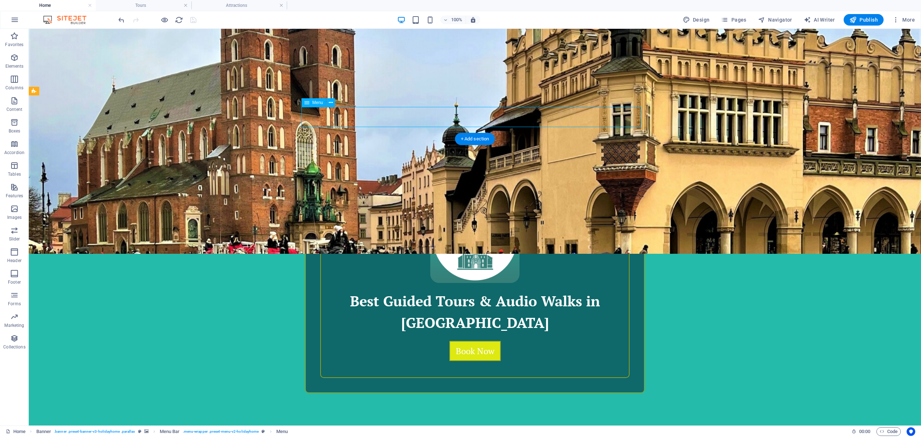
select select "2"
select select
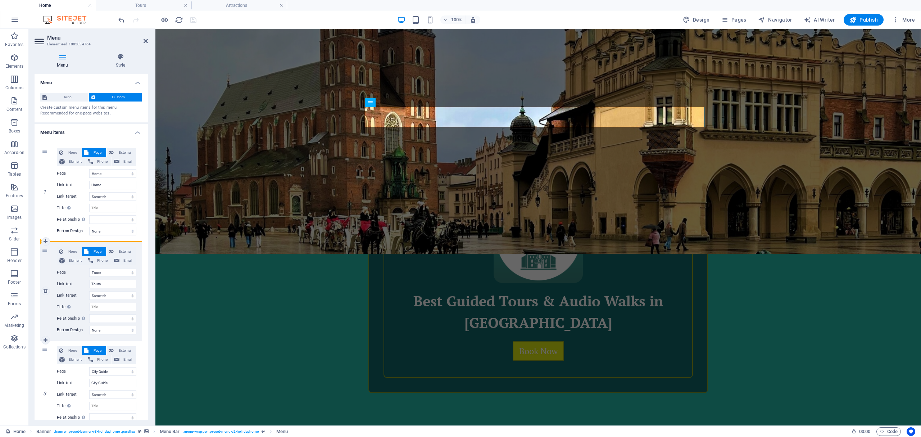
drag, startPoint x: 42, startPoint y: 348, endPoint x: 45, endPoint y: 251, distance: 97.2
click at [45, 251] on div "1 None Page External Element Phone Email Page Home Tours City Guide Subpage Leg…" at bounding box center [91, 340] width 102 height 396
select select
select select "2"
type input "City Guide"
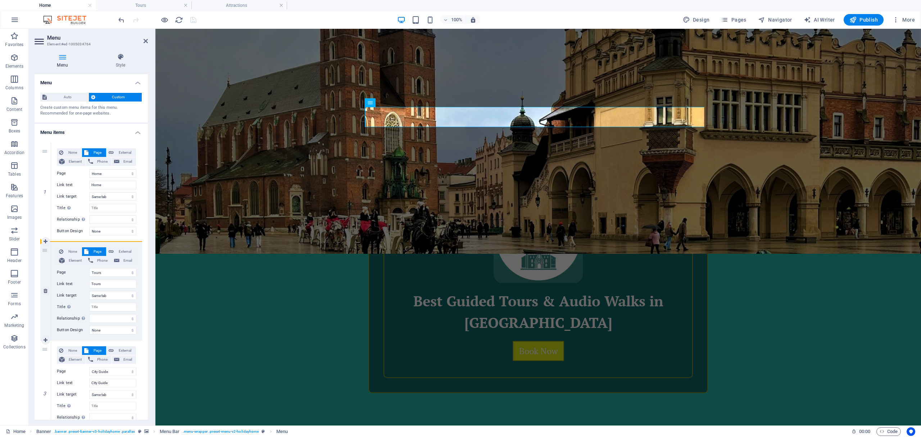
select select
select select "1"
type input "Tours"
select select
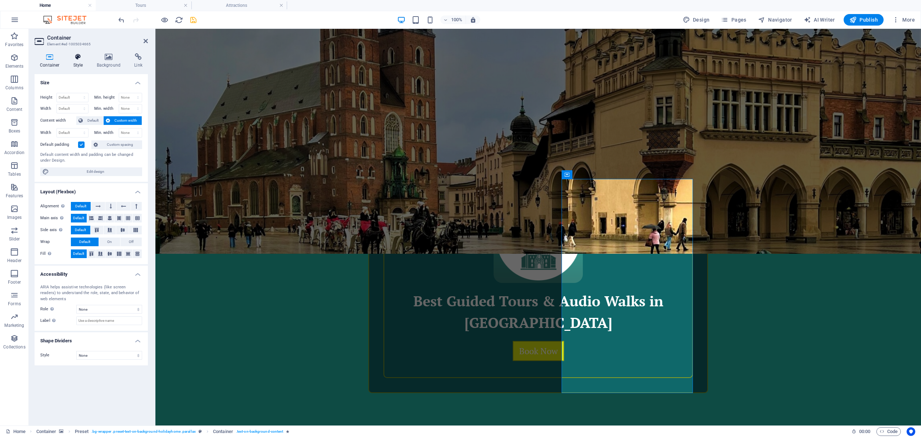
click at [80, 67] on h4 "Style" at bounding box center [79, 60] width 23 height 15
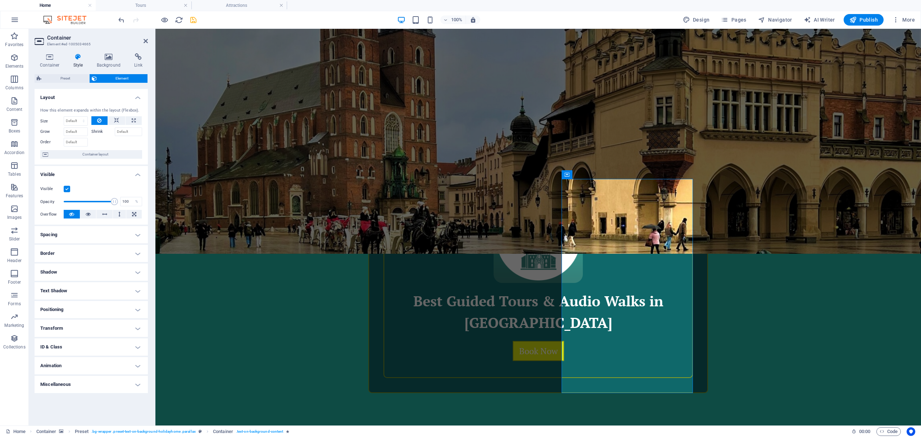
click at [84, 255] on h4 "Border" at bounding box center [91, 253] width 113 height 17
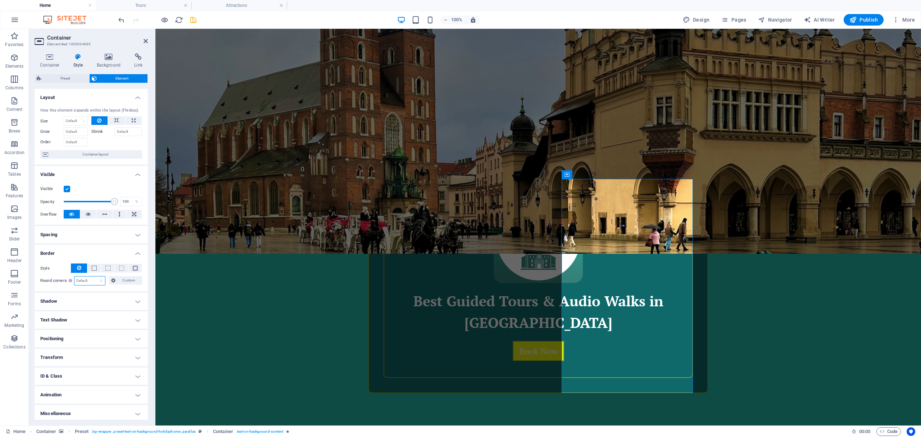
click at [81, 281] on select "Default px rem % vh vw Custom" at bounding box center [89, 280] width 31 height 9
select select "px"
click at [94, 276] on select "Default px rem % vh vw Custom" at bounding box center [89, 280] width 31 height 9
type input "20"
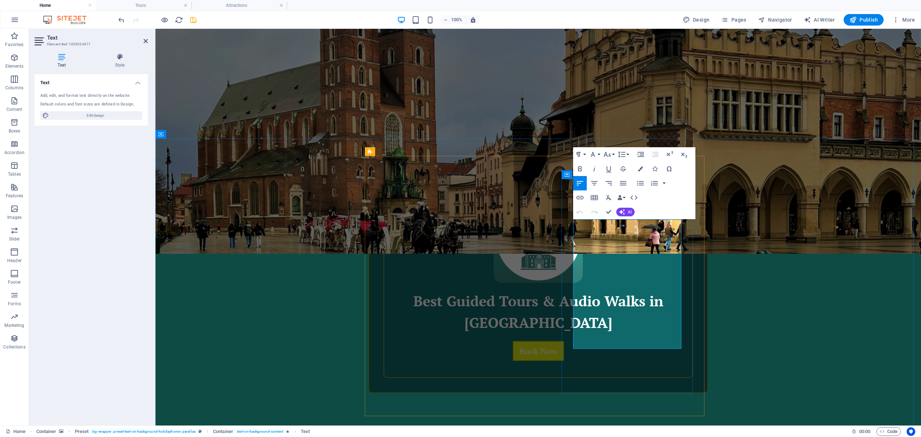
drag, startPoint x: 655, startPoint y: 310, endPoint x: 580, endPoint y: 313, distance: 74.9
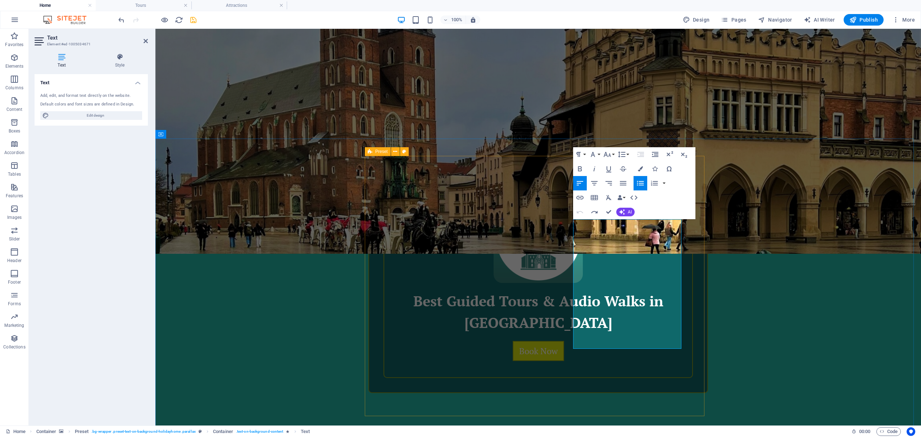
drag, startPoint x: 616, startPoint y: 344, endPoint x: 560, endPoint y: 307, distance: 67.0
drag, startPoint x: 599, startPoint y: 336, endPoint x: 566, endPoint y: 303, distance: 47.1
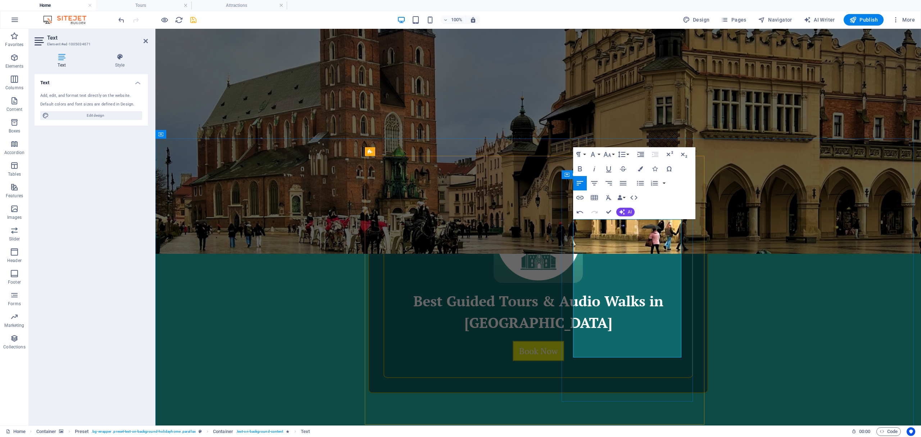
click at [638, 186] on icon "button" at bounding box center [640, 183] width 9 height 9
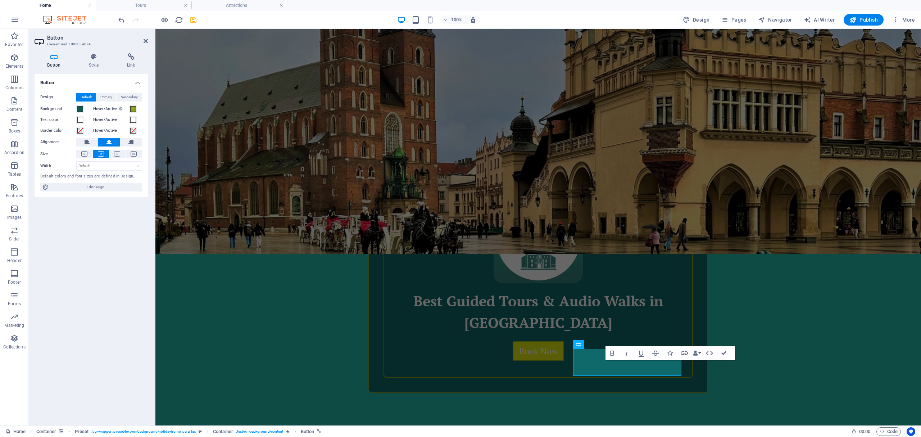
click at [56, 61] on h4 "Button" at bounding box center [56, 60] width 42 height 15
click at [87, 62] on h4 "Style" at bounding box center [95, 60] width 38 height 15
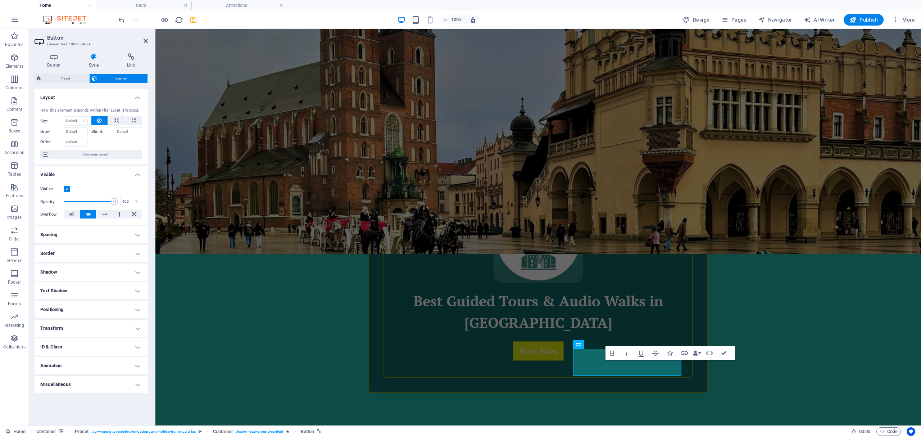
click at [78, 255] on h4 "Border" at bounding box center [91, 253] width 113 height 17
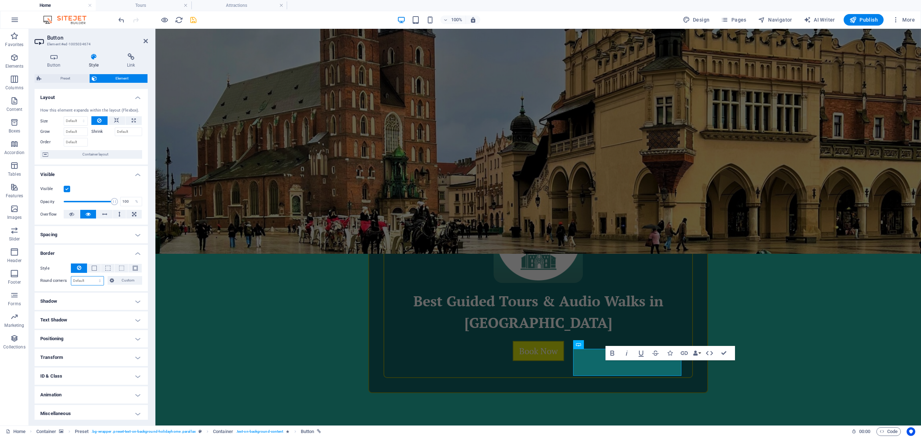
click at [82, 278] on select "Default px rem % vh vw Custom" at bounding box center [87, 280] width 32 height 9
select select "px"
click at [92, 276] on select "Default px rem % vh vw Custom" at bounding box center [87, 280] width 32 height 9
click at [78, 281] on input "15" at bounding box center [87, 280] width 32 height 9
type input "10"
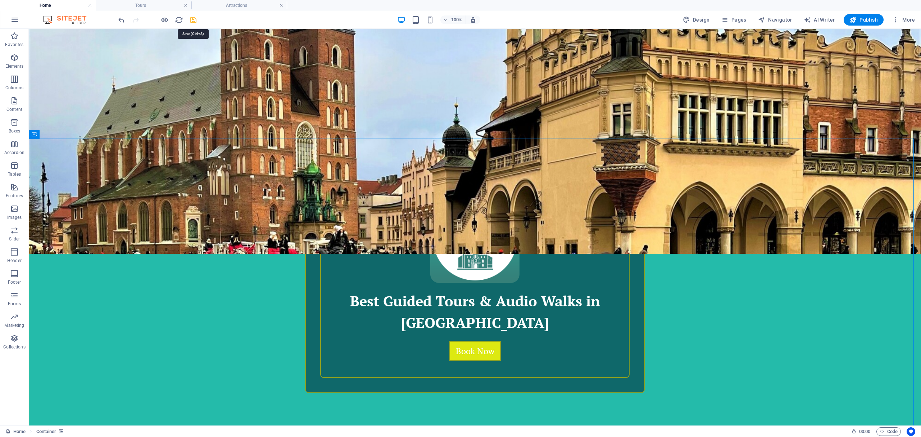
click at [191, 21] on icon "save" at bounding box center [193, 20] width 8 height 8
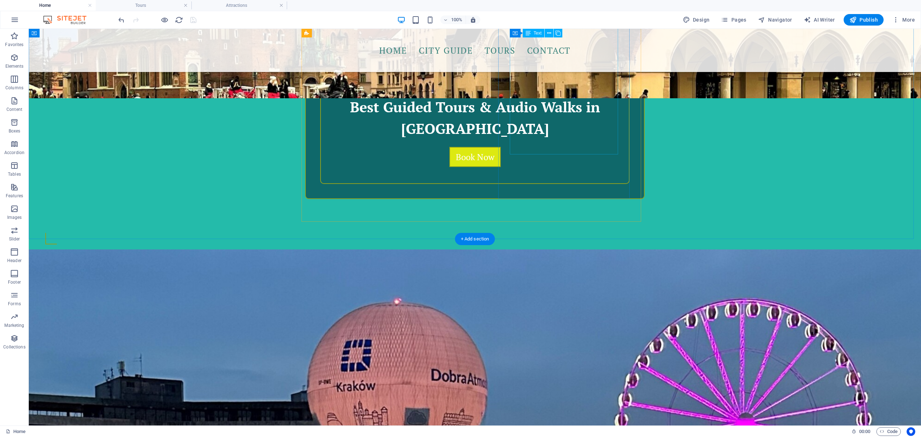
scroll to position [480, 0]
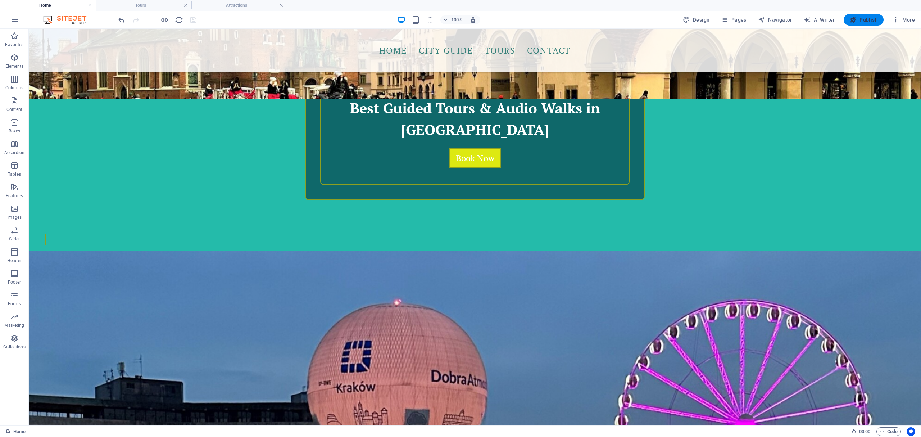
click at [862, 21] on span "Publish" at bounding box center [863, 19] width 28 height 7
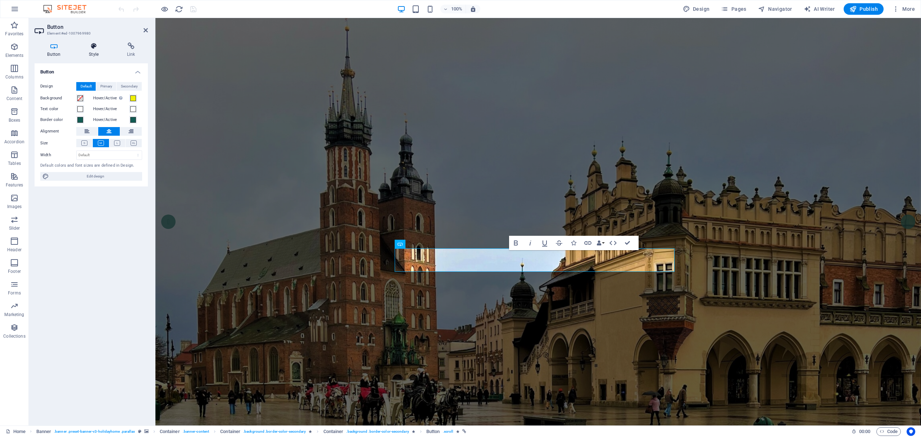
click at [94, 49] on icon at bounding box center [93, 45] width 35 height 7
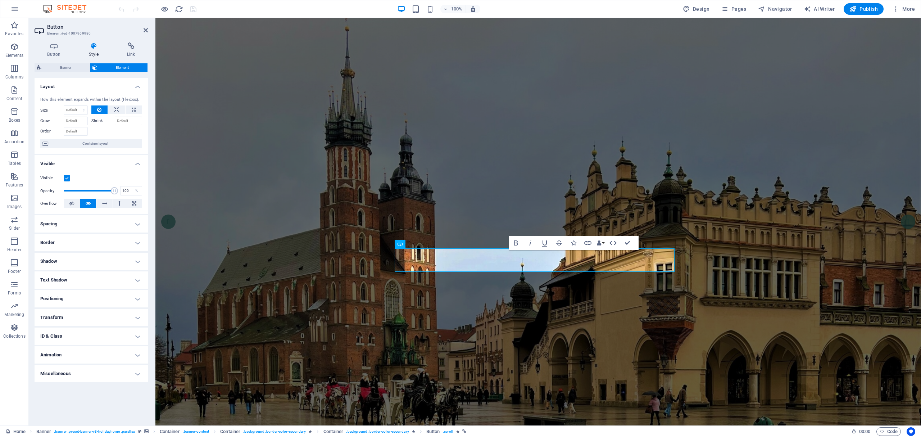
click at [76, 246] on h4 "Border" at bounding box center [91, 242] width 113 height 17
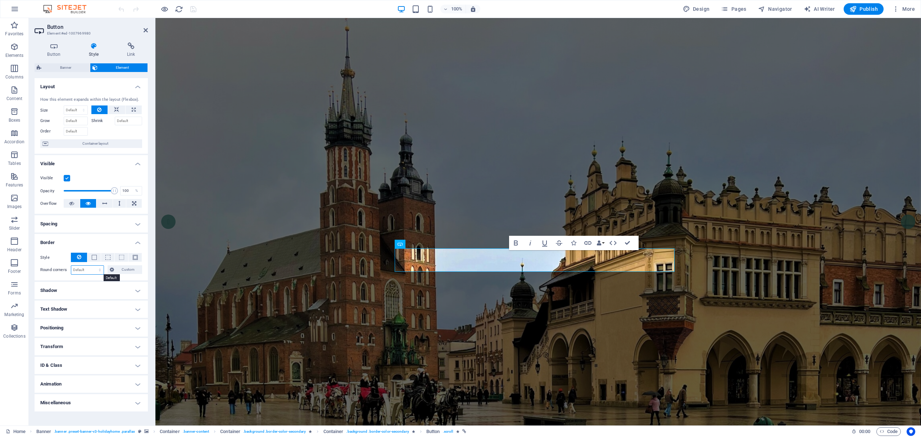
click at [82, 272] on select "Default px rem % vh vw Custom" at bounding box center [87, 270] width 32 height 9
select select "px"
click at [93, 266] on select "Default px rem % vh vw Custom" at bounding box center [87, 270] width 32 height 9
type input "10"
click at [47, 51] on h4 "Button" at bounding box center [56, 49] width 42 height 15
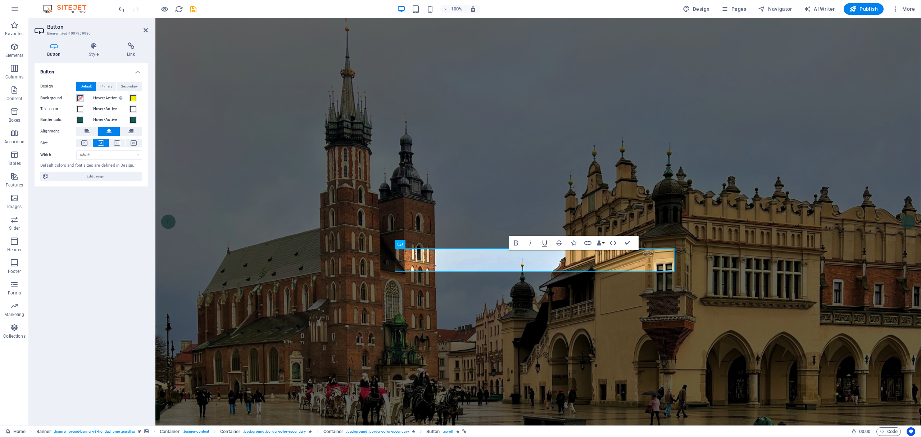
click at [80, 100] on span at bounding box center [80, 98] width 6 height 6
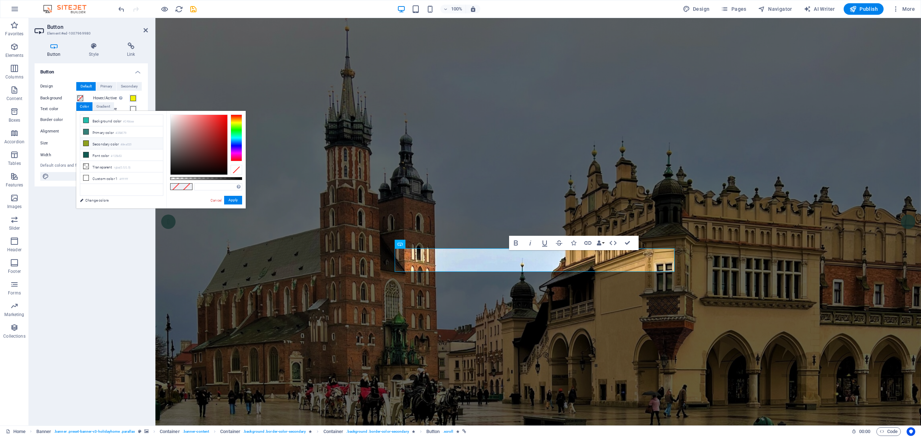
click at [85, 142] on icon at bounding box center [85, 143] width 5 height 5
type input "#8ea020"
click at [231, 200] on button "Apply" at bounding box center [233, 200] width 18 height 9
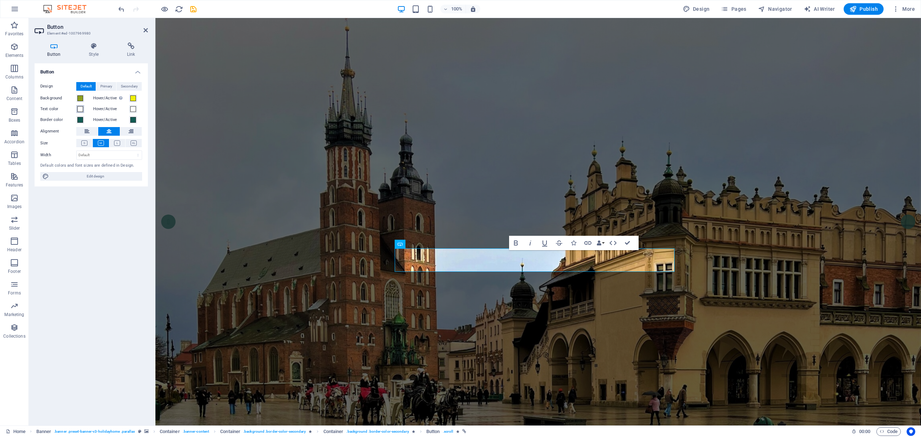
click at [79, 109] on span at bounding box center [80, 109] width 6 height 6
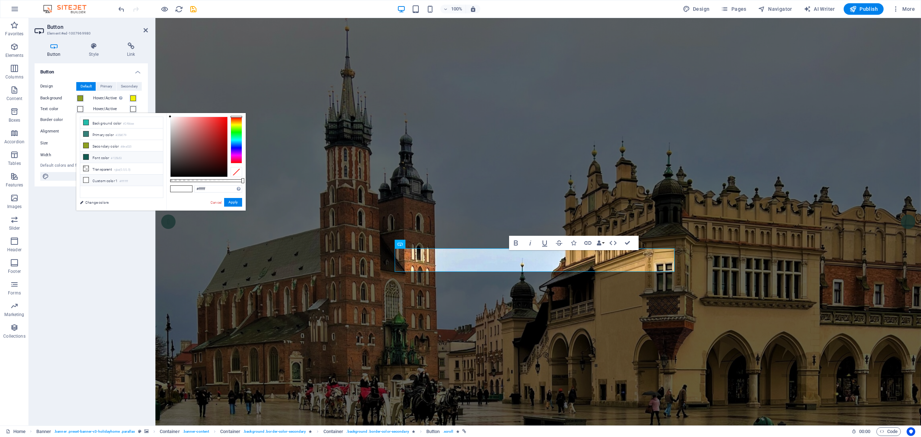
click at [87, 156] on icon at bounding box center [85, 156] width 5 height 5
click at [231, 201] on button "Apply" at bounding box center [233, 202] width 18 height 9
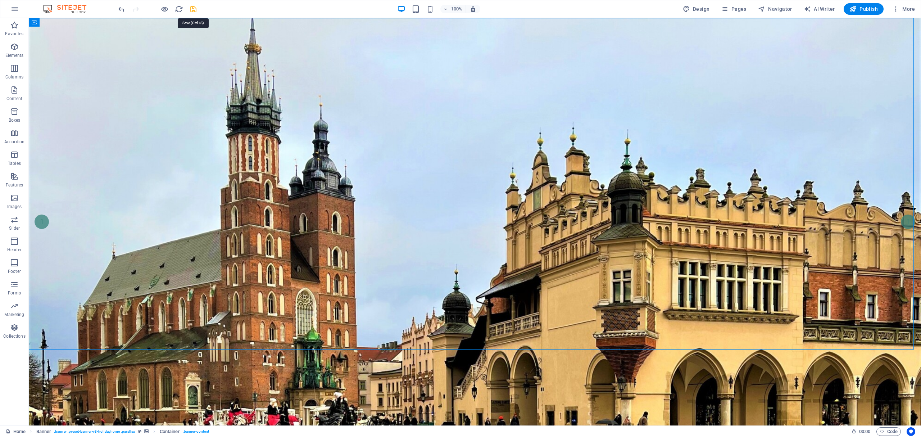
click at [191, 9] on icon "save" at bounding box center [193, 9] width 8 height 8
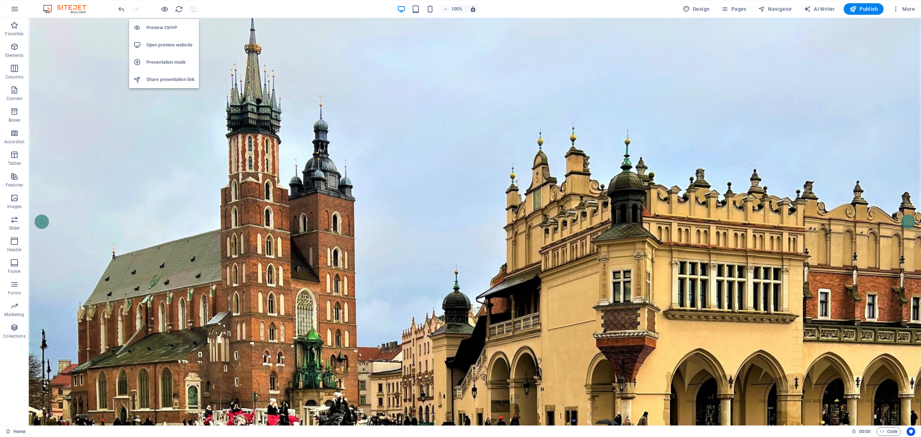
click at [163, 25] on h6 "Preview Ctrl+P" at bounding box center [170, 27] width 48 height 9
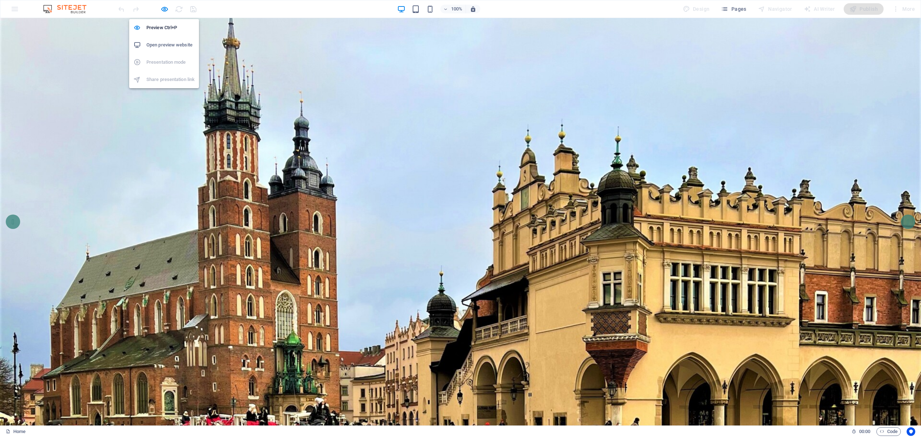
click at [163, 13] on div "Preview Ctrl+P Open preview website Presentation mode Share presentation link" at bounding box center [164, 50] width 70 height 75
click at [165, 26] on h6 "Preview Ctrl+P" at bounding box center [170, 27] width 48 height 9
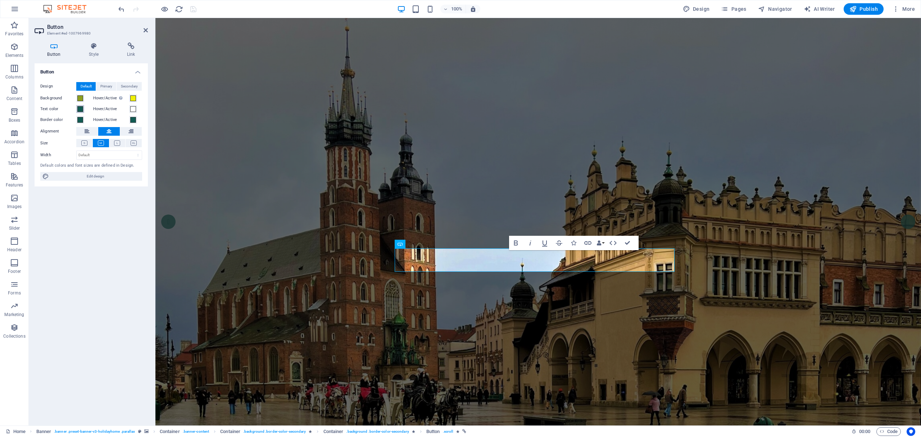
click at [81, 111] on span at bounding box center [80, 109] width 6 height 6
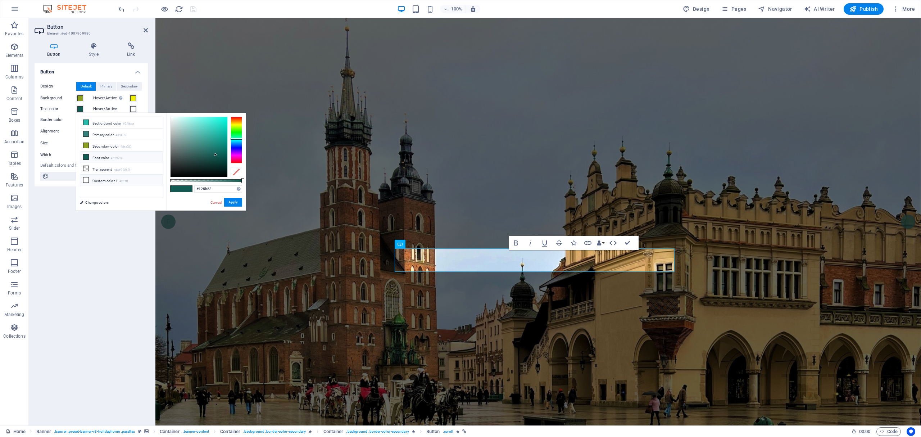
click at [86, 181] on icon at bounding box center [85, 179] width 5 height 5
type input "#ffffff"
click at [237, 202] on button "Apply" at bounding box center [233, 202] width 18 height 9
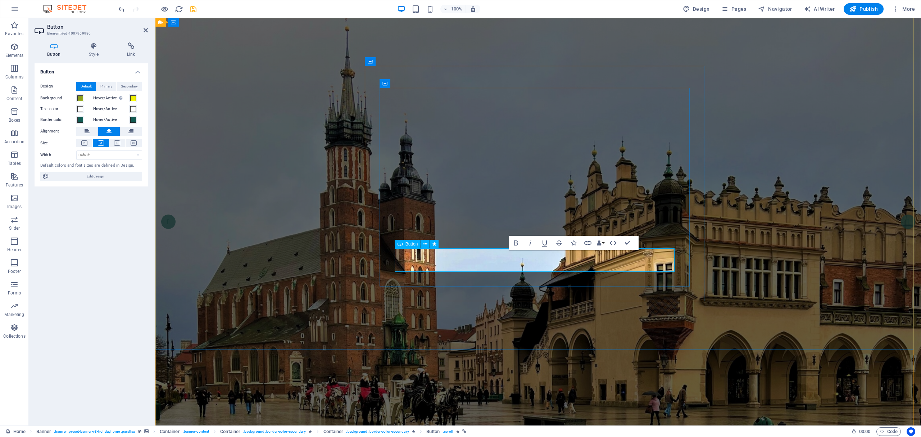
click at [192, 9] on icon "save" at bounding box center [193, 9] width 8 height 8
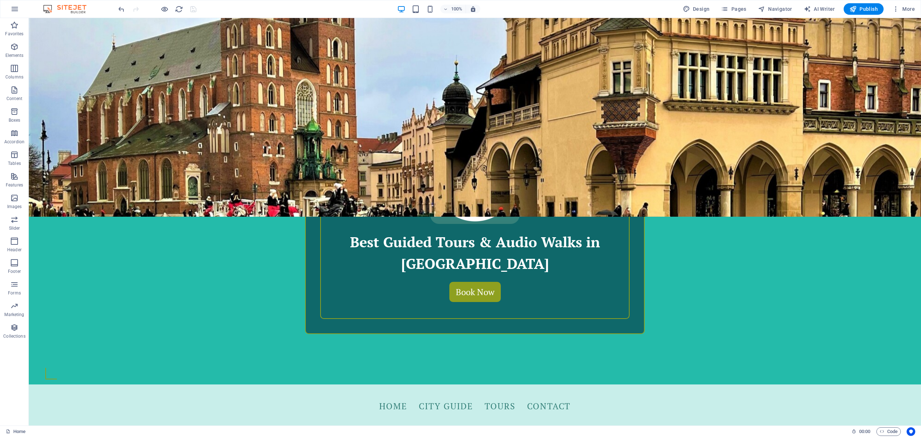
scroll to position [350, 0]
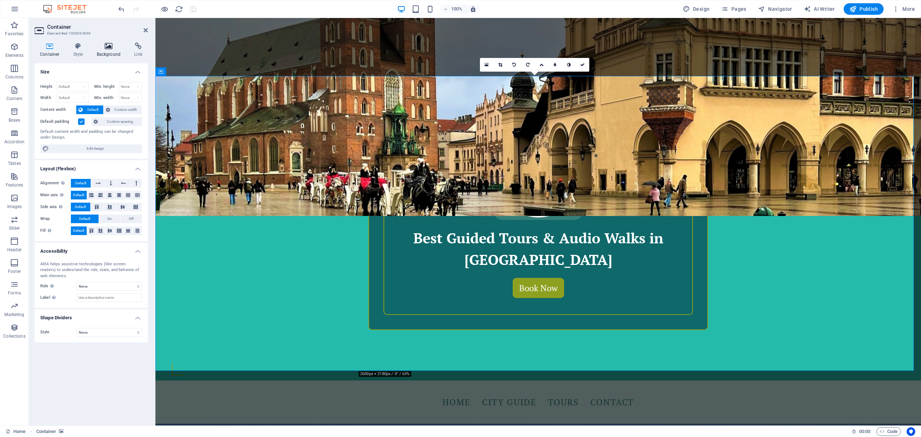
click at [101, 49] on icon at bounding box center [108, 45] width 35 height 7
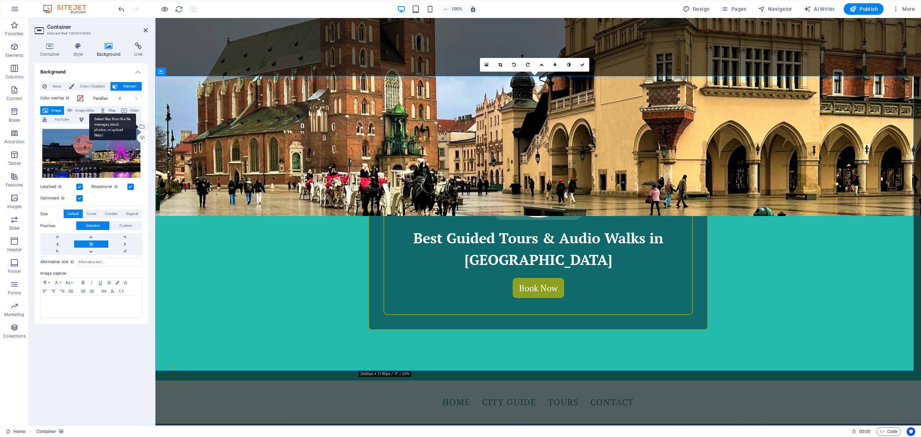
click at [136, 127] on div "Select files from the file manager, stock photos, or upload file(s)" at bounding box center [112, 126] width 47 height 27
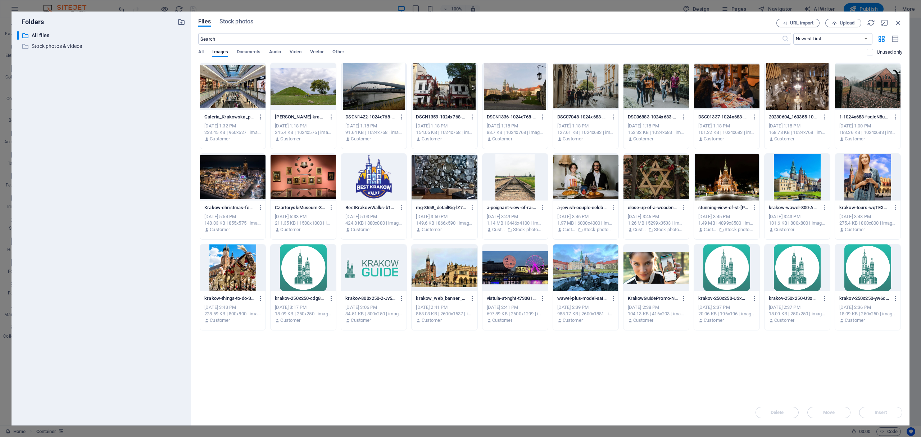
click at [573, 269] on div at bounding box center [585, 267] width 65 height 47
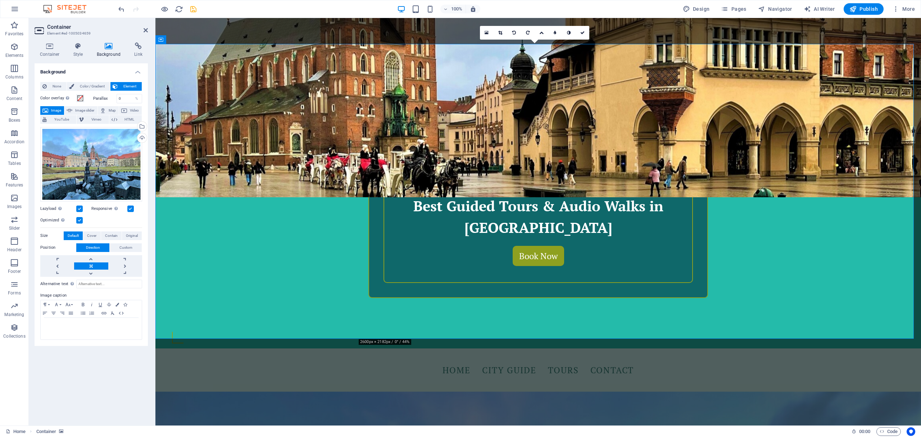
scroll to position [383, 0]
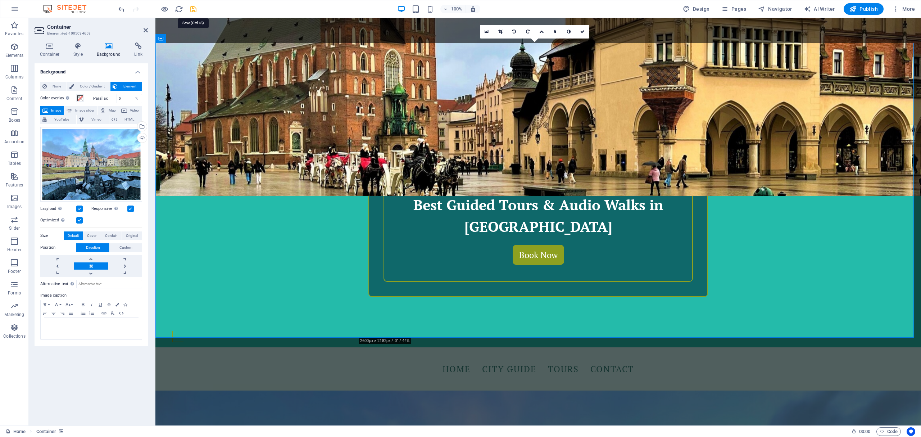
click at [194, 11] on icon "save" at bounding box center [193, 9] width 8 height 8
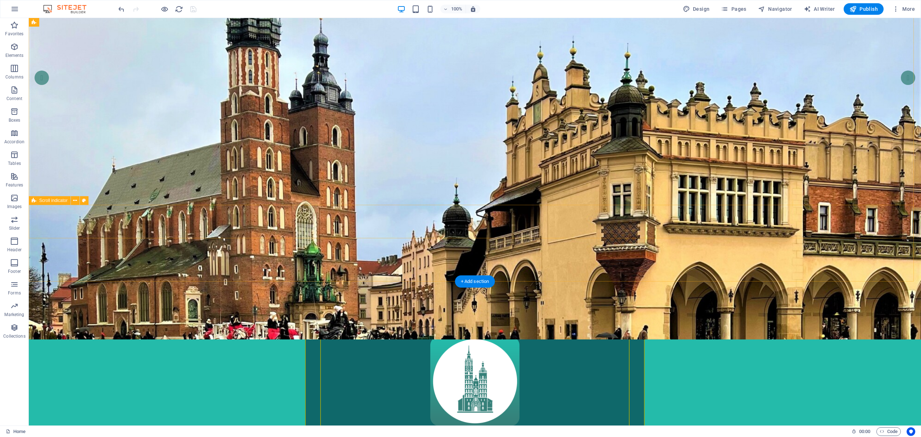
scroll to position [143, 0]
select select
select select "2"
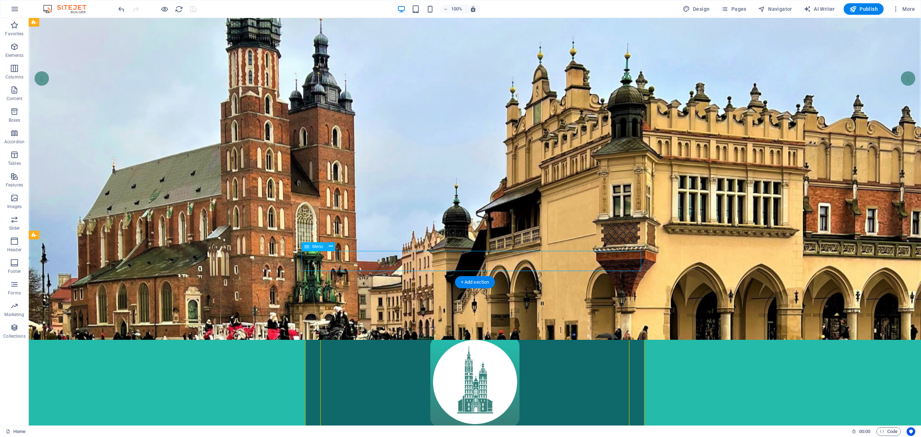
select select
select select "1"
select select
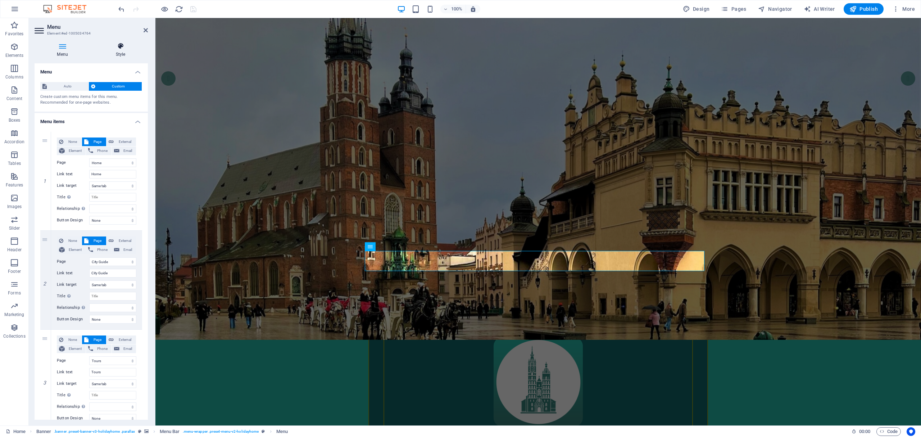
click at [115, 49] on icon at bounding box center [120, 45] width 55 height 7
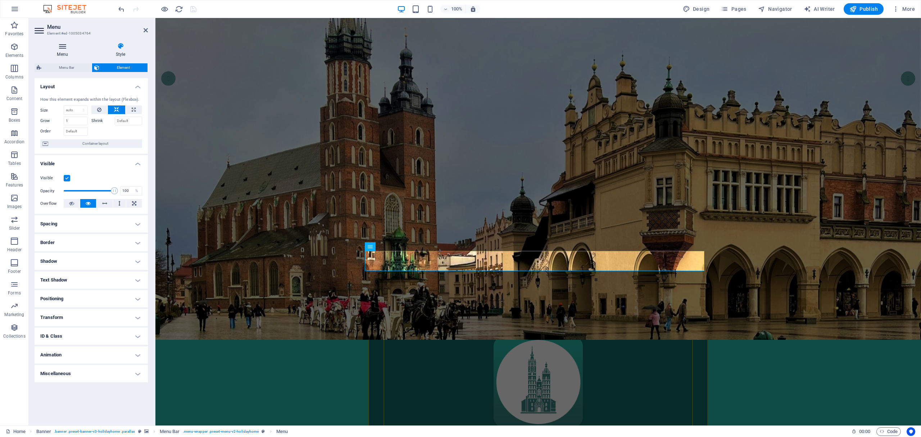
click at [64, 51] on h4 "Menu" at bounding box center [64, 49] width 59 height 15
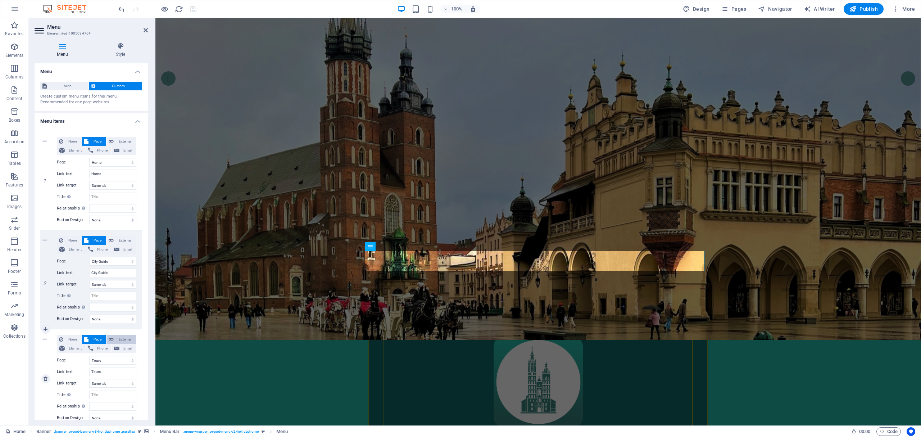
scroll to position [0, 0]
click at [123, 55] on h4 "Style" at bounding box center [120, 49] width 55 height 15
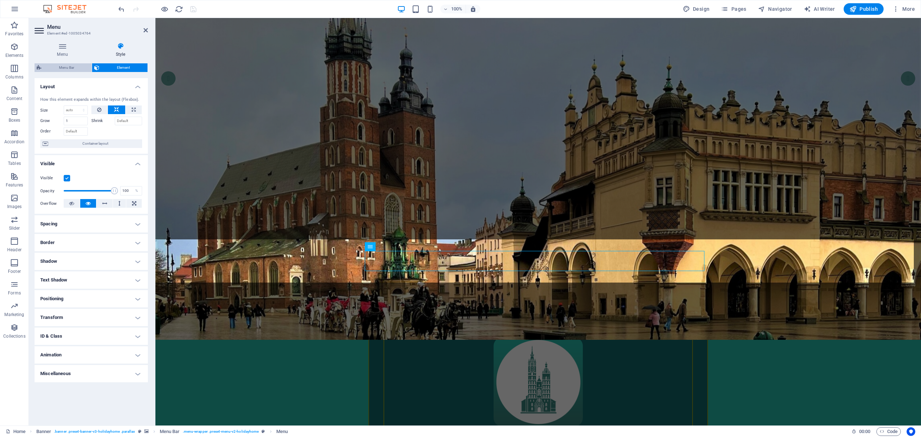
click at [49, 67] on span "Menu Bar" at bounding box center [67, 67] width 46 height 9
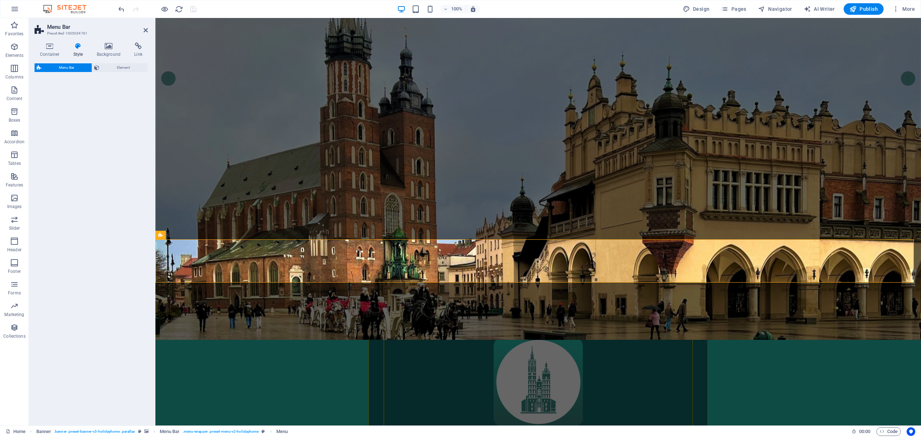
select select "rem"
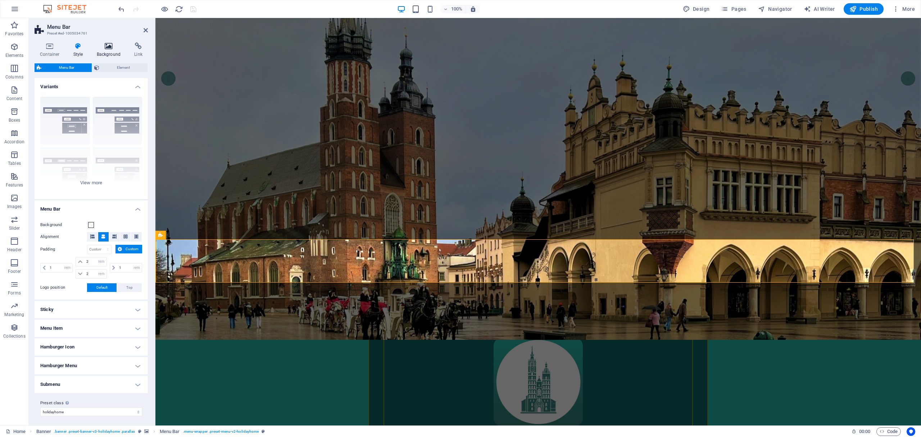
click at [109, 52] on h4 "Background" at bounding box center [110, 49] width 38 height 15
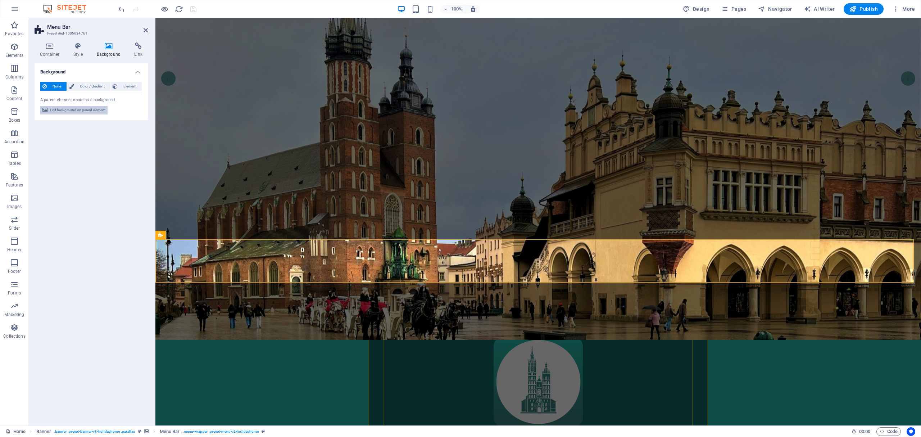
click at [91, 109] on span "Edit background on parent element" at bounding box center [77, 110] width 55 height 9
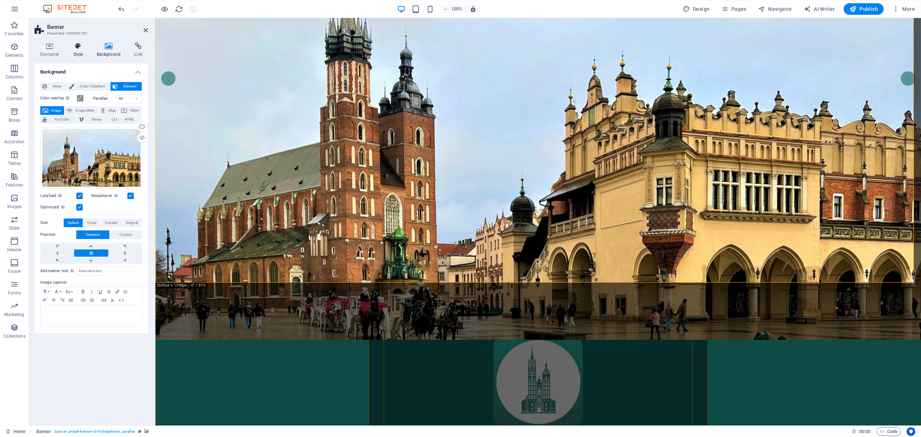
click at [77, 46] on icon at bounding box center [78, 45] width 21 height 7
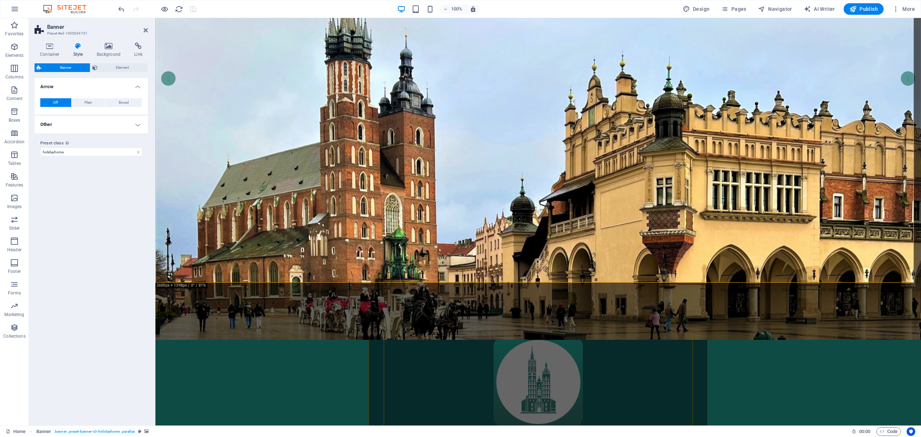
click at [144, 26] on h2 "Banner" at bounding box center [97, 27] width 101 height 6
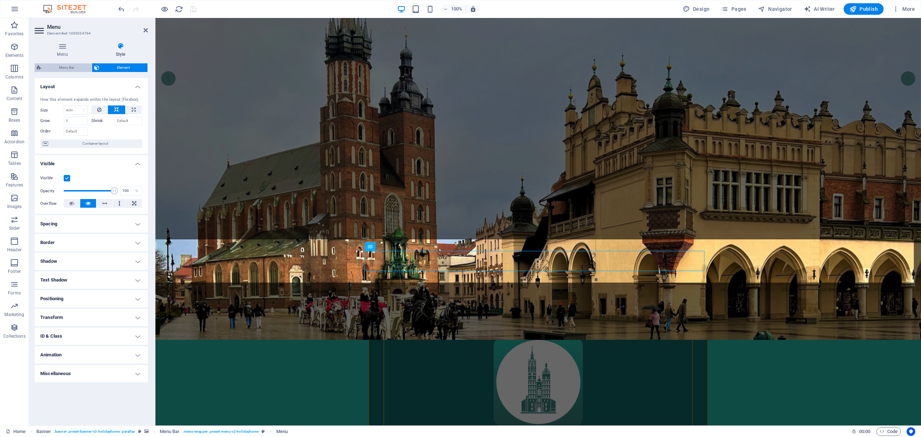
click at [54, 65] on span "Menu Bar" at bounding box center [67, 67] width 46 height 9
select select "rem"
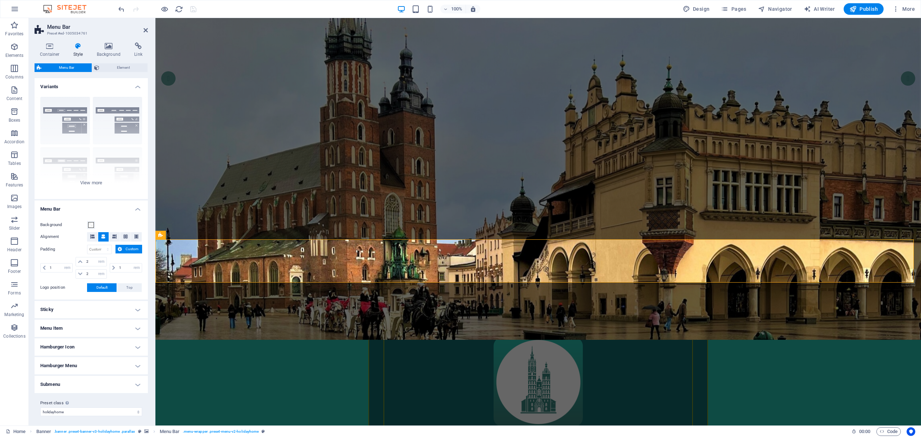
scroll to position [2, 0]
click at [135, 326] on h4 "Menu Item" at bounding box center [91, 326] width 113 height 17
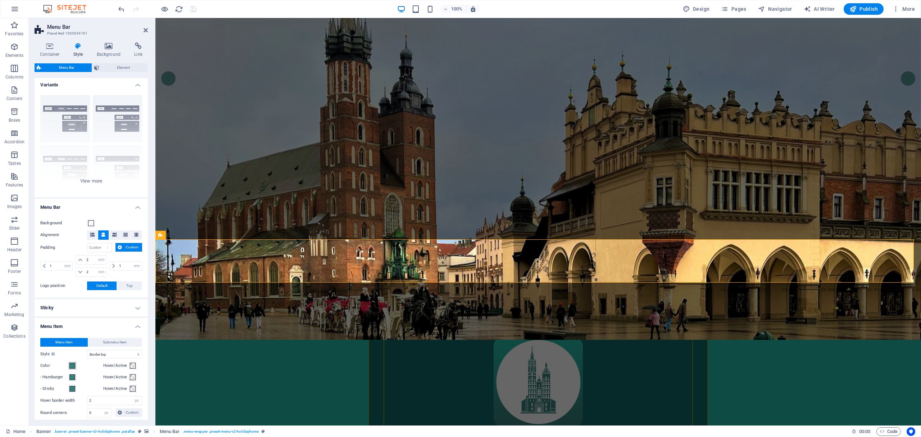
click at [72, 366] on span at bounding box center [72, 366] width 6 height 6
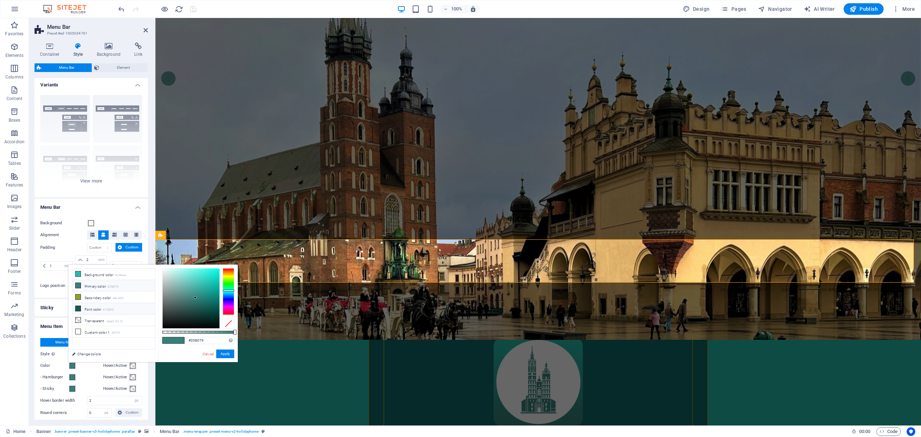
click at [78, 310] on icon at bounding box center [78, 308] width 5 height 5
type input "#125b53"
click at [72, 379] on span at bounding box center [72, 377] width 6 height 6
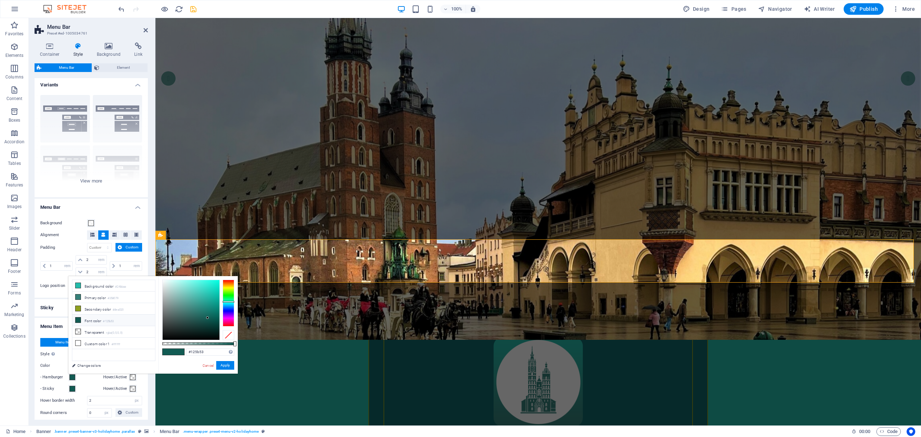
click at [80, 320] on icon at bounding box center [78, 319] width 5 height 5
click at [230, 363] on button "Apply" at bounding box center [225, 365] width 18 height 9
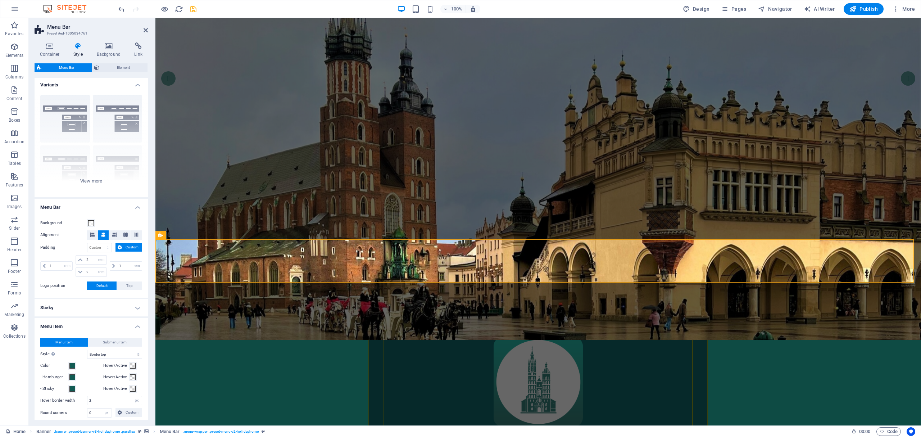
select select
click at [195, 12] on icon "save" at bounding box center [193, 9] width 8 height 8
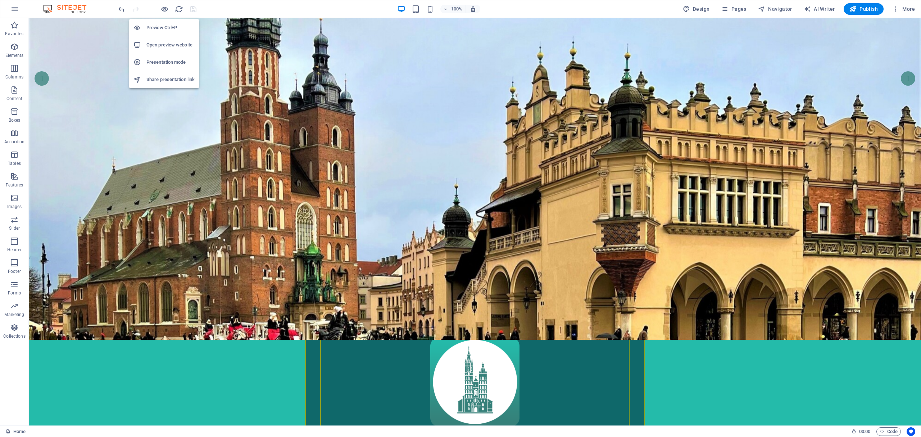
click at [166, 29] on h6 "Preview Ctrl+P" at bounding box center [170, 27] width 48 height 9
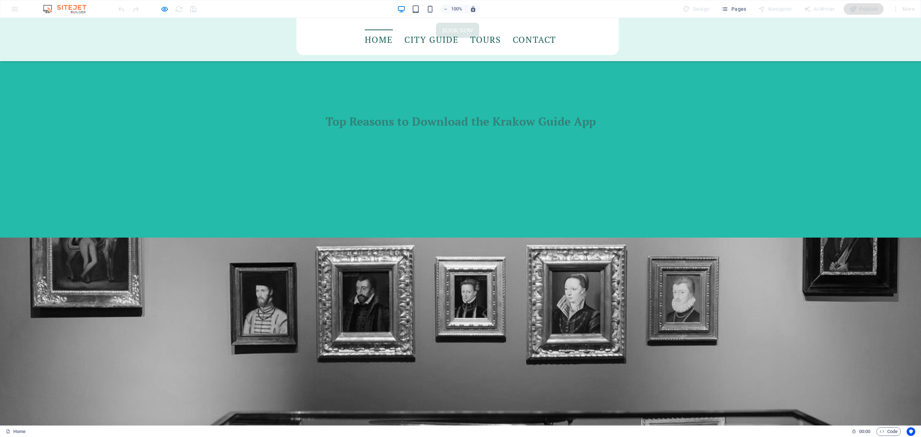
scroll to position [1177, 0]
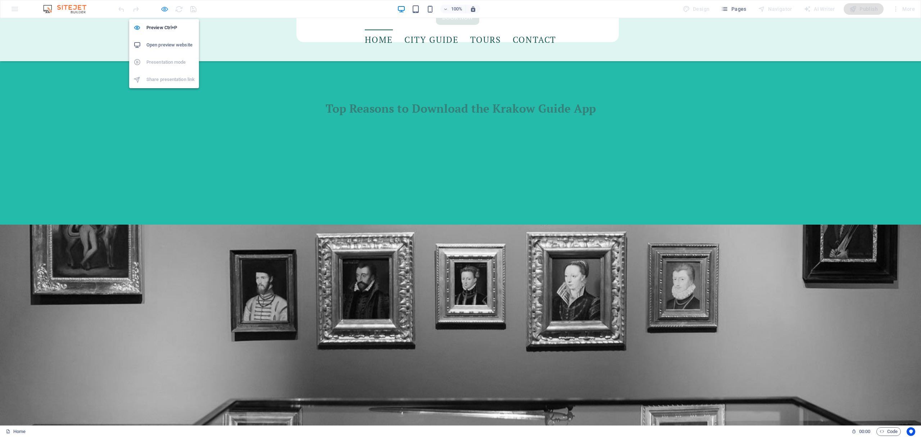
click at [165, 11] on icon "button" at bounding box center [164, 9] width 8 height 8
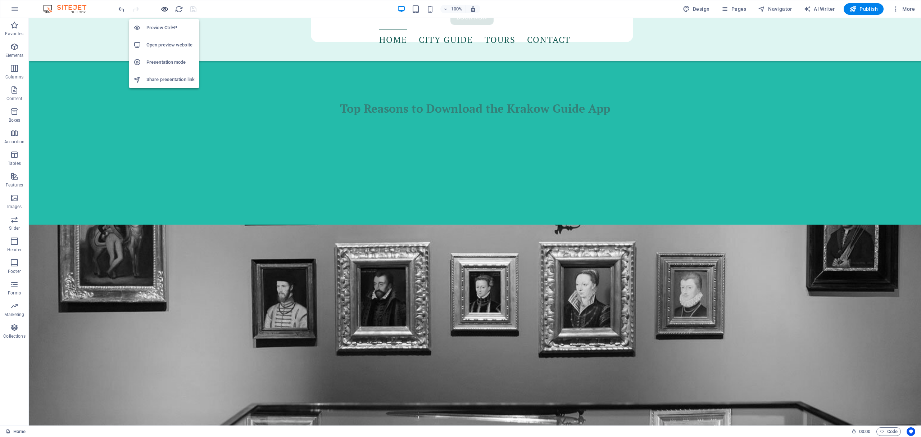
scroll to position [1188, 0]
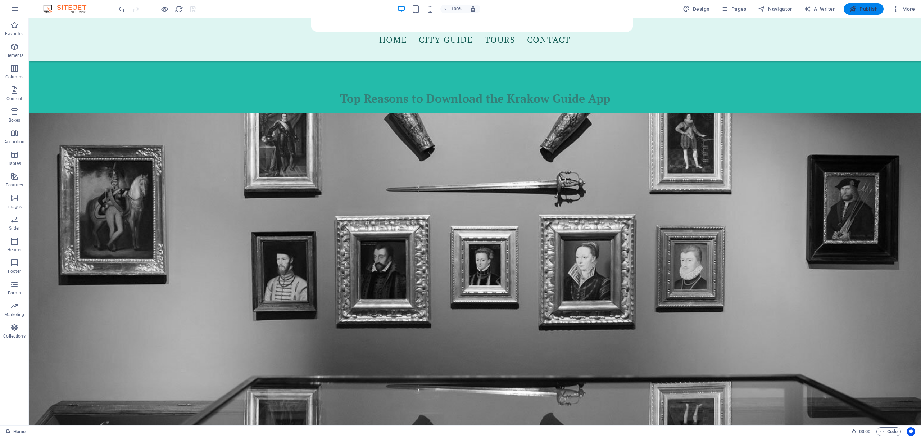
click at [856, 8] on icon "button" at bounding box center [852, 8] width 7 height 7
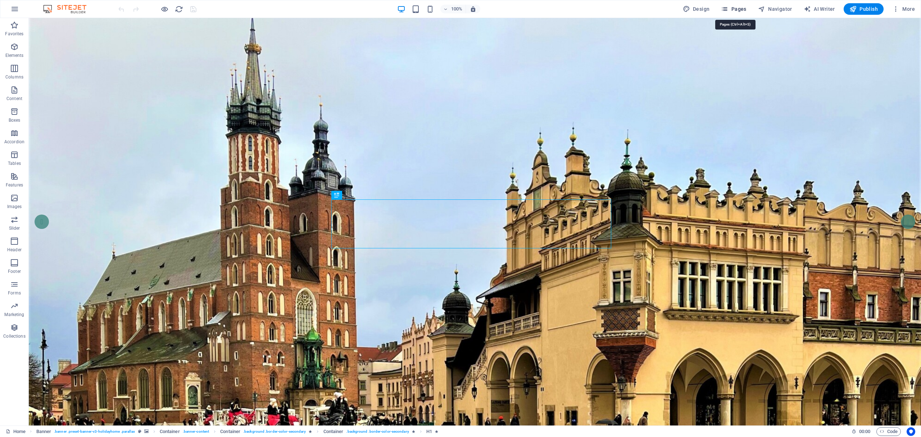
click at [740, 6] on span "Pages" at bounding box center [733, 8] width 25 height 7
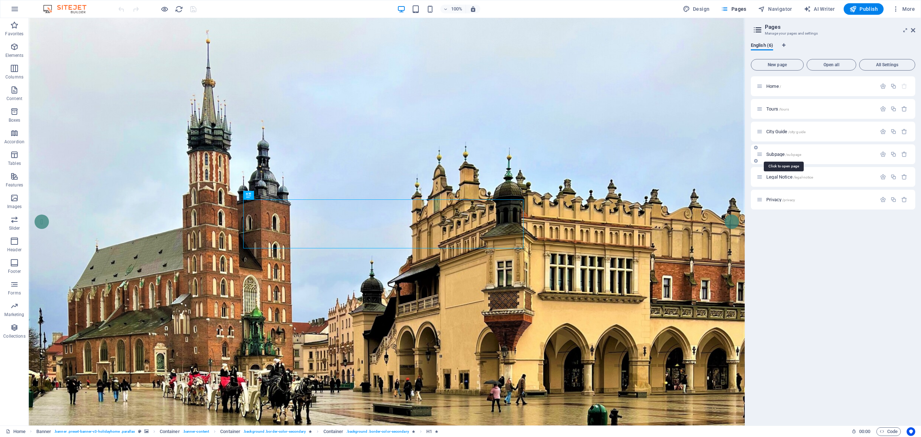
click at [780, 156] on span "Subpage /subpage" at bounding box center [783, 153] width 35 height 5
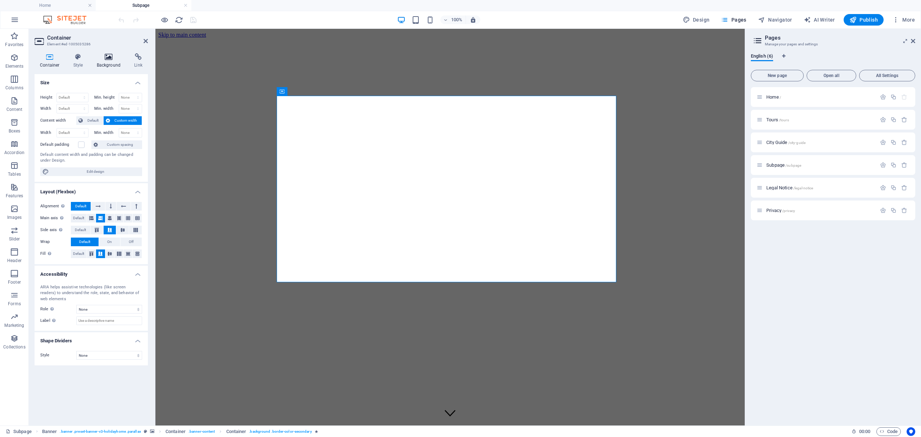
click at [111, 62] on h4 "Background" at bounding box center [110, 60] width 38 height 15
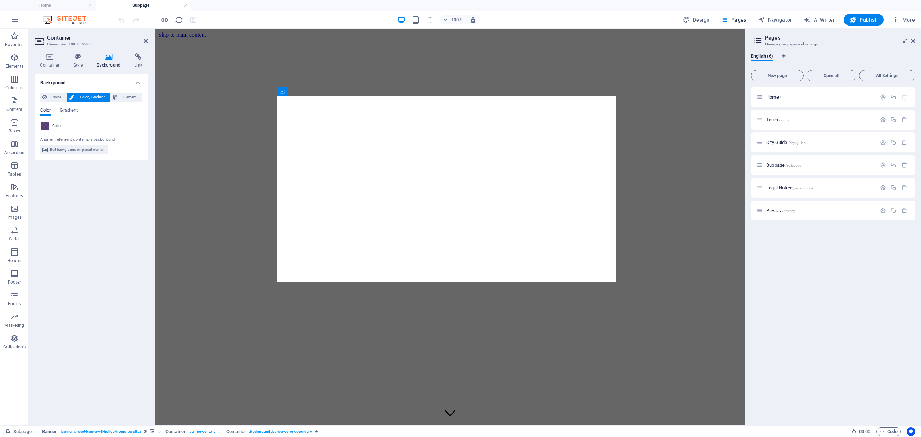
click at [46, 125] on span at bounding box center [45, 126] width 8 height 8
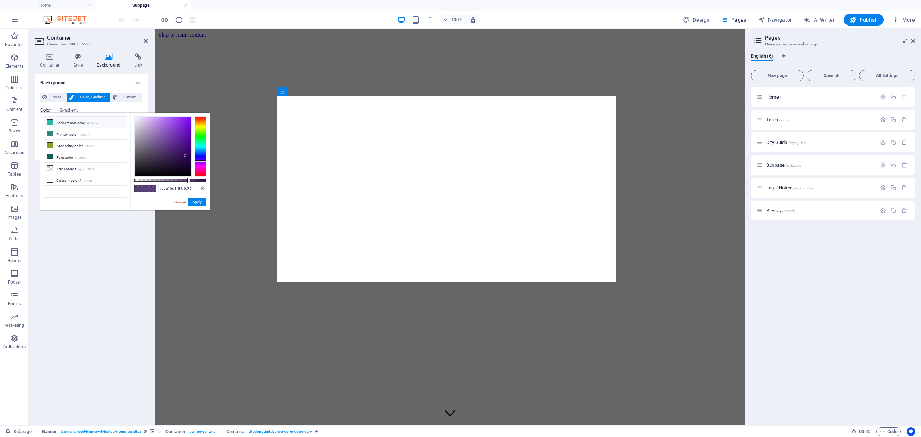
click at [49, 122] on icon at bounding box center [49, 121] width 5 height 5
type input "rgba(36, 187, 170, 0.338)"
drag, startPoint x: 205, startPoint y: 179, endPoint x: 159, endPoint y: 179, distance: 46.4
click at [159, 179] on div at bounding box center [159, 180] width 3 height 5
click at [36, 4] on h4 "Home" at bounding box center [48, 5] width 96 height 8
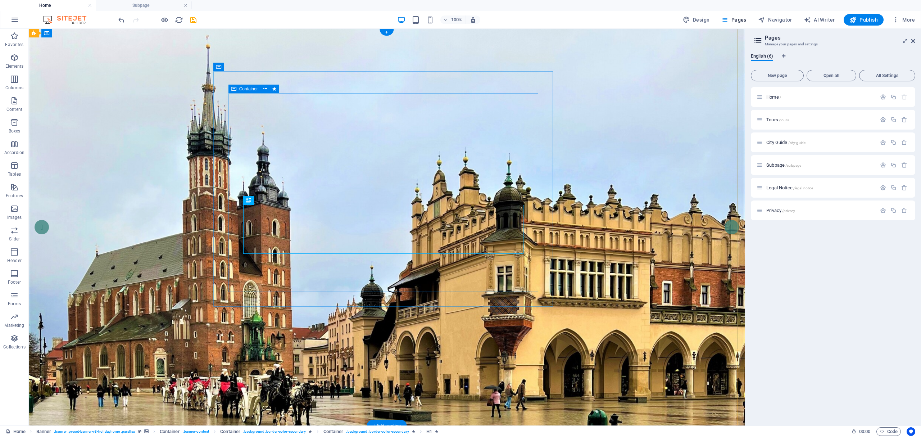
click at [142, 6] on h4 "Subpage" at bounding box center [144, 5] width 96 height 8
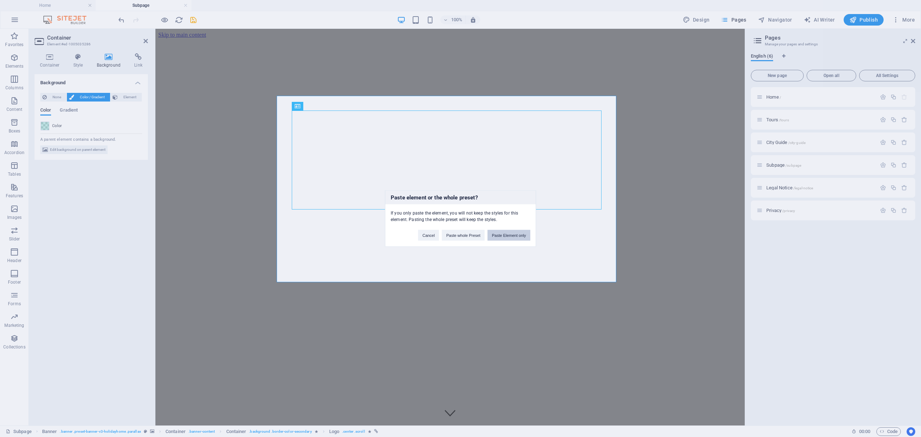
click at [509, 235] on button "Paste Element only" at bounding box center [508, 235] width 43 height 11
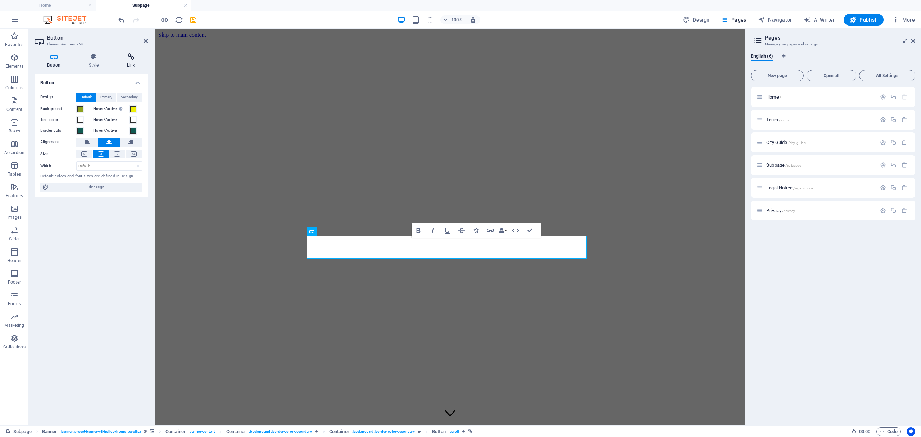
click at [132, 64] on h4 "Link" at bounding box center [131, 60] width 34 height 15
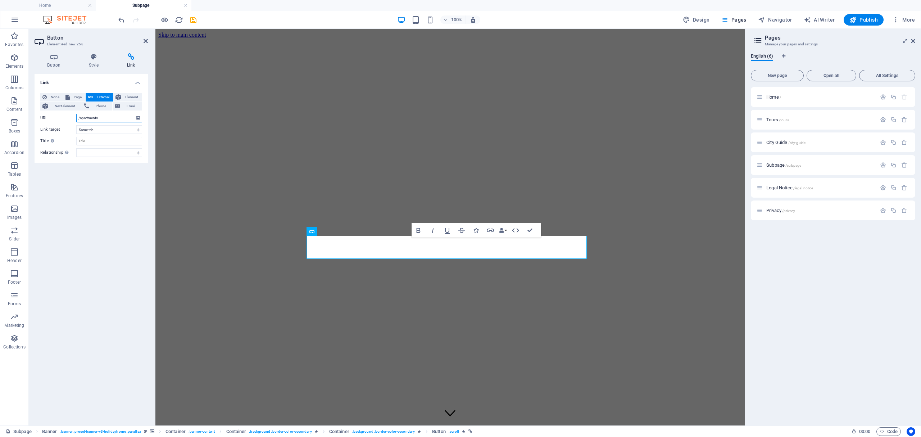
drag, startPoint x: 113, startPoint y: 118, endPoint x: 66, endPoint y: 118, distance: 46.4
click at [66, 118] on div "URL /apartments" at bounding box center [91, 118] width 102 height 9
paste input "[URL][DOMAIN_NAME]"
type input "[URL][DOMAIN_NAME]"
click at [136, 130] on select "New tab Same tab Overlay" at bounding box center [109, 129] width 66 height 9
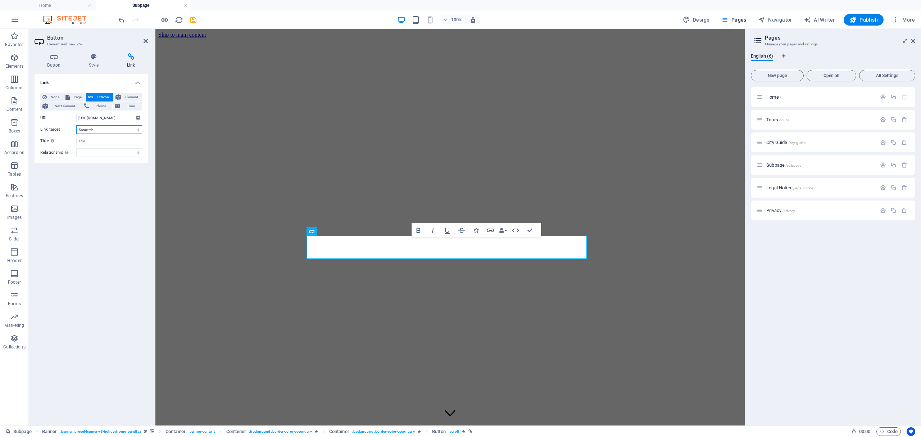
select select "blank"
click at [76, 125] on select "New tab Same tab Overlay" at bounding box center [109, 129] width 66 height 9
click at [195, 21] on icon "save" at bounding box center [193, 20] width 8 height 8
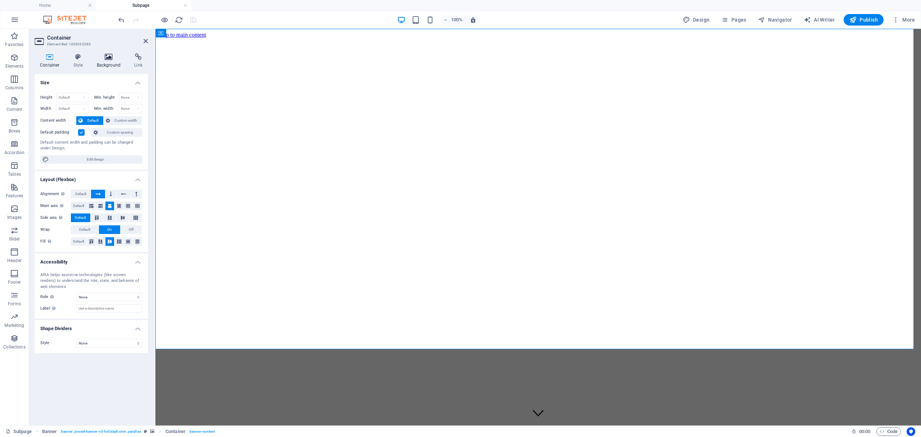
click at [109, 62] on h4 "Background" at bounding box center [110, 60] width 38 height 15
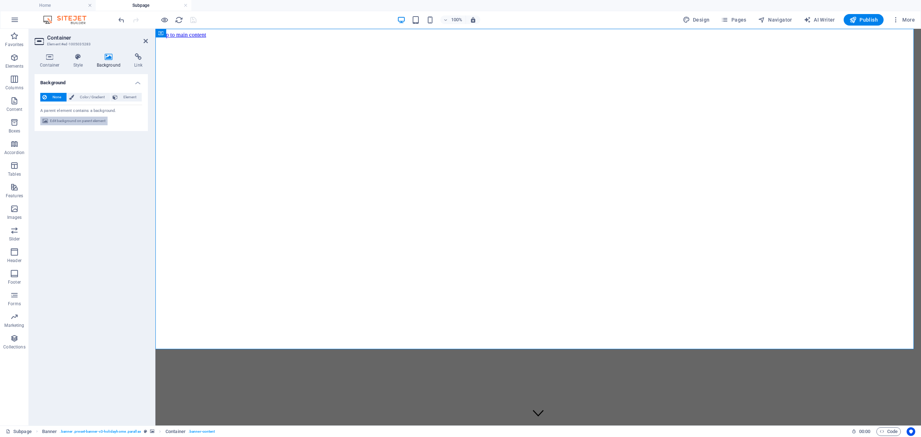
click at [94, 119] on span "Edit background on parent element" at bounding box center [77, 121] width 55 height 9
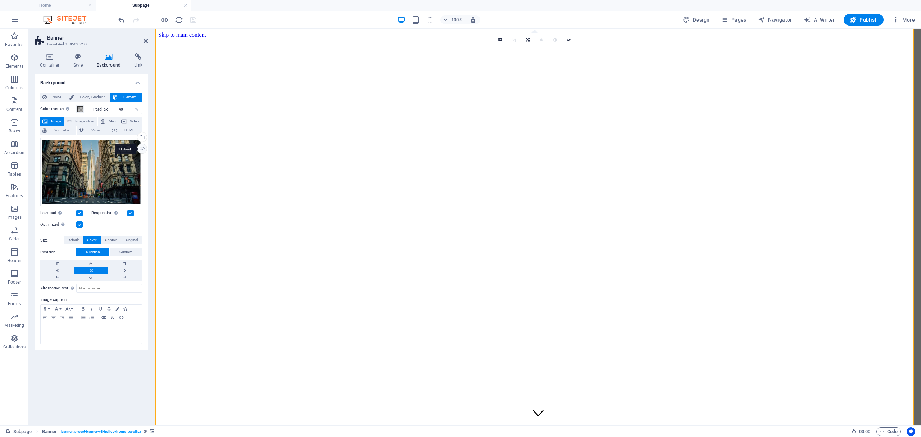
click at [141, 147] on div "Upload" at bounding box center [141, 149] width 11 height 11
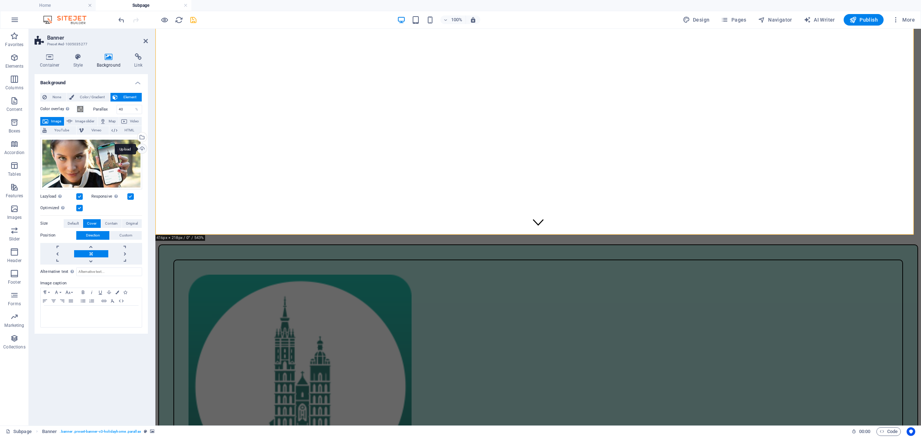
scroll to position [191, 0]
click at [195, 19] on icon "save" at bounding box center [193, 20] width 8 height 8
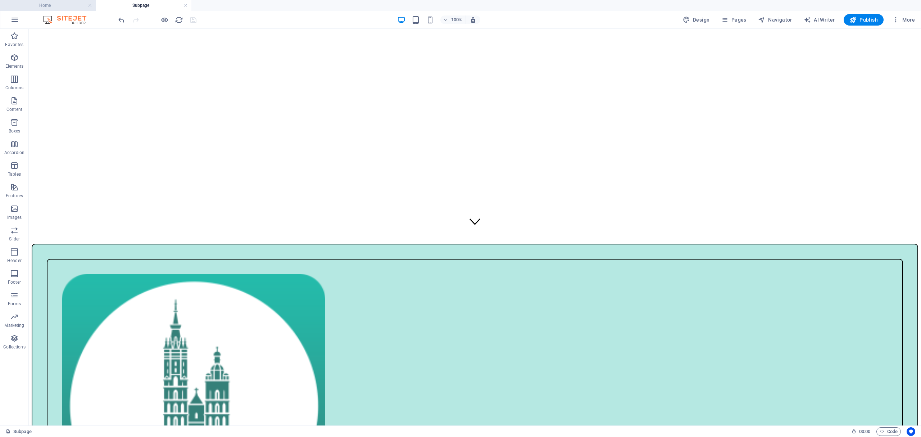
click at [57, 6] on h4 "Home" at bounding box center [48, 5] width 96 height 8
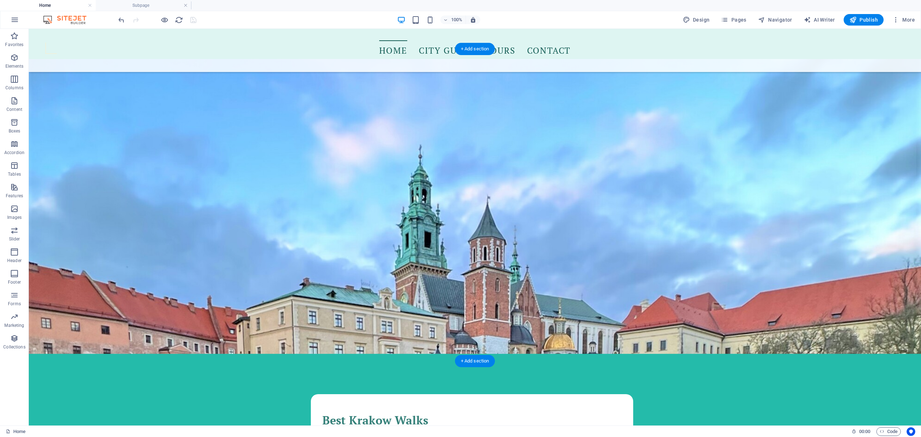
scroll to position [671, 0]
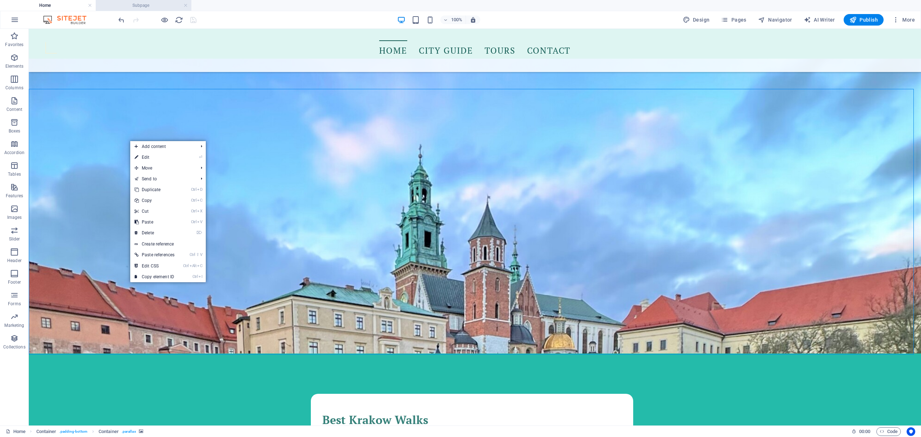
click at [141, 8] on h4 "Subpage" at bounding box center [144, 5] width 96 height 8
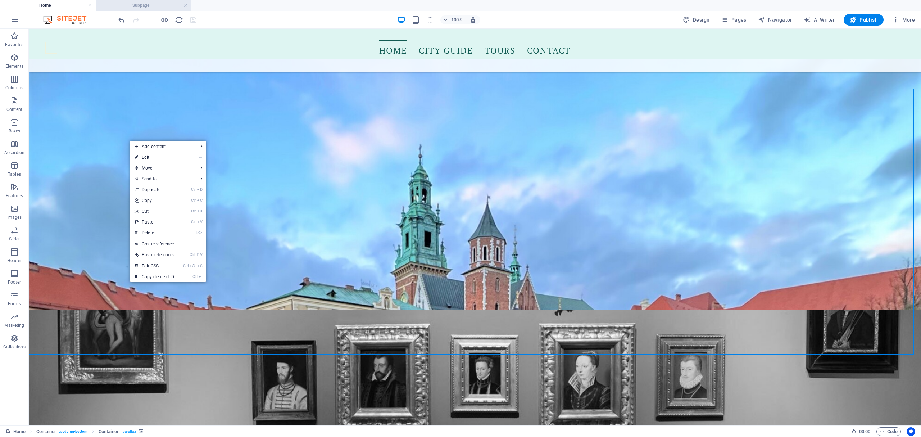
scroll to position [0, 0]
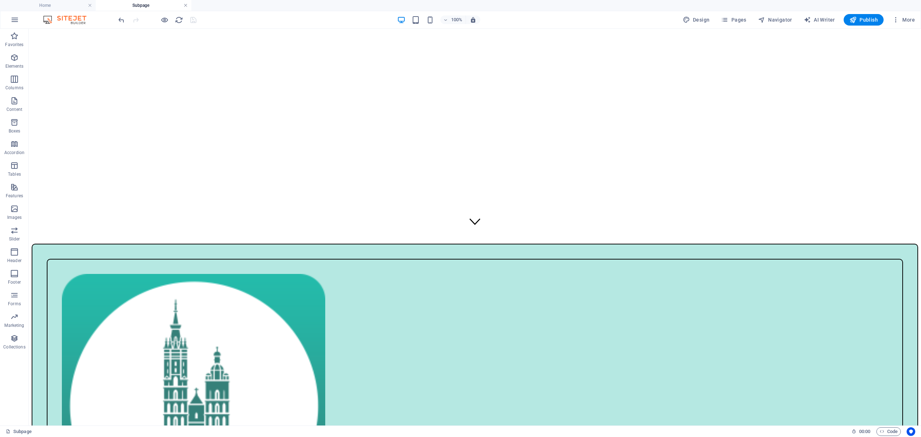
click at [186, 6] on link at bounding box center [185, 5] width 4 height 7
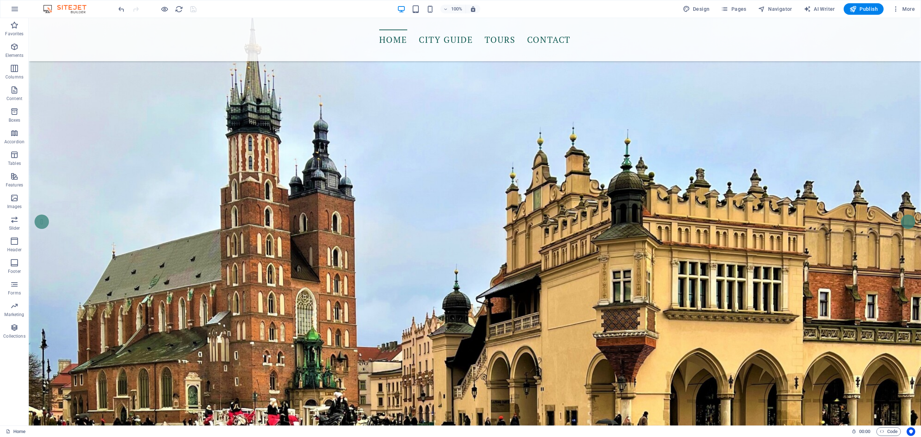
scroll to position [671, 0]
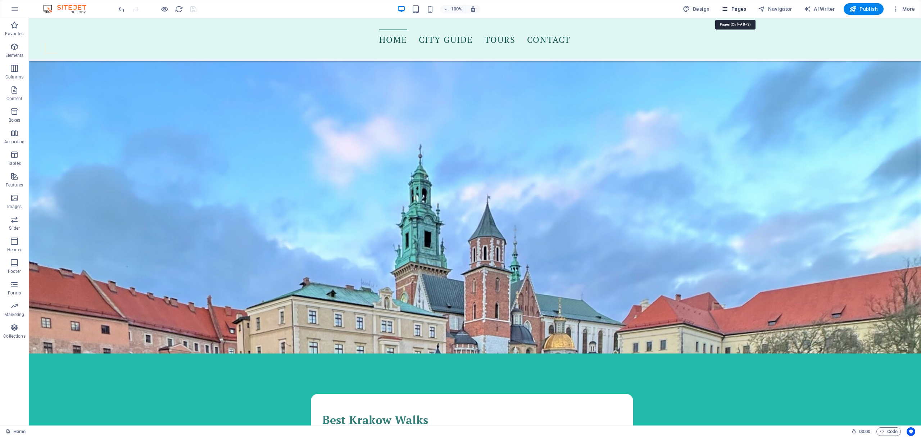
click at [739, 9] on span "Pages" at bounding box center [733, 8] width 25 height 7
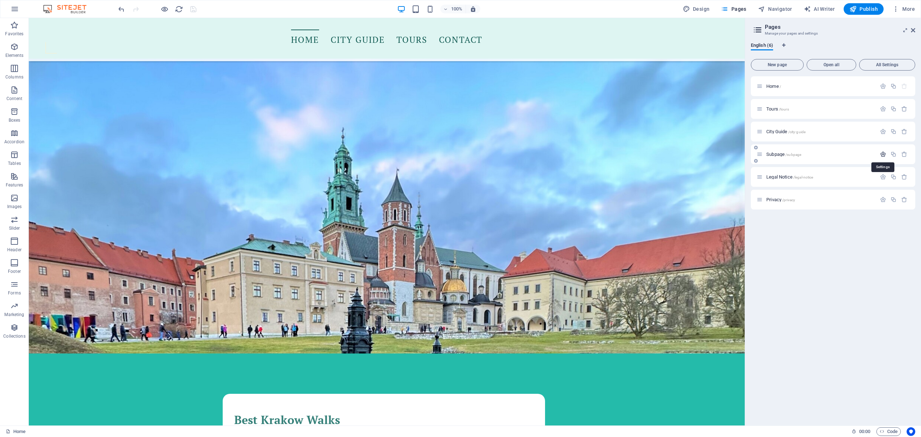
click at [881, 151] on icon "button" at bounding box center [883, 154] width 6 height 6
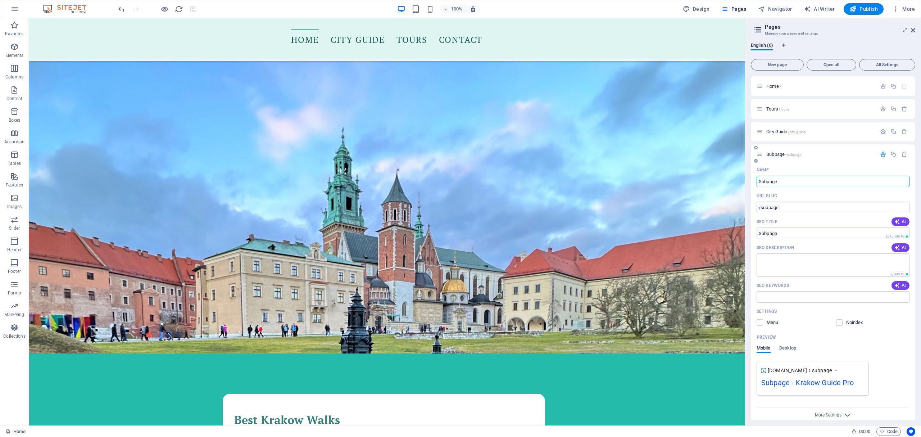
drag, startPoint x: 789, startPoint y: 182, endPoint x: 753, endPoint y: 185, distance: 36.4
click at [753, 185] on div "Name Subpage ​ URL SLUG /subpage ​ SEO Title AI Subpage ​ 264 / 580 Px SEO Desc…" at bounding box center [833, 294] width 164 height 261
type input "mobile"
type input "/mobile"
type input "mobile"
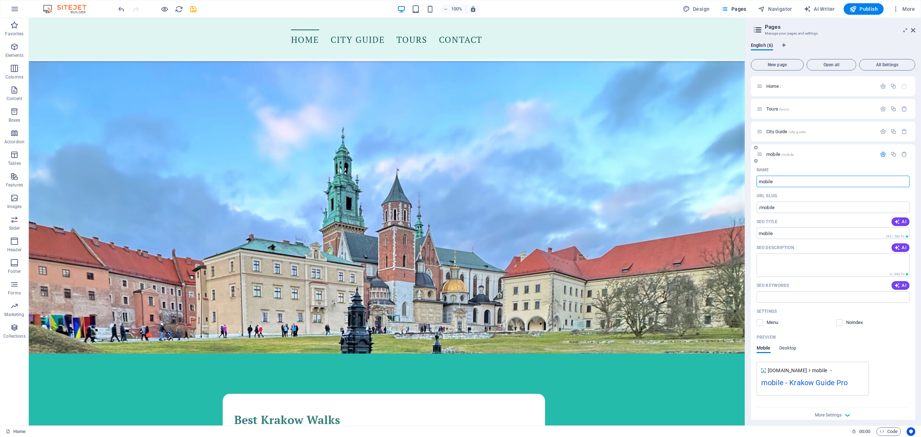
type input "mobile"
type input "mobile app"
type input "/mobile-app"
type input "mobile app"
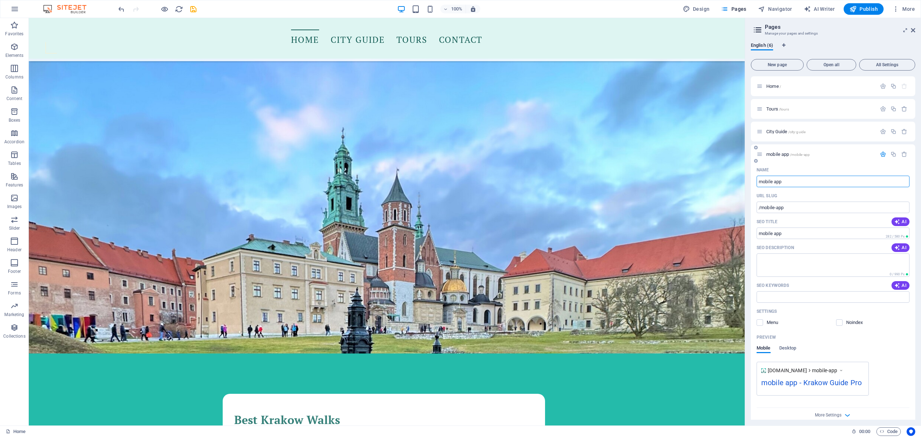
drag, startPoint x: 762, startPoint y: 185, endPoint x: 758, endPoint y: 185, distance: 4.0
click at [758, 185] on input "mobile app" at bounding box center [833, 182] width 153 height 12
type input "Mobile app"
click at [775, 183] on input "Mobile app" at bounding box center [833, 182] width 153 height 12
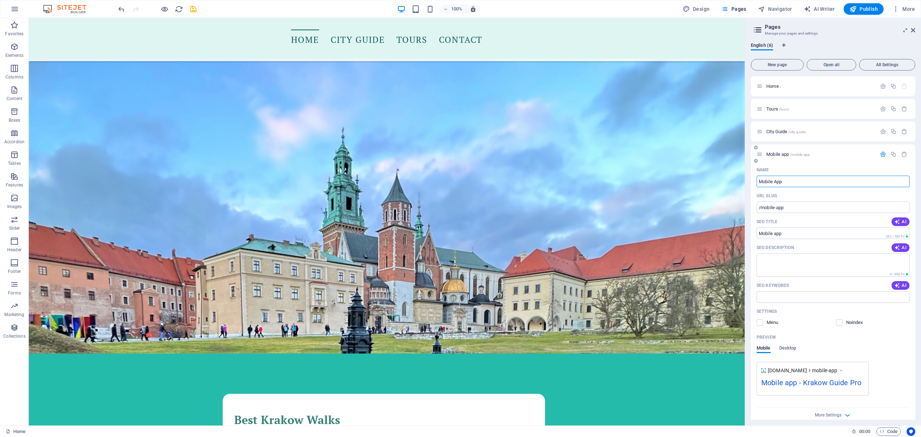
type input "Mobile App"
click at [192, 9] on icon "save" at bounding box center [193, 9] width 8 height 8
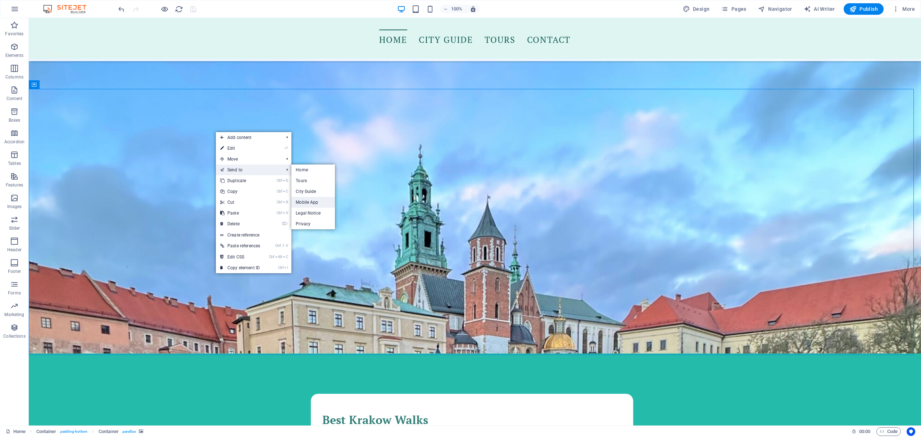
click at [303, 200] on link "Mobile App" at bounding box center [313, 202] width 44 height 11
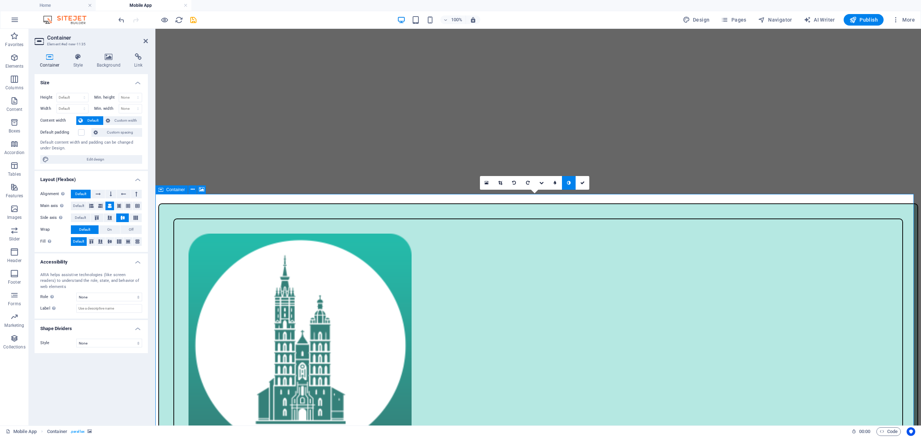
scroll to position [331, 0]
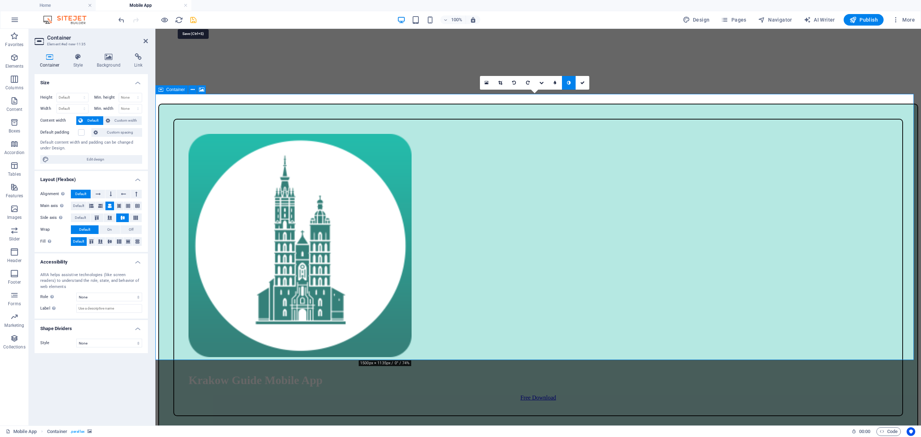
click at [192, 22] on icon "save" at bounding box center [193, 20] width 8 height 8
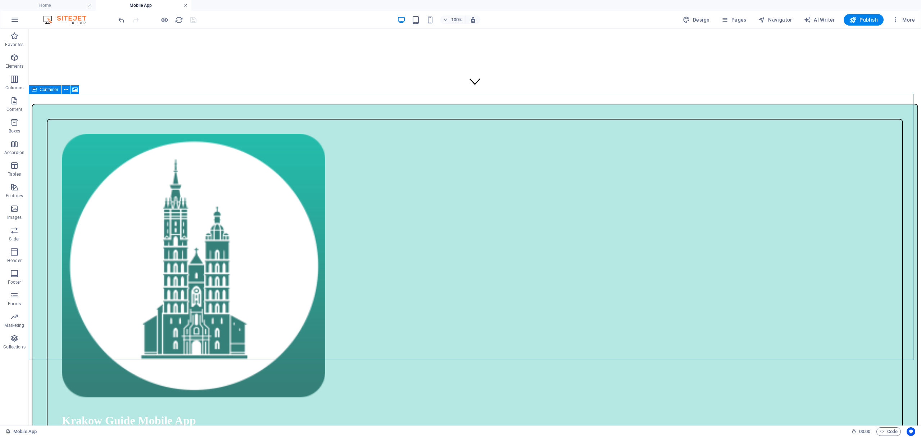
click at [184, 6] on link at bounding box center [185, 5] width 4 height 7
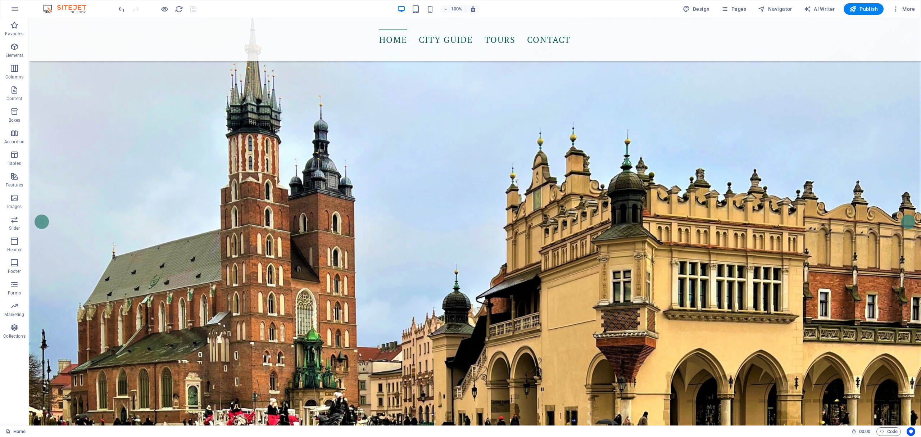
scroll to position [671, 0]
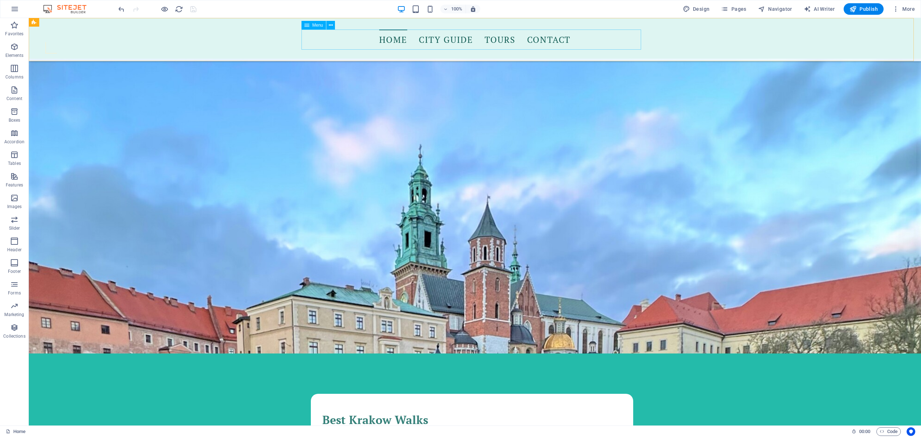
click at [458, 44] on nav "Home City Guide Tours Contact" at bounding box center [475, 40] width 340 height 20
select select
select select "2"
select select
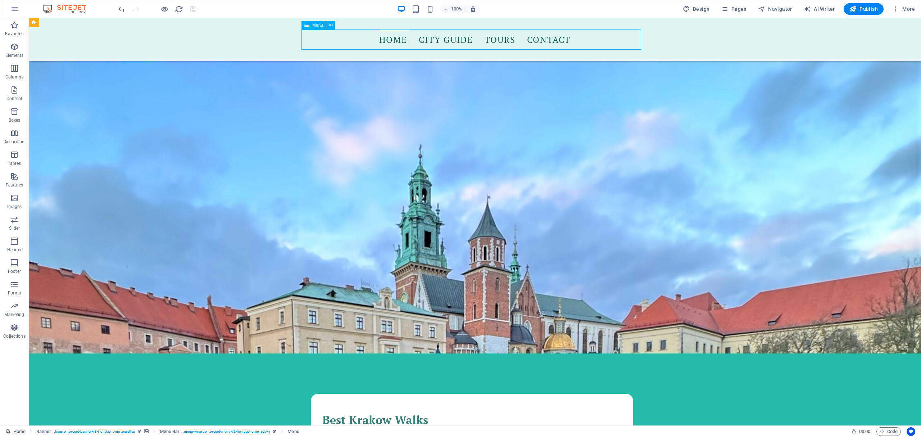
select select "1"
select select
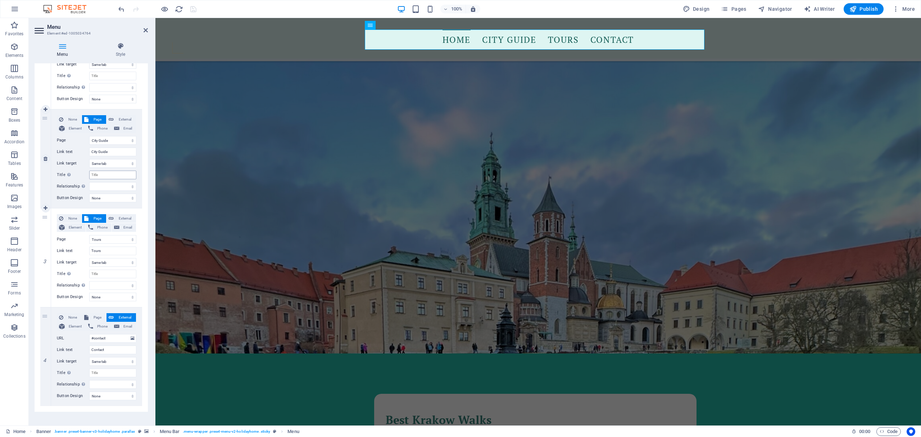
scroll to position [128, 0]
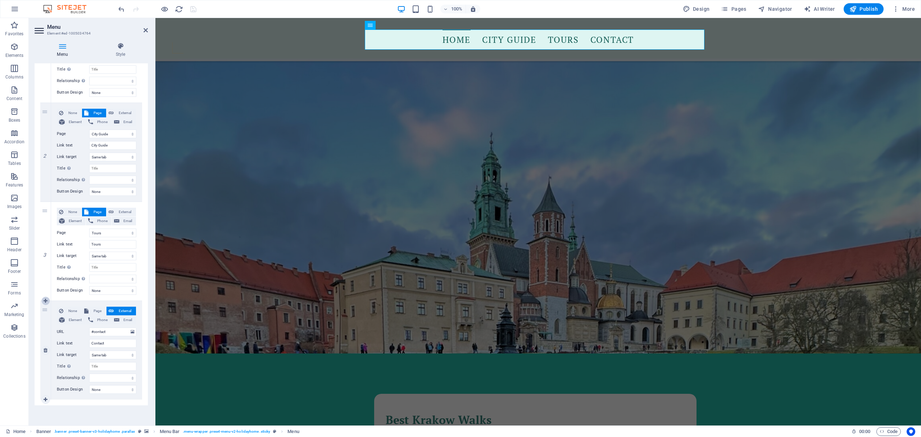
click at [46, 299] on icon at bounding box center [46, 300] width 4 height 5
select select
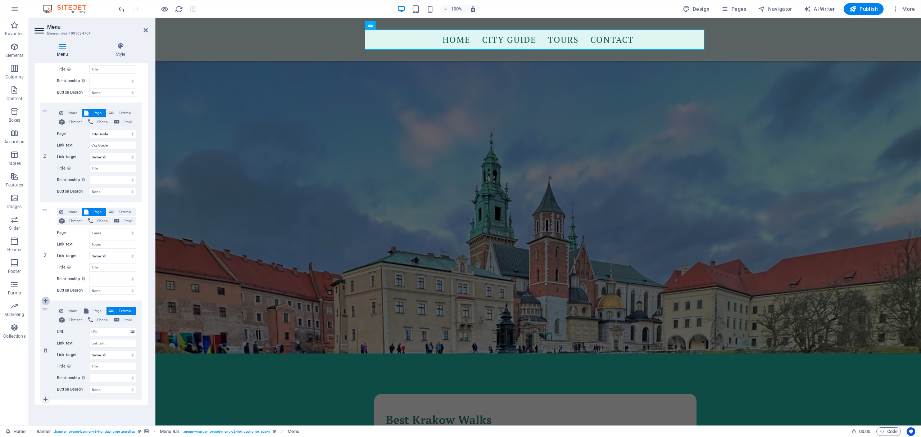
select select
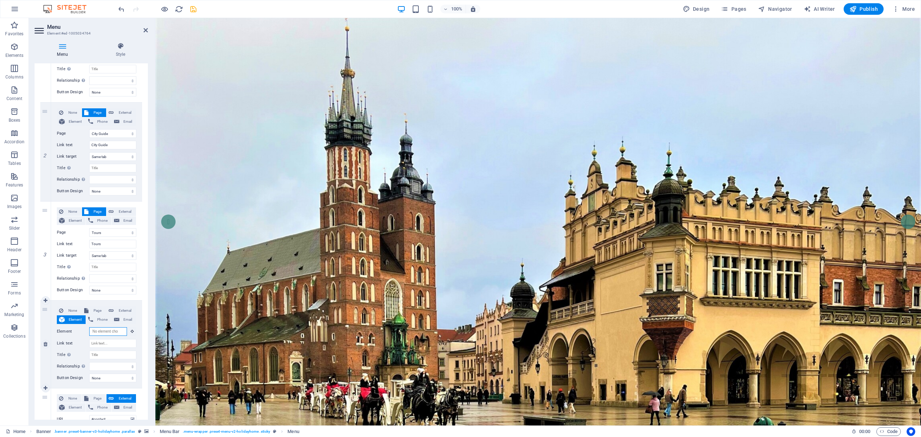
click at [101, 330] on input "Element" at bounding box center [108, 331] width 38 height 9
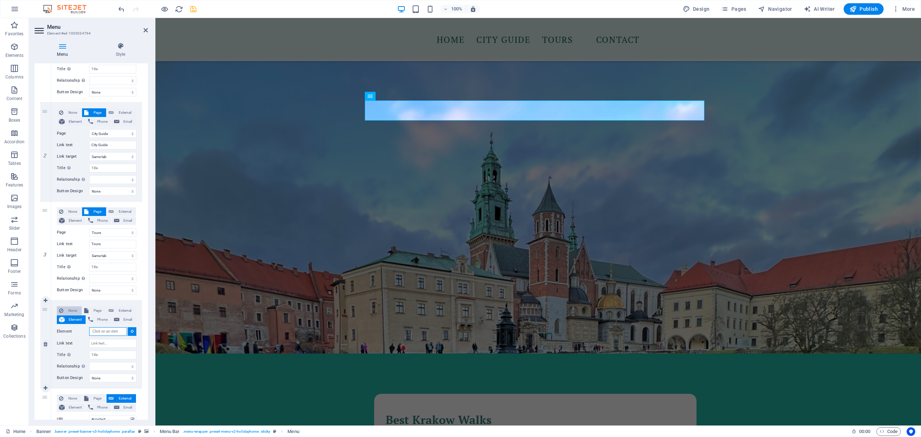
scroll to position [628, 0]
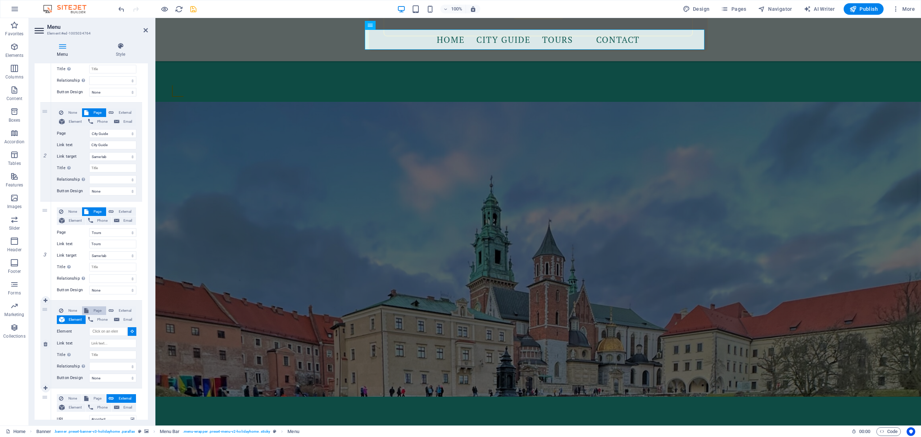
click at [86, 309] on icon at bounding box center [86, 310] width 4 height 9
select select
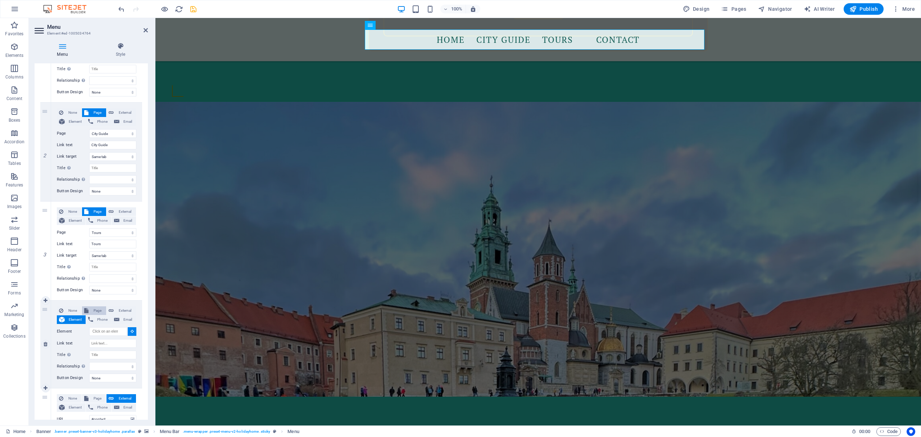
select select
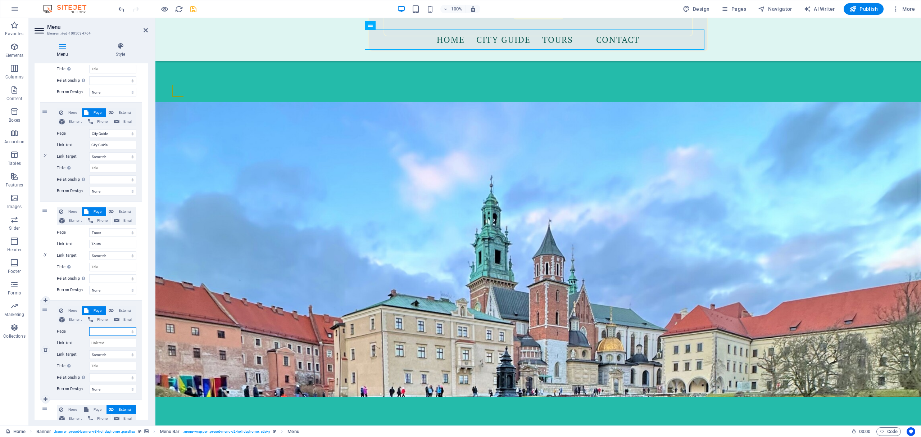
click at [103, 331] on select "Home Tours City Guide Mobile App Legal Notice Privacy" at bounding box center [112, 331] width 47 height 9
select select "3"
click at [89, 327] on select "Home Tours City Guide Mobile App Legal Notice Privacy" at bounding box center [112, 331] width 47 height 9
select select
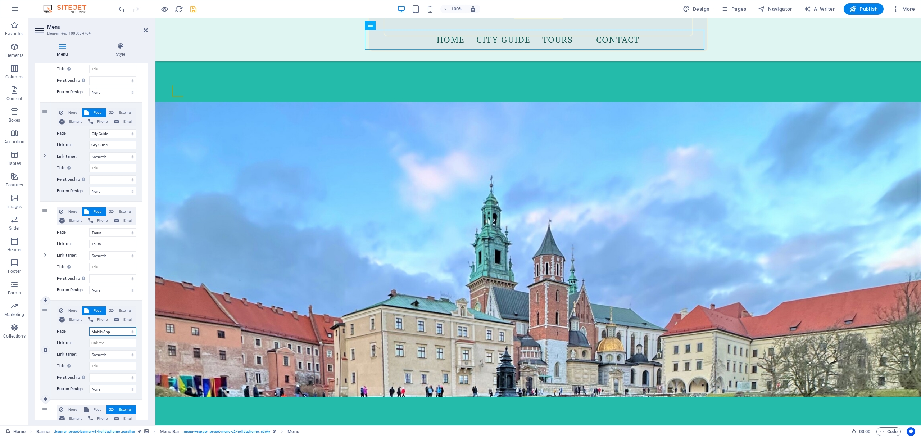
select select
click at [111, 344] on input "Link text" at bounding box center [112, 343] width 47 height 9
type input "Mobile App"
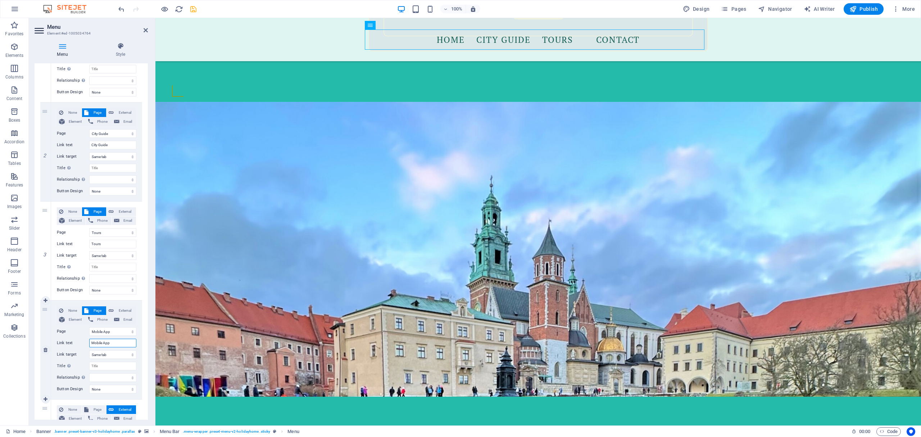
select select
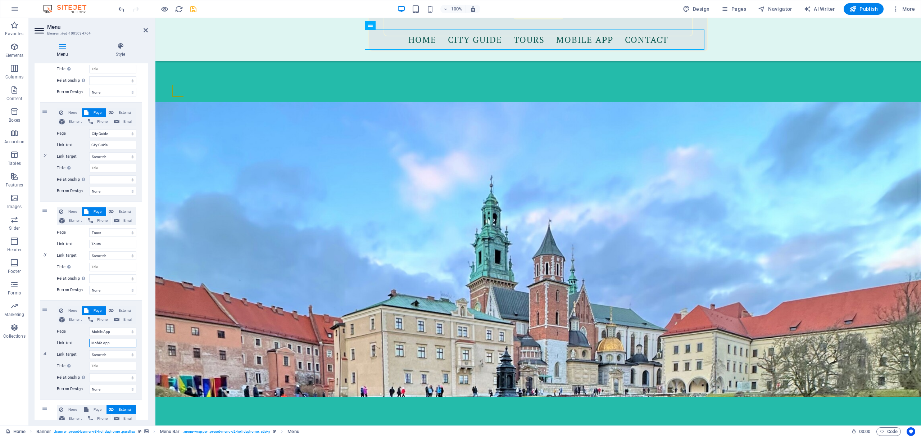
type input "Mobile App"
click at [194, 8] on icon "save" at bounding box center [193, 9] width 8 height 8
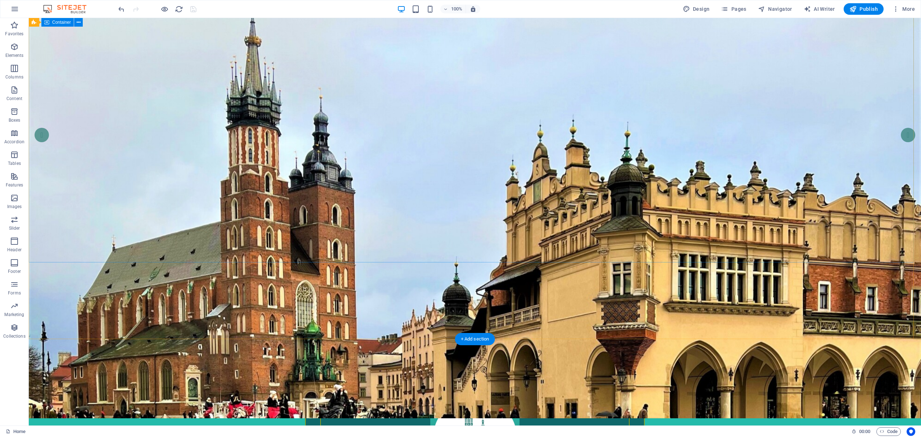
scroll to position [0, 0]
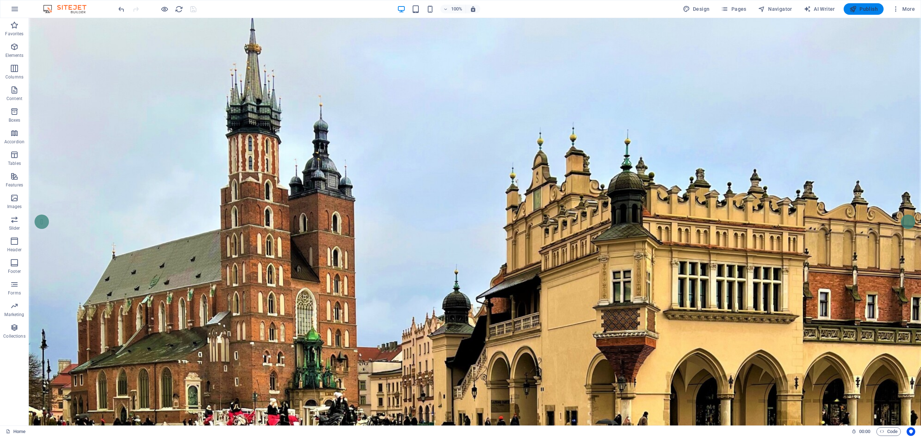
click at [865, 7] on span "Publish" at bounding box center [863, 8] width 28 height 7
click at [858, 11] on span "Publish" at bounding box center [863, 8] width 28 height 7
click at [177, 10] on icon "reload" at bounding box center [179, 9] width 8 height 8
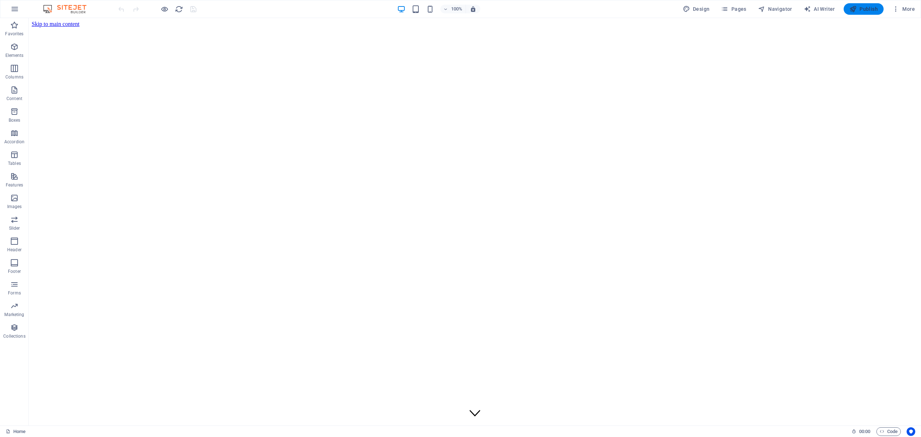
click at [866, 10] on span "Publish" at bounding box center [863, 8] width 28 height 7
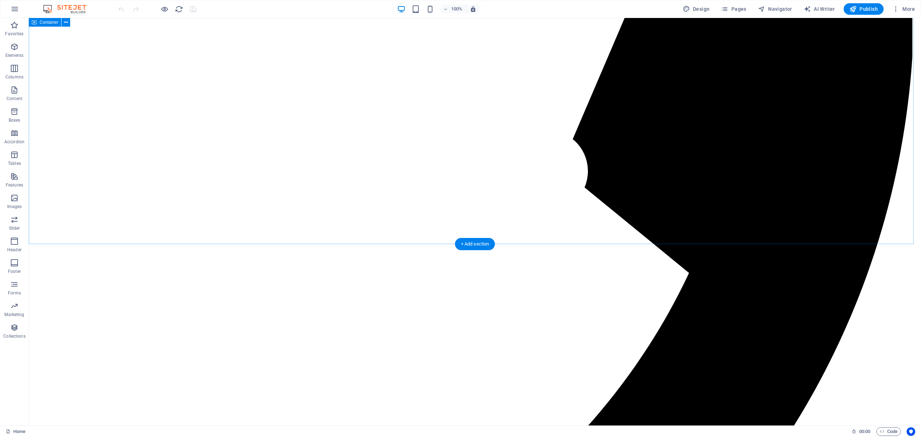
scroll to position [932, 0]
click at [164, 9] on icon "button" at bounding box center [164, 9] width 8 height 8
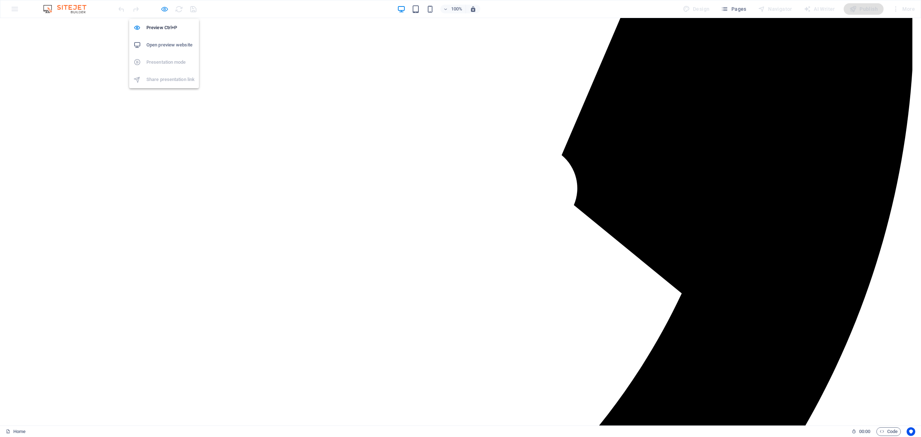
scroll to position [912, 0]
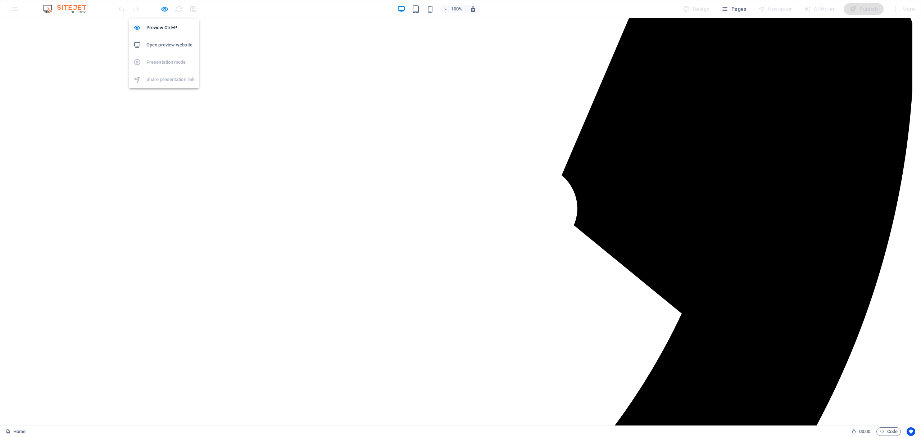
click at [163, 44] on h6 "Open preview website" at bounding box center [170, 45] width 48 height 9
click at [163, 9] on icon "button" at bounding box center [164, 9] width 8 height 8
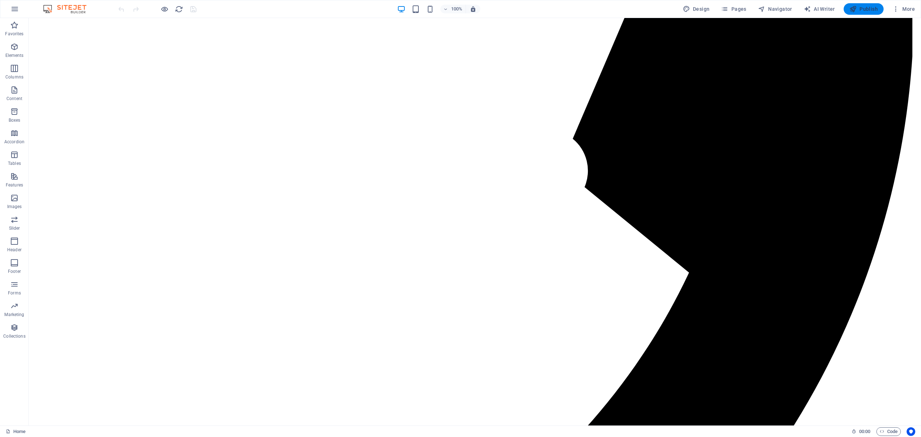
click at [855, 8] on icon "button" at bounding box center [852, 8] width 7 height 7
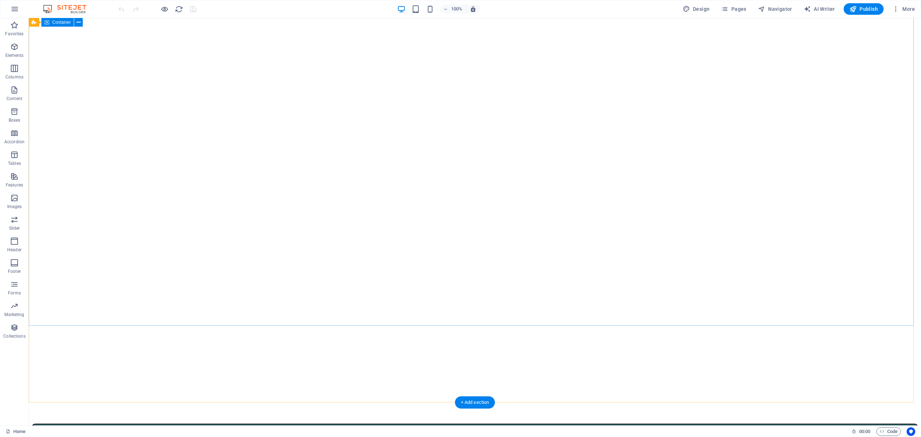
scroll to position [0, 0]
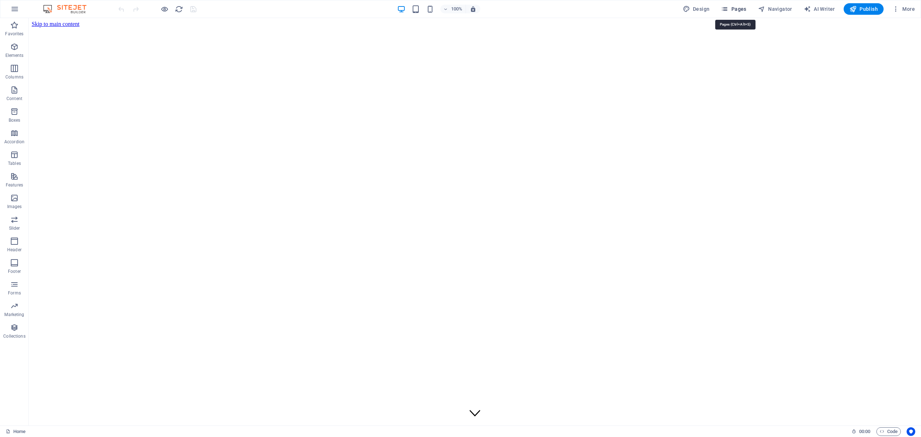
click at [735, 14] on button "Pages" at bounding box center [733, 9] width 31 height 12
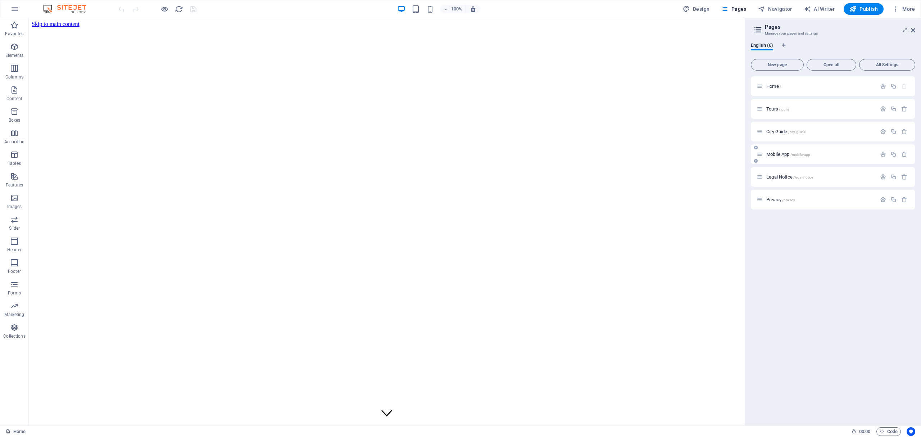
click at [780, 156] on span "Mobile App /mobile-app" at bounding box center [788, 153] width 44 height 5
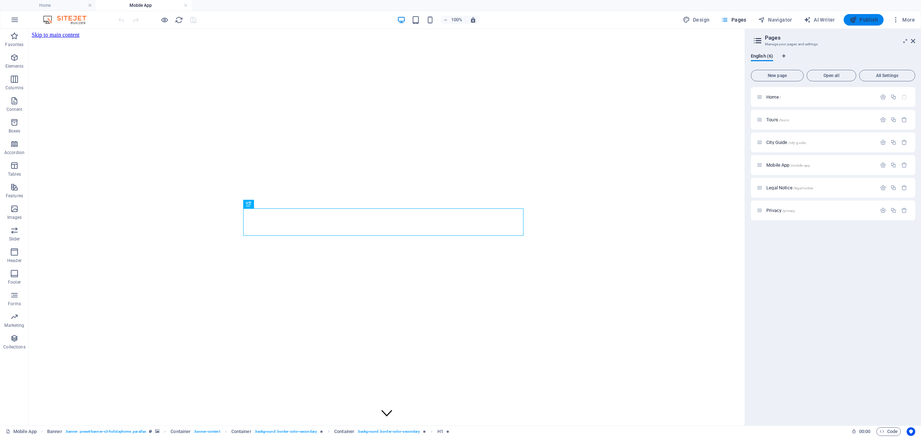
click at [854, 22] on icon "button" at bounding box center [852, 19] width 7 height 7
